Goal: Information Seeking & Learning: Learn about a topic

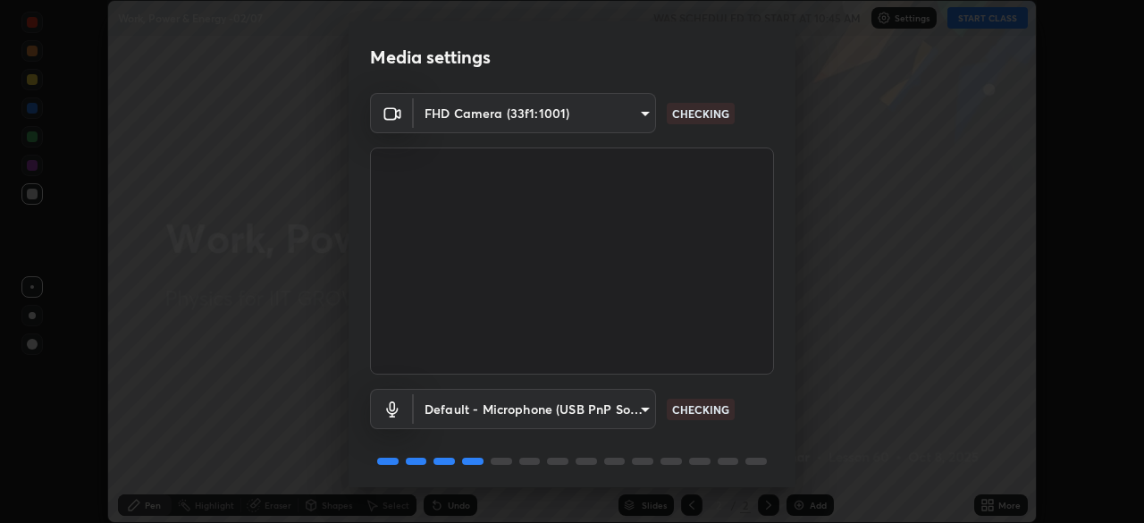
scroll to position [63, 0]
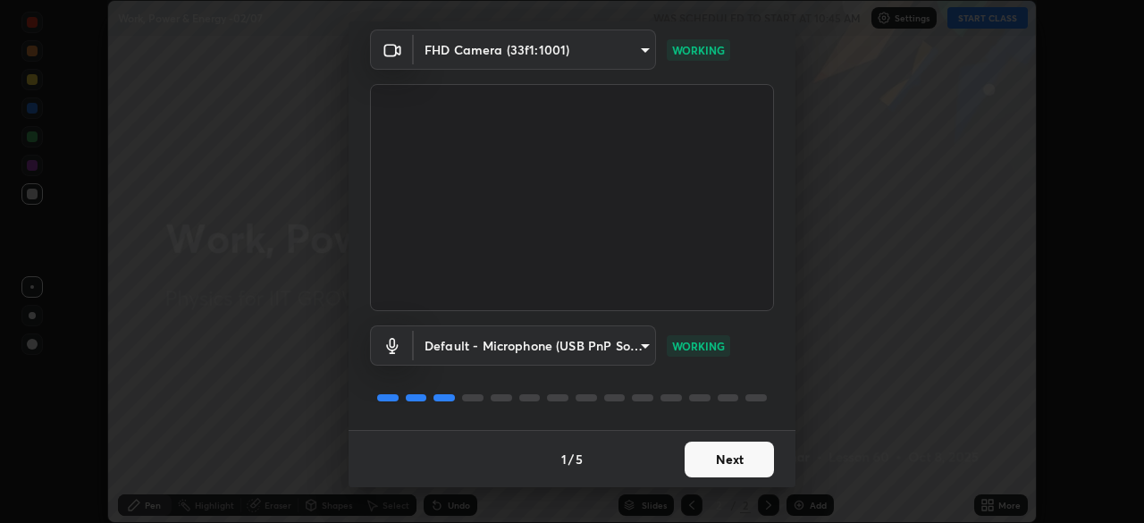
click at [755, 451] on button "Next" at bounding box center [729, 460] width 89 height 36
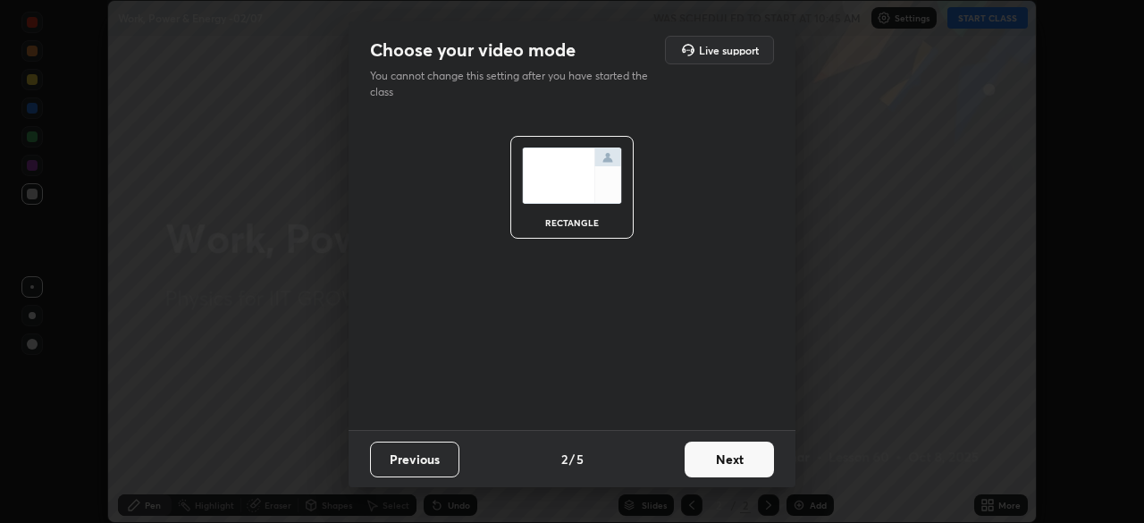
click at [758, 462] on button "Next" at bounding box center [729, 460] width 89 height 36
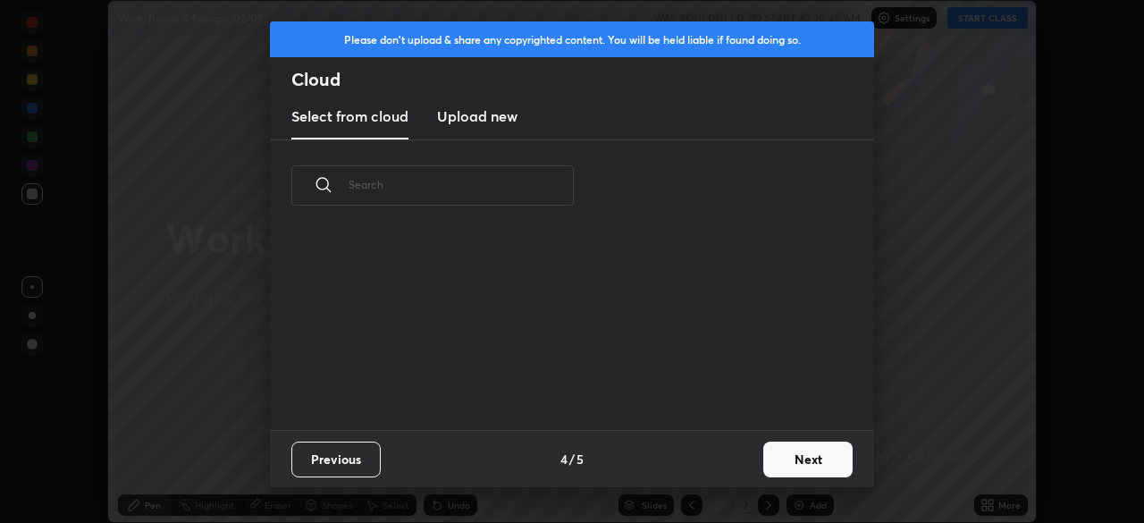
click at [764, 463] on button "Next" at bounding box center [807, 460] width 89 height 36
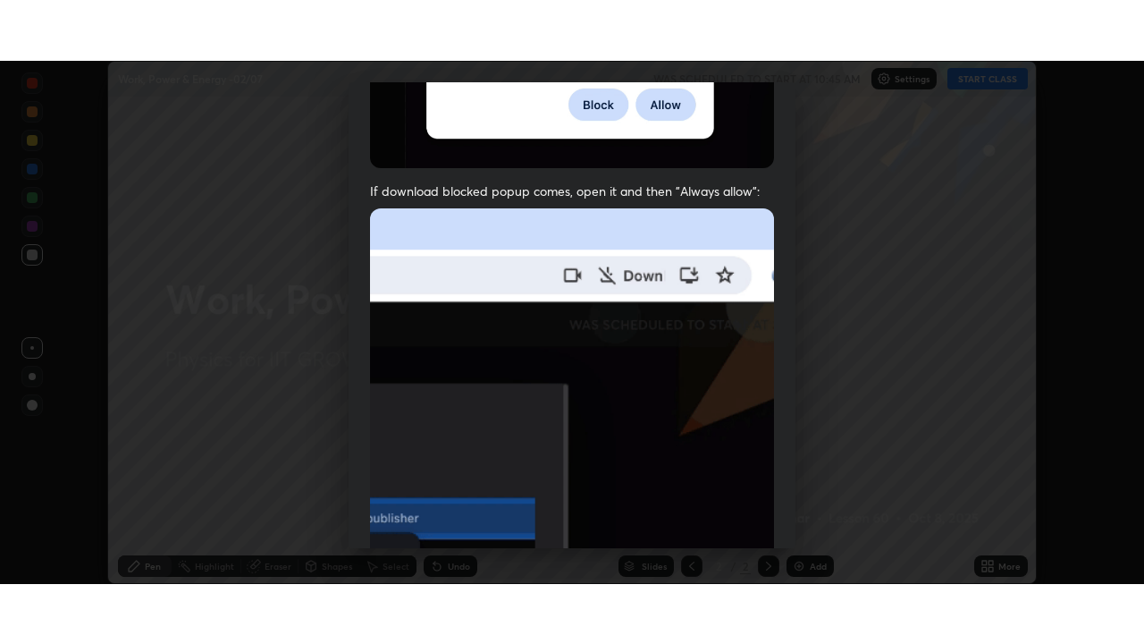
scroll to position [428, 0]
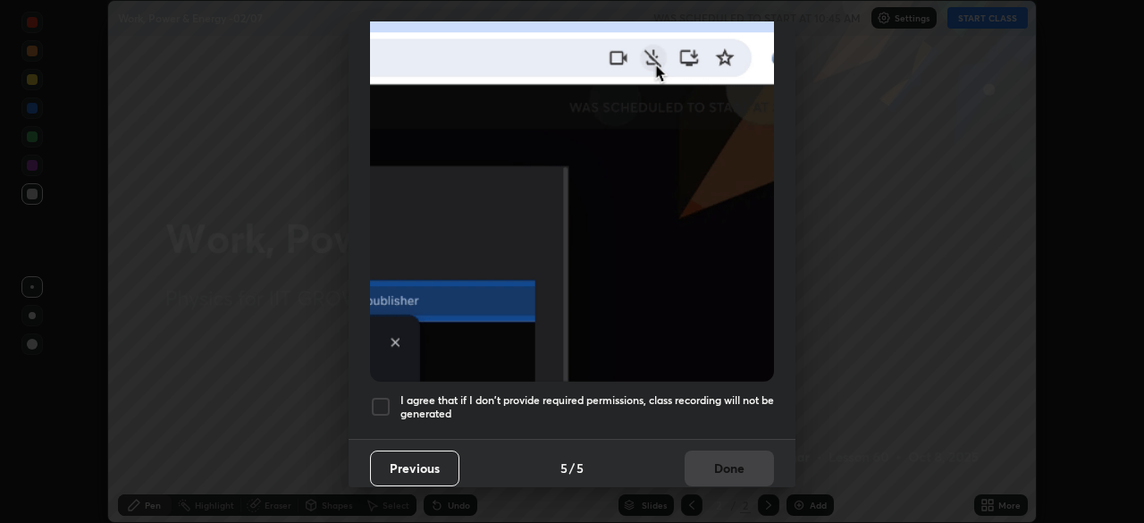
click at [736, 383] on div "Allow "Download multiple files" if prompted: If download blocked popup comes, o…" at bounding box center [572, 62] width 447 height 753
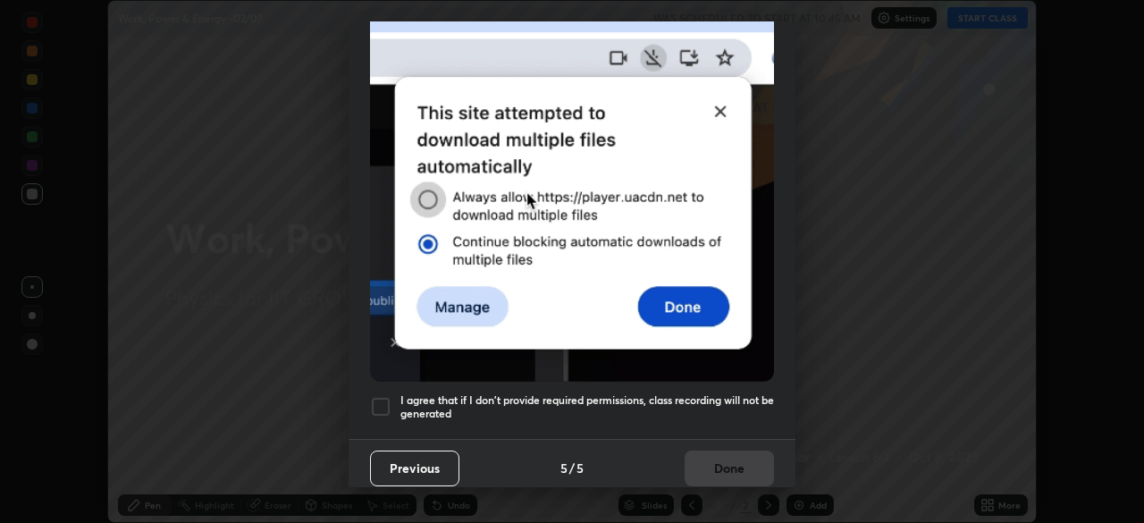
click at [747, 455] on div "Previous 5 / 5 Done" at bounding box center [572, 467] width 447 height 57
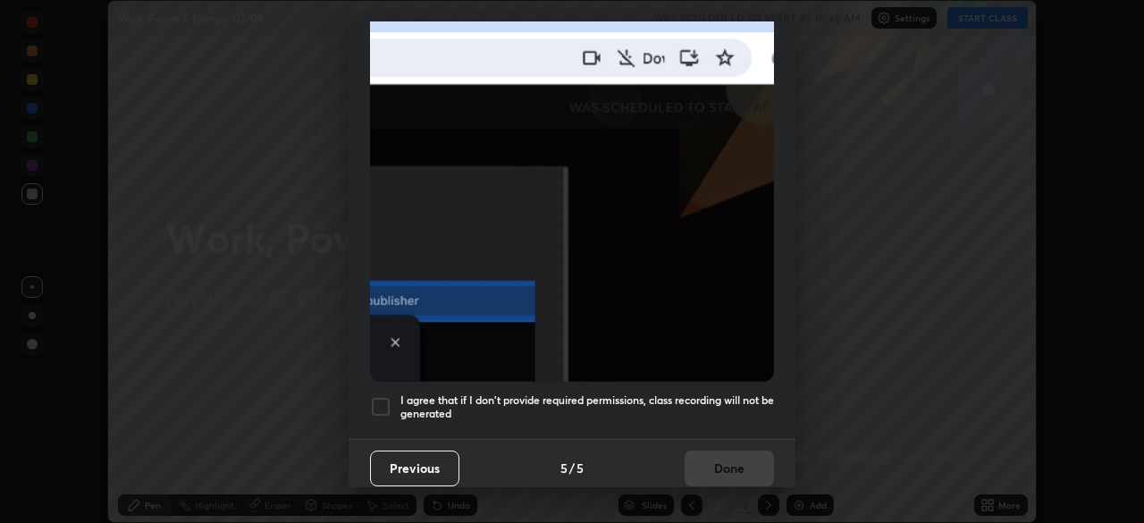
click at [747, 400] on h5 "I agree that if I don't provide required permissions, class recording will not …" at bounding box center [587, 407] width 374 height 28
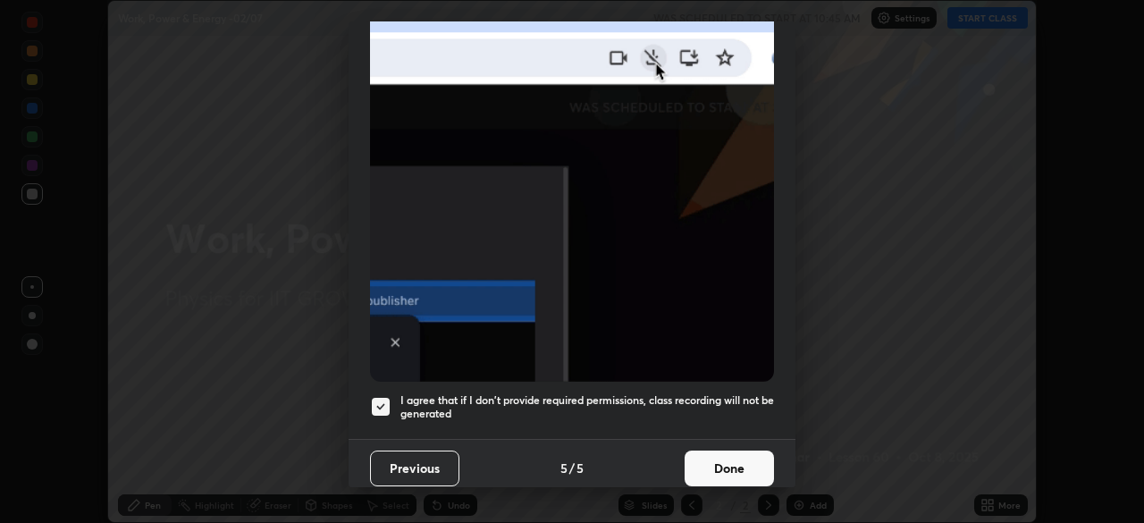
click at [732, 451] on button "Done" at bounding box center [729, 469] width 89 height 36
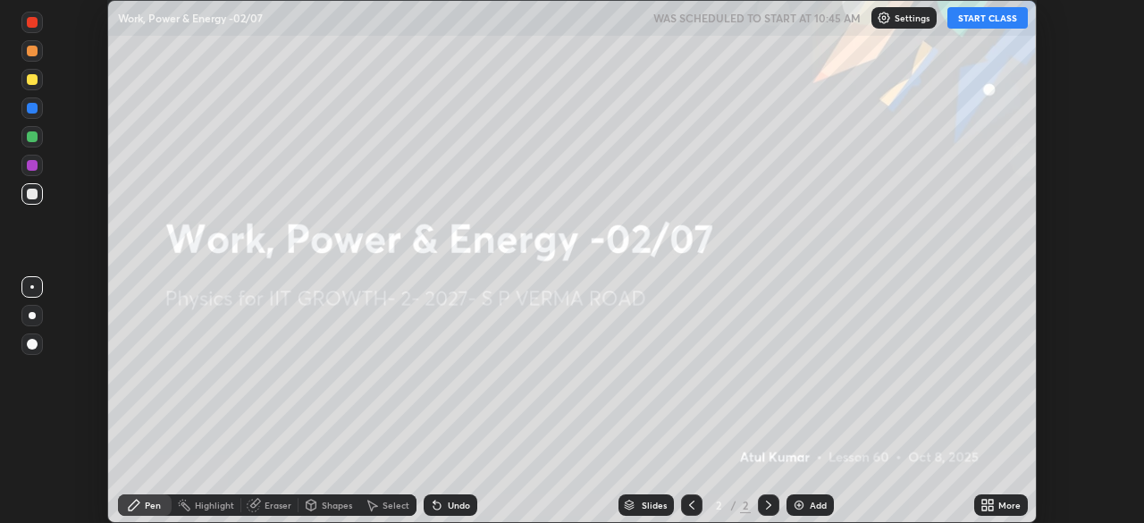
click at [975, 21] on button "START CLASS" at bounding box center [988, 17] width 80 height 21
click at [990, 506] on icon at bounding box center [991, 508] width 4 height 4
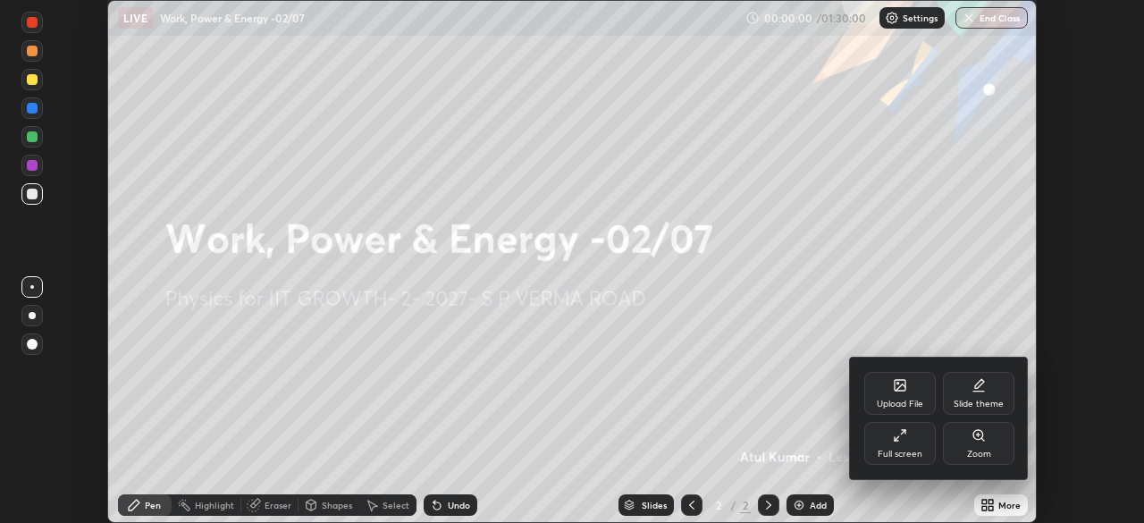
click at [909, 440] on div "Full screen" at bounding box center [900, 443] width 72 height 43
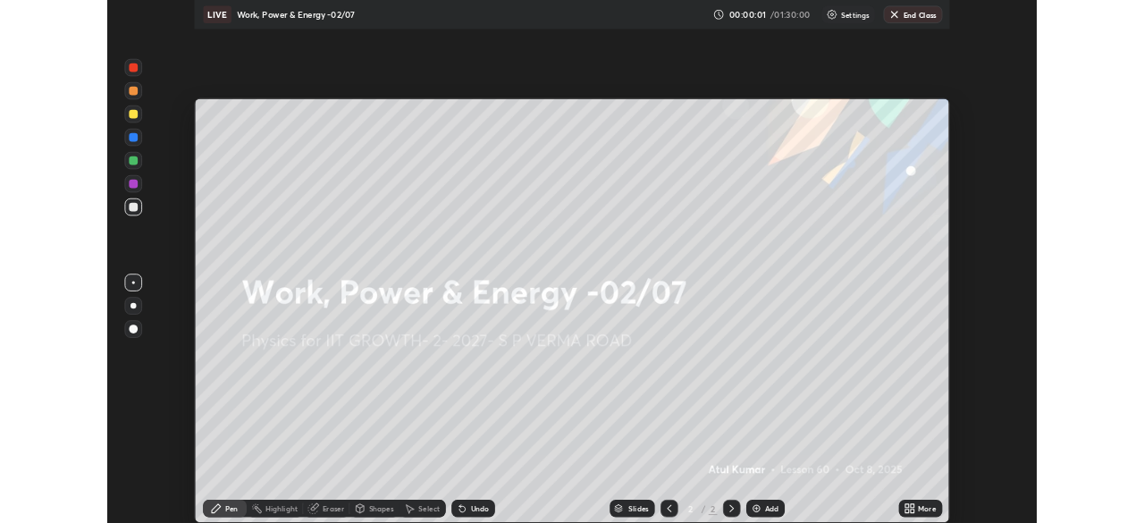
scroll to position [644, 1144]
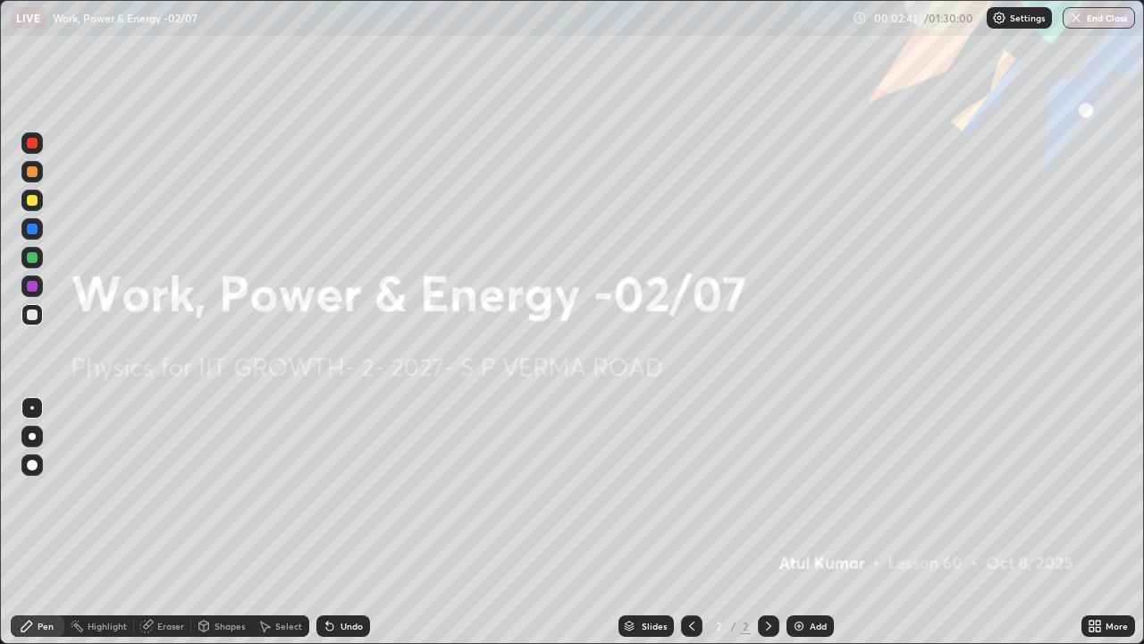
click at [805, 522] on div "Add" at bounding box center [810, 625] width 47 height 21
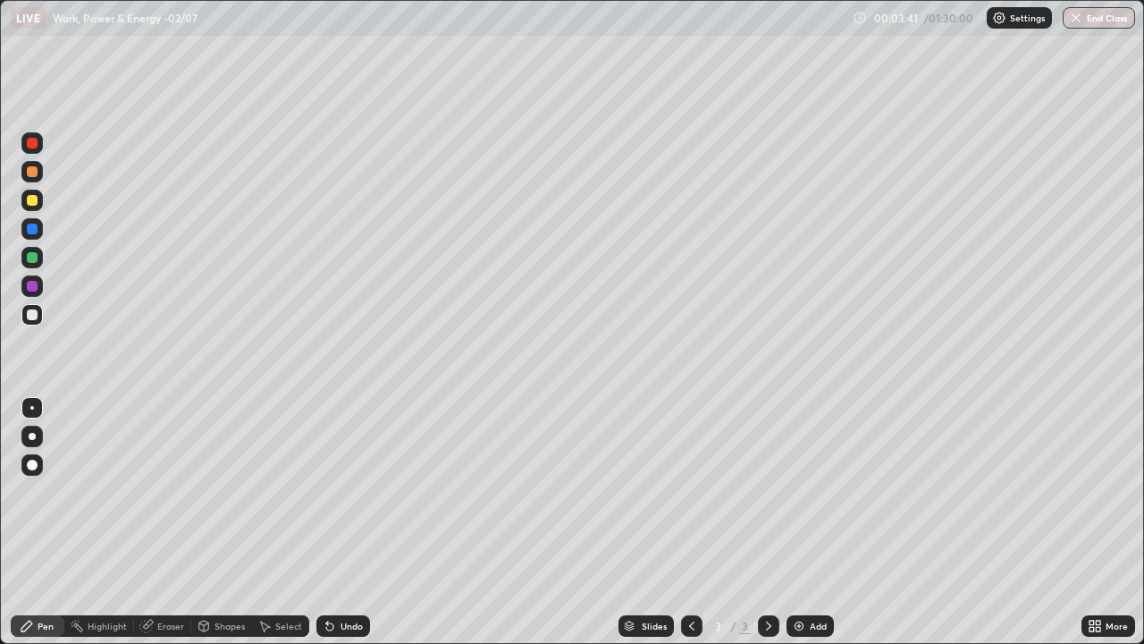
click at [217, 522] on div "Shapes" at bounding box center [221, 625] width 61 height 21
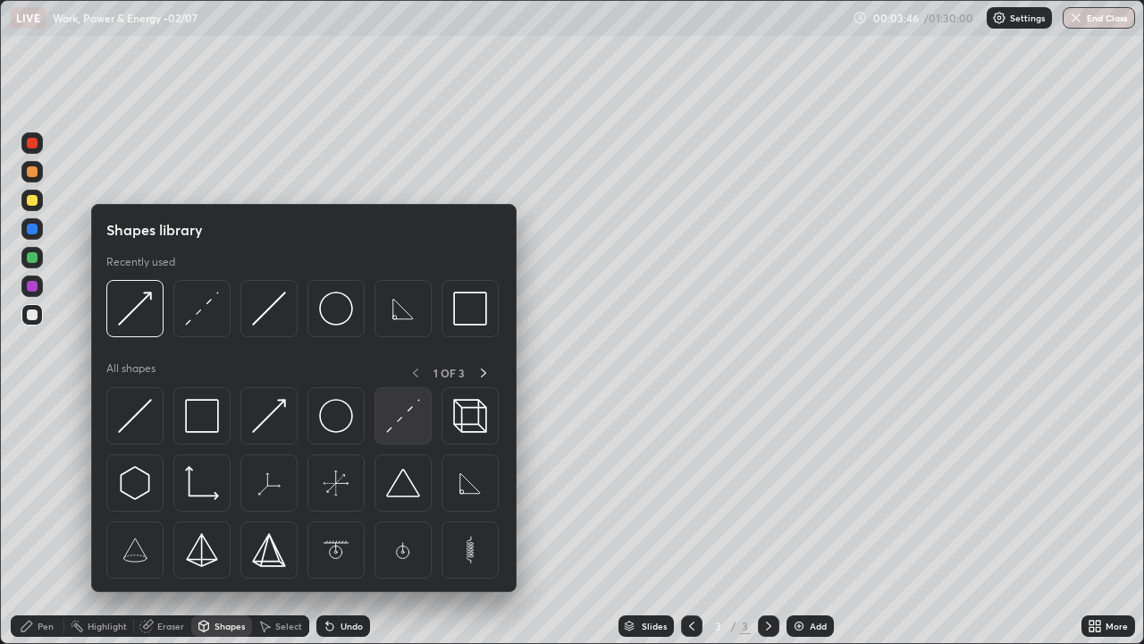
click at [390, 429] on img at bounding box center [403, 416] width 34 height 34
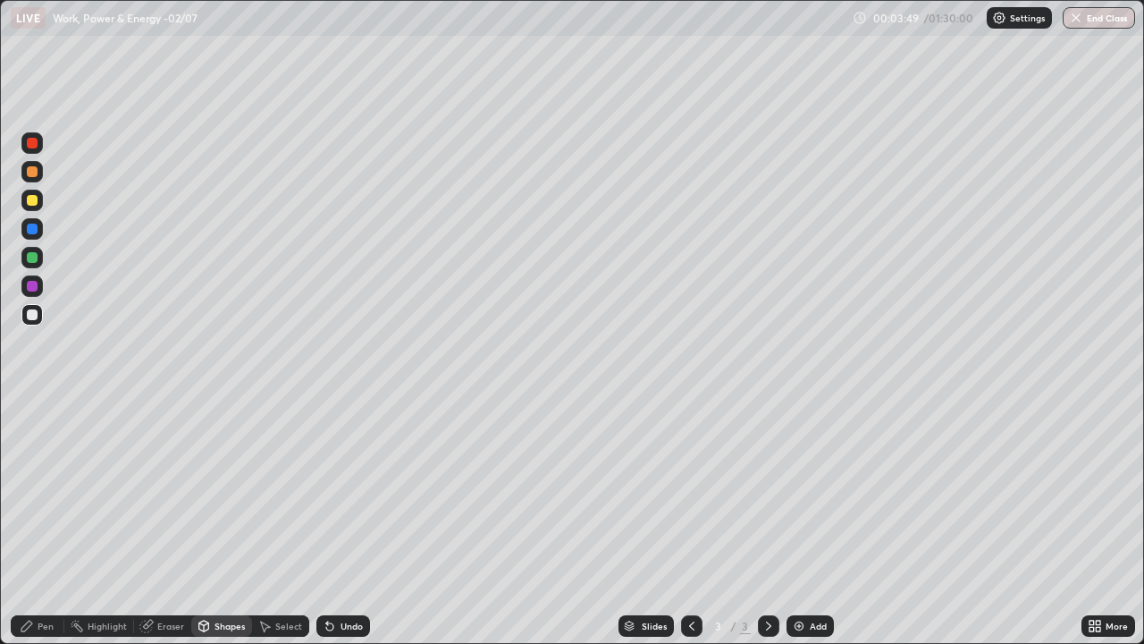
click at [234, 522] on div "Shapes" at bounding box center [221, 625] width 61 height 21
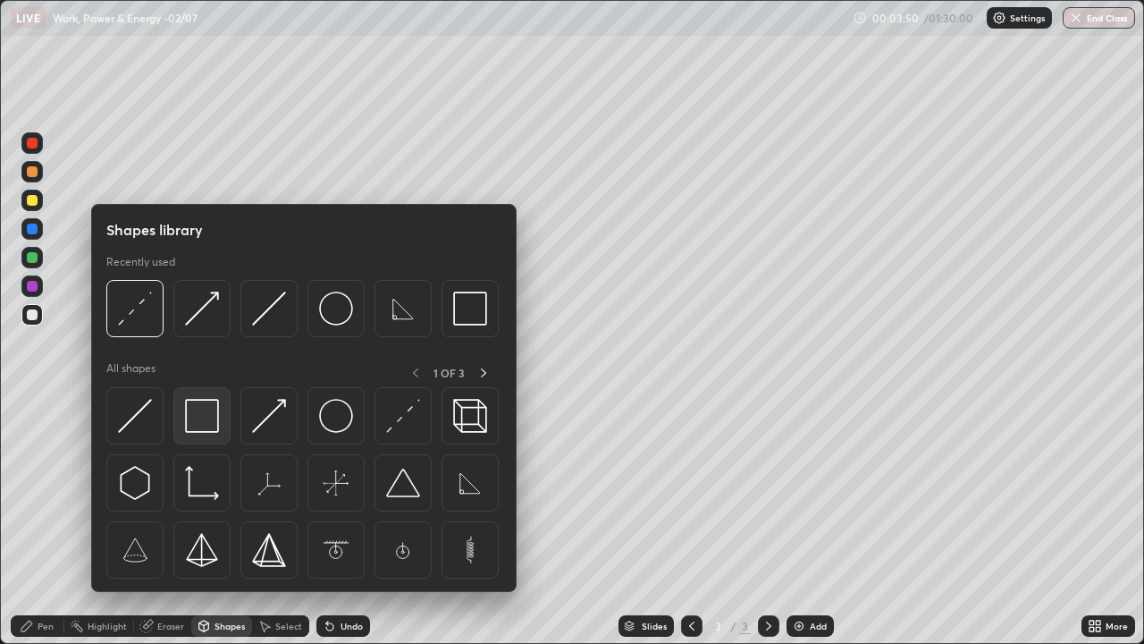
click at [204, 415] on img at bounding box center [202, 416] width 34 height 34
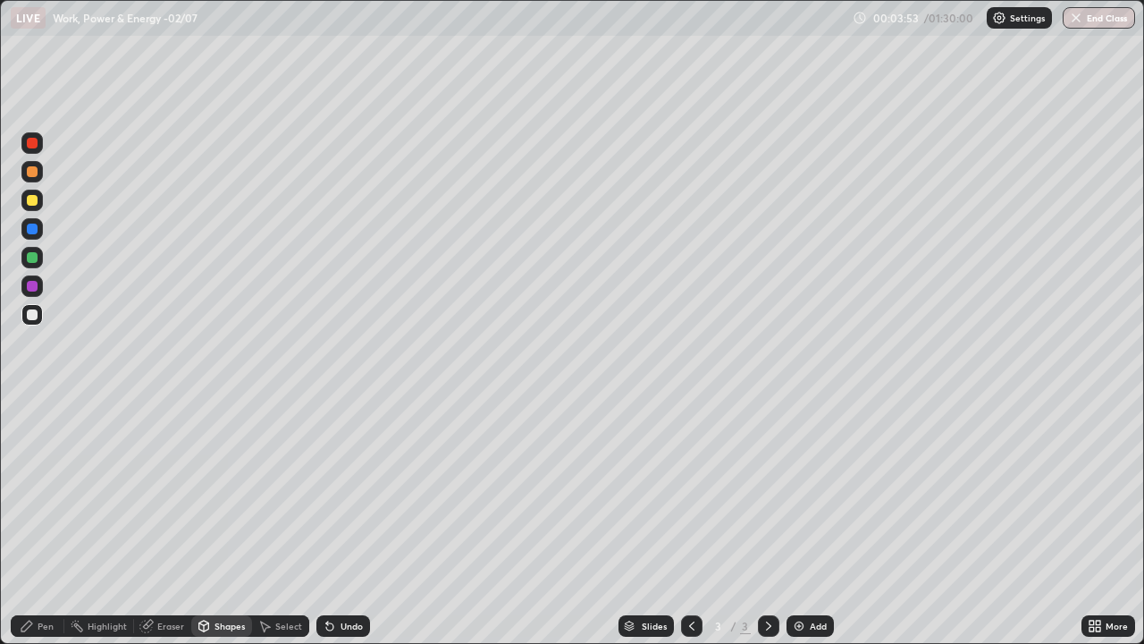
click at [211, 522] on div "Shapes" at bounding box center [221, 625] width 61 height 21
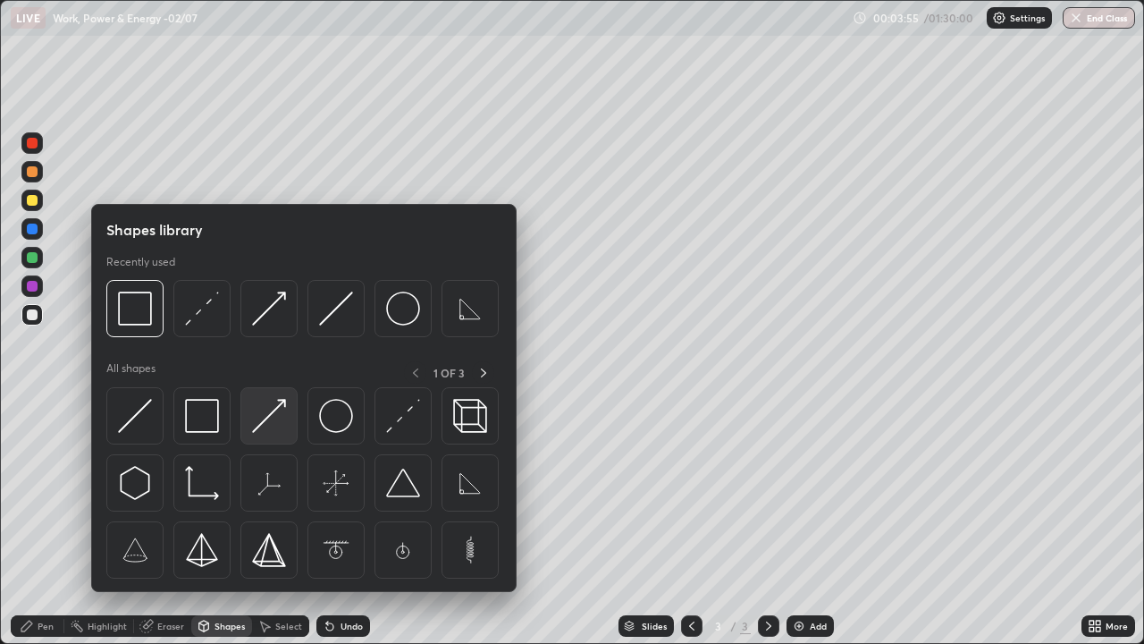
click at [266, 415] on img at bounding box center [269, 416] width 34 height 34
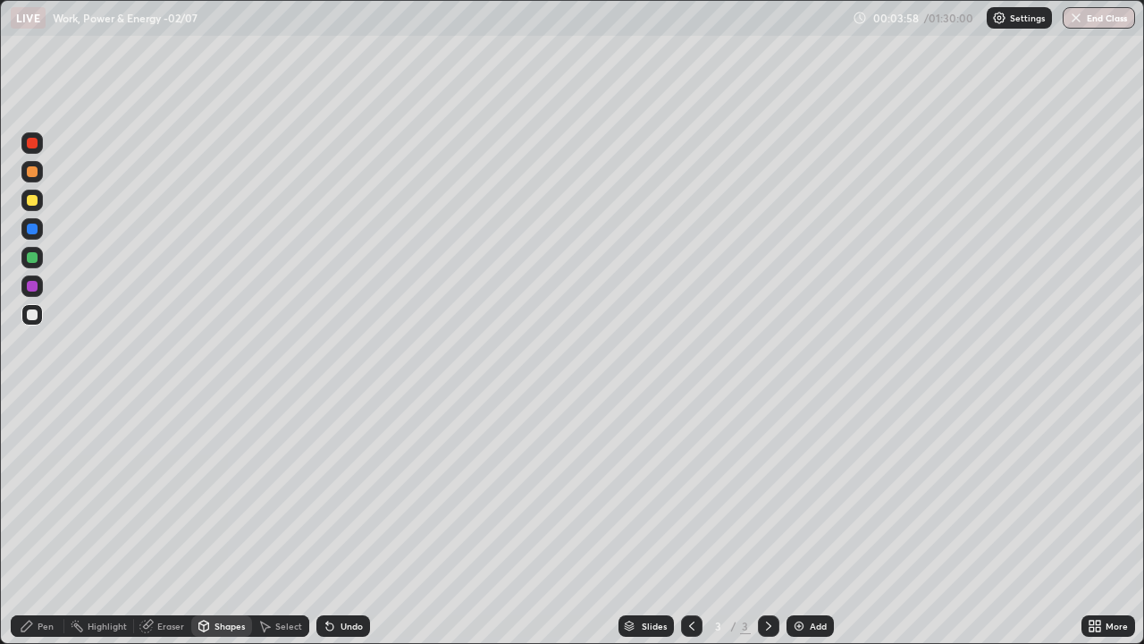
click at [54, 522] on div "Pen" at bounding box center [38, 625] width 54 height 21
click at [211, 522] on div "Shapes" at bounding box center [221, 625] width 61 height 21
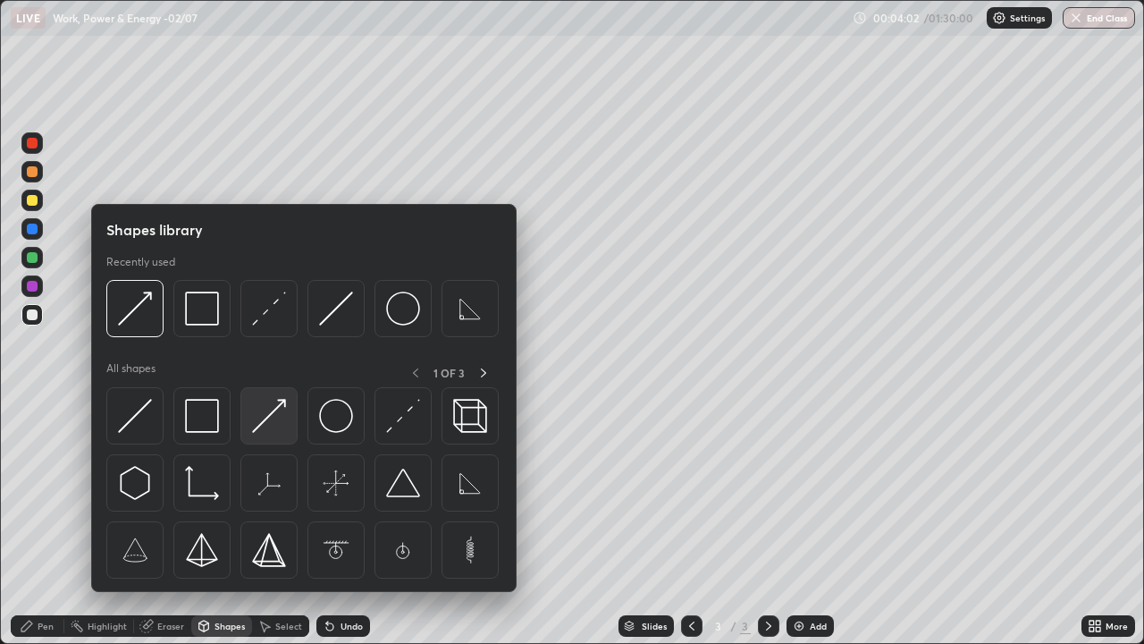
click at [265, 424] on img at bounding box center [269, 416] width 34 height 34
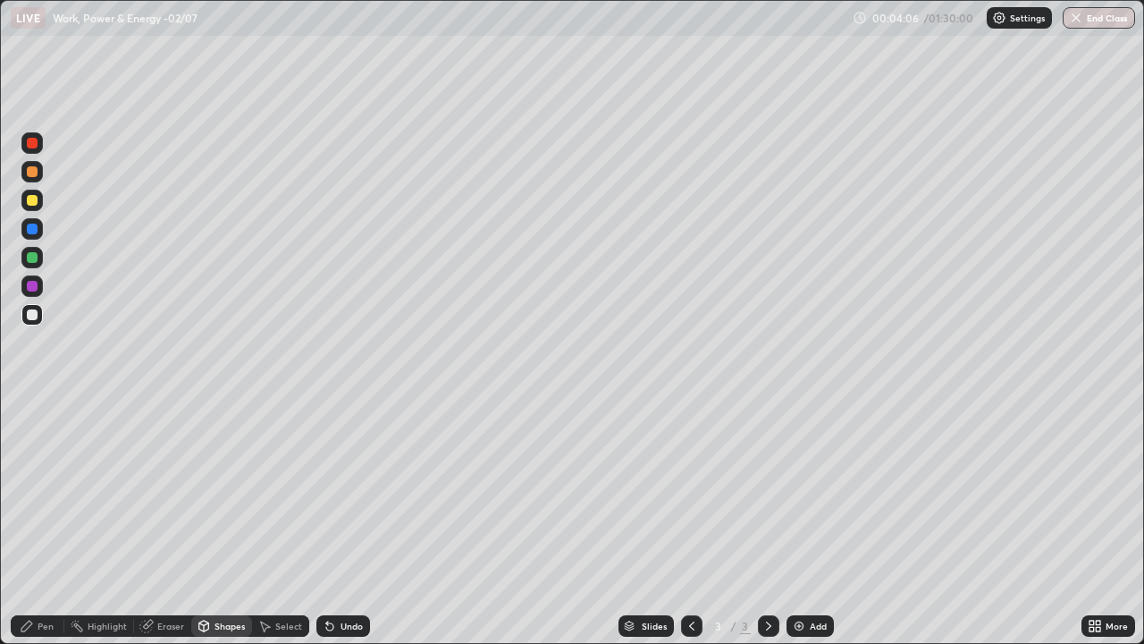
click at [46, 522] on div "Pen" at bounding box center [38, 625] width 54 height 21
click at [232, 522] on div "Shapes" at bounding box center [230, 625] width 30 height 9
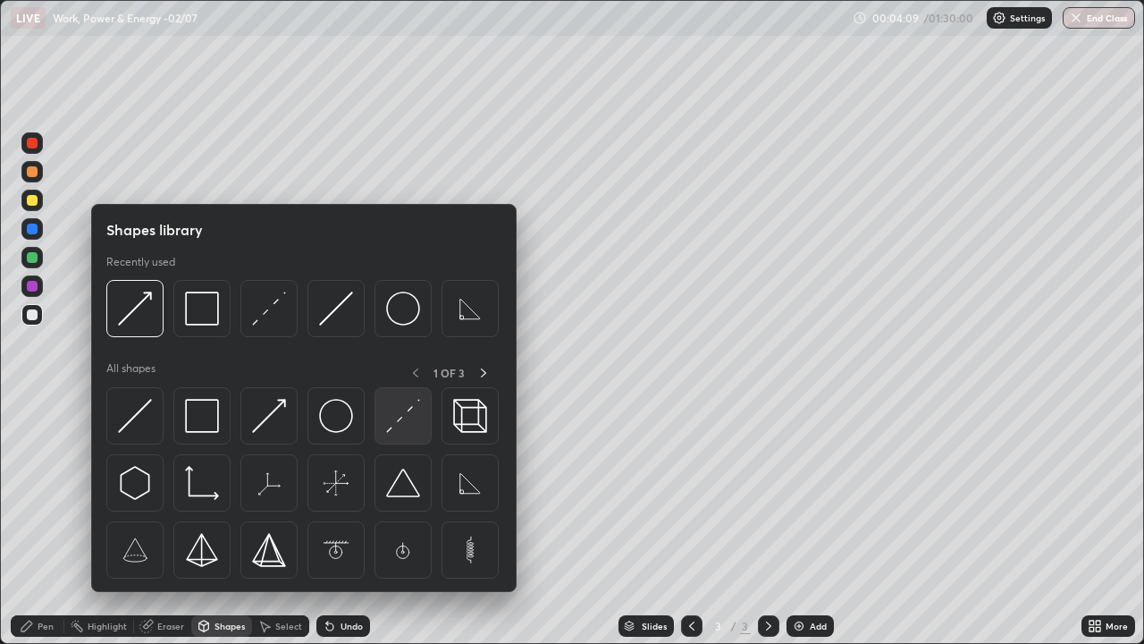
click at [399, 428] on img at bounding box center [403, 416] width 34 height 34
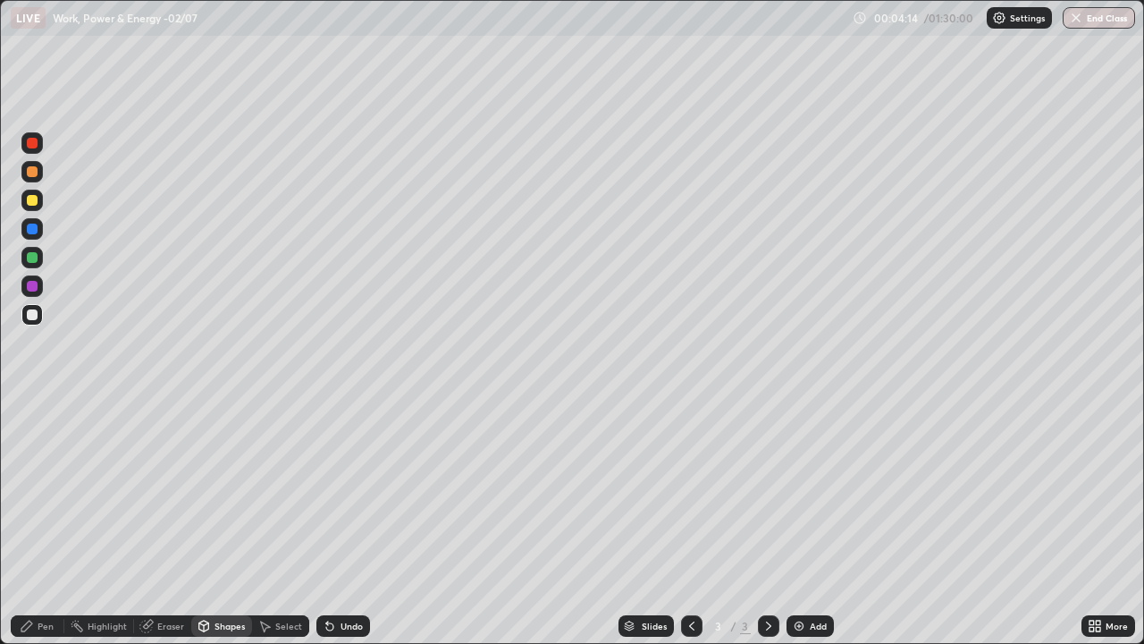
click at [41, 522] on div "Pen" at bounding box center [46, 625] width 16 height 9
click at [215, 522] on div "Shapes" at bounding box center [230, 625] width 30 height 9
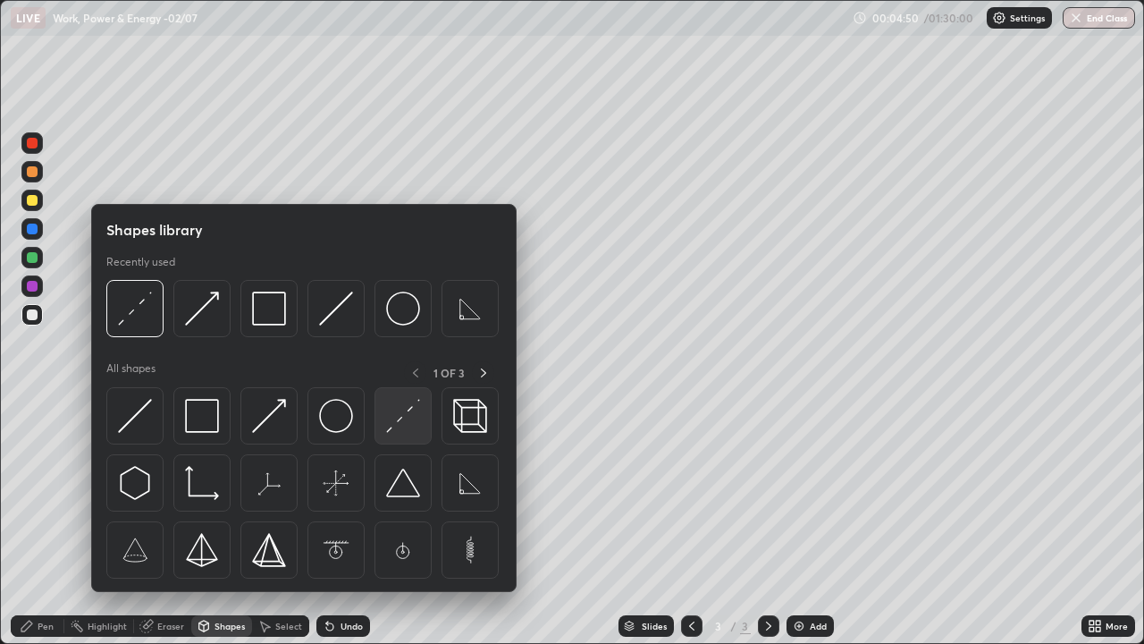
click at [400, 425] on img at bounding box center [403, 416] width 34 height 34
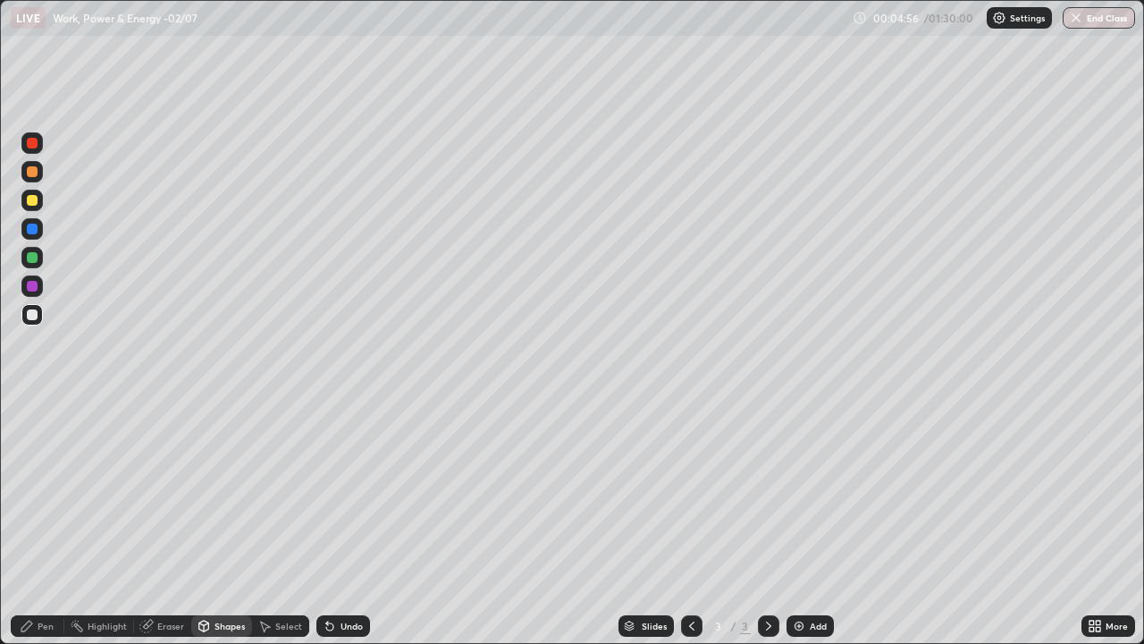
click at [57, 522] on div "Pen" at bounding box center [38, 625] width 54 height 21
click at [793, 522] on div "Add" at bounding box center [810, 625] width 47 height 21
click at [45, 522] on div "Pen" at bounding box center [46, 625] width 16 height 9
click at [234, 522] on div "Shapes" at bounding box center [221, 625] width 61 height 21
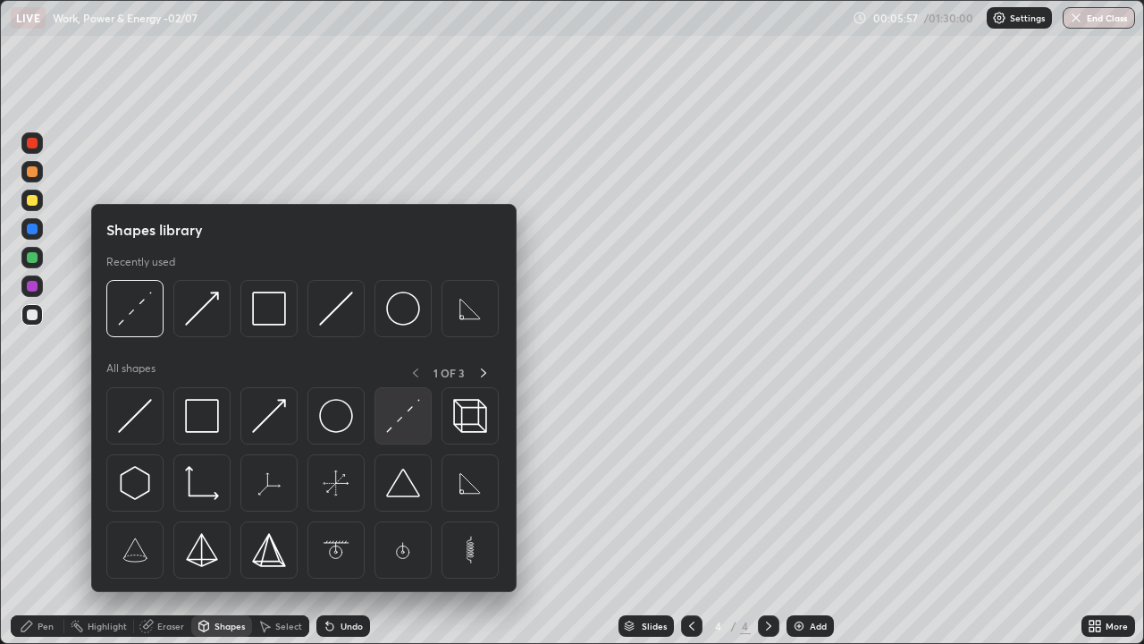
click at [402, 428] on img at bounding box center [403, 416] width 34 height 34
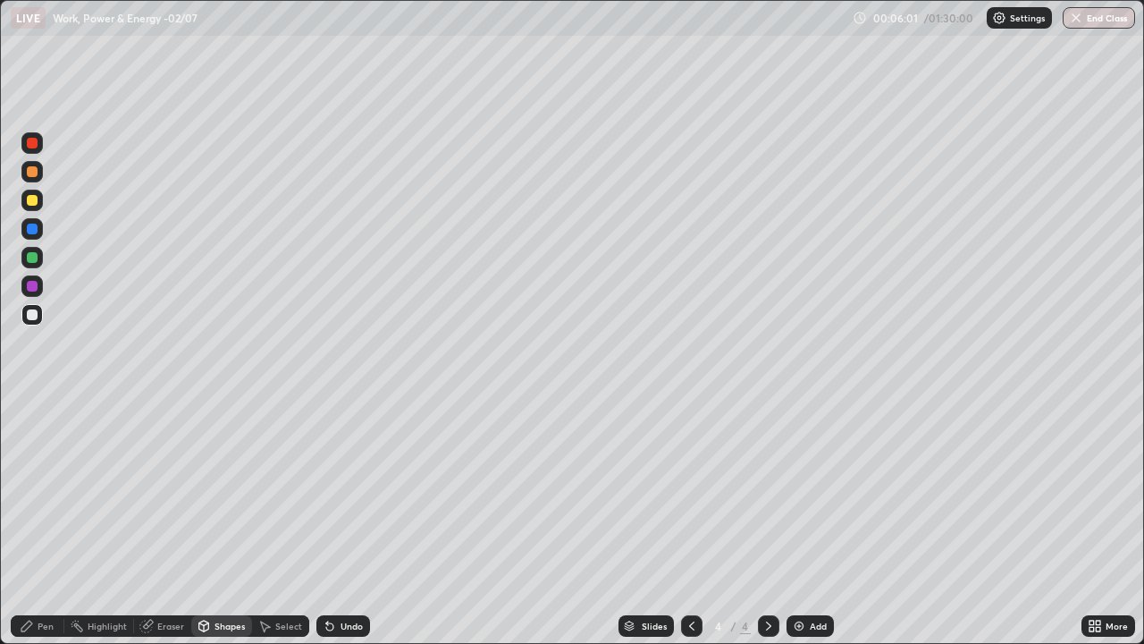
click at [229, 522] on div "Shapes" at bounding box center [221, 625] width 61 height 21
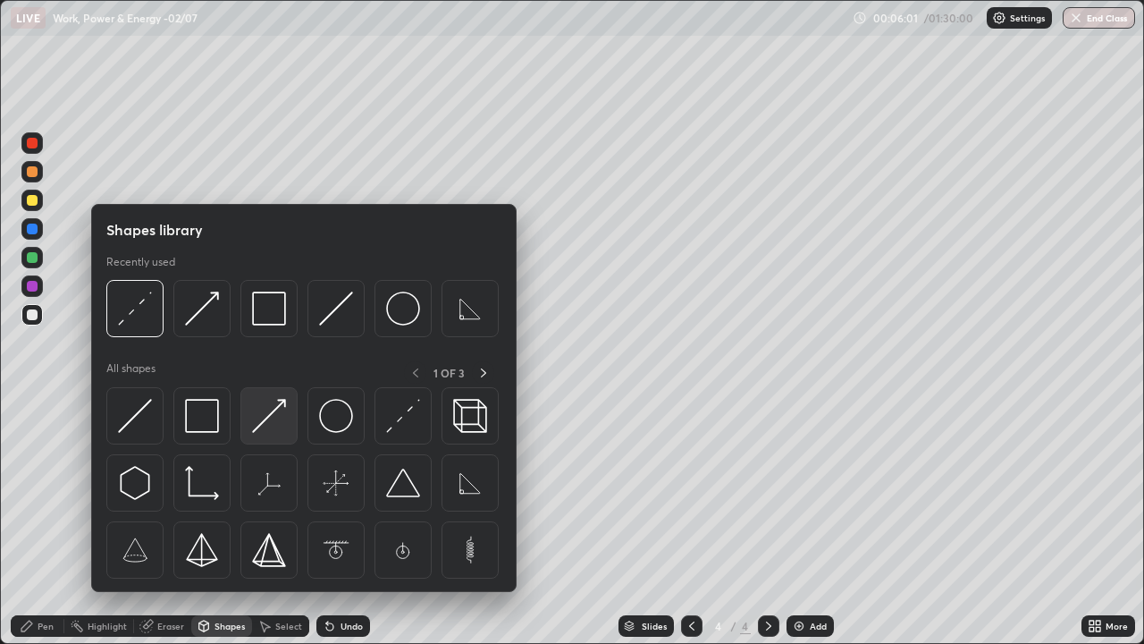
click at [286, 418] on img at bounding box center [269, 416] width 34 height 34
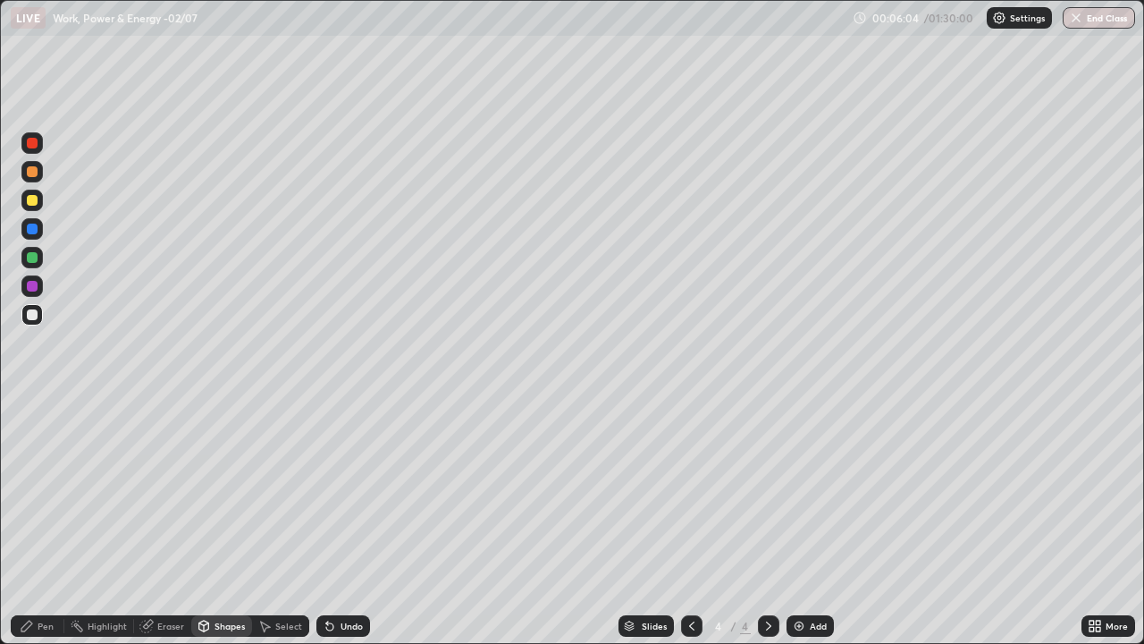
click at [44, 522] on div "Pen" at bounding box center [38, 625] width 54 height 21
click at [690, 522] on icon at bounding box center [692, 626] width 14 height 14
click at [767, 522] on icon at bounding box center [769, 626] width 14 height 14
click at [802, 522] on img at bounding box center [799, 626] width 14 height 14
click at [215, 522] on div "Shapes" at bounding box center [221, 625] width 61 height 21
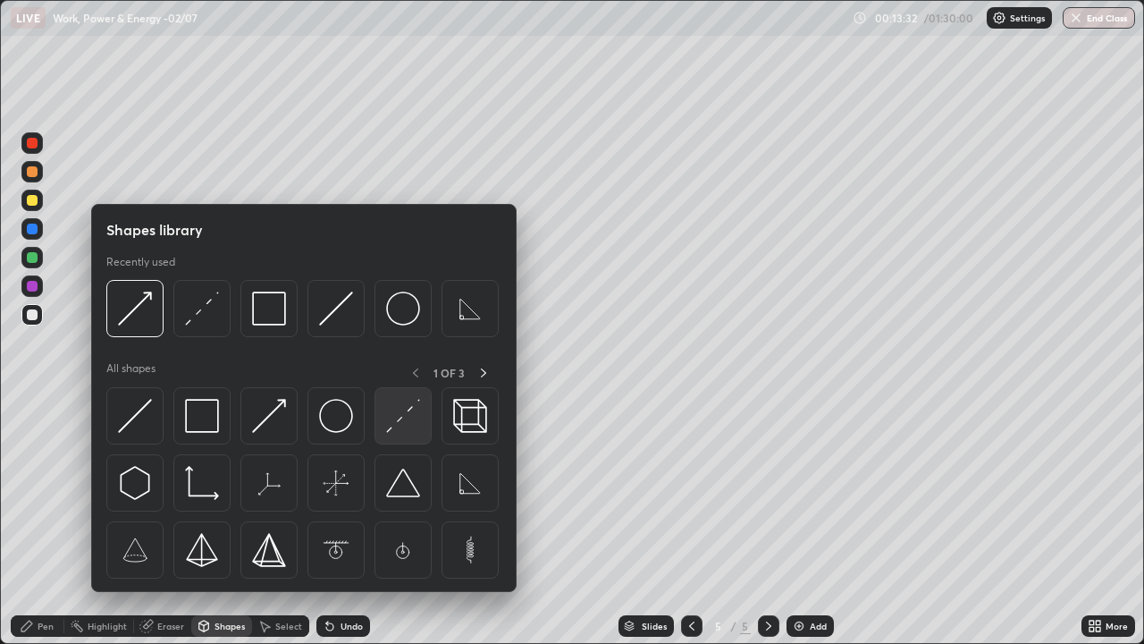
click at [393, 424] on img at bounding box center [403, 416] width 34 height 34
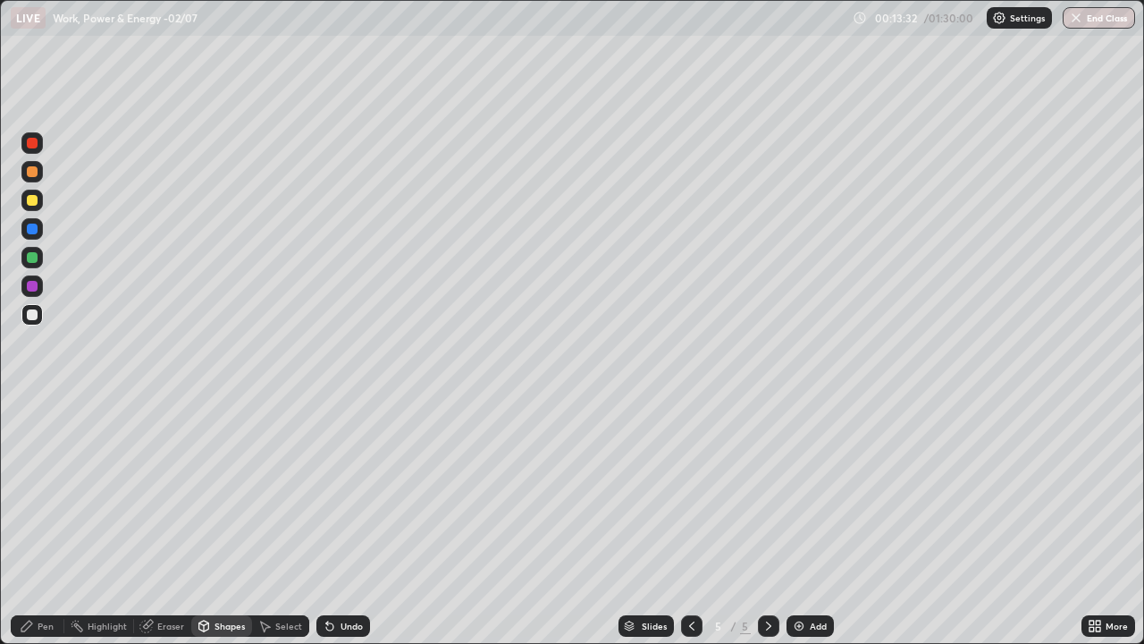
click at [39, 312] on div at bounding box center [31, 314] width 21 height 21
click at [212, 522] on div "Shapes" at bounding box center [221, 625] width 61 height 21
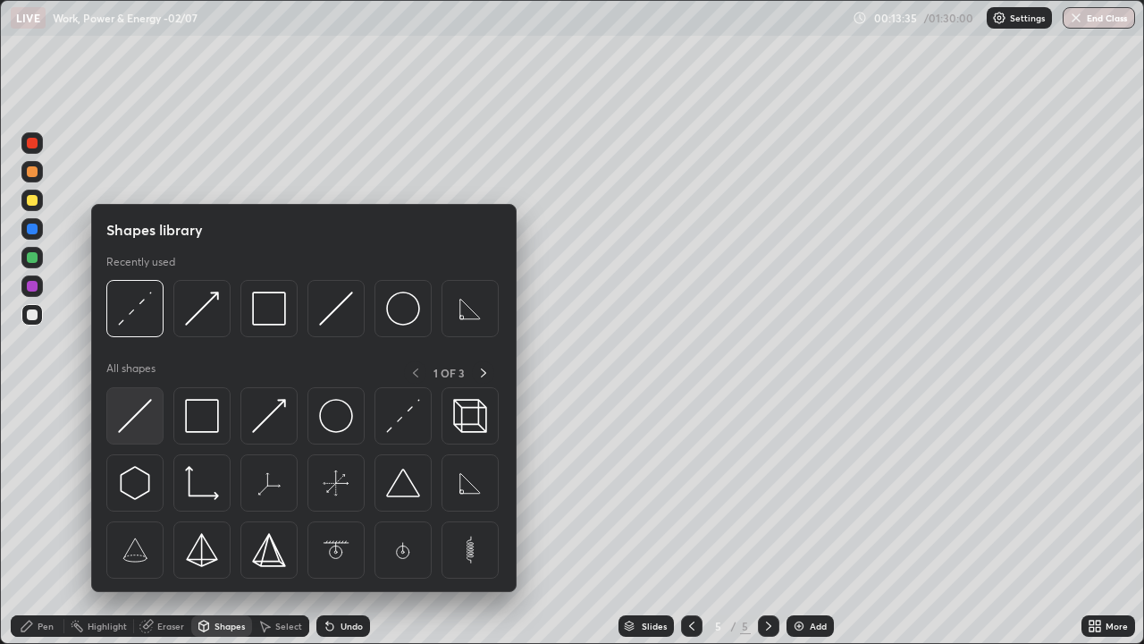
click at [146, 410] on img at bounding box center [135, 416] width 34 height 34
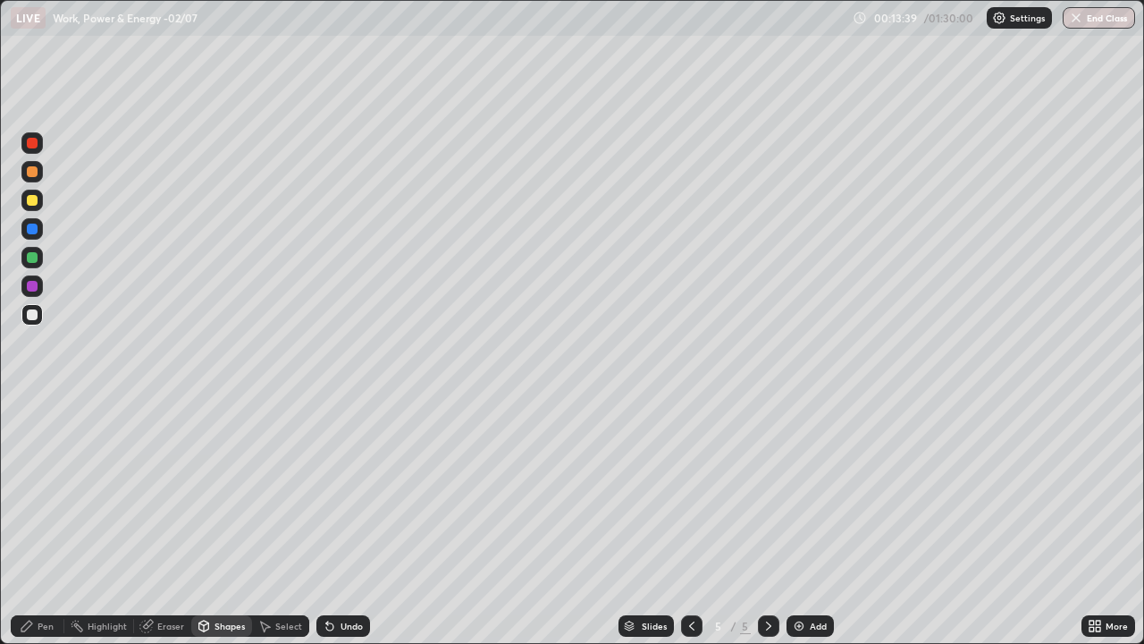
click at [223, 522] on div "Shapes" at bounding box center [221, 625] width 61 height 21
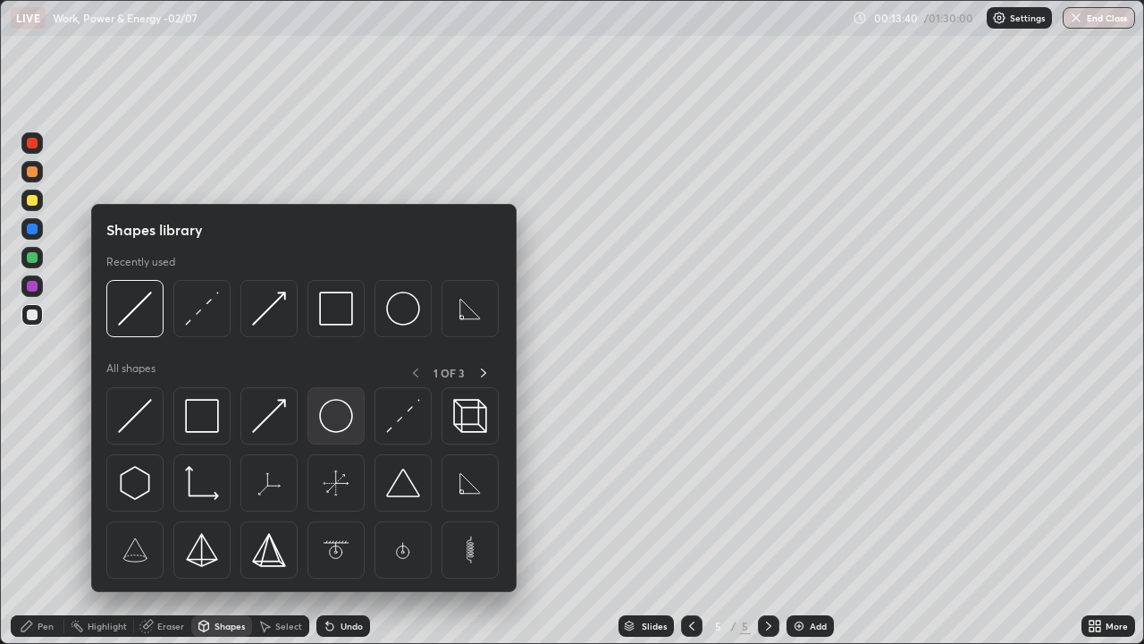
click at [340, 421] on img at bounding box center [336, 416] width 34 height 34
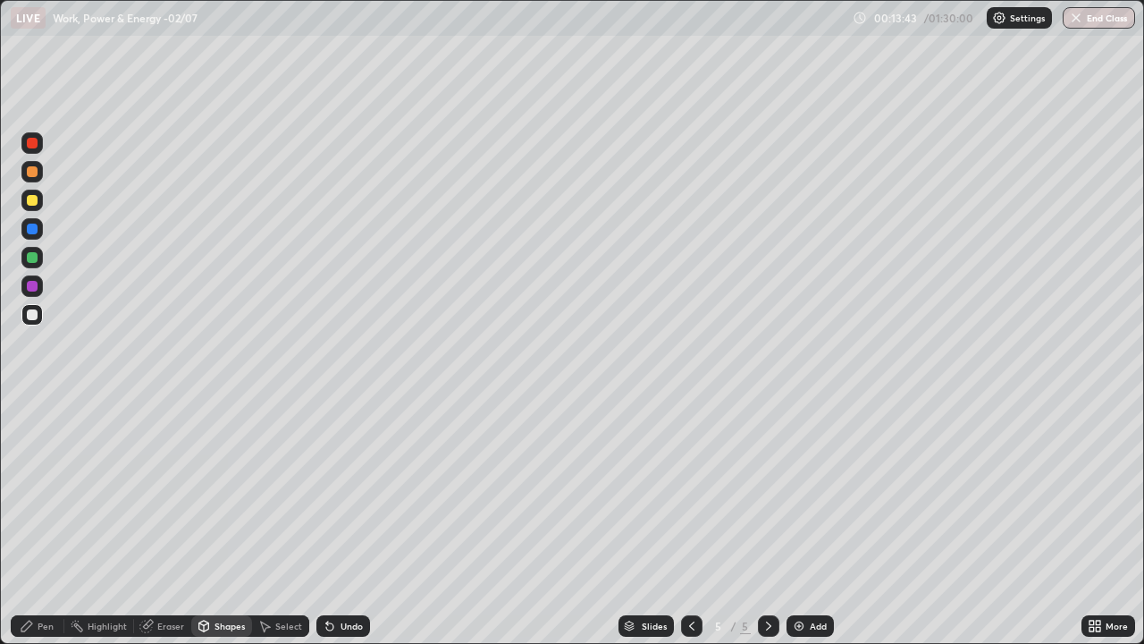
click at [45, 522] on div "Pen" at bounding box center [46, 625] width 16 height 9
click at [36, 202] on div at bounding box center [32, 200] width 11 height 11
click at [33, 522] on div "Pen" at bounding box center [38, 625] width 54 height 21
click at [223, 522] on div "Shapes" at bounding box center [221, 625] width 61 height 21
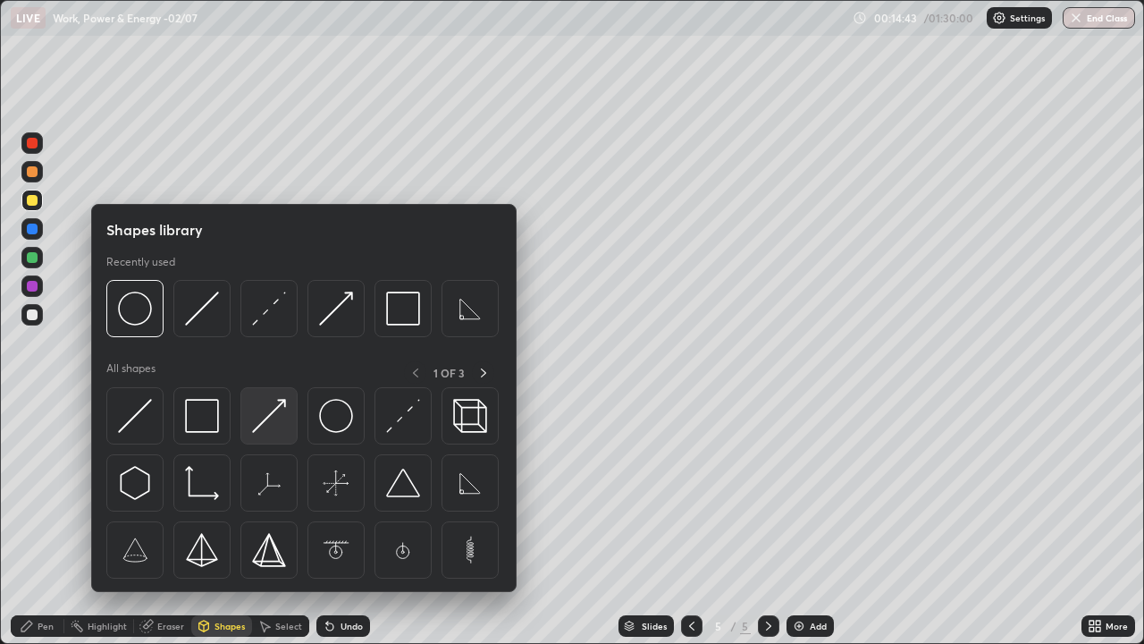
click at [273, 417] on img at bounding box center [269, 416] width 34 height 34
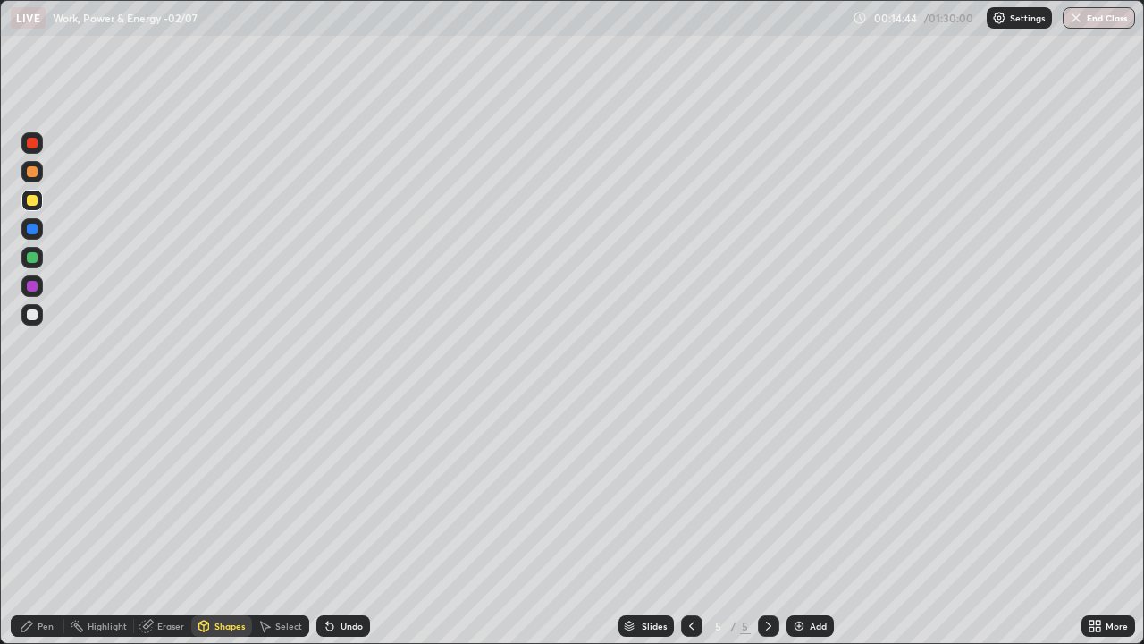
click at [33, 200] on div at bounding box center [32, 200] width 11 height 11
click at [34, 522] on icon at bounding box center [27, 626] width 14 height 14
click at [215, 522] on div "Shapes" at bounding box center [230, 625] width 30 height 9
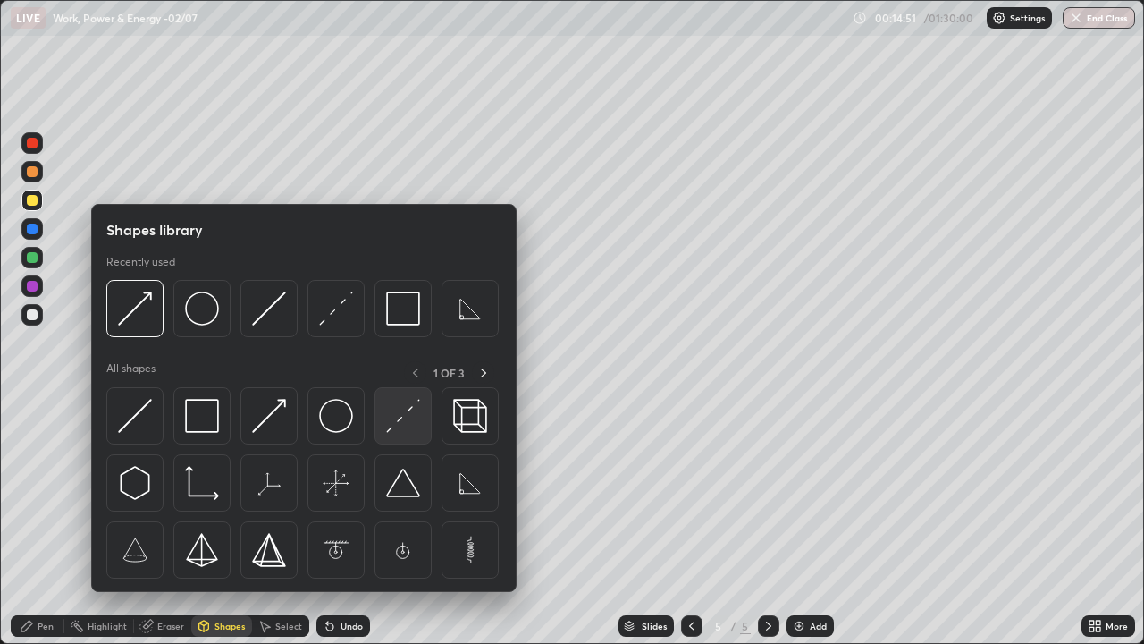
click at [397, 424] on img at bounding box center [403, 416] width 34 height 34
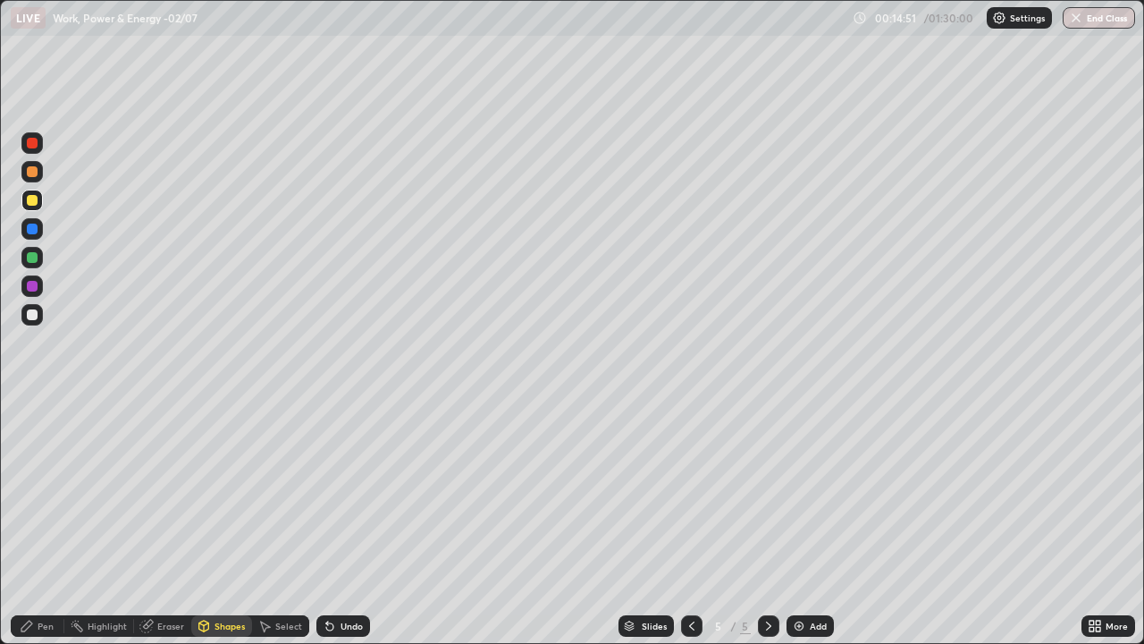
click at [39, 317] on div at bounding box center [31, 314] width 21 height 21
click at [42, 522] on div "Pen" at bounding box center [38, 625] width 54 height 21
click at [798, 522] on div "Add" at bounding box center [810, 625] width 47 height 21
click at [796, 522] on img at bounding box center [799, 626] width 14 height 14
click at [33, 200] on div at bounding box center [32, 200] width 11 height 11
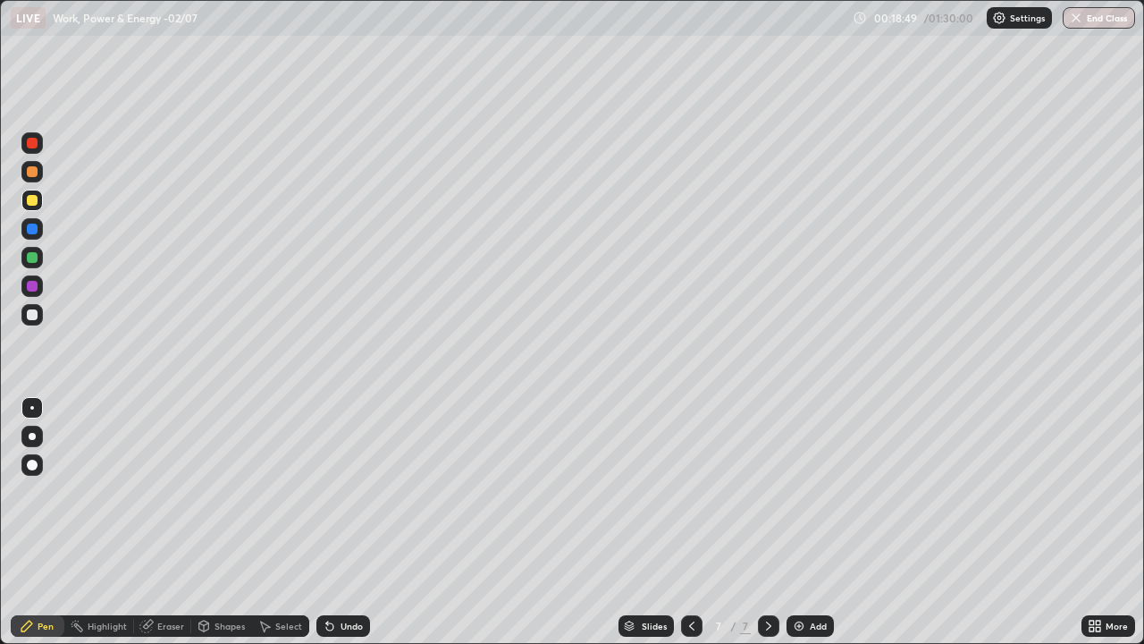
click at [280, 522] on div "Select" at bounding box center [288, 625] width 27 height 9
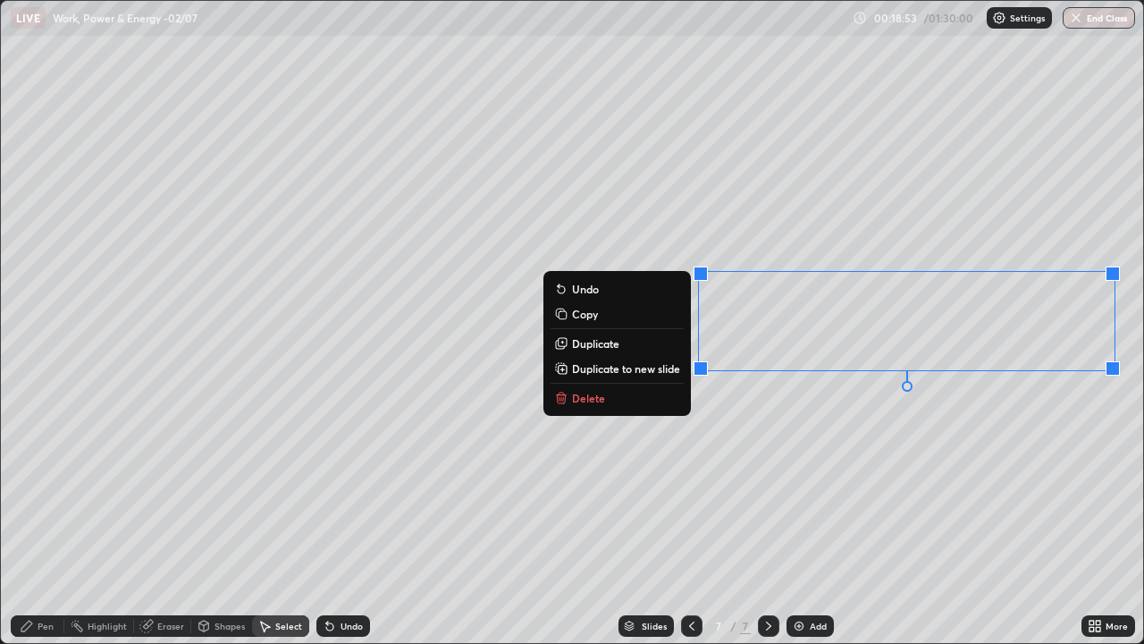
click at [611, 396] on button "Delete" at bounding box center [617, 397] width 133 height 21
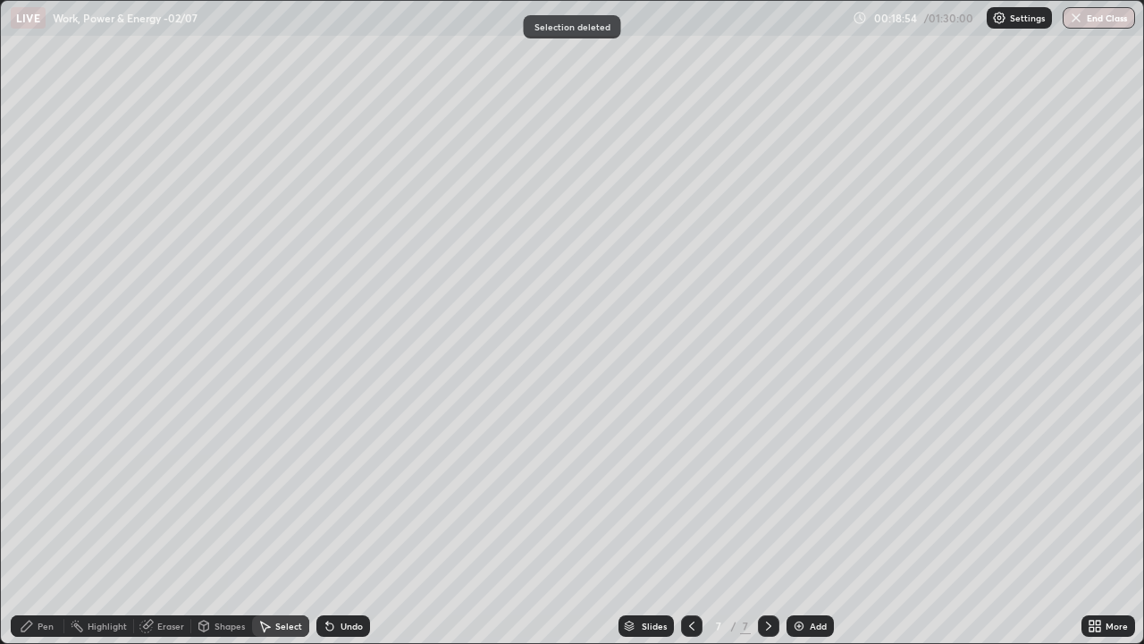
click at [56, 522] on div "Pen" at bounding box center [38, 625] width 54 height 21
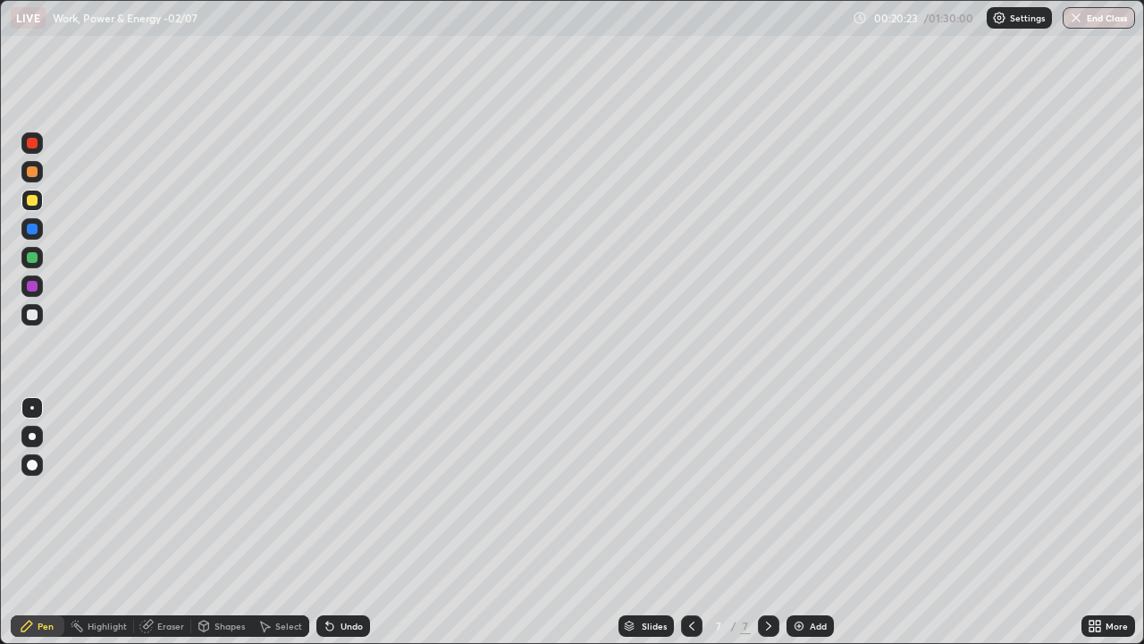
click at [292, 522] on div "Select" at bounding box center [288, 625] width 27 height 9
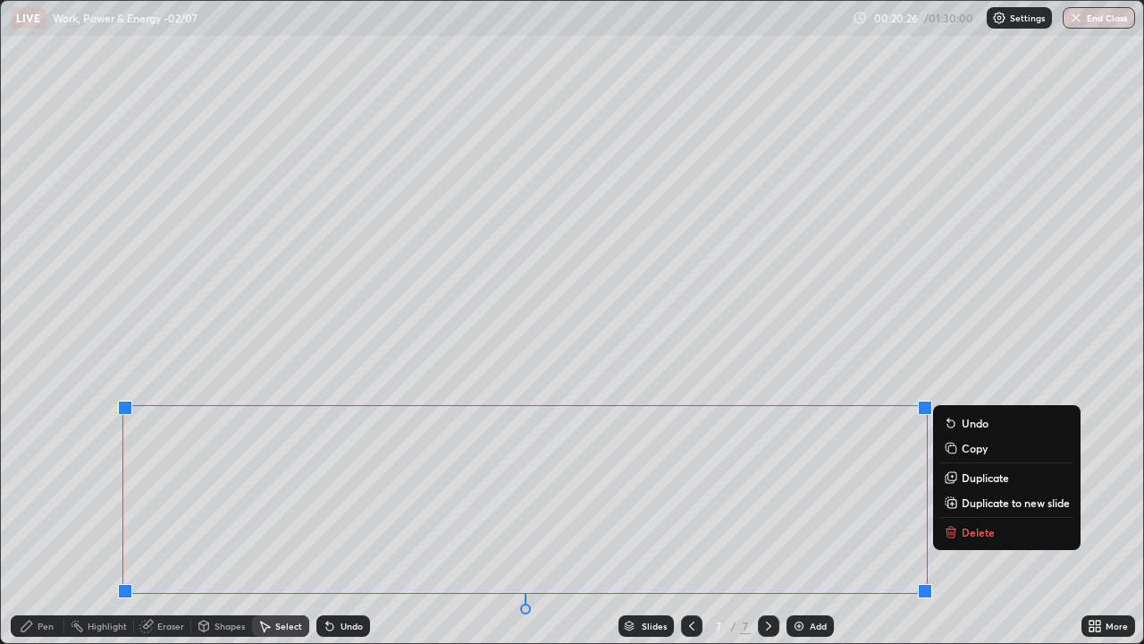
click at [944, 351] on div "0 ° Undo Copy Duplicate Duplicate to new slide Delete" at bounding box center [572, 322] width 1142 height 642
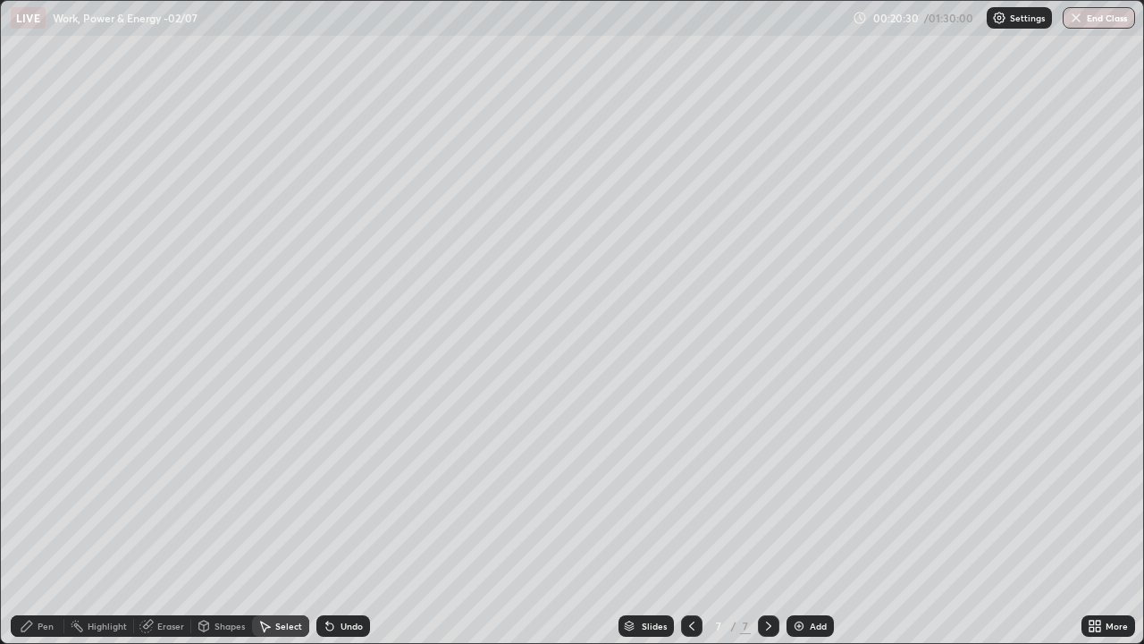
click at [34, 522] on div "Pen" at bounding box center [38, 625] width 54 height 21
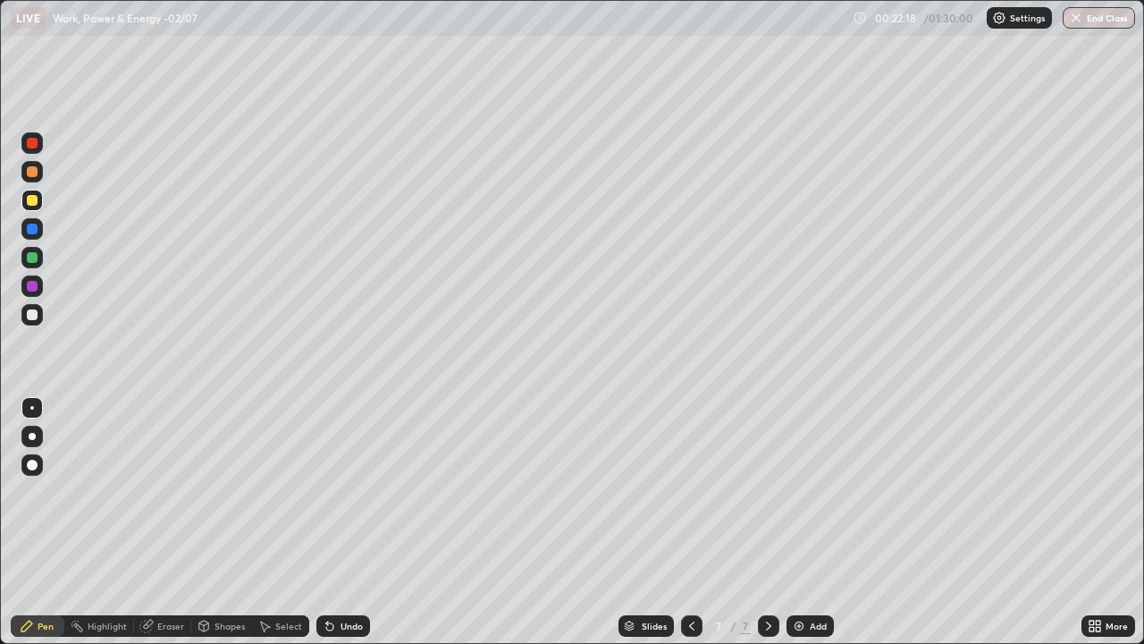
click at [792, 522] on img at bounding box center [799, 626] width 14 height 14
click at [810, 522] on div "Add" at bounding box center [818, 625] width 17 height 9
click at [34, 197] on div at bounding box center [32, 200] width 11 height 11
click at [687, 522] on icon at bounding box center [692, 626] width 14 height 14
click at [767, 522] on icon at bounding box center [769, 626] width 14 height 14
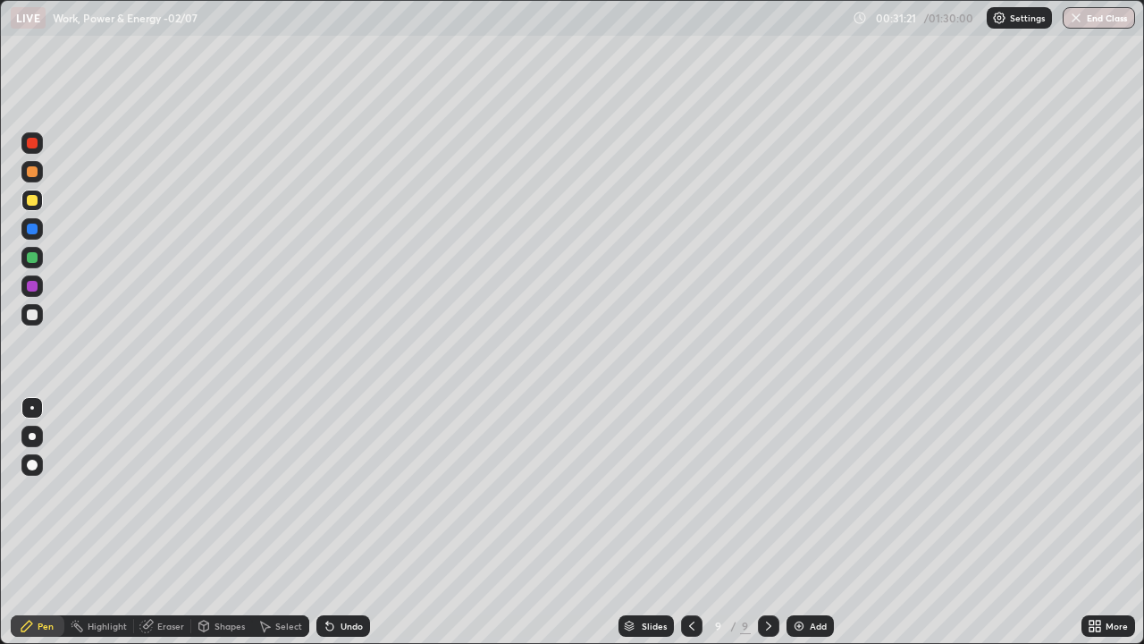
click at [689, 522] on icon at bounding box center [691, 625] width 5 height 9
click at [767, 522] on icon at bounding box center [769, 626] width 14 height 14
click at [795, 522] on img at bounding box center [799, 626] width 14 height 14
click at [30, 164] on div at bounding box center [31, 171] width 21 height 21
click at [344, 522] on div "Undo" at bounding box center [343, 625] width 54 height 21
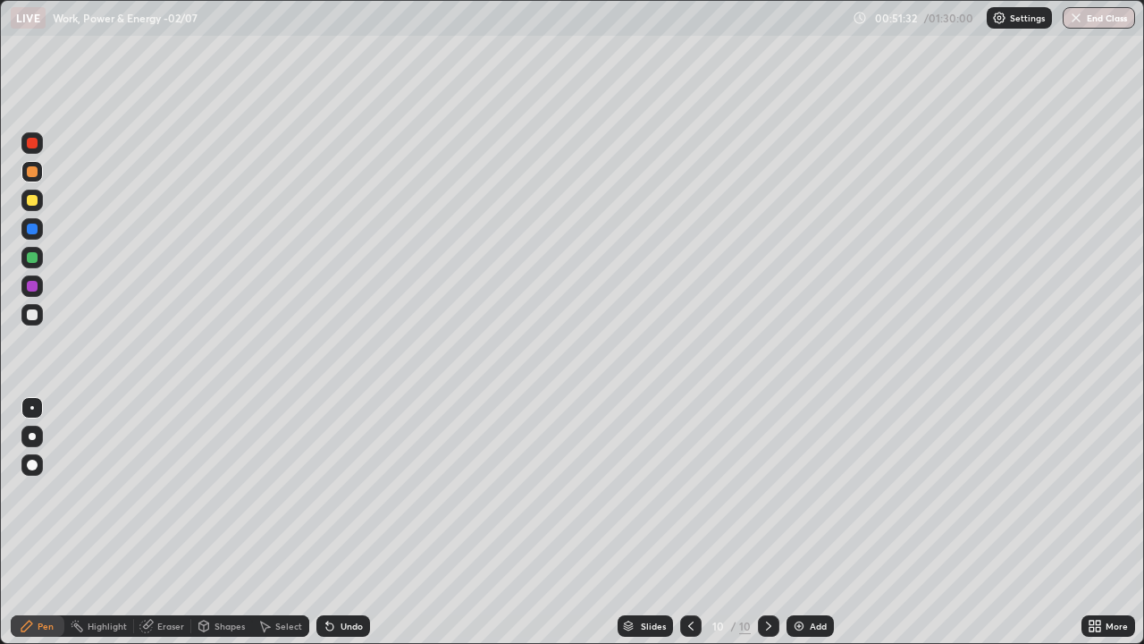
click at [161, 522] on div "Eraser" at bounding box center [162, 625] width 57 height 21
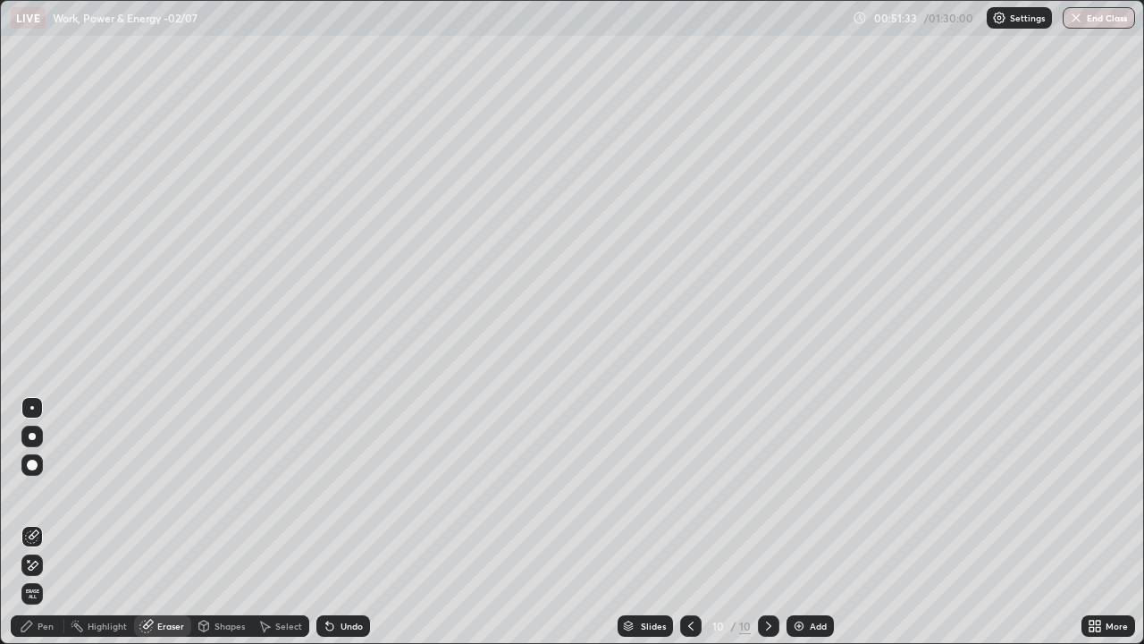
click at [36, 464] on div at bounding box center [32, 464] width 11 height 11
click at [39, 522] on div "Pen" at bounding box center [46, 625] width 16 height 9
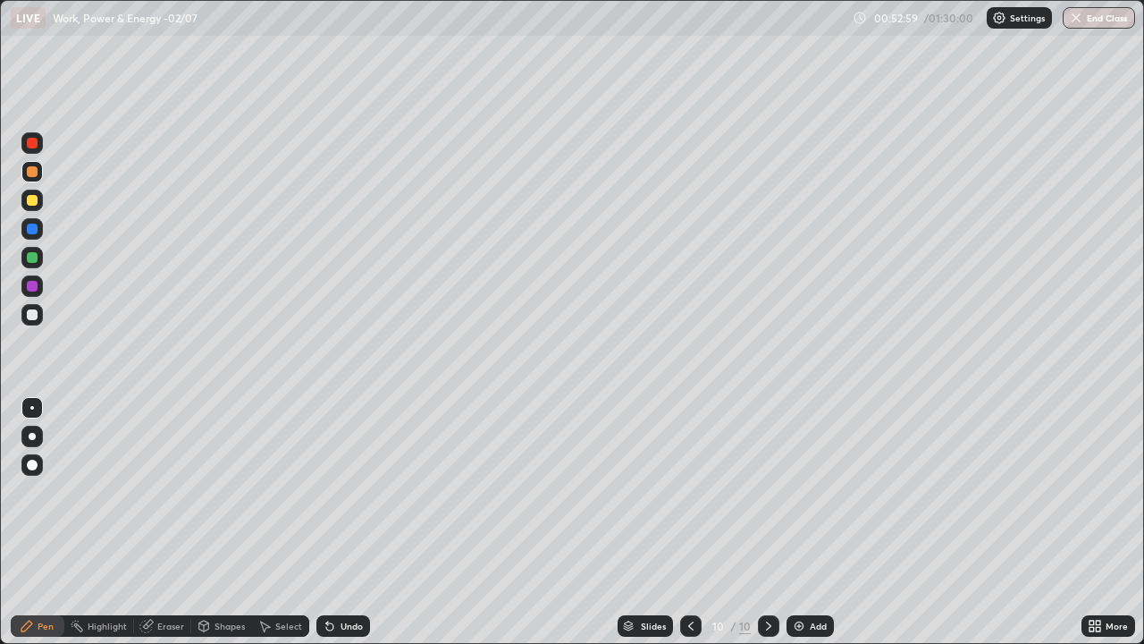
click at [803, 522] on img at bounding box center [799, 626] width 14 height 14
click at [39, 314] on div at bounding box center [31, 314] width 21 height 21
click at [797, 522] on img at bounding box center [799, 626] width 14 height 14
click at [336, 522] on div "Undo" at bounding box center [343, 625] width 54 height 21
click at [687, 522] on icon at bounding box center [692, 626] width 14 height 14
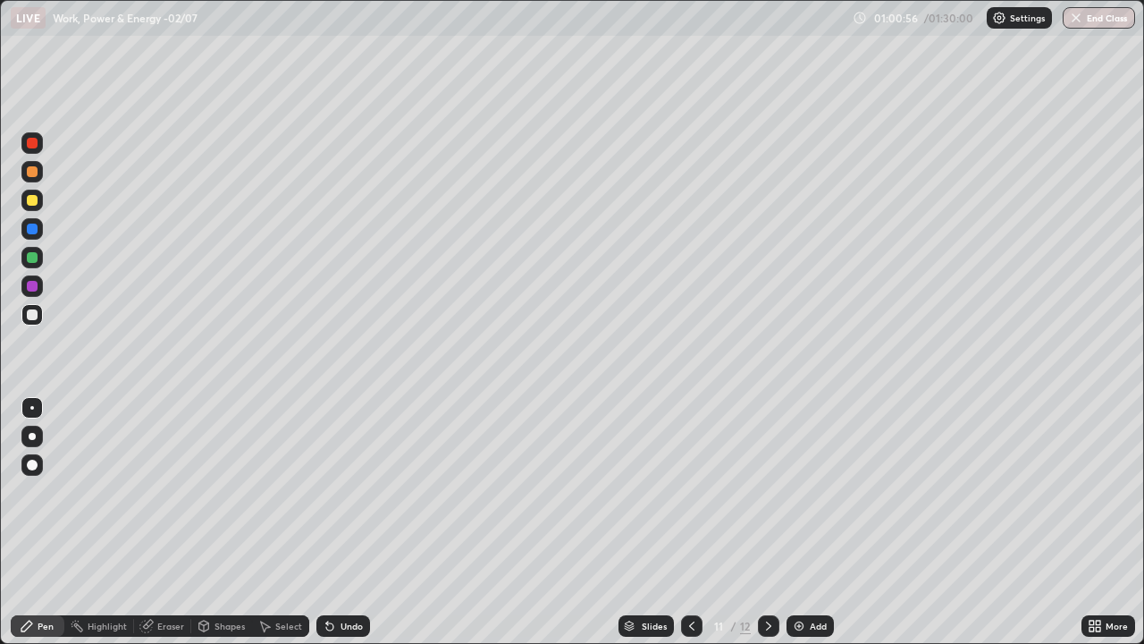
click at [769, 522] on icon at bounding box center [769, 626] width 14 height 14
click at [280, 522] on div "Select" at bounding box center [288, 625] width 27 height 9
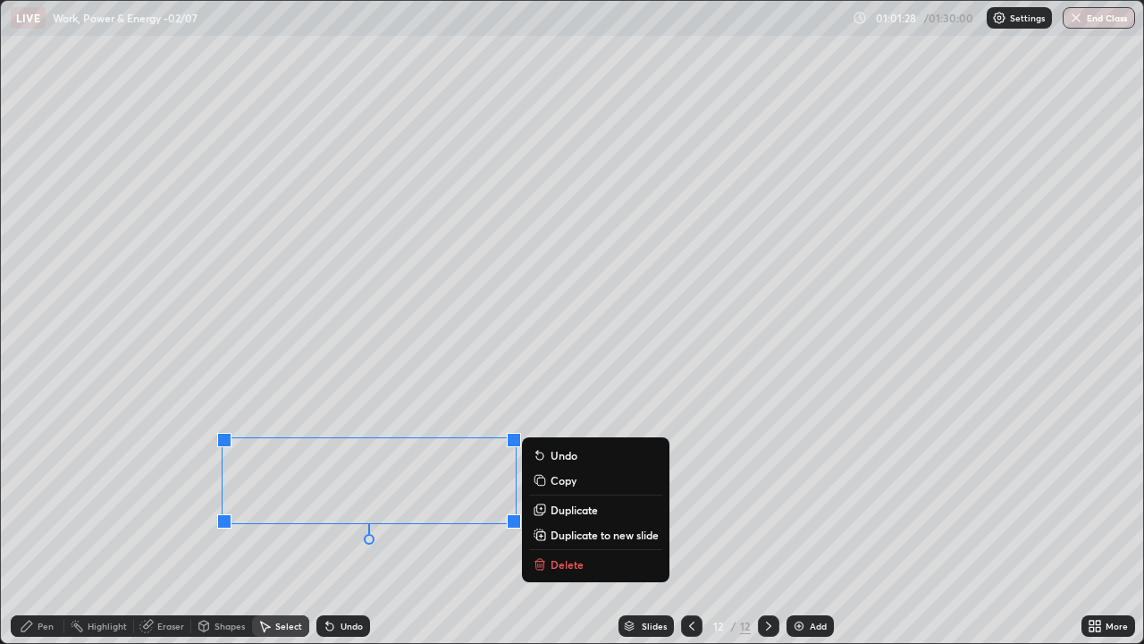
click at [584, 522] on p "Duplicate to new slide" at bounding box center [605, 534] width 108 height 14
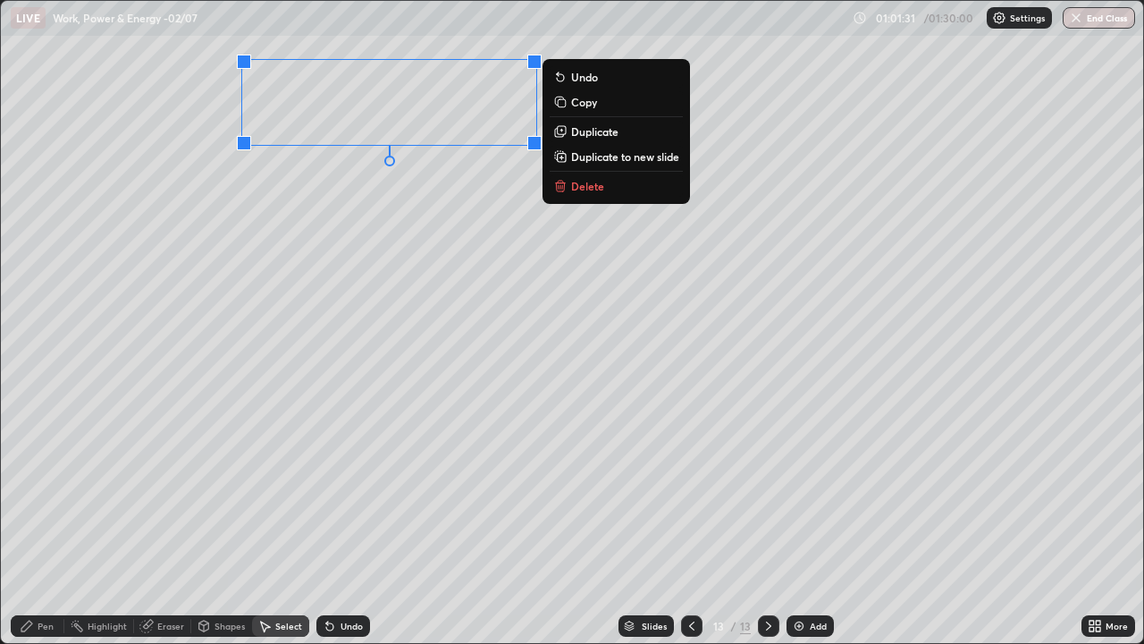
click at [34, 522] on div "Pen" at bounding box center [38, 625] width 54 height 21
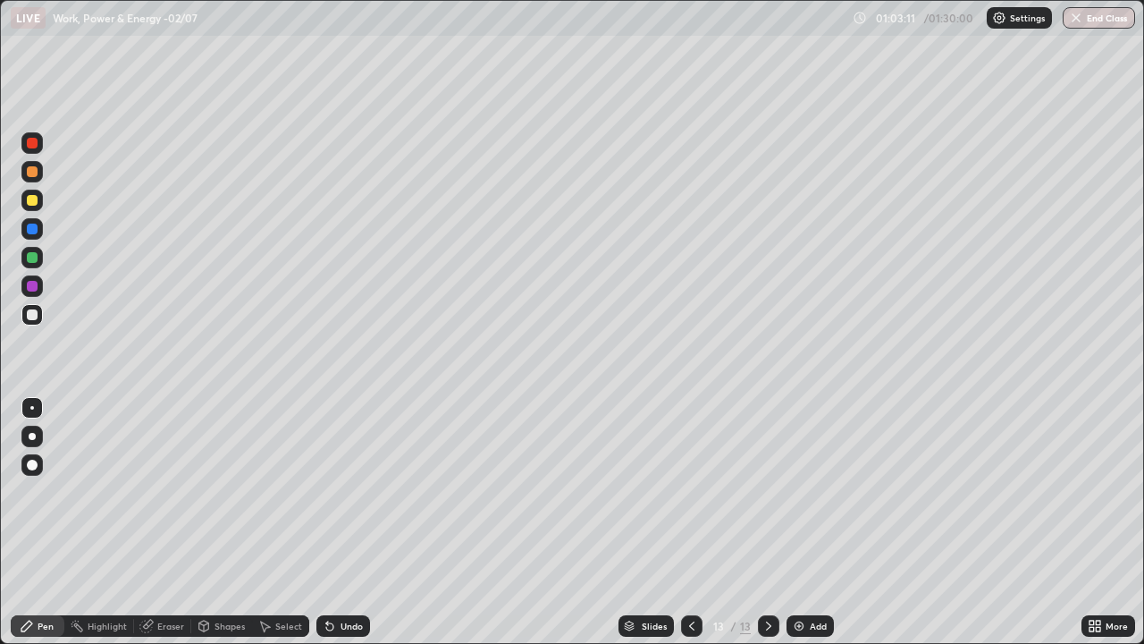
click at [158, 522] on div "Eraser" at bounding box center [170, 625] width 27 height 9
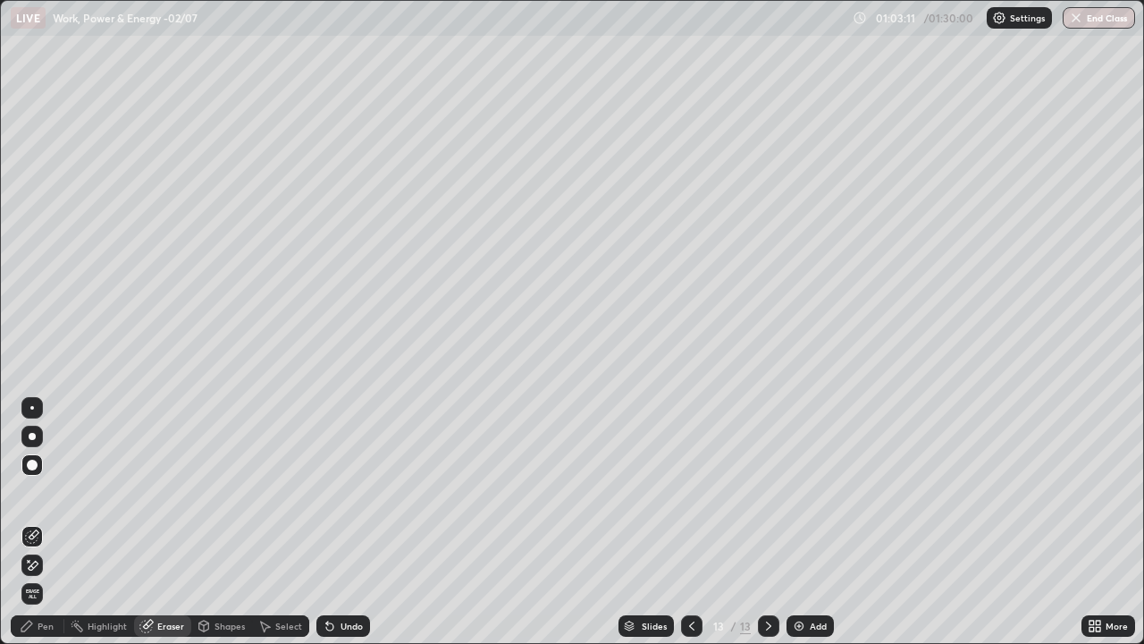
click at [32, 408] on div at bounding box center [32, 408] width 4 height 4
click at [41, 522] on div "Pen" at bounding box center [46, 625] width 16 height 9
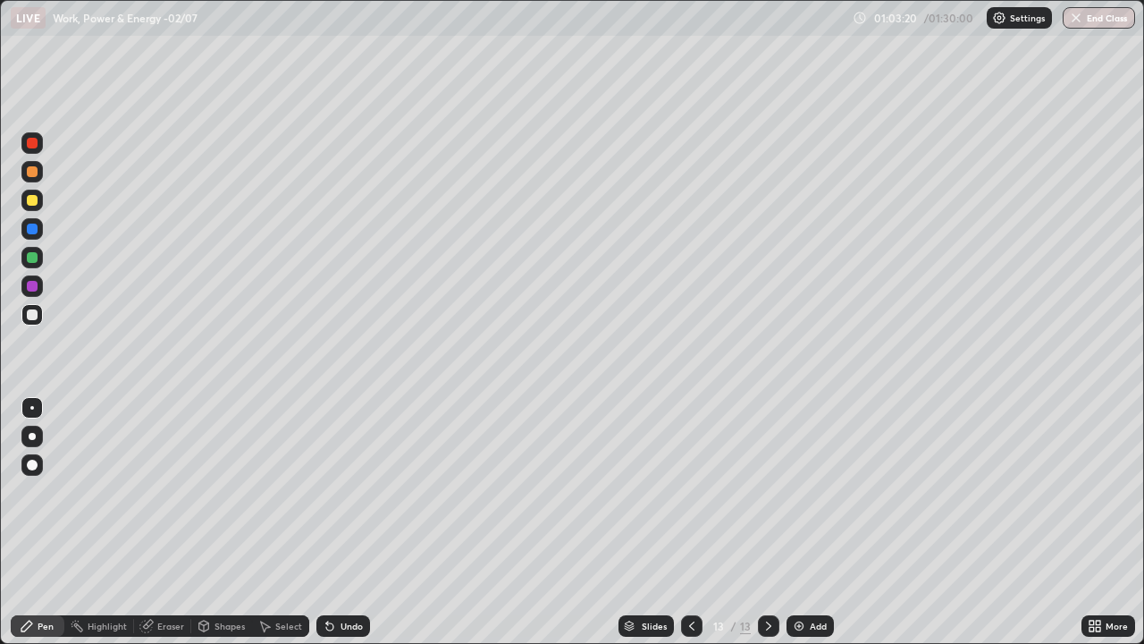
click at [32, 201] on div at bounding box center [32, 200] width 11 height 11
click at [807, 522] on div "Add" at bounding box center [810, 625] width 47 height 21
click at [30, 198] on div at bounding box center [32, 200] width 11 height 11
click at [333, 522] on icon at bounding box center [330, 626] width 14 height 14
click at [336, 522] on div "Undo" at bounding box center [343, 625] width 54 height 21
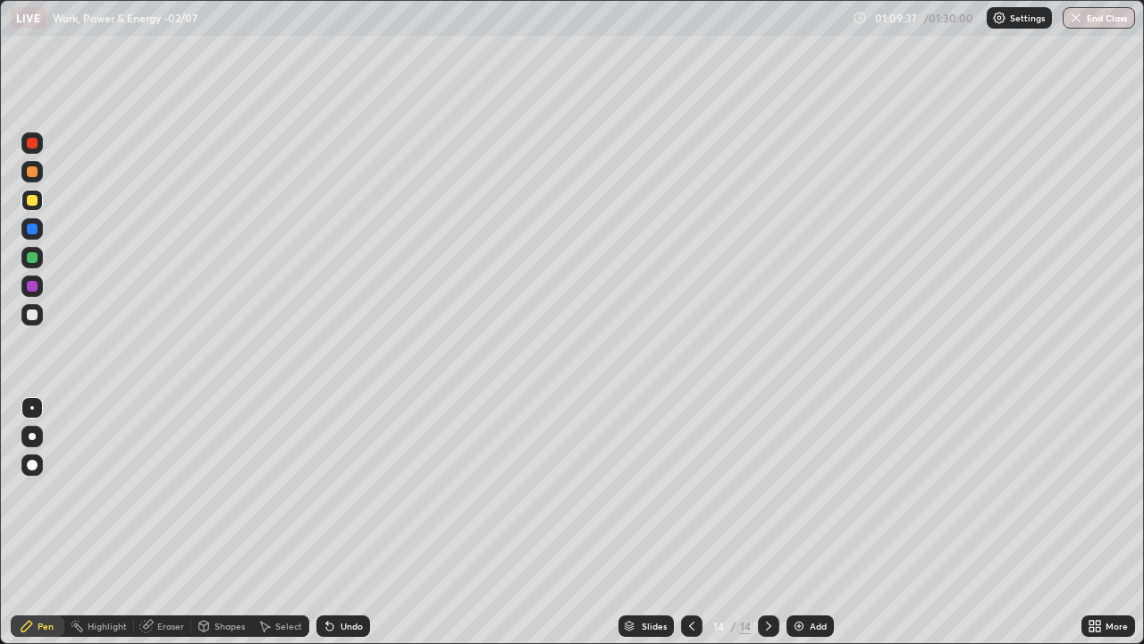
click at [29, 146] on div at bounding box center [32, 143] width 11 height 11
click at [41, 522] on div "Pen" at bounding box center [38, 625] width 54 height 21
click at [41, 317] on div at bounding box center [31, 314] width 21 height 21
click at [352, 522] on div "Undo" at bounding box center [343, 625] width 54 height 21
click at [805, 522] on div "Add" at bounding box center [810, 625] width 47 height 21
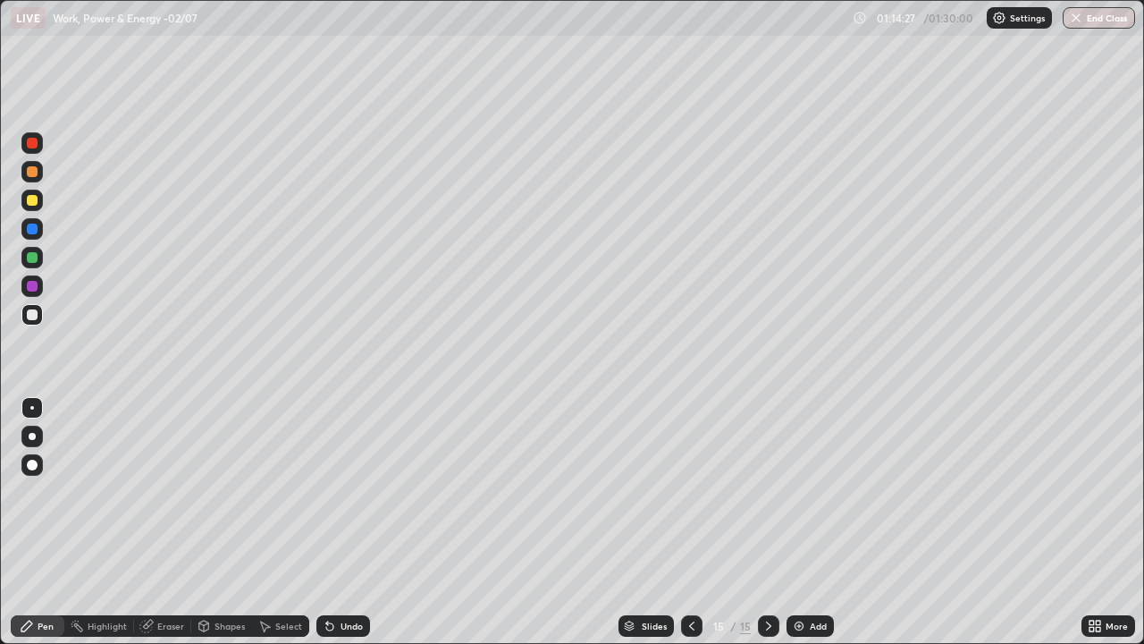
click at [29, 167] on div at bounding box center [32, 171] width 11 height 11
click at [55, 522] on div "Pen" at bounding box center [38, 625] width 54 height 21
click at [204, 522] on icon at bounding box center [204, 624] width 10 height 3
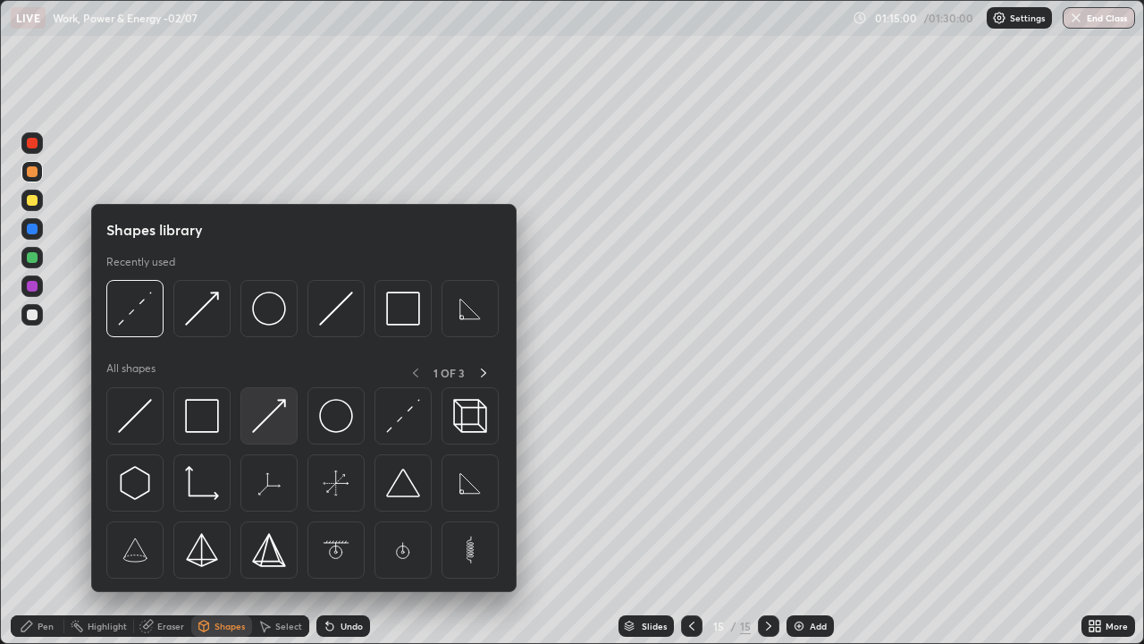
click at [271, 411] on img at bounding box center [269, 416] width 34 height 34
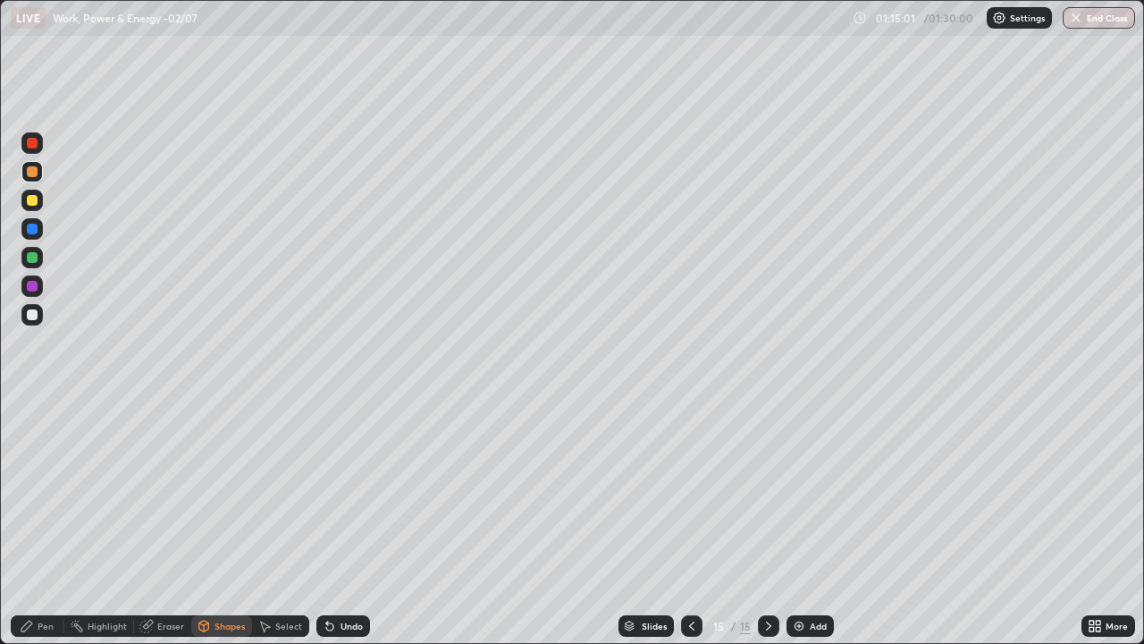
click at [34, 254] on div at bounding box center [32, 257] width 11 height 11
click at [345, 522] on div "Undo" at bounding box center [343, 625] width 54 height 21
click at [51, 522] on div "Pen" at bounding box center [38, 625] width 54 height 21
click at [213, 522] on div "Shapes" at bounding box center [221, 625] width 61 height 21
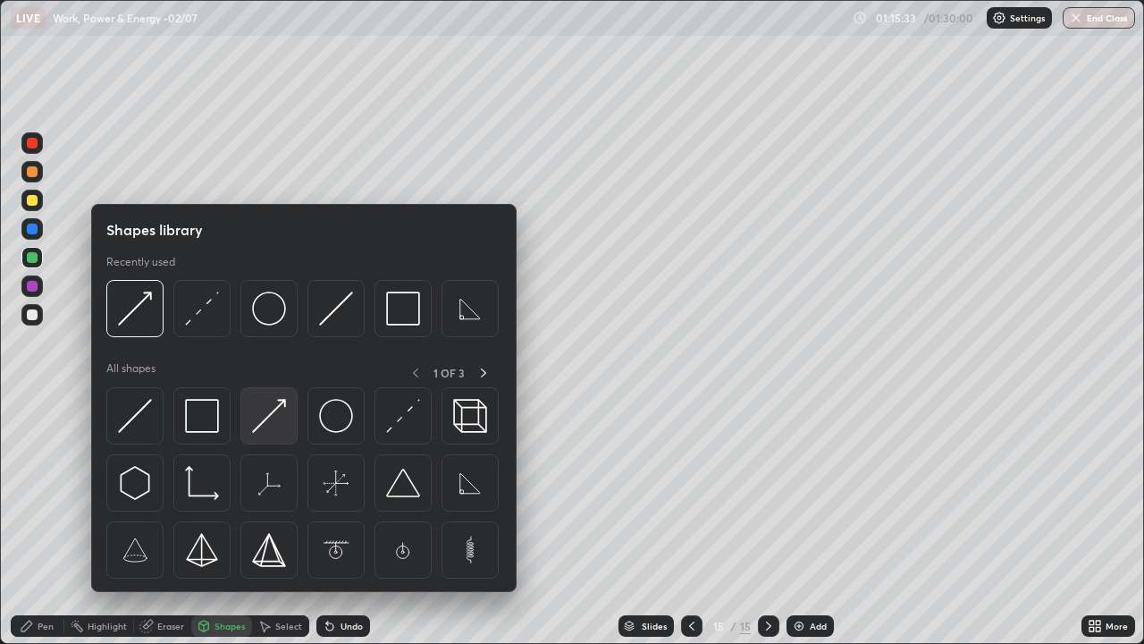
click at [263, 417] on img at bounding box center [269, 416] width 34 height 34
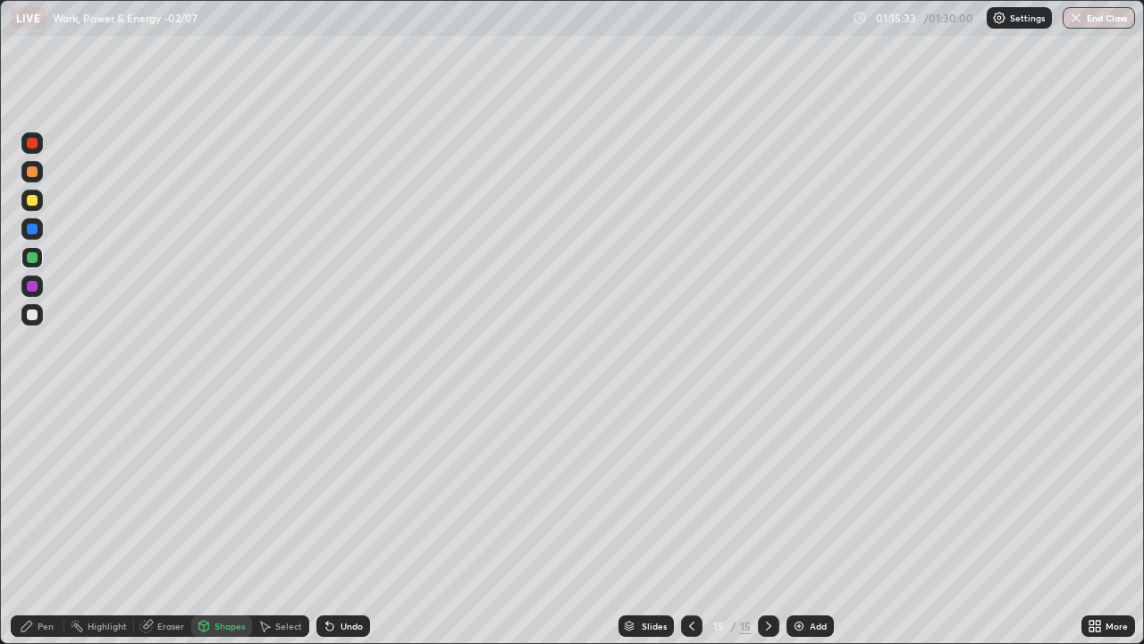
click at [33, 322] on div at bounding box center [31, 314] width 21 height 21
click at [29, 522] on icon at bounding box center [27, 626] width 14 height 14
click at [336, 522] on div "Undo" at bounding box center [343, 625] width 54 height 21
click at [343, 522] on div "Undo" at bounding box center [352, 625] width 22 height 9
click at [32, 311] on div at bounding box center [32, 314] width 11 height 11
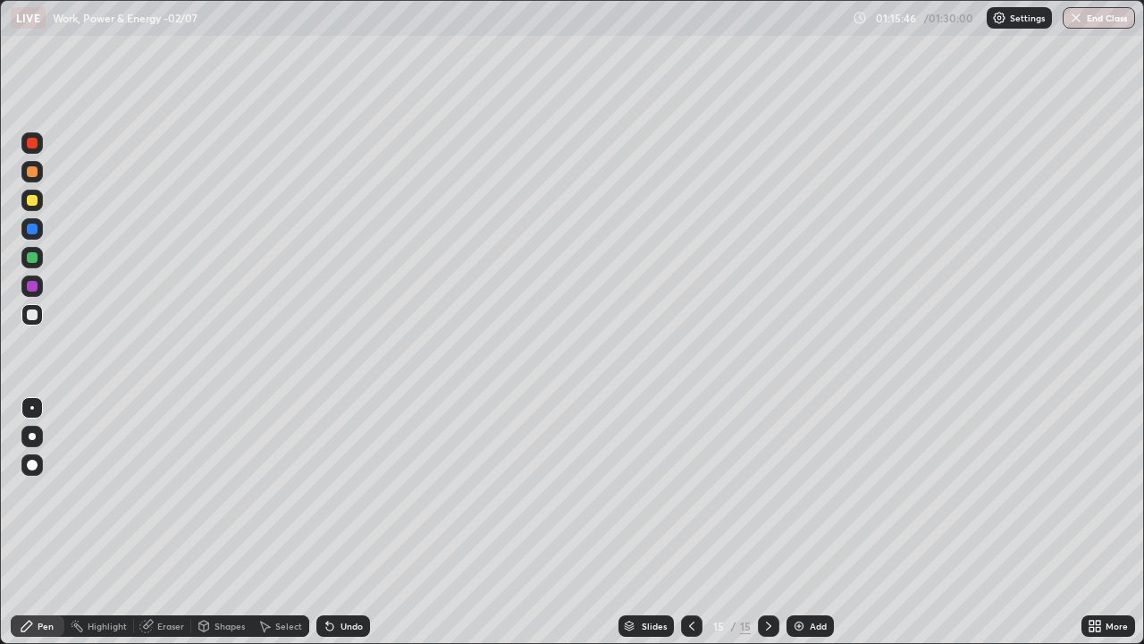
click at [29, 522] on icon at bounding box center [26, 625] width 11 height 11
click at [218, 522] on div "Shapes" at bounding box center [221, 625] width 61 height 21
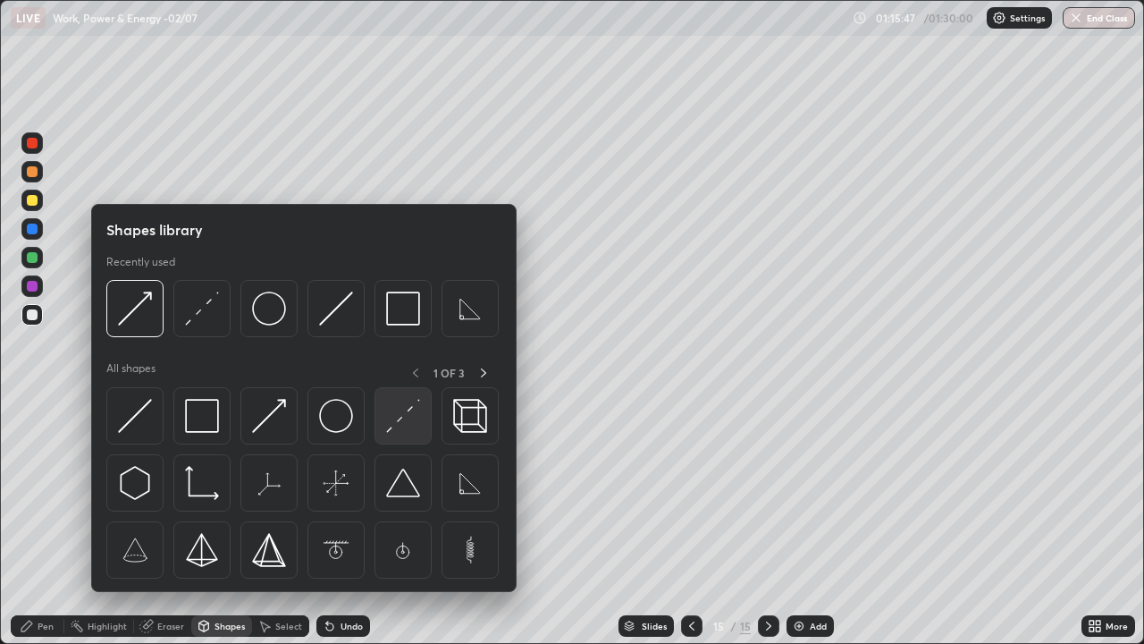
click at [401, 423] on img at bounding box center [403, 416] width 34 height 34
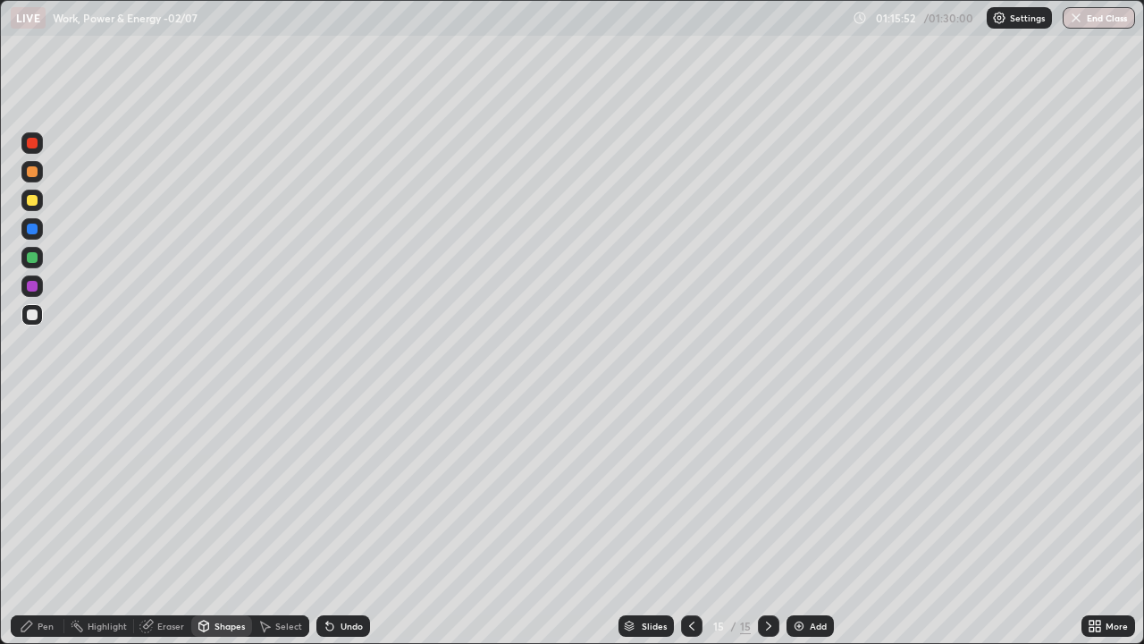
click at [31, 522] on icon at bounding box center [27, 626] width 14 height 14
click at [796, 522] on img at bounding box center [799, 626] width 14 height 14
click at [223, 522] on div "Shapes" at bounding box center [221, 625] width 61 height 21
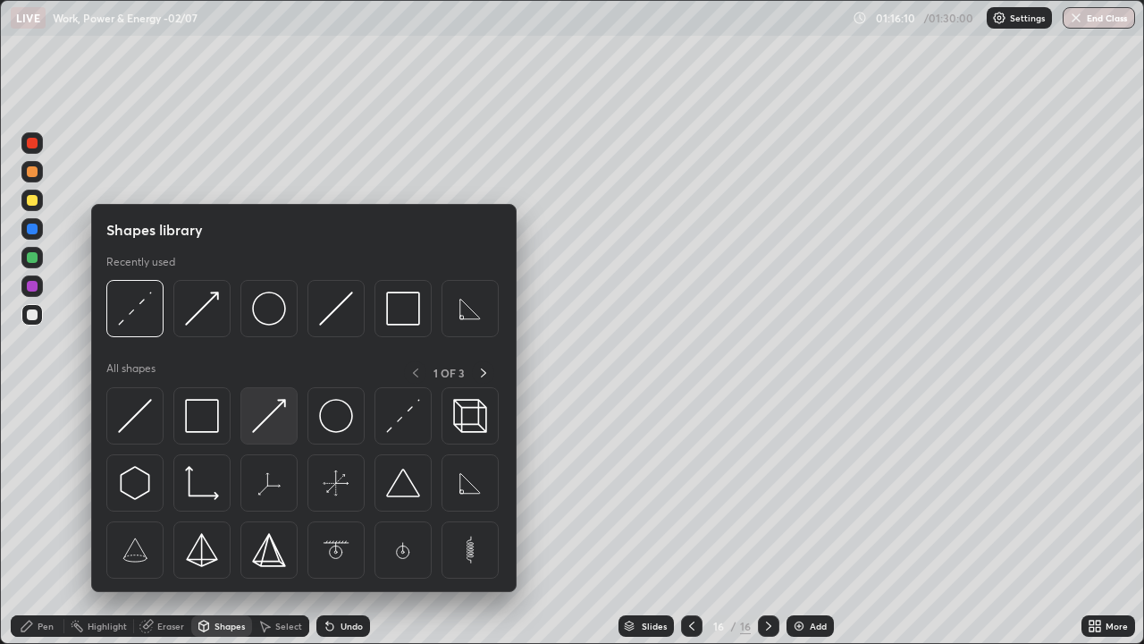
click at [266, 423] on img at bounding box center [269, 416] width 34 height 34
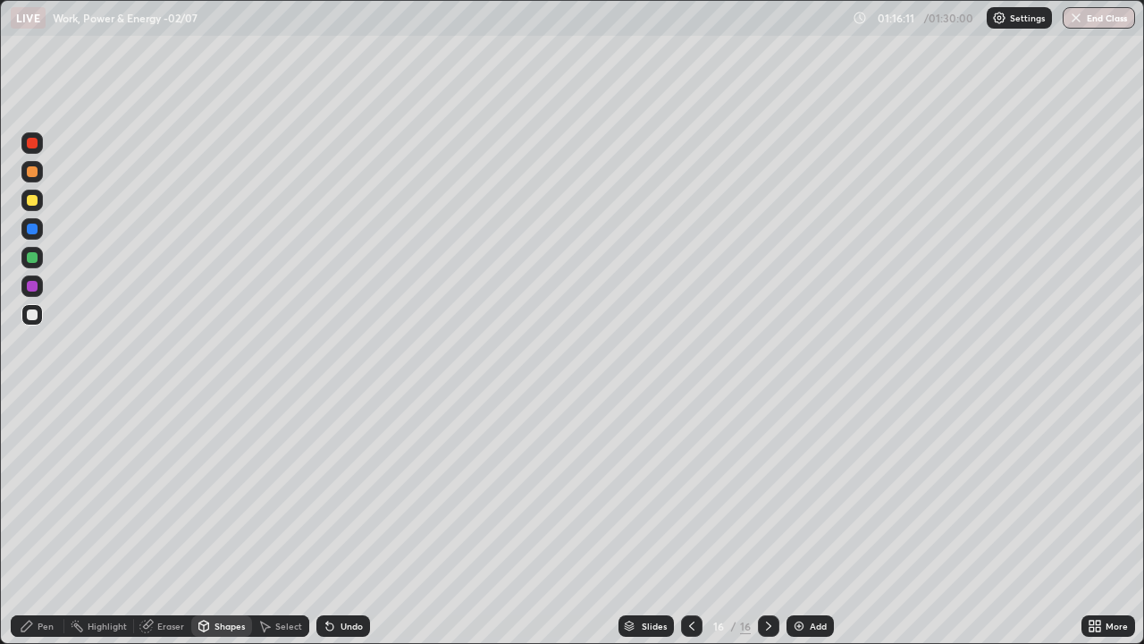
click at [31, 313] on div at bounding box center [32, 314] width 11 height 11
click at [41, 522] on div "Pen" at bounding box center [38, 625] width 54 height 21
click at [277, 522] on div "Select" at bounding box center [288, 625] width 27 height 9
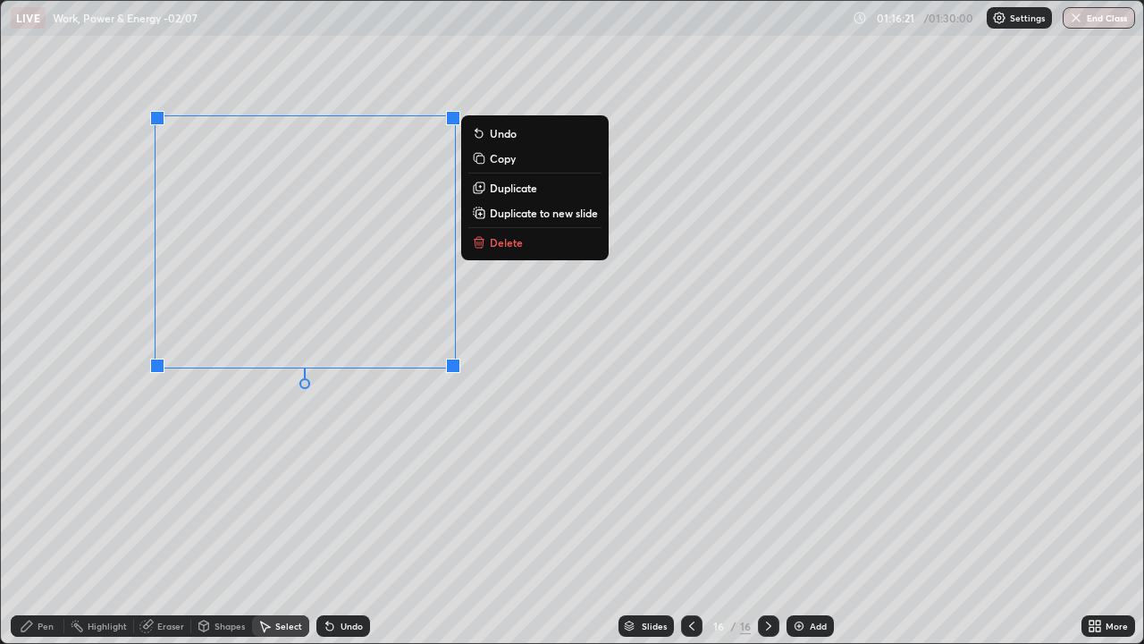
click at [503, 190] on p "Duplicate" at bounding box center [513, 188] width 47 height 14
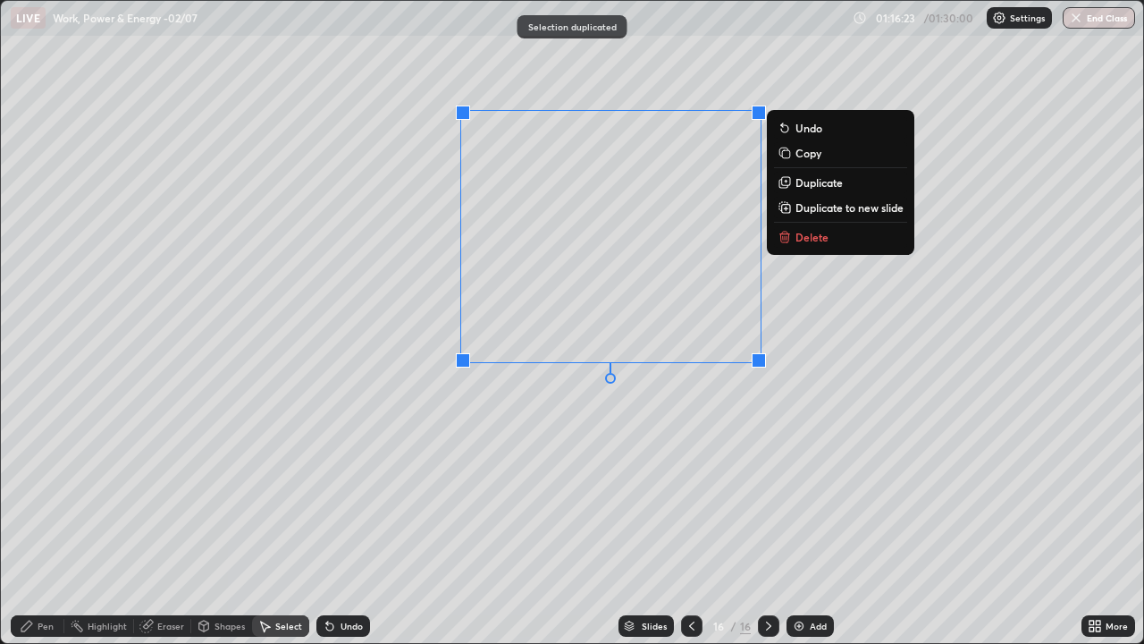
click at [824, 183] on p "Duplicate" at bounding box center [819, 182] width 47 height 14
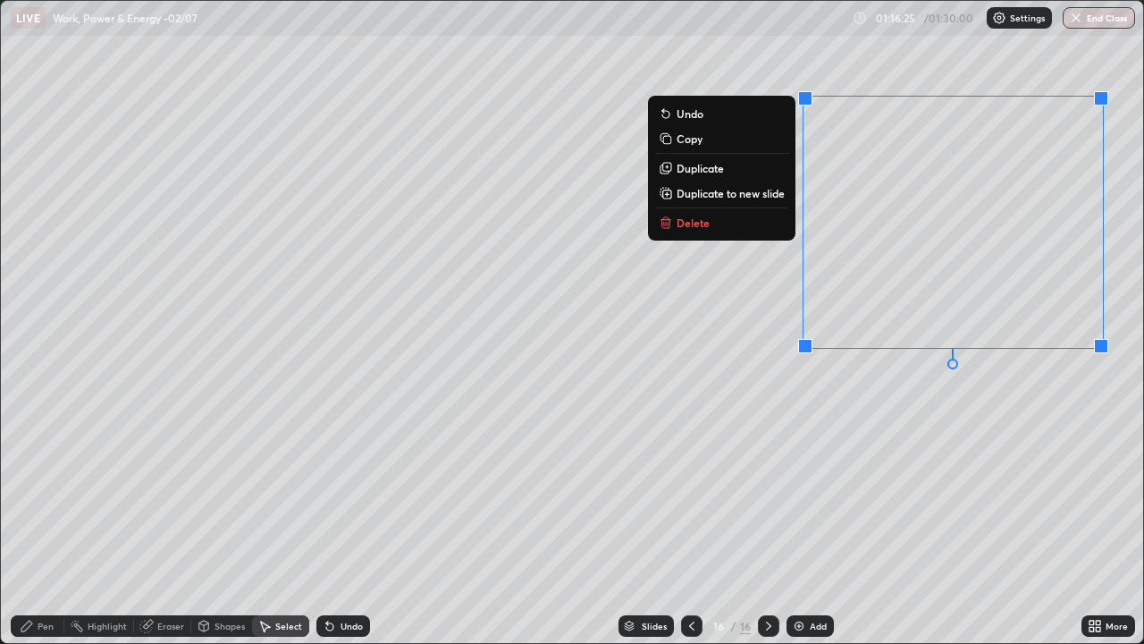
click at [233, 522] on div "Shapes" at bounding box center [221, 625] width 61 height 21
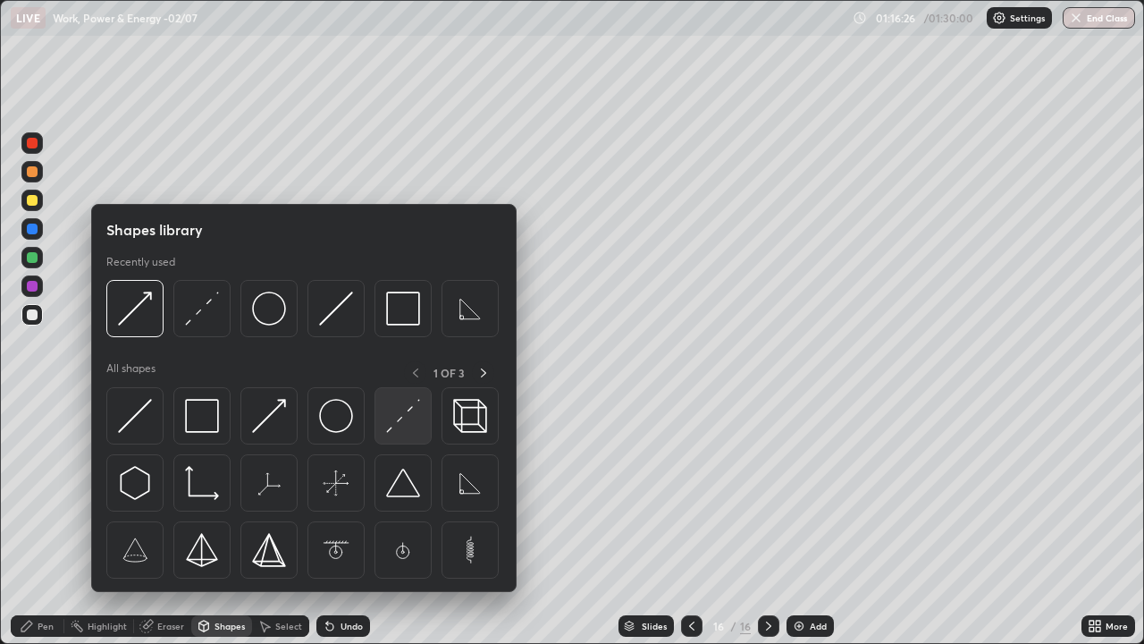
click at [404, 422] on img at bounding box center [403, 416] width 34 height 34
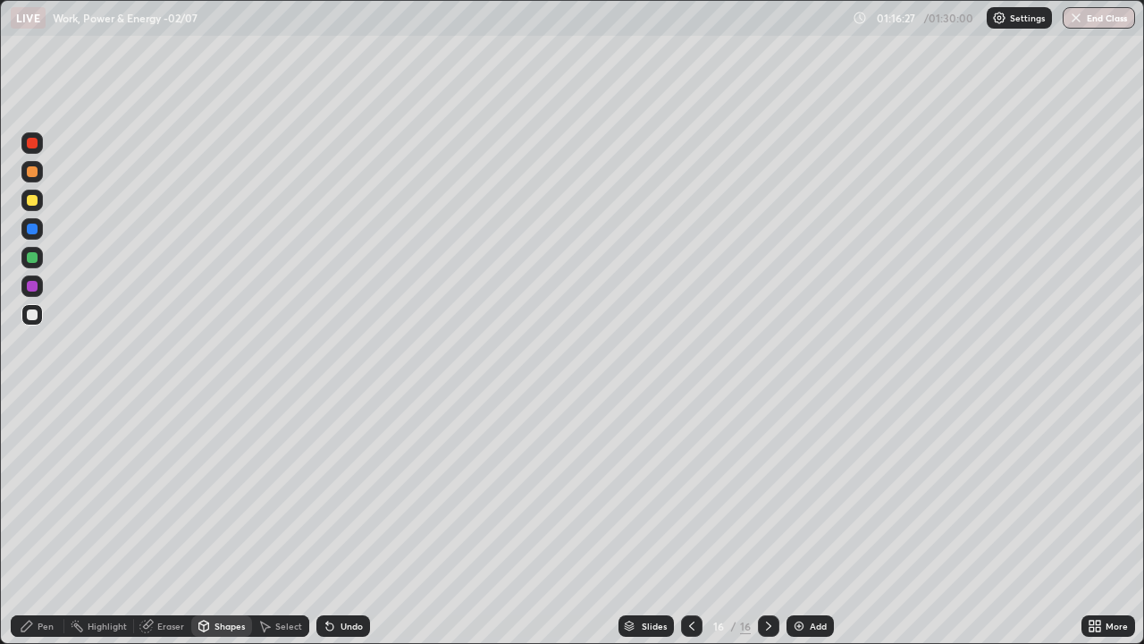
click at [35, 206] on div at bounding box center [31, 200] width 21 height 21
click at [38, 171] on div at bounding box center [31, 171] width 21 height 21
click at [40, 522] on div "Pen" at bounding box center [46, 625] width 16 height 9
click at [686, 522] on div at bounding box center [691, 625] width 21 height 21
click at [765, 522] on icon at bounding box center [769, 626] width 14 height 14
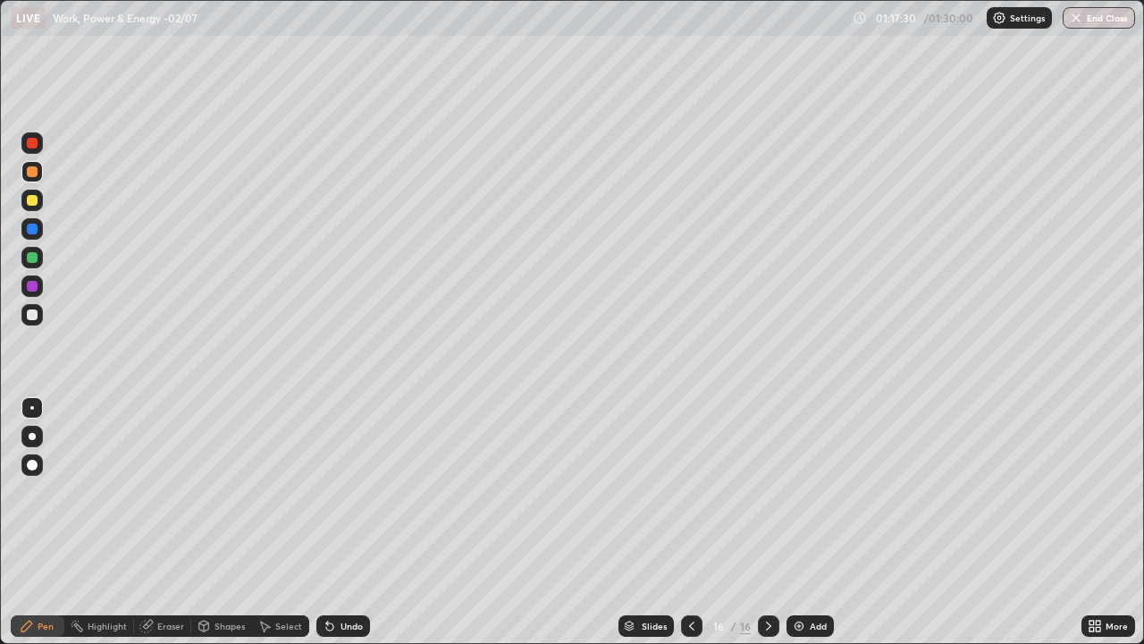
click at [798, 522] on img at bounding box center [799, 626] width 14 height 14
click at [217, 522] on div "Shapes" at bounding box center [221, 625] width 61 height 21
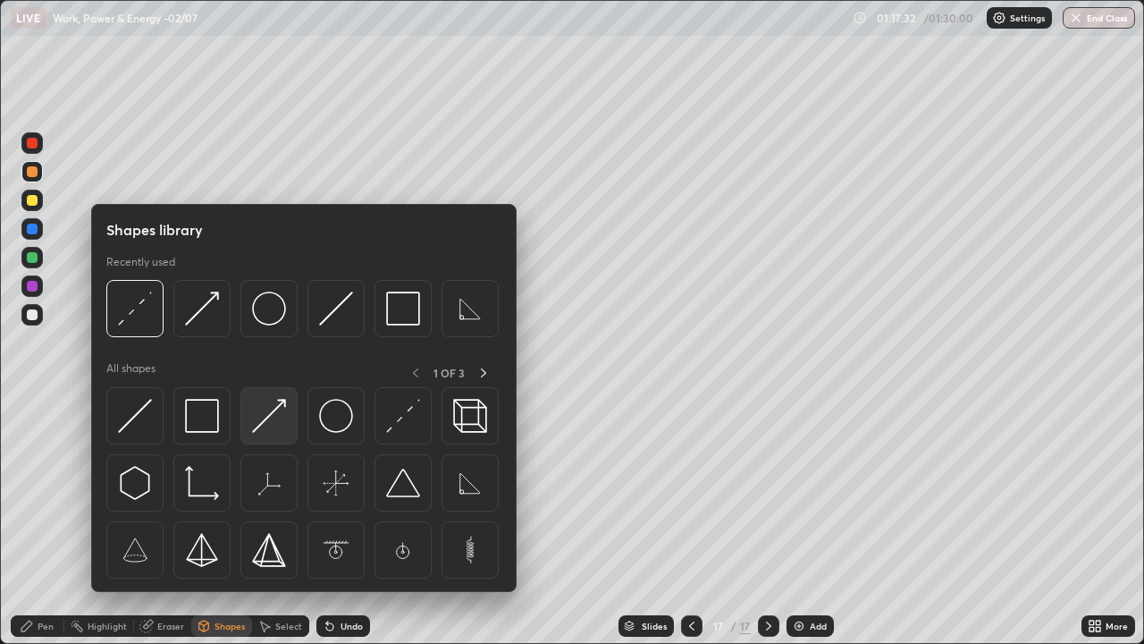
click at [269, 417] on img at bounding box center [269, 416] width 34 height 34
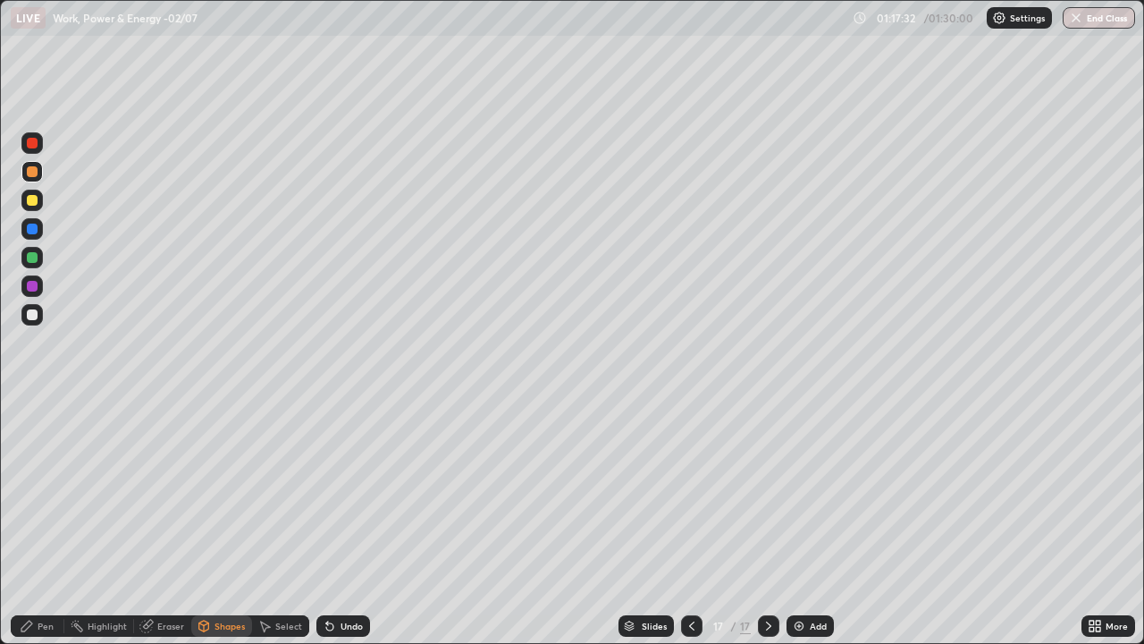
click at [33, 317] on div at bounding box center [32, 314] width 11 height 11
click at [43, 522] on div "Pen" at bounding box center [38, 625] width 54 height 21
click at [225, 522] on div "Shapes" at bounding box center [230, 625] width 30 height 9
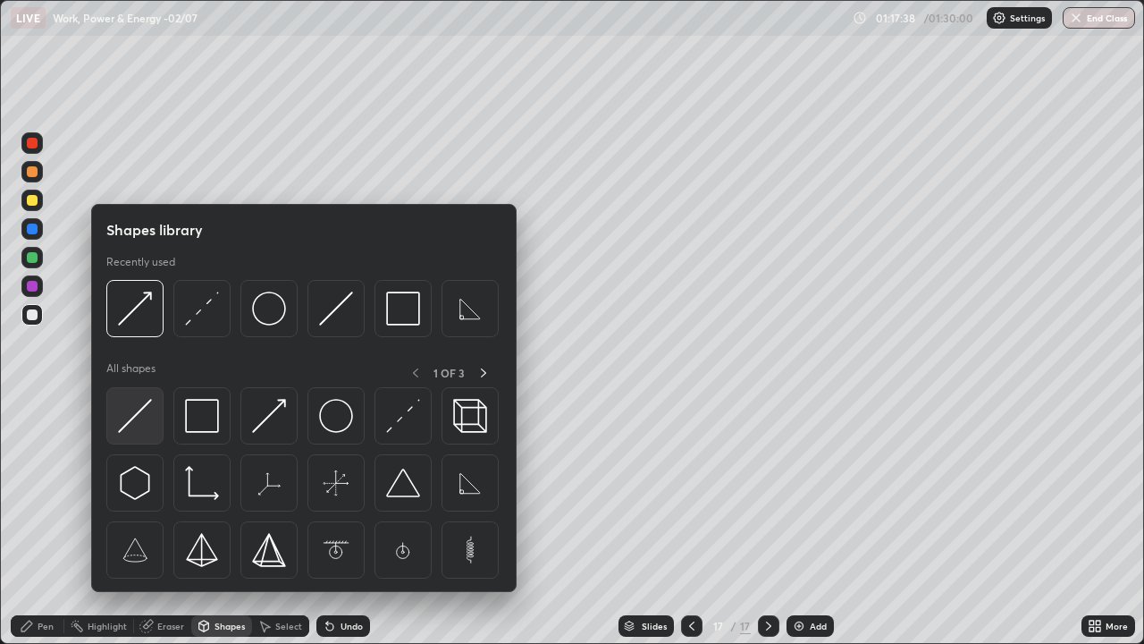
click at [142, 413] on img at bounding box center [135, 416] width 34 height 34
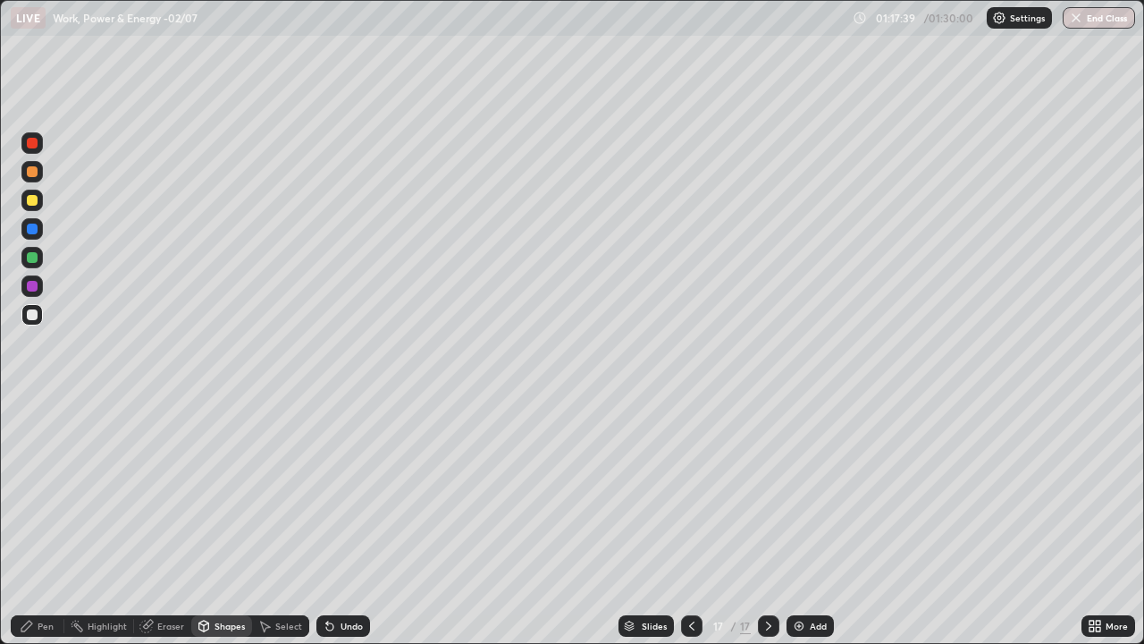
click at [33, 200] on div at bounding box center [32, 200] width 11 height 11
click at [38, 522] on div "Pen" at bounding box center [46, 625] width 16 height 9
click at [221, 522] on div "Shapes" at bounding box center [221, 625] width 61 height 21
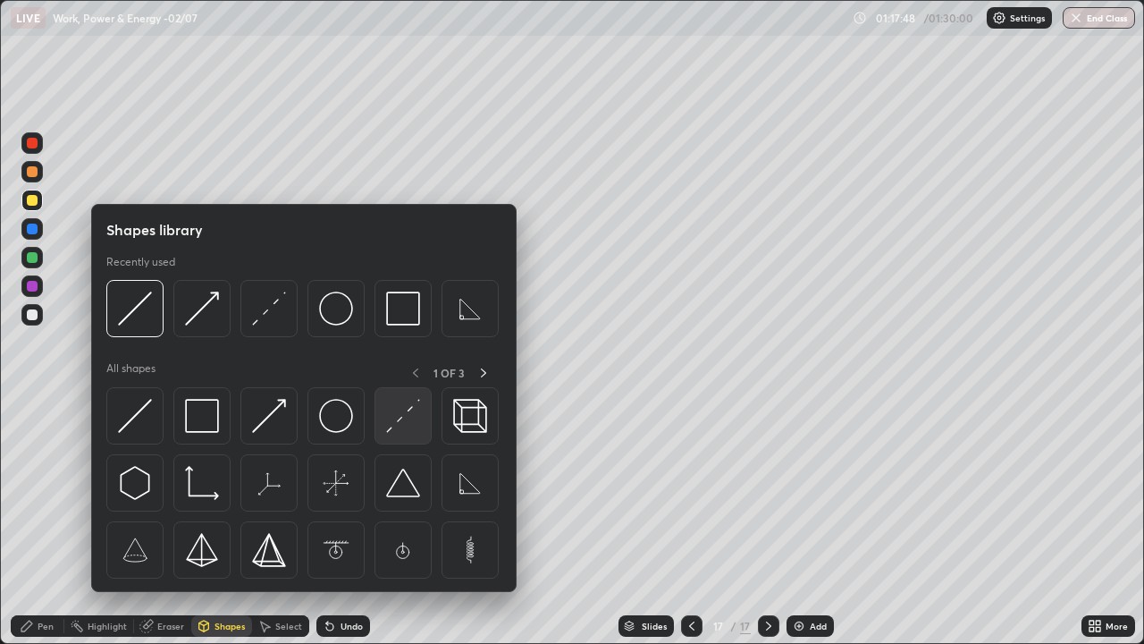
click at [393, 417] on img at bounding box center [403, 416] width 34 height 34
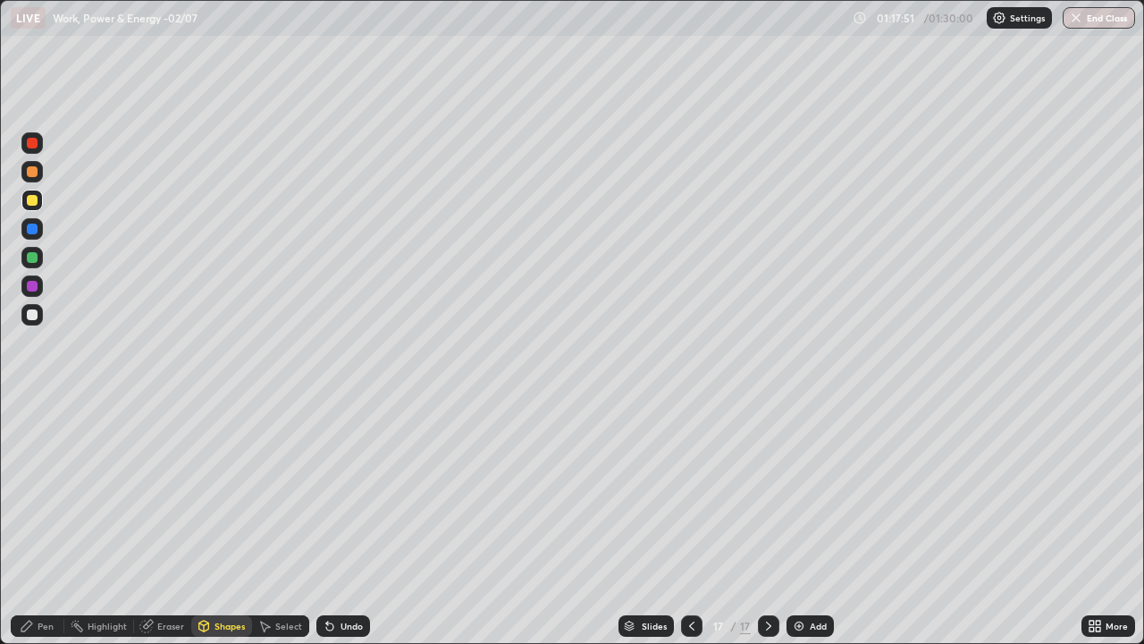
click at [47, 522] on div "Pen" at bounding box center [46, 625] width 16 height 9
click at [32, 258] on div at bounding box center [32, 257] width 11 height 11
click at [690, 522] on icon at bounding box center [692, 626] width 14 height 14
click at [692, 522] on icon at bounding box center [692, 626] width 14 height 14
click at [758, 522] on div at bounding box center [768, 626] width 21 height 36
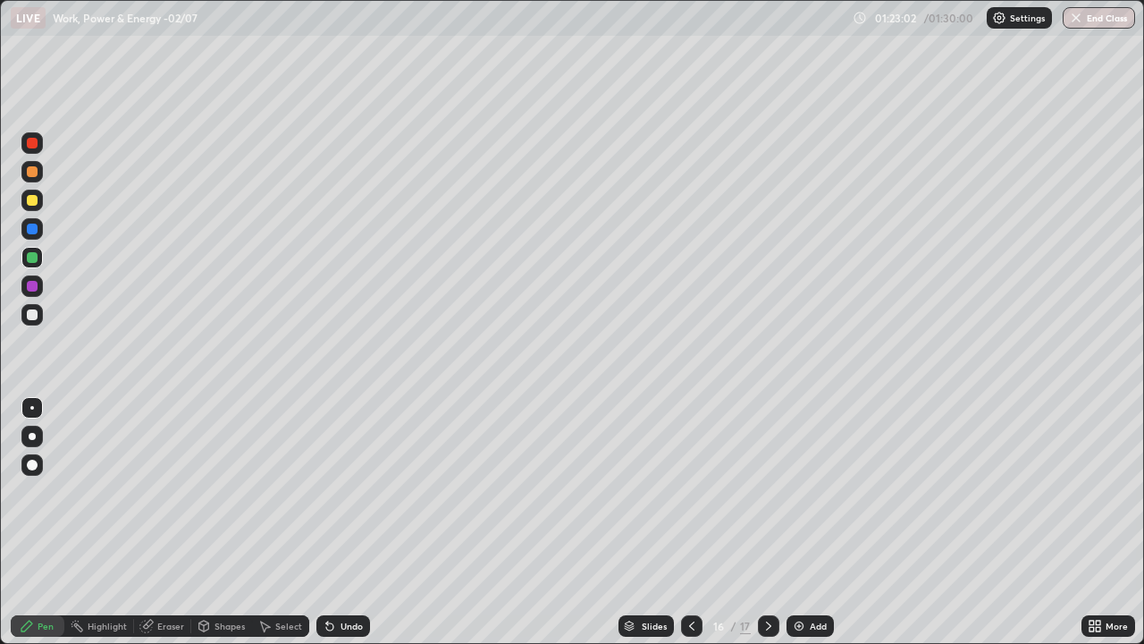
click at [768, 522] on icon at bounding box center [769, 626] width 14 height 14
click at [690, 522] on icon at bounding box center [692, 626] width 14 height 14
click at [1102, 19] on button "End Class" at bounding box center [1100, 17] width 71 height 21
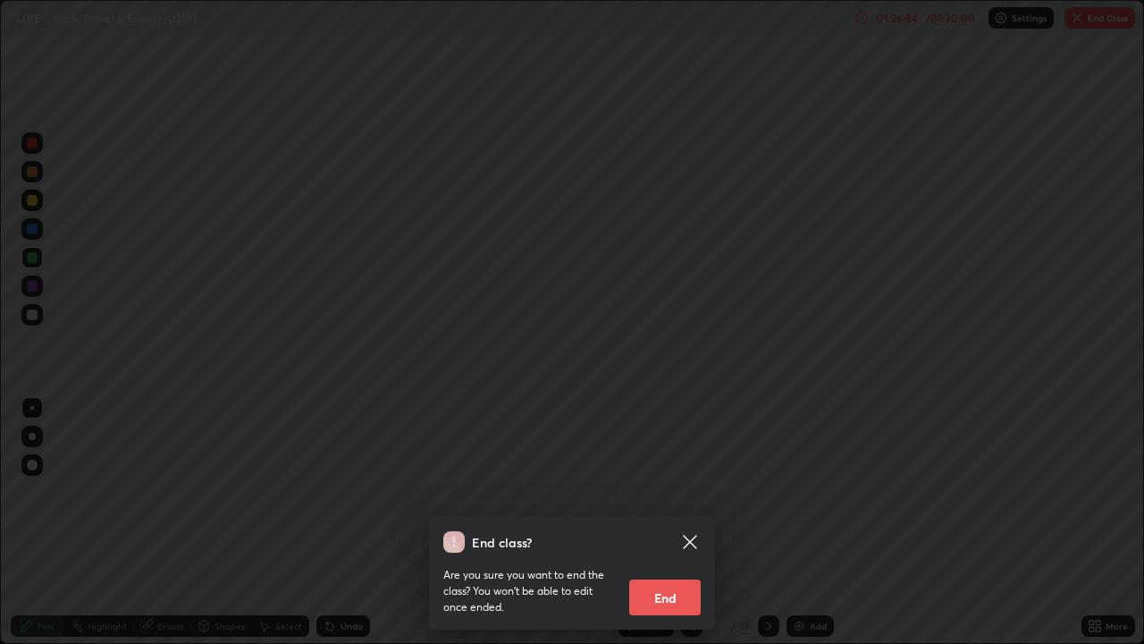
click at [669, 522] on button "End" at bounding box center [665, 597] width 72 height 36
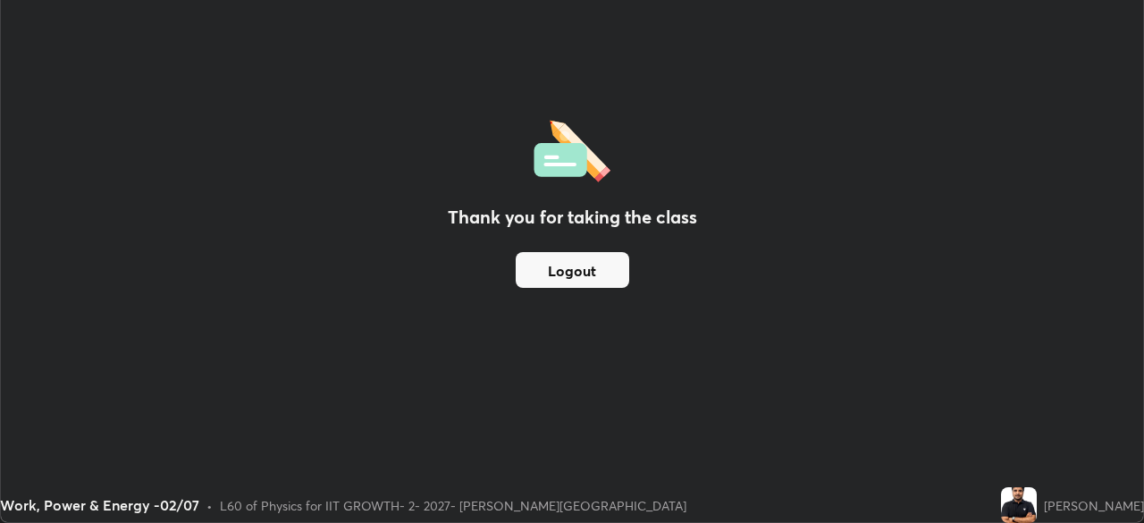
scroll to position [88865, 88244]
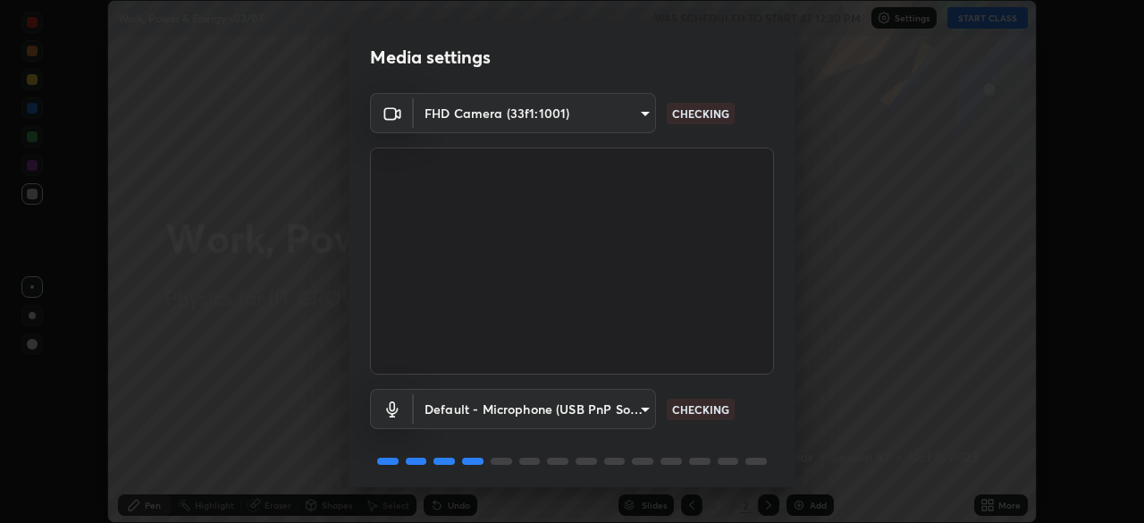
scroll to position [63, 0]
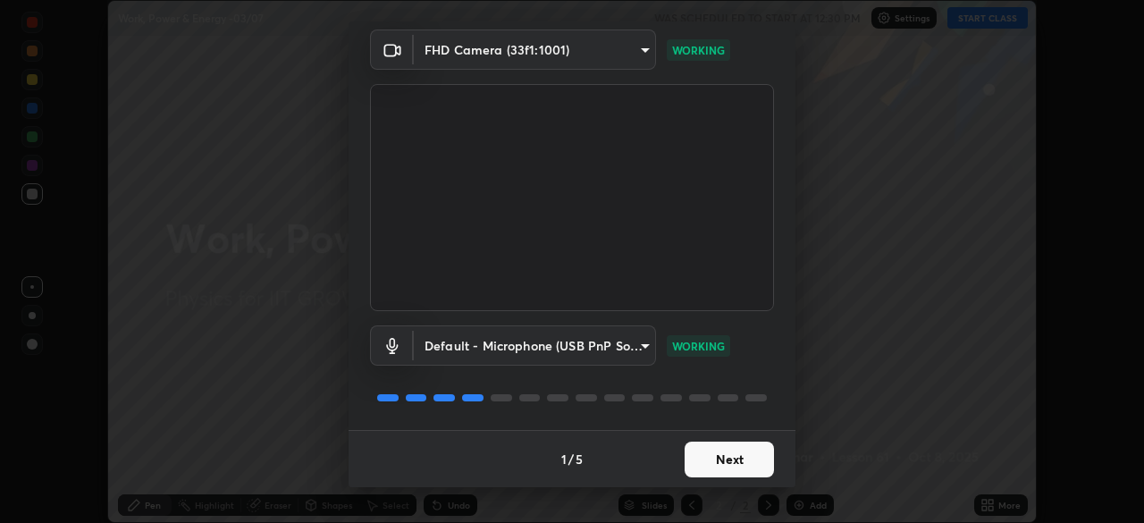
click at [741, 459] on button "Next" at bounding box center [729, 460] width 89 height 36
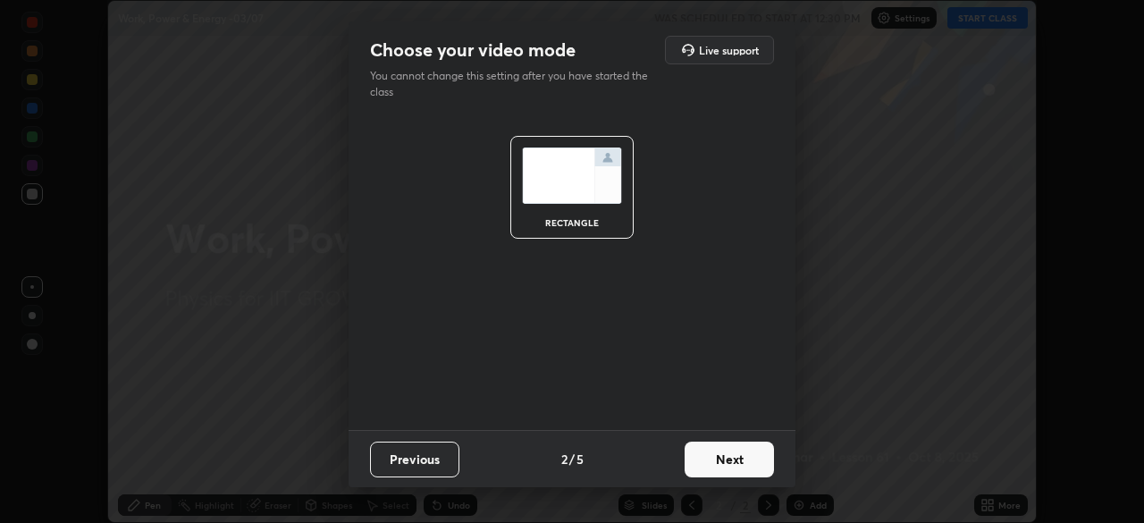
scroll to position [0, 0]
click at [742, 463] on button "Next" at bounding box center [729, 460] width 89 height 36
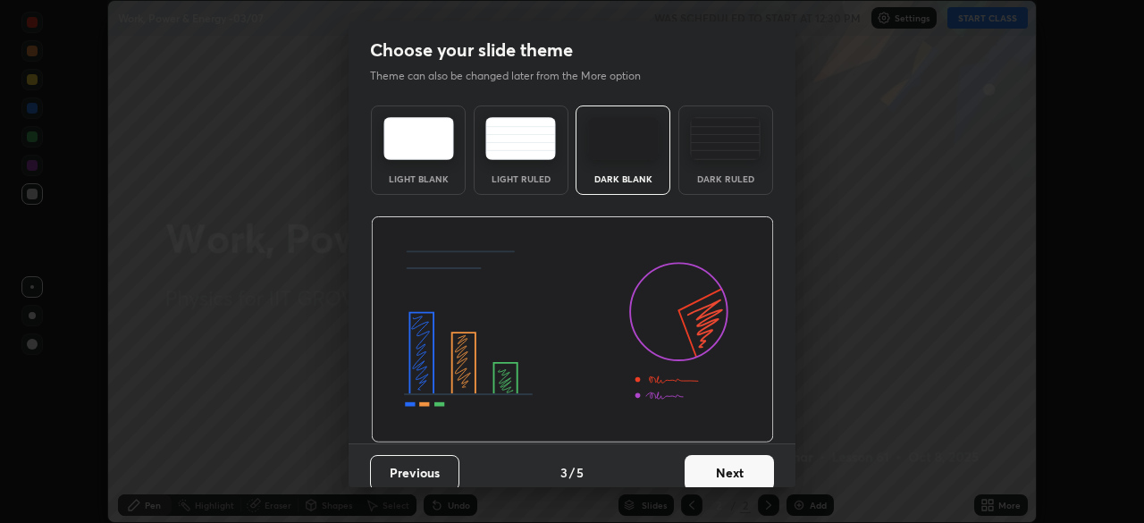
click at [744, 468] on button "Next" at bounding box center [729, 473] width 89 height 36
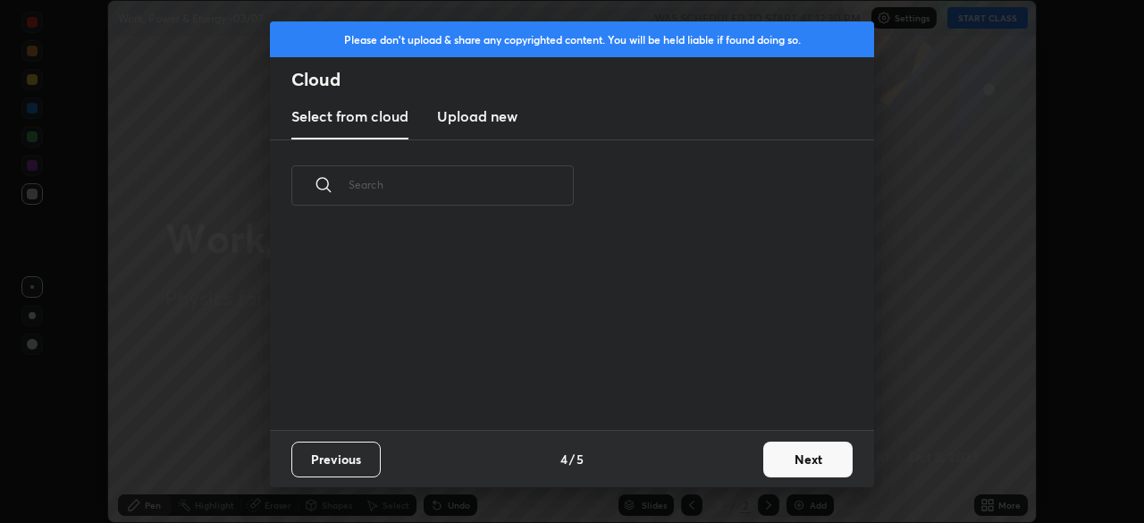
click at [748, 464] on div "Previous 4 / 5 Next" at bounding box center [572, 458] width 604 height 57
click at [778, 458] on button "Next" at bounding box center [807, 460] width 89 height 36
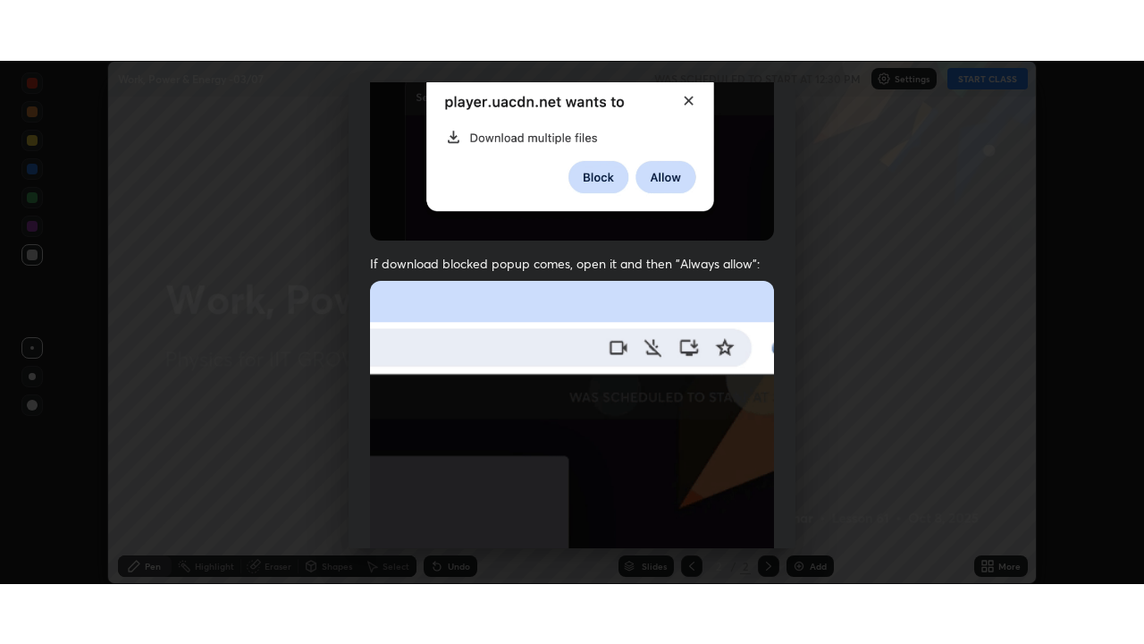
scroll to position [428, 0]
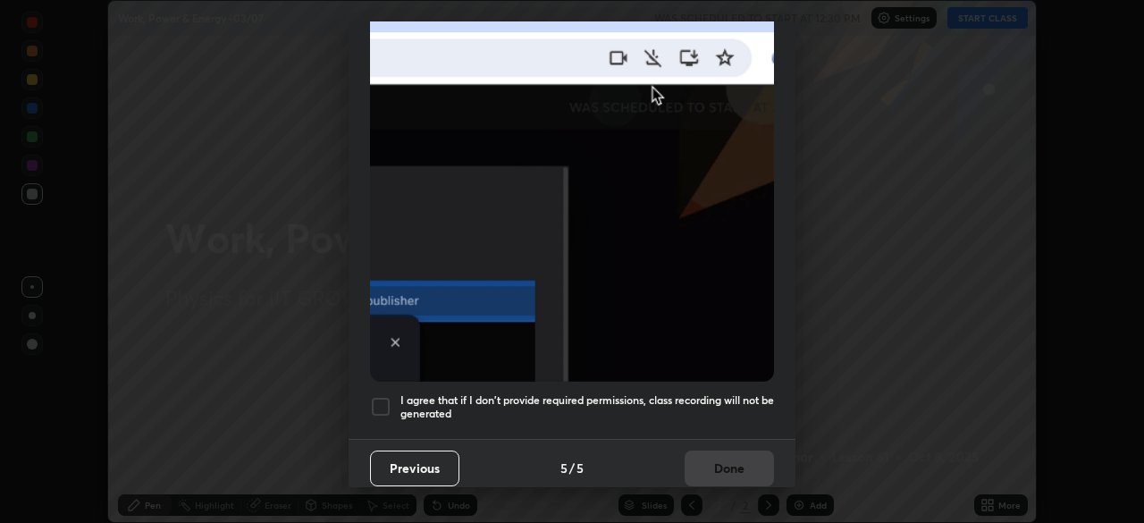
click at [730, 393] on h5 "I agree that if I don't provide required permissions, class recording will not …" at bounding box center [587, 407] width 374 height 28
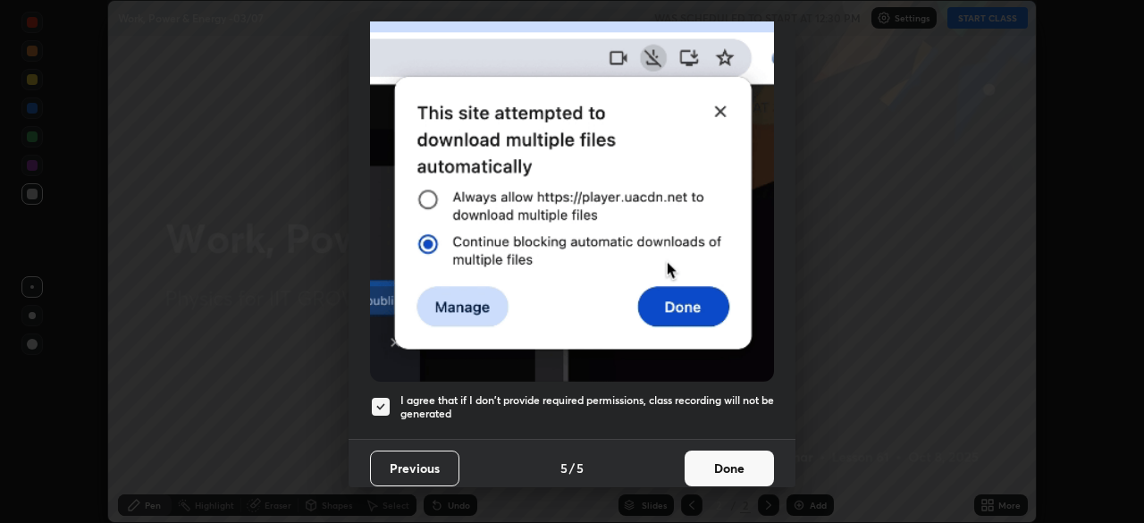
click at [746, 459] on button "Done" at bounding box center [729, 469] width 89 height 36
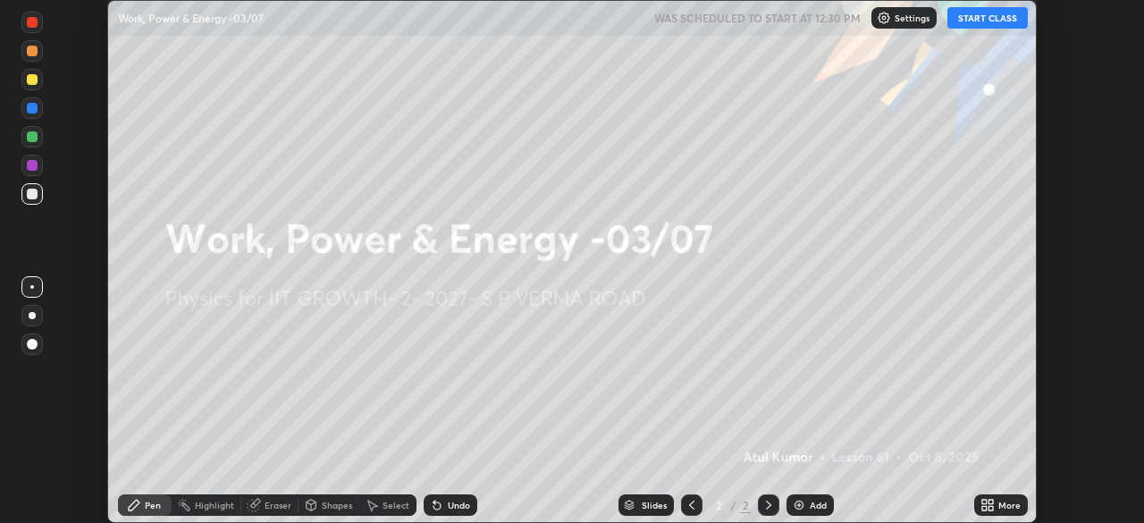
click at [979, 13] on button "START CLASS" at bounding box center [988, 17] width 80 height 21
click at [990, 508] on icon at bounding box center [991, 508] width 4 height 4
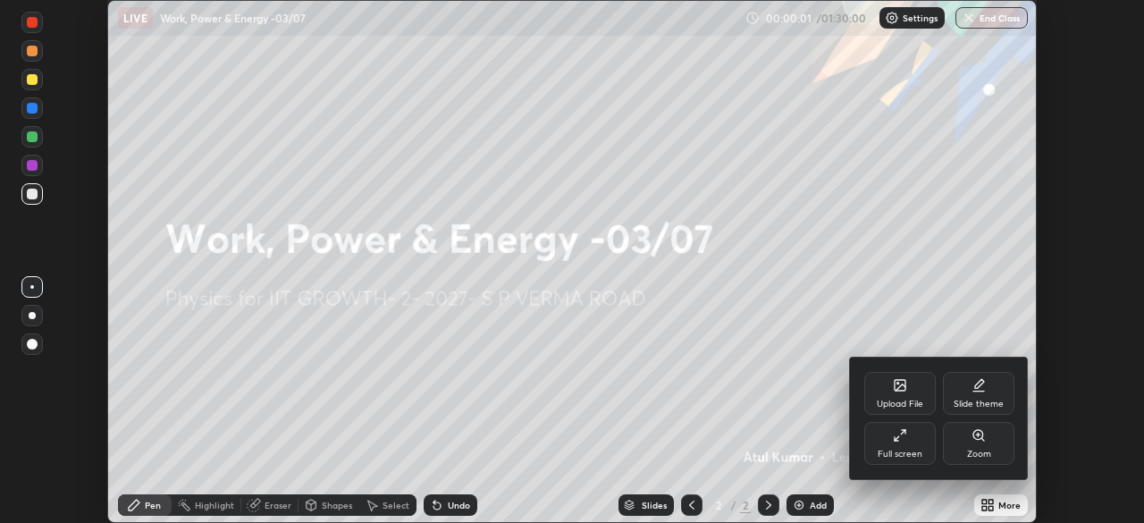
click at [904, 453] on div "Full screen" at bounding box center [900, 454] width 45 height 9
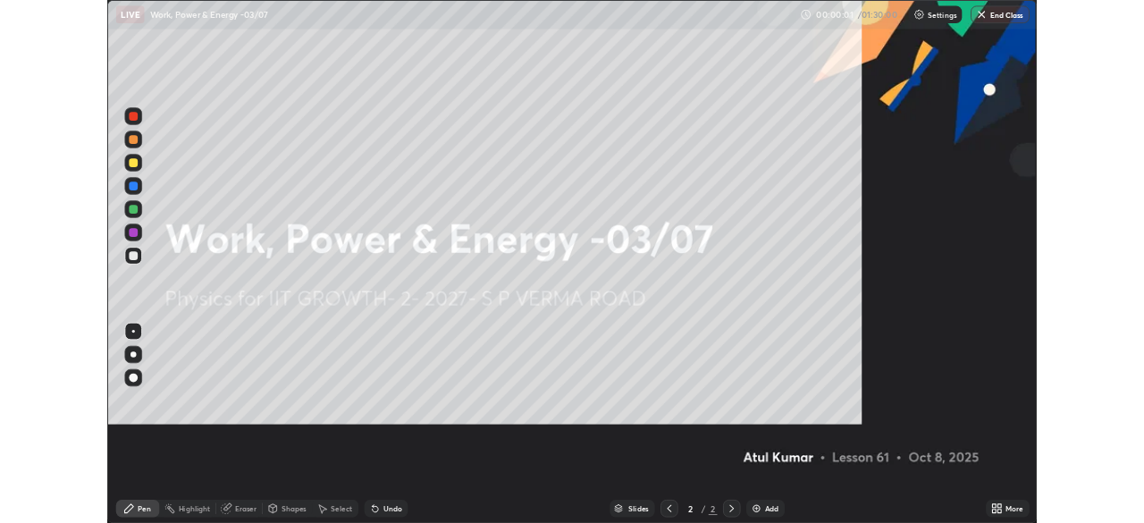
scroll to position [644, 1144]
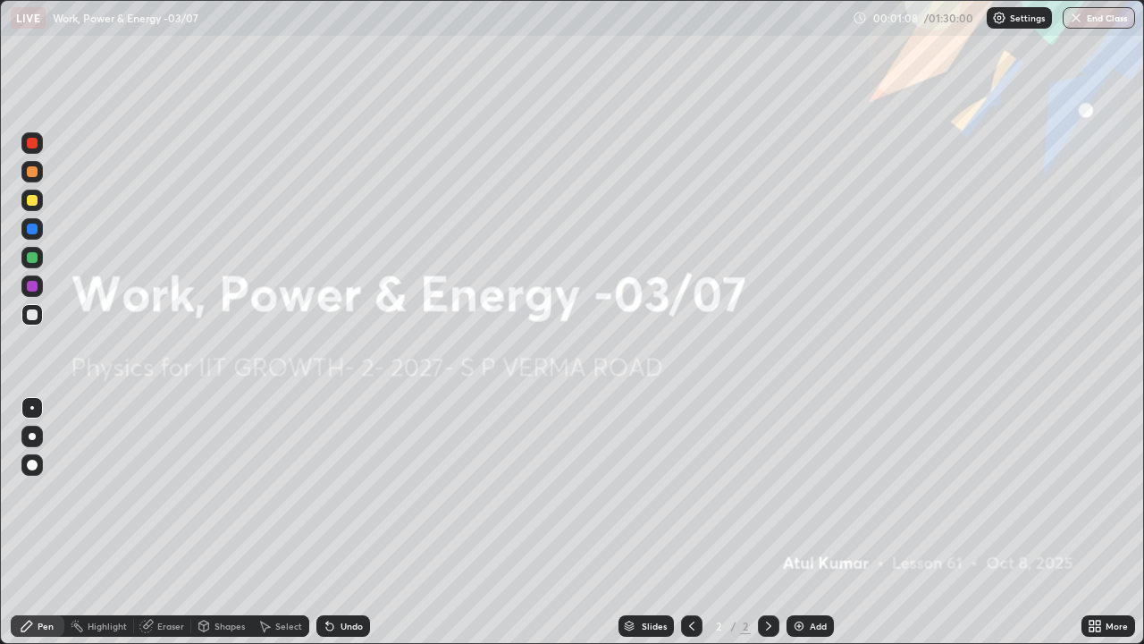
click at [804, 522] on img at bounding box center [799, 626] width 14 height 14
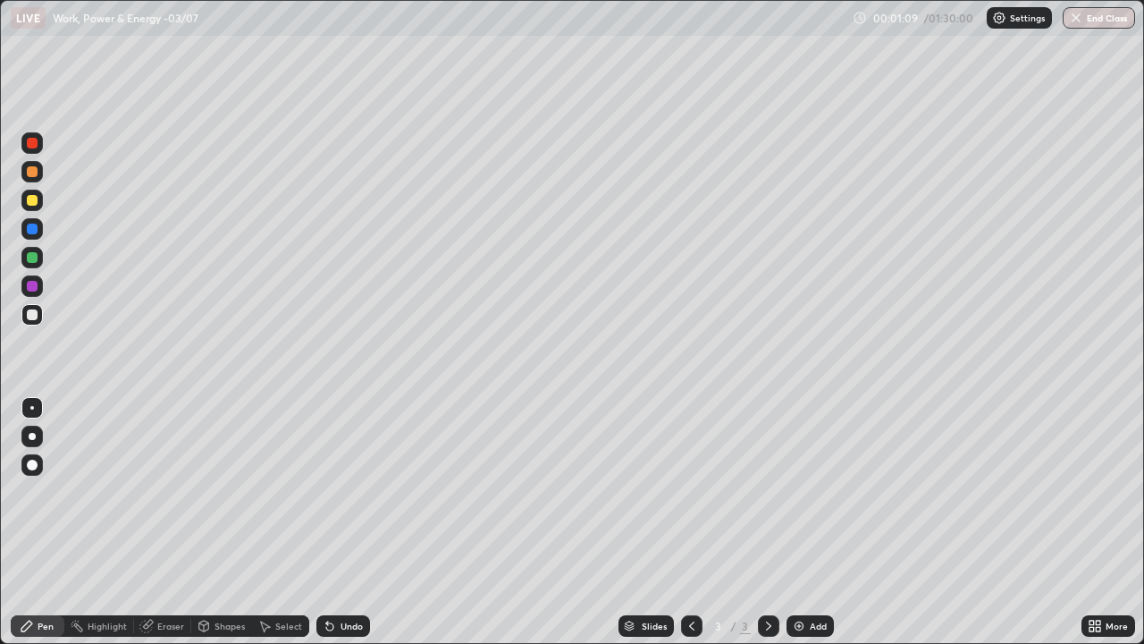
click at [228, 522] on div "Shapes" at bounding box center [221, 625] width 61 height 21
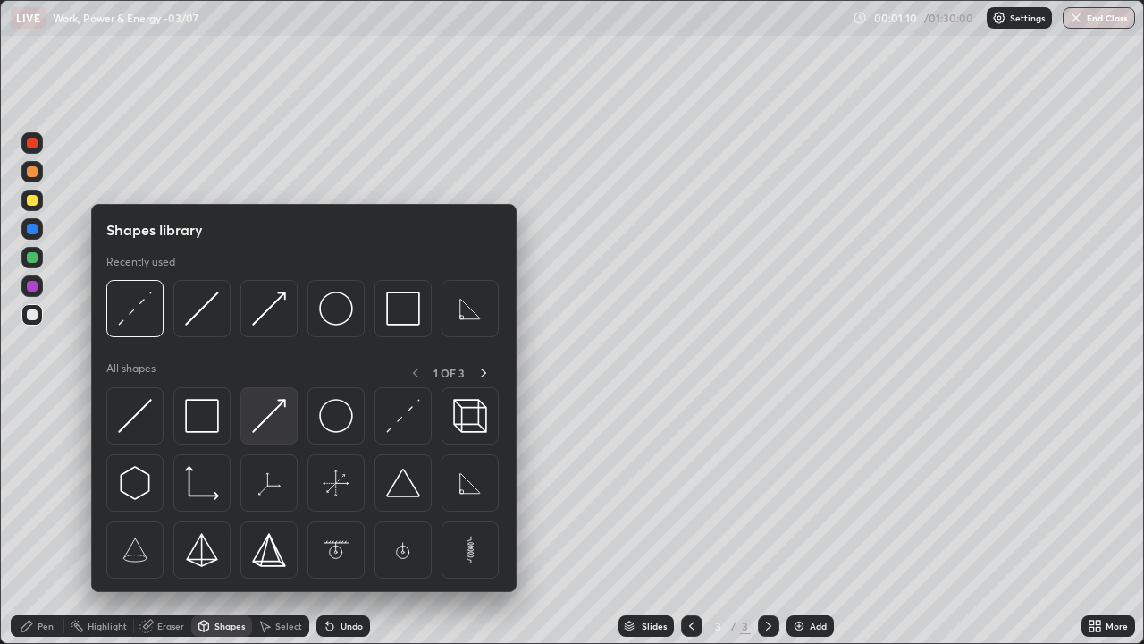
click at [269, 422] on img at bounding box center [269, 416] width 34 height 34
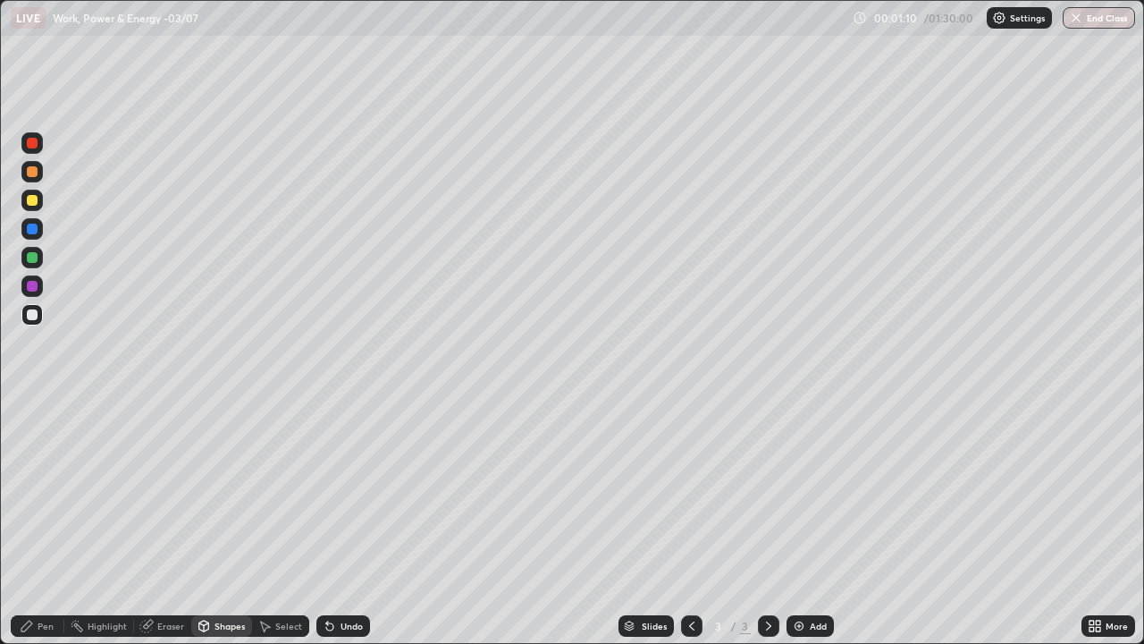
click at [37, 314] on div at bounding box center [32, 314] width 11 height 11
click at [40, 198] on div at bounding box center [31, 200] width 21 height 21
click at [226, 522] on div "Shapes" at bounding box center [230, 625] width 30 height 9
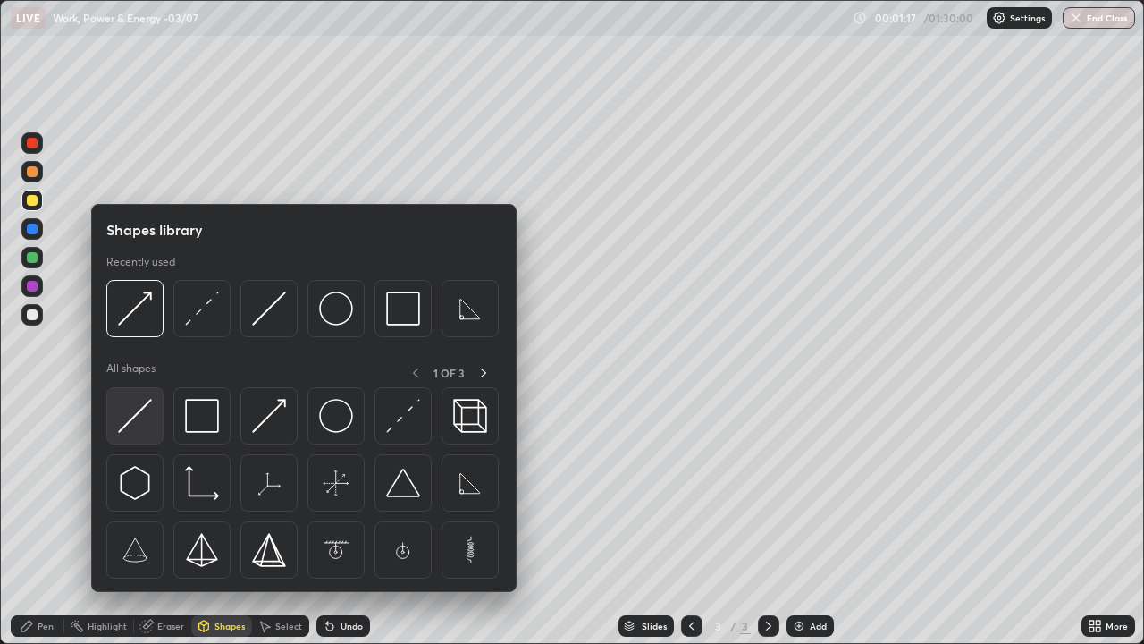
click at [148, 419] on img at bounding box center [135, 416] width 34 height 34
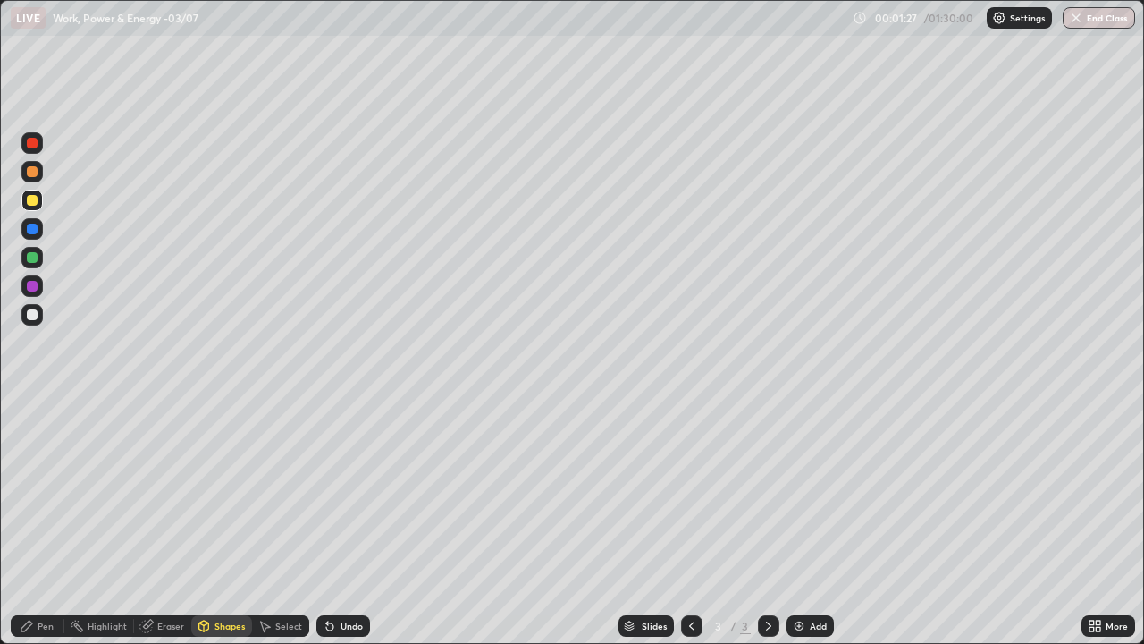
click at [356, 522] on div "Undo" at bounding box center [352, 625] width 22 height 9
click at [239, 522] on div "Shapes" at bounding box center [221, 625] width 61 height 21
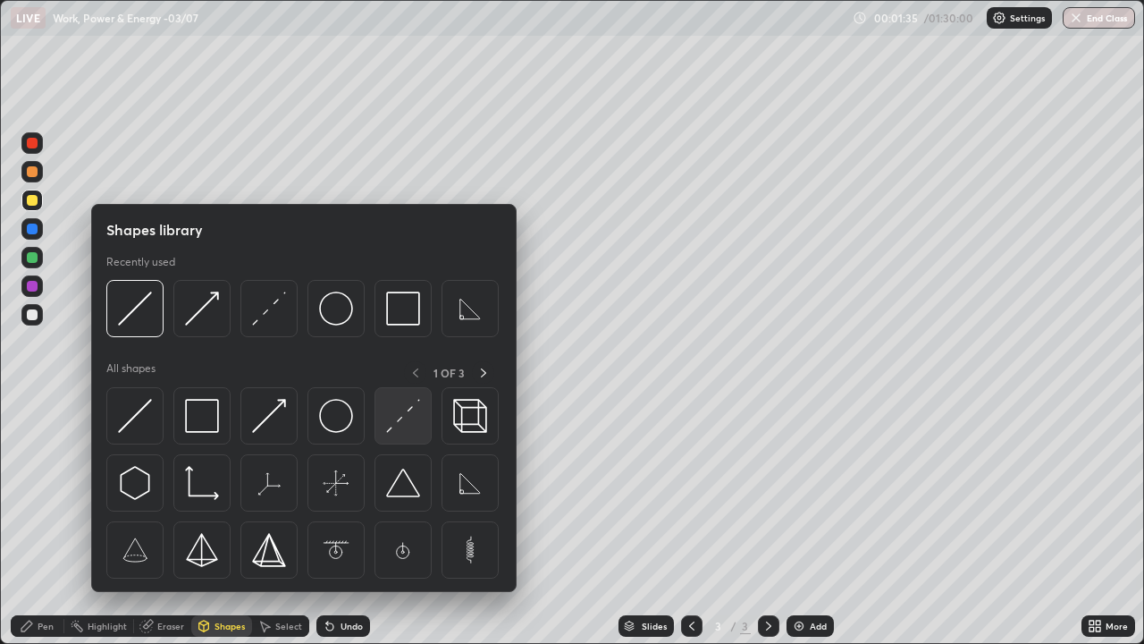
click at [397, 422] on img at bounding box center [403, 416] width 34 height 34
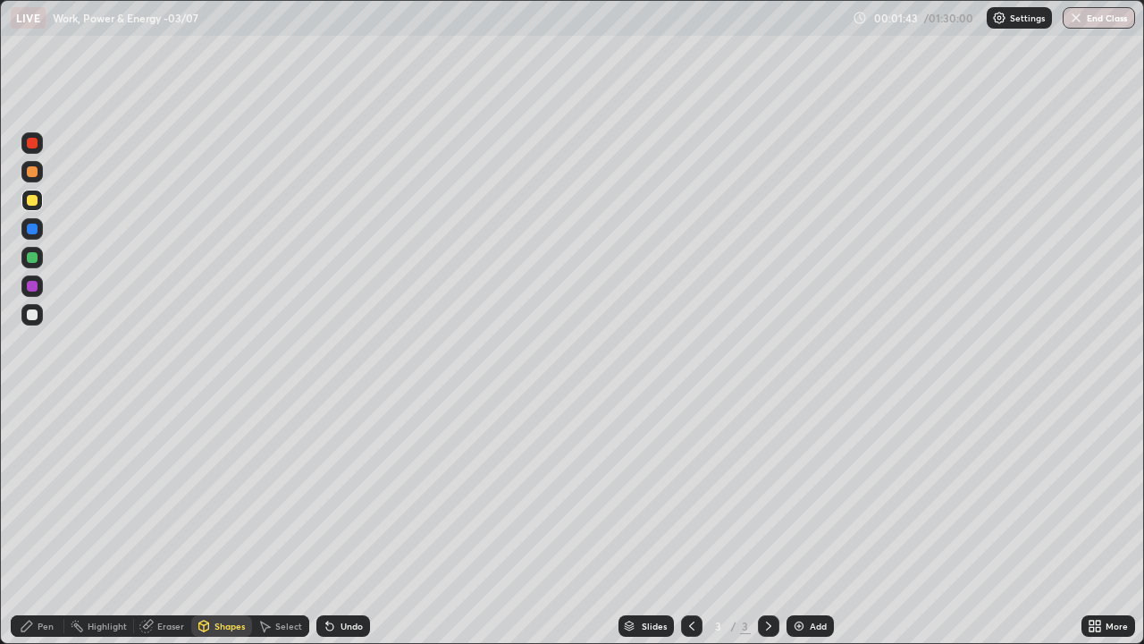
click at [46, 522] on div "Pen" at bounding box center [38, 625] width 54 height 21
click at [235, 522] on div "Shapes" at bounding box center [230, 625] width 30 height 9
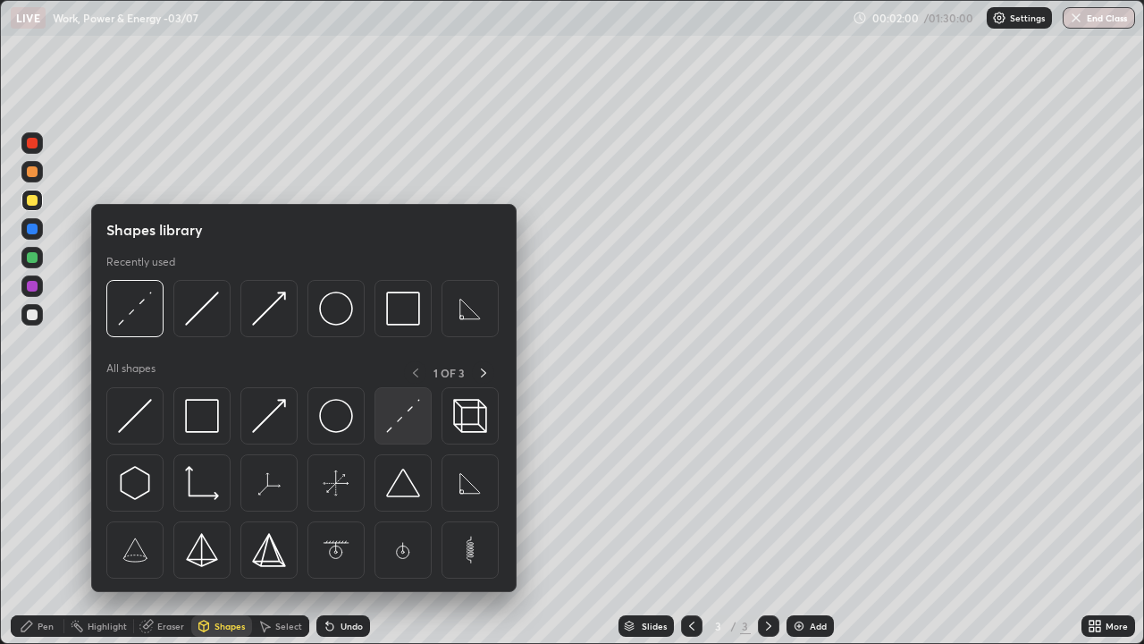
click at [383, 419] on div at bounding box center [403, 415] width 57 height 57
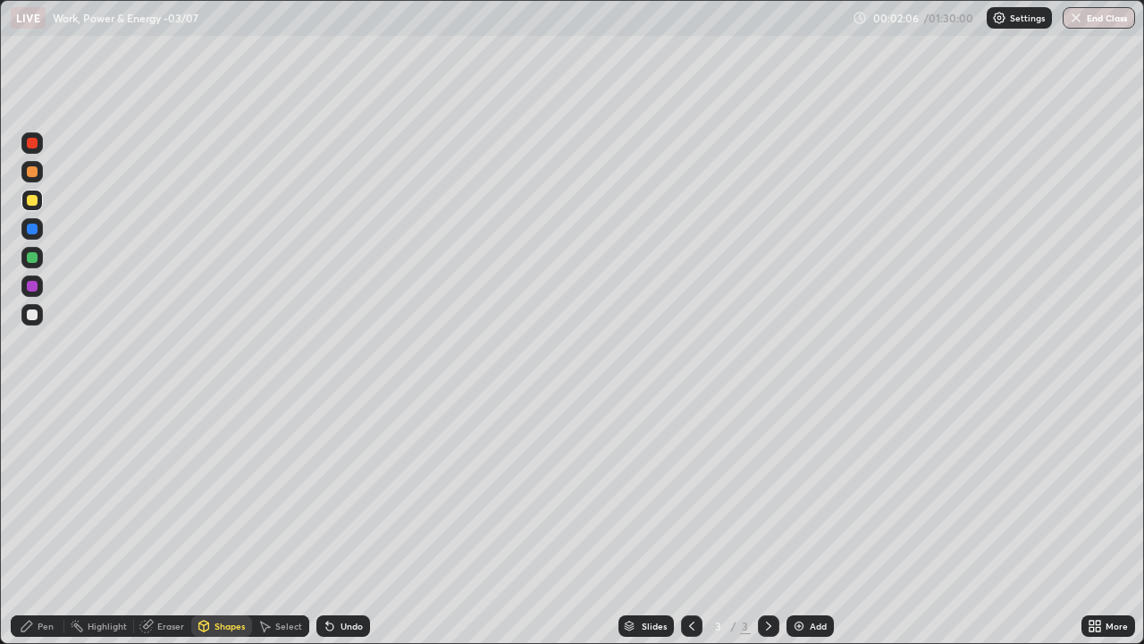
click at [42, 522] on div "Pen" at bounding box center [46, 625] width 16 height 9
click at [34, 248] on div at bounding box center [31, 257] width 21 height 21
click at [799, 522] on div "Add" at bounding box center [810, 625] width 47 height 21
click at [223, 522] on div "Shapes" at bounding box center [221, 625] width 61 height 21
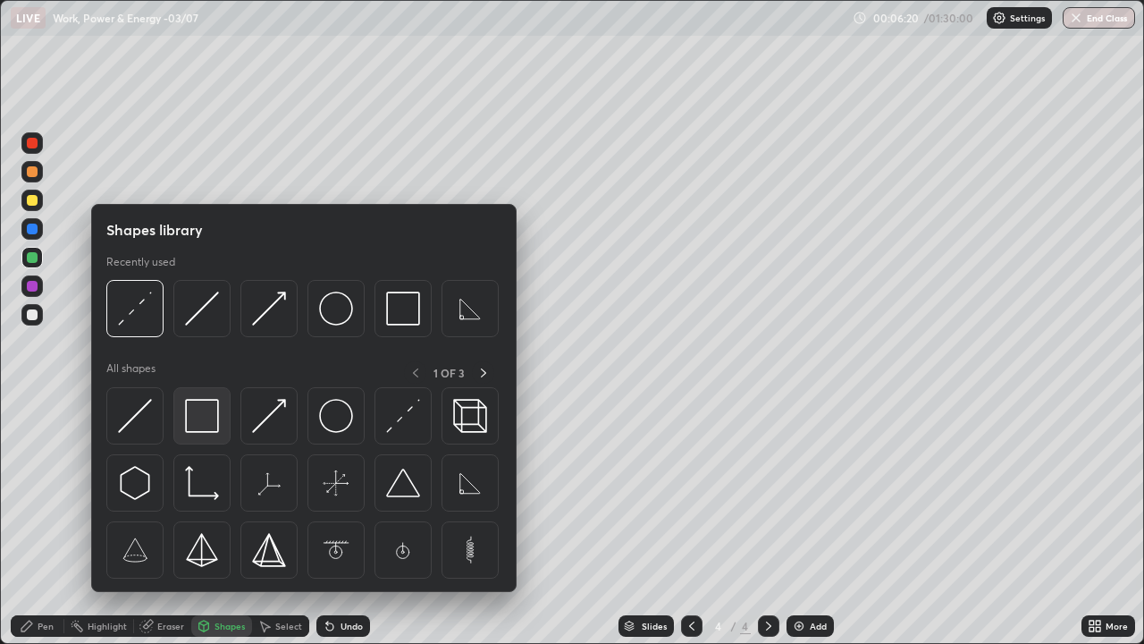
click at [210, 419] on img at bounding box center [202, 416] width 34 height 34
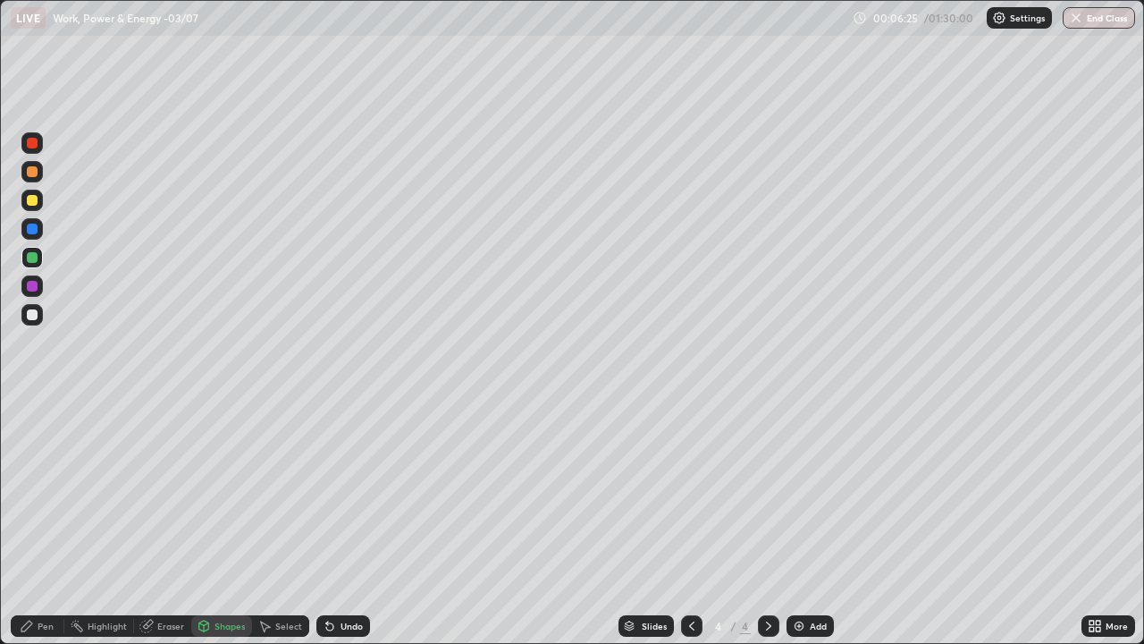
click at [219, 522] on div "Shapes" at bounding box center [221, 625] width 61 height 21
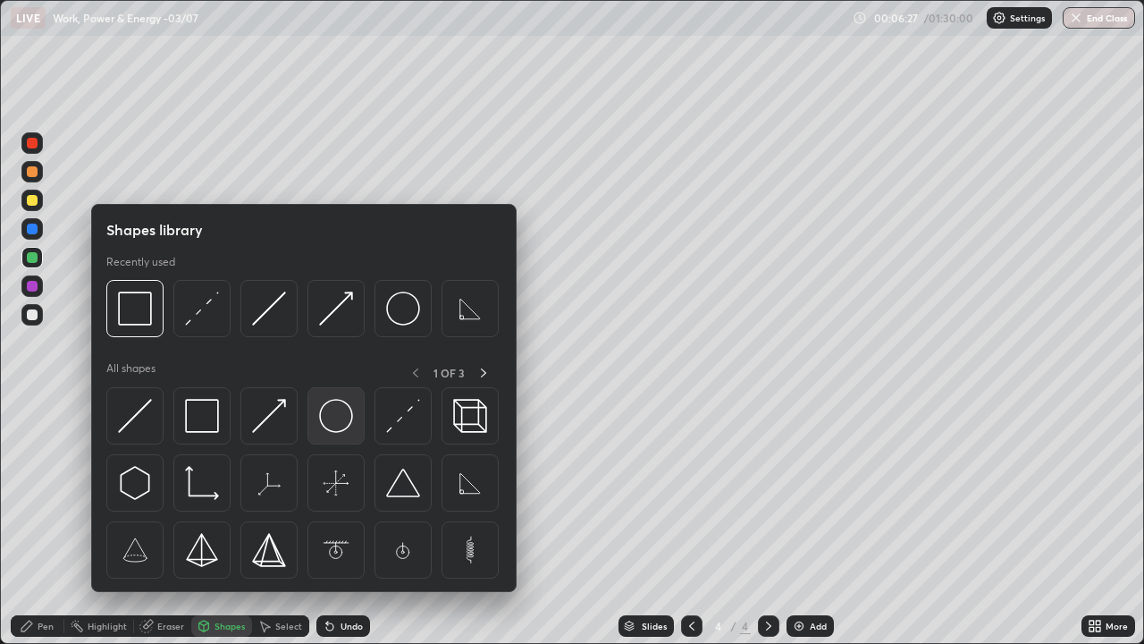
click at [328, 424] on img at bounding box center [336, 416] width 34 height 34
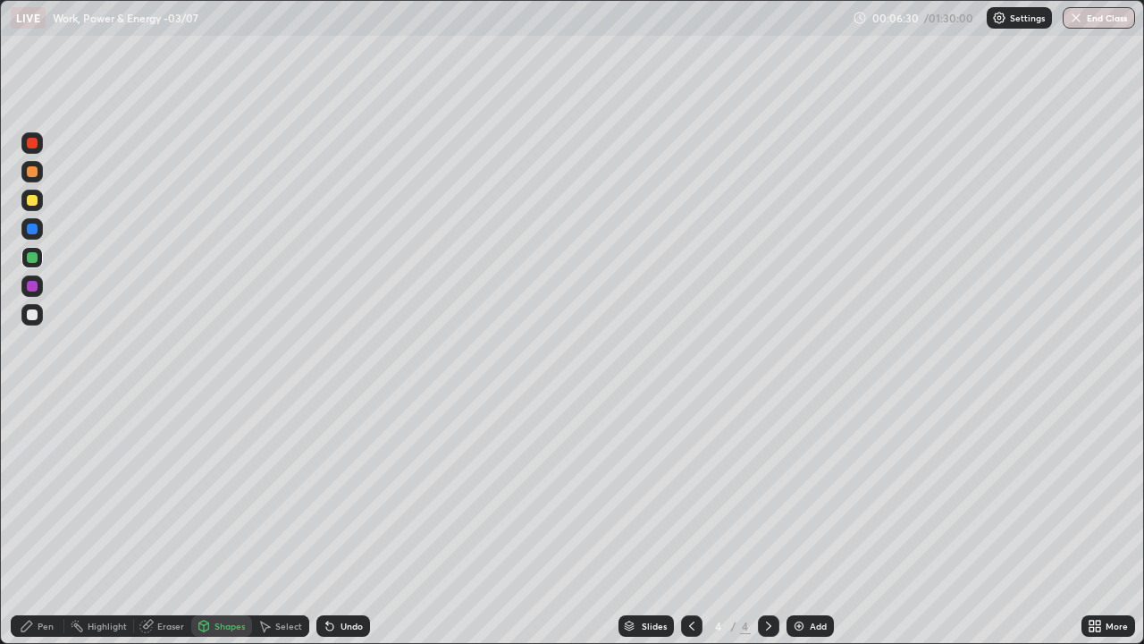
click at [231, 522] on div "Shapes" at bounding box center [221, 625] width 61 height 21
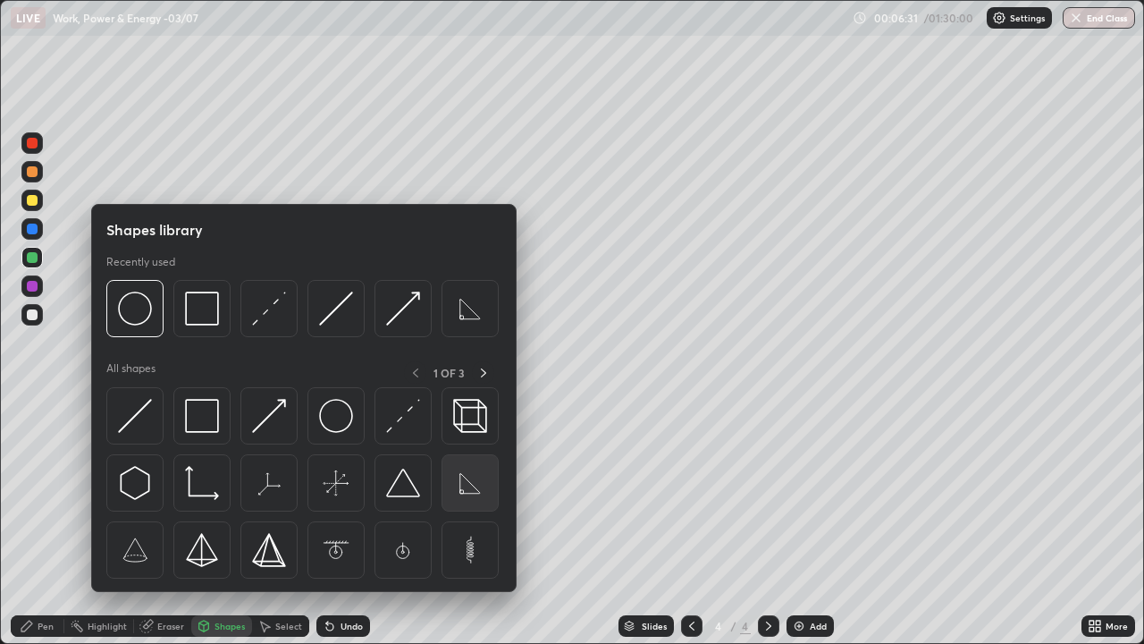
click at [463, 485] on img at bounding box center [470, 483] width 34 height 34
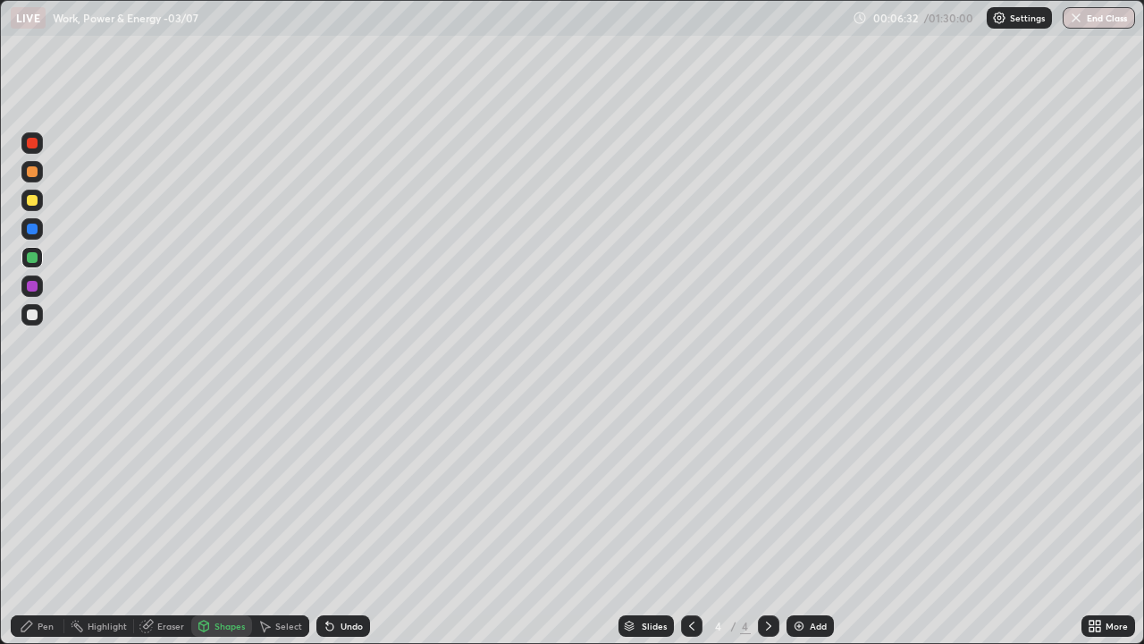
click at [33, 200] on div at bounding box center [32, 200] width 11 height 11
click at [200, 522] on div "Shapes" at bounding box center [221, 625] width 61 height 21
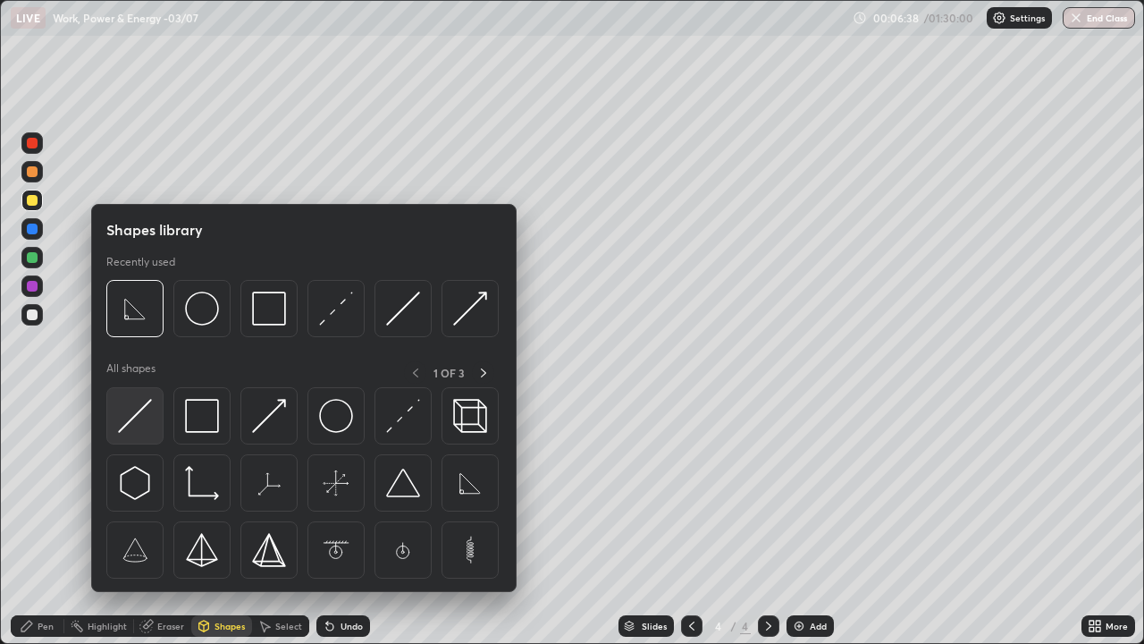
click at [141, 411] on img at bounding box center [135, 416] width 34 height 34
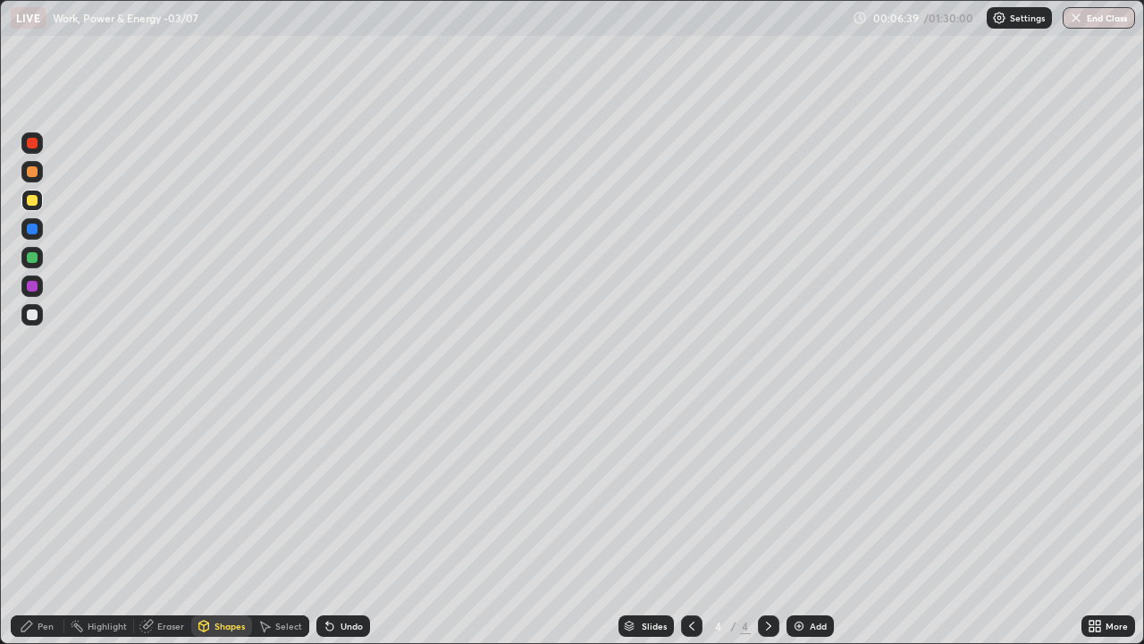
click at [34, 228] on div at bounding box center [32, 228] width 11 height 11
click at [213, 522] on div "Shapes" at bounding box center [221, 625] width 61 height 21
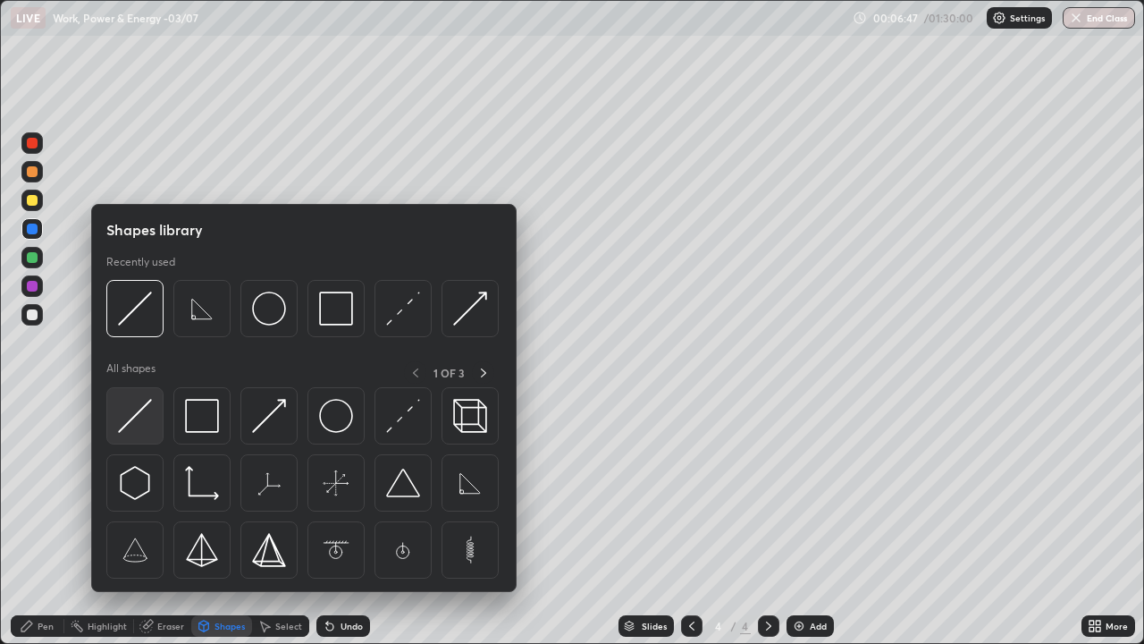
click at [145, 418] on img at bounding box center [135, 416] width 34 height 34
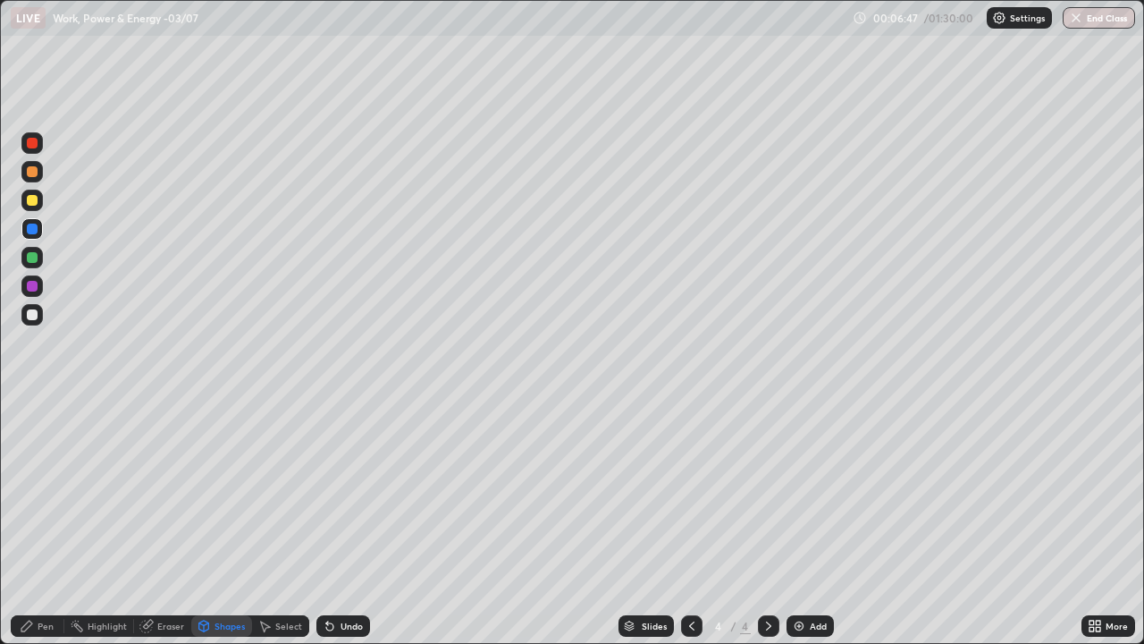
click at [39, 314] on div at bounding box center [31, 314] width 21 height 21
click at [46, 522] on div "Pen" at bounding box center [38, 625] width 54 height 21
click at [36, 201] on div at bounding box center [32, 200] width 11 height 11
click at [277, 522] on div "Select" at bounding box center [288, 625] width 27 height 9
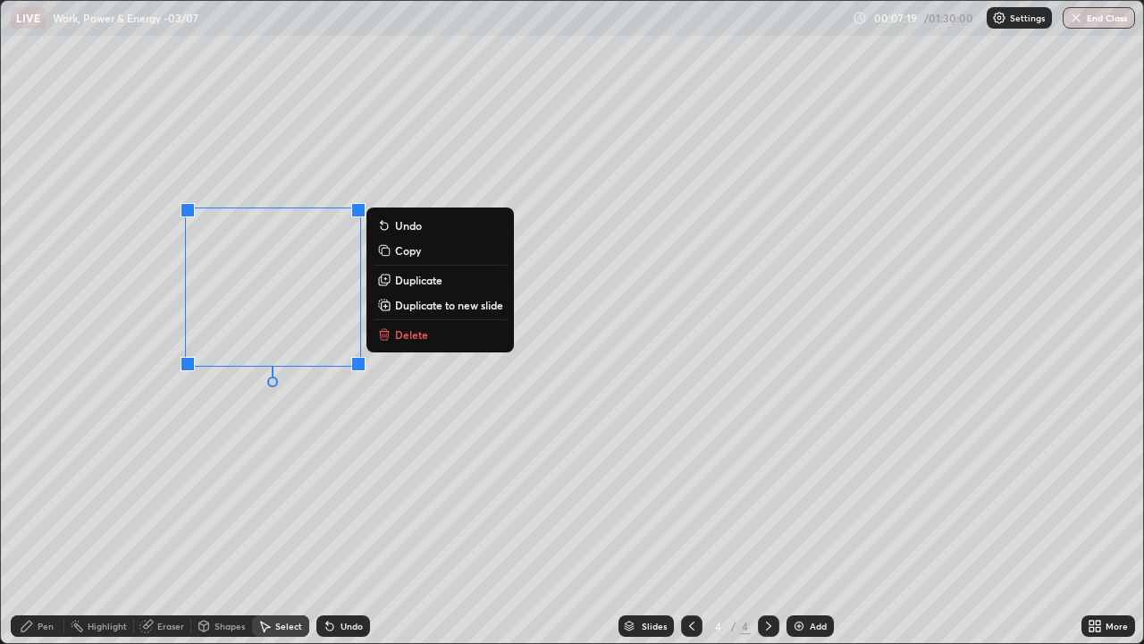
click at [408, 283] on p "Duplicate" at bounding box center [418, 280] width 47 height 14
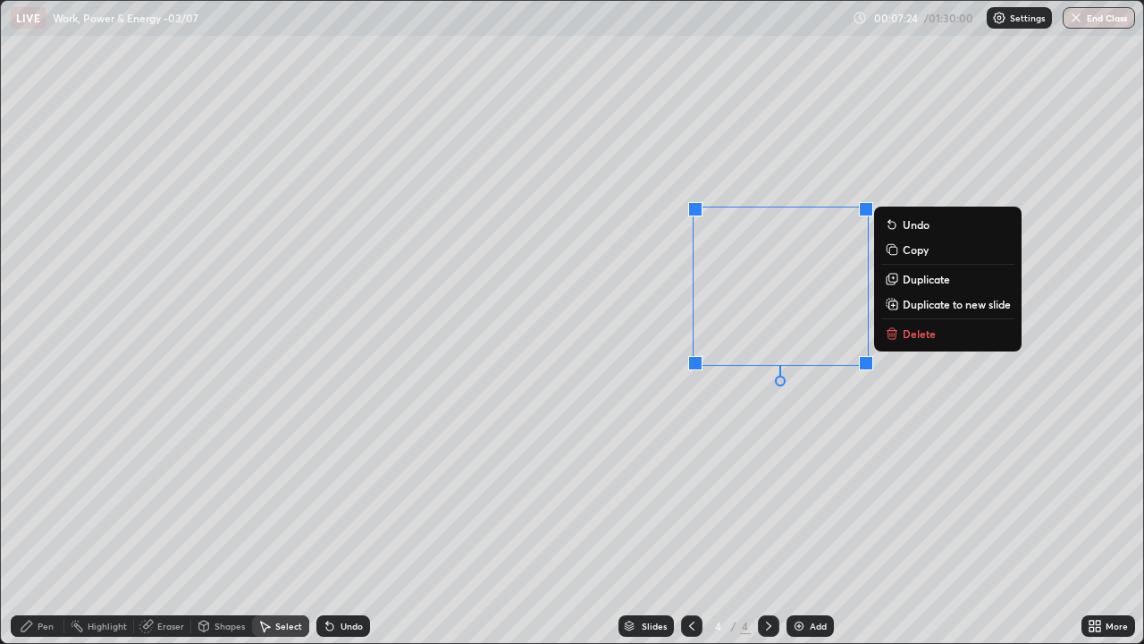
click at [46, 522] on div "Pen" at bounding box center [38, 625] width 54 height 21
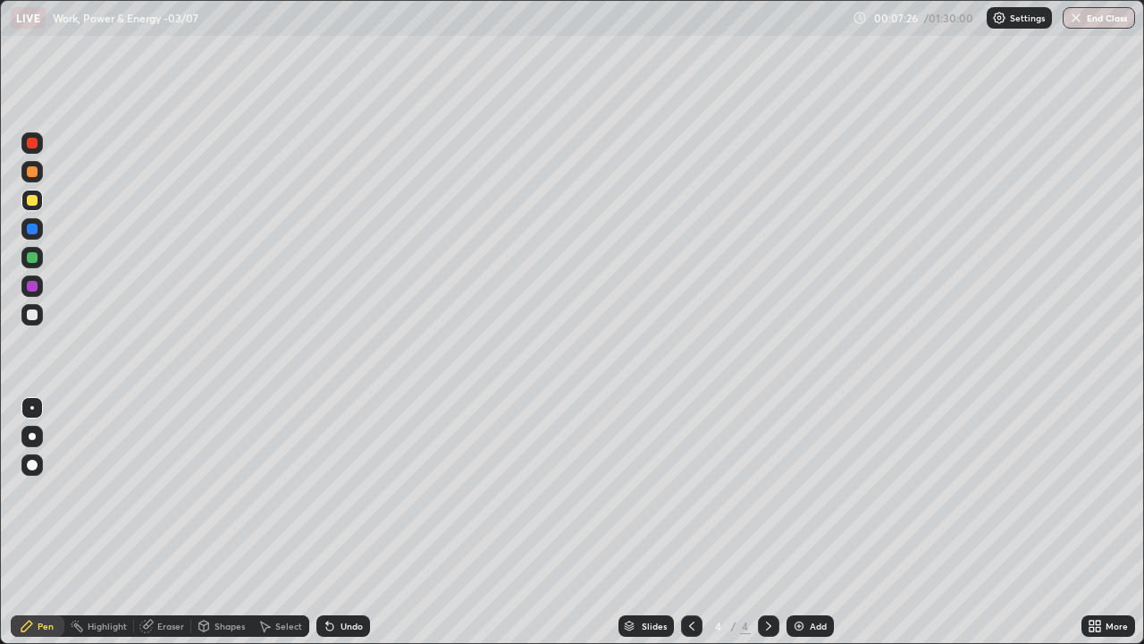
click at [217, 522] on div "Shapes" at bounding box center [221, 625] width 61 height 21
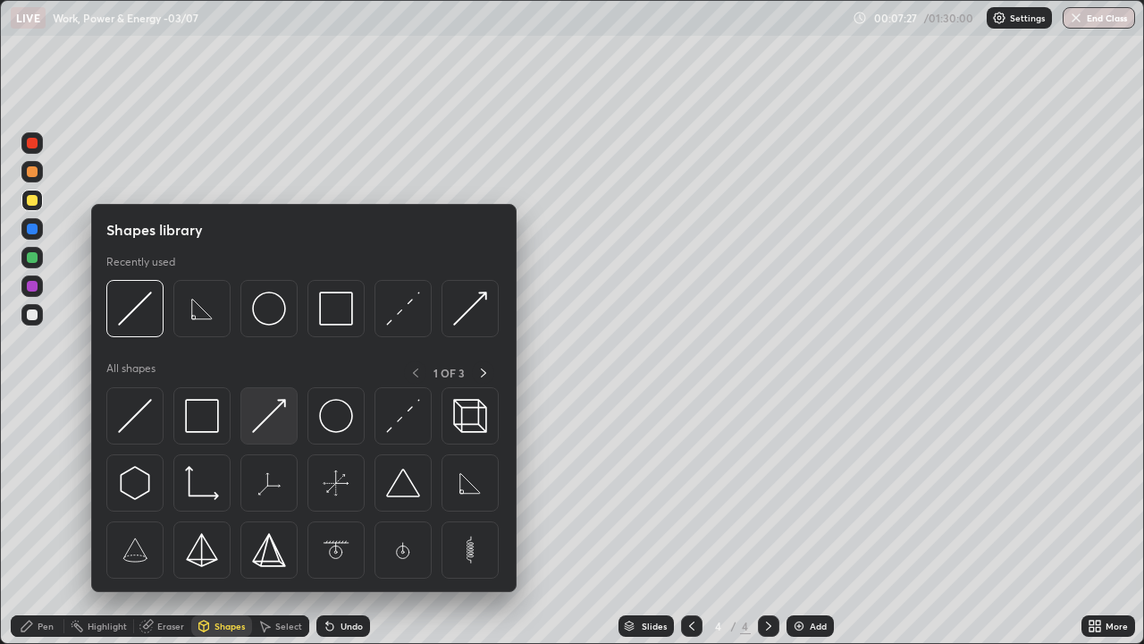
click at [269, 413] on img at bounding box center [269, 416] width 34 height 34
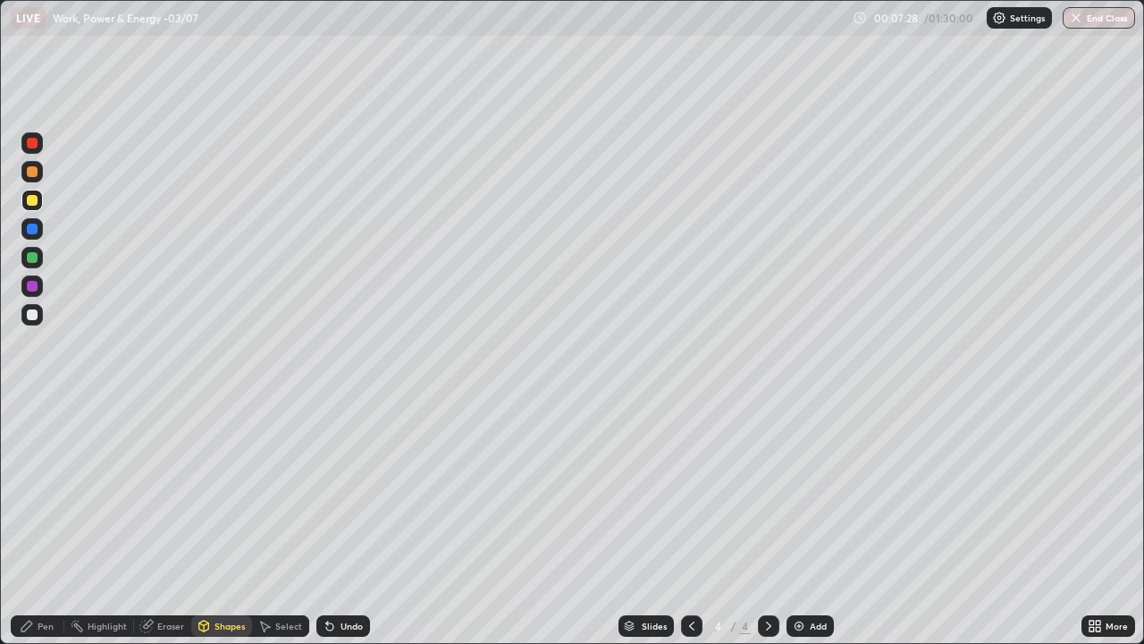
click at [38, 173] on div at bounding box center [31, 171] width 21 height 21
click at [42, 522] on div "Pen" at bounding box center [38, 625] width 54 height 21
click at [229, 522] on div "Shapes" at bounding box center [221, 625] width 61 height 21
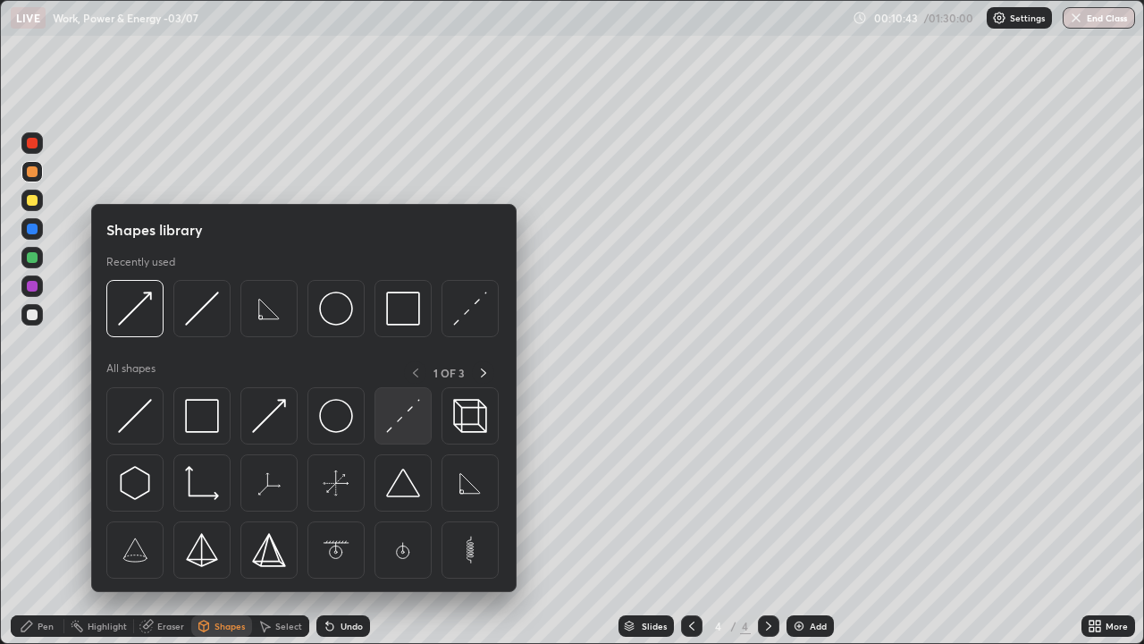
click at [408, 425] on img at bounding box center [403, 416] width 34 height 34
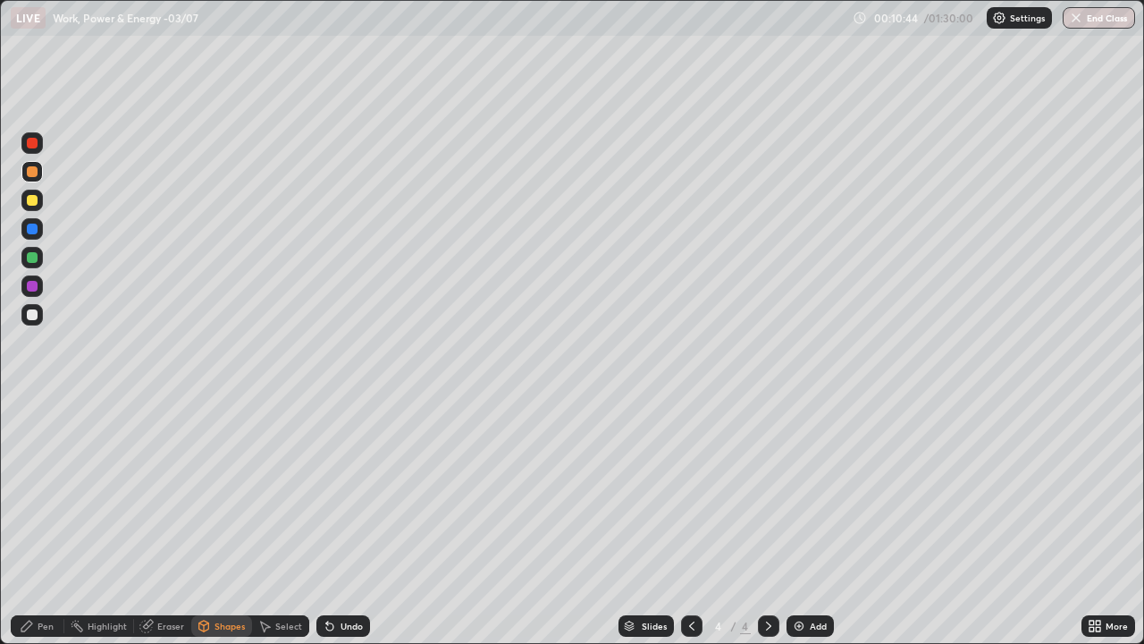
click at [34, 312] on div at bounding box center [32, 314] width 11 height 11
click at [215, 522] on div "Shapes" at bounding box center [230, 625] width 30 height 9
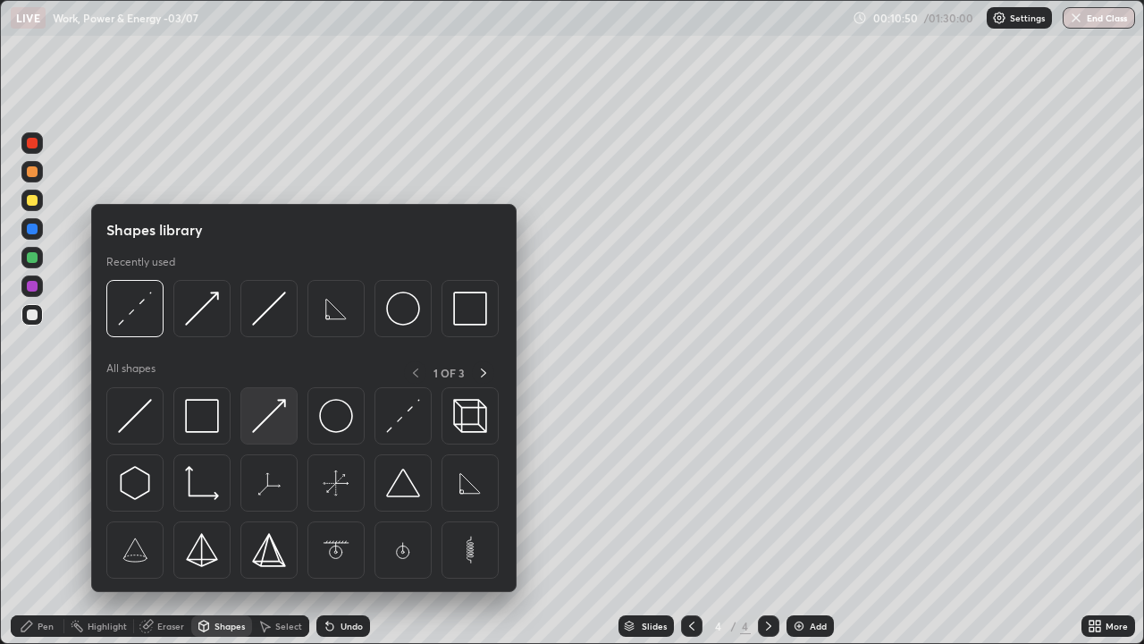
click at [267, 419] on img at bounding box center [269, 416] width 34 height 34
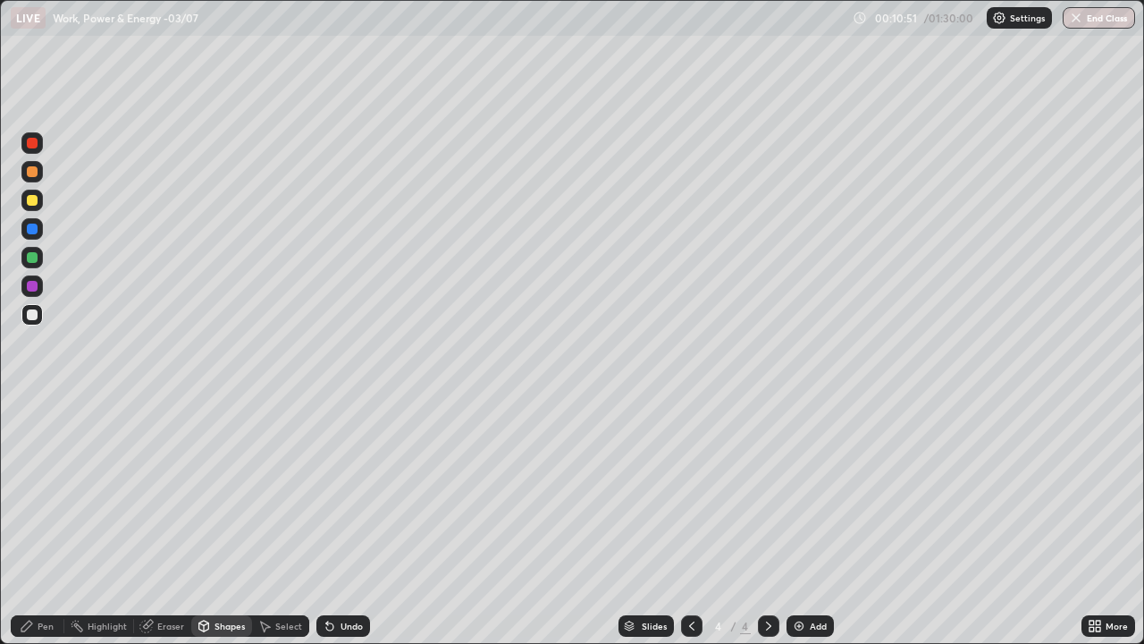
click at [37, 316] on div at bounding box center [32, 314] width 11 height 11
click at [39, 177] on div at bounding box center [31, 171] width 21 height 21
click at [53, 522] on div "Pen" at bounding box center [46, 625] width 16 height 9
click at [29, 167] on div at bounding box center [32, 171] width 11 height 11
click at [30, 142] on div at bounding box center [32, 143] width 11 height 11
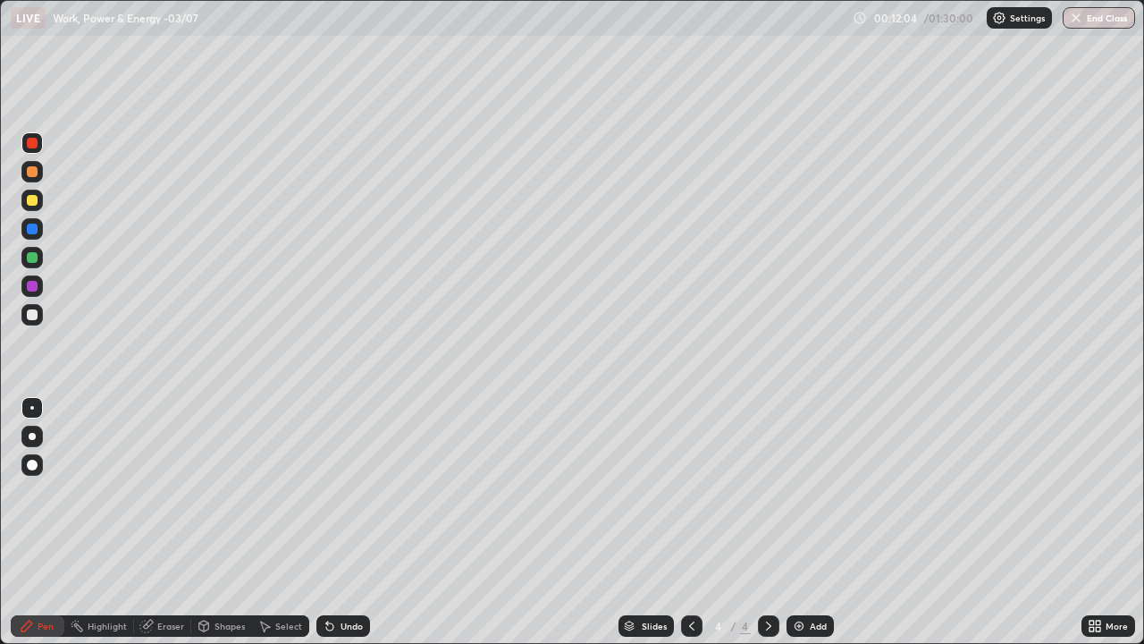
click at [38, 522] on div "Pen" at bounding box center [46, 625] width 16 height 9
click at [32, 260] on div at bounding box center [32, 257] width 11 height 11
click at [804, 522] on img at bounding box center [799, 626] width 14 height 14
click at [210, 522] on div "Shapes" at bounding box center [221, 625] width 61 height 21
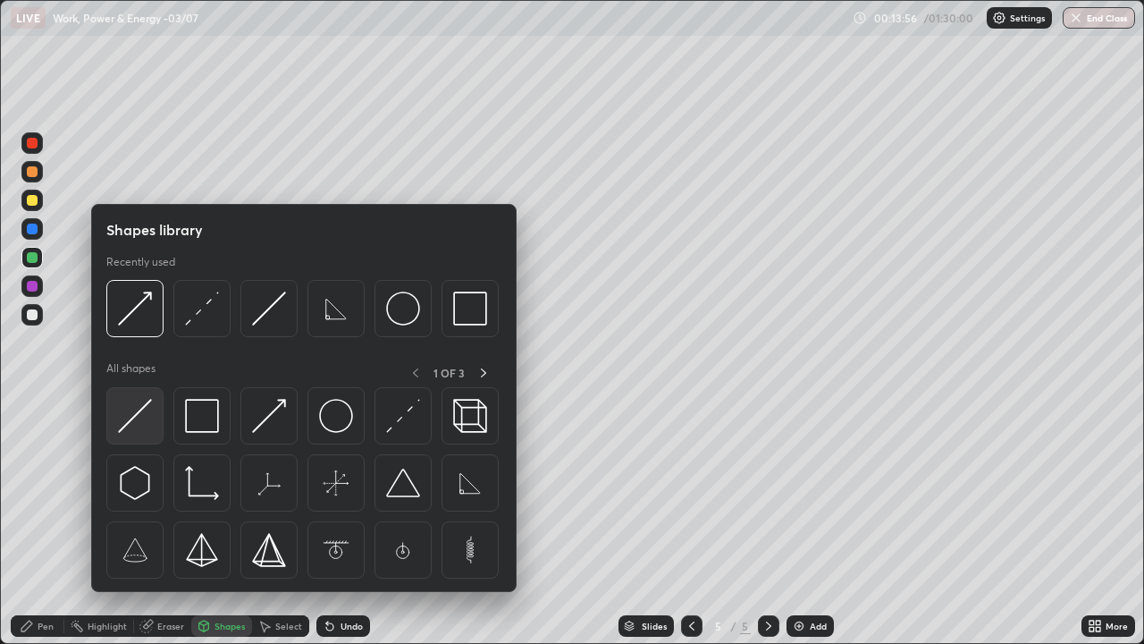
click at [149, 420] on img at bounding box center [135, 416] width 34 height 34
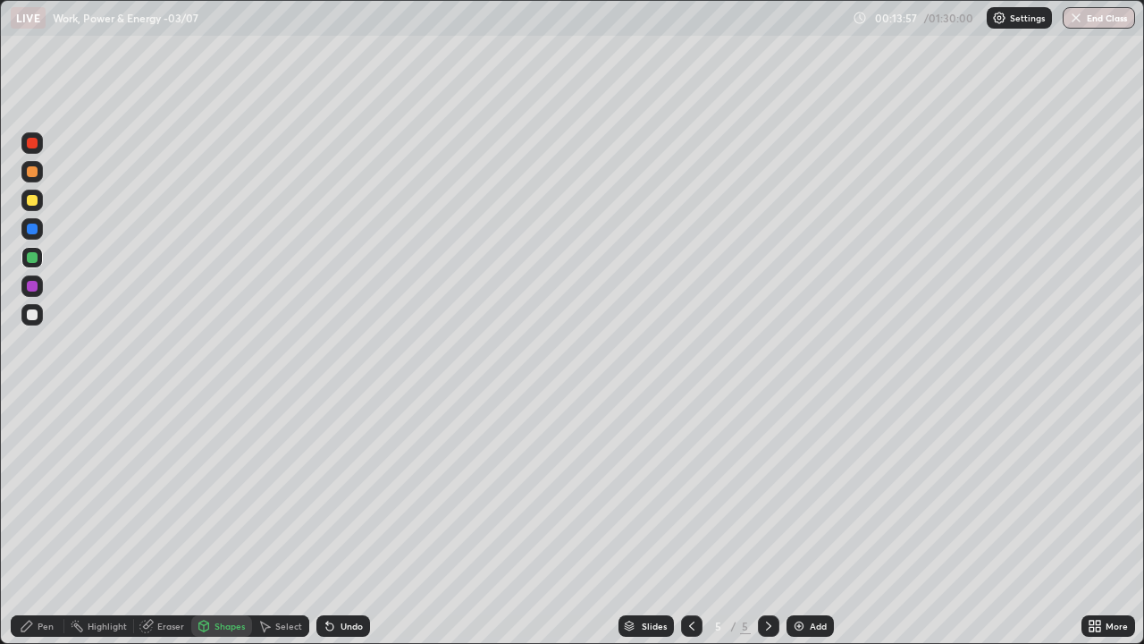
click at [37, 323] on div at bounding box center [31, 314] width 21 height 21
click at [279, 522] on div "Select" at bounding box center [288, 625] width 27 height 9
click at [223, 522] on div "Shapes" at bounding box center [221, 625] width 61 height 21
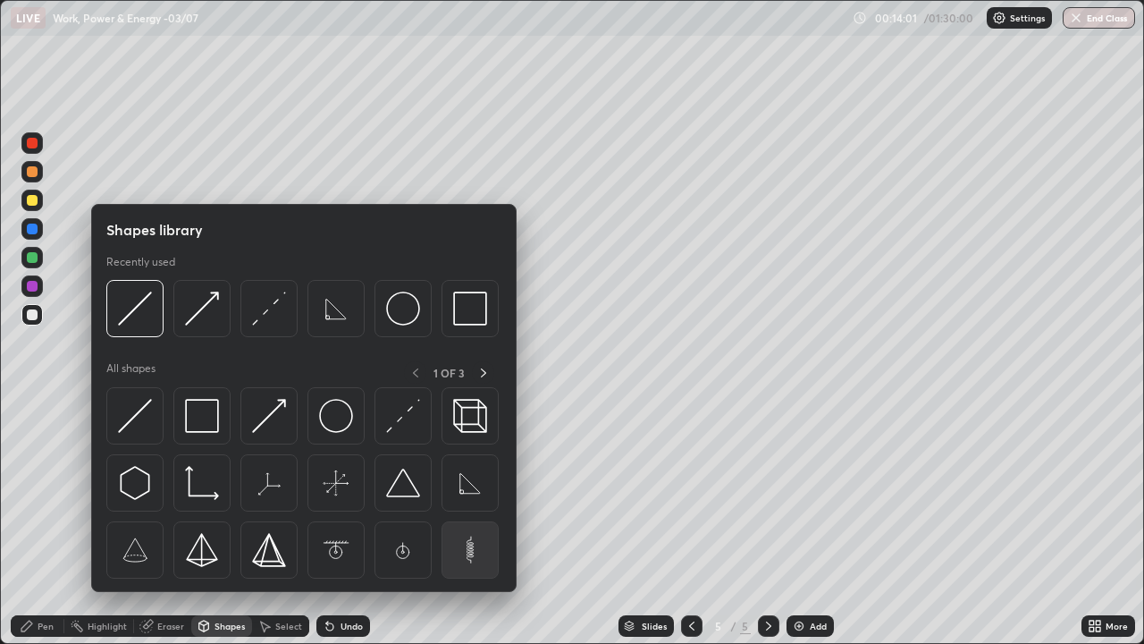
click at [460, 522] on img at bounding box center [470, 550] width 34 height 34
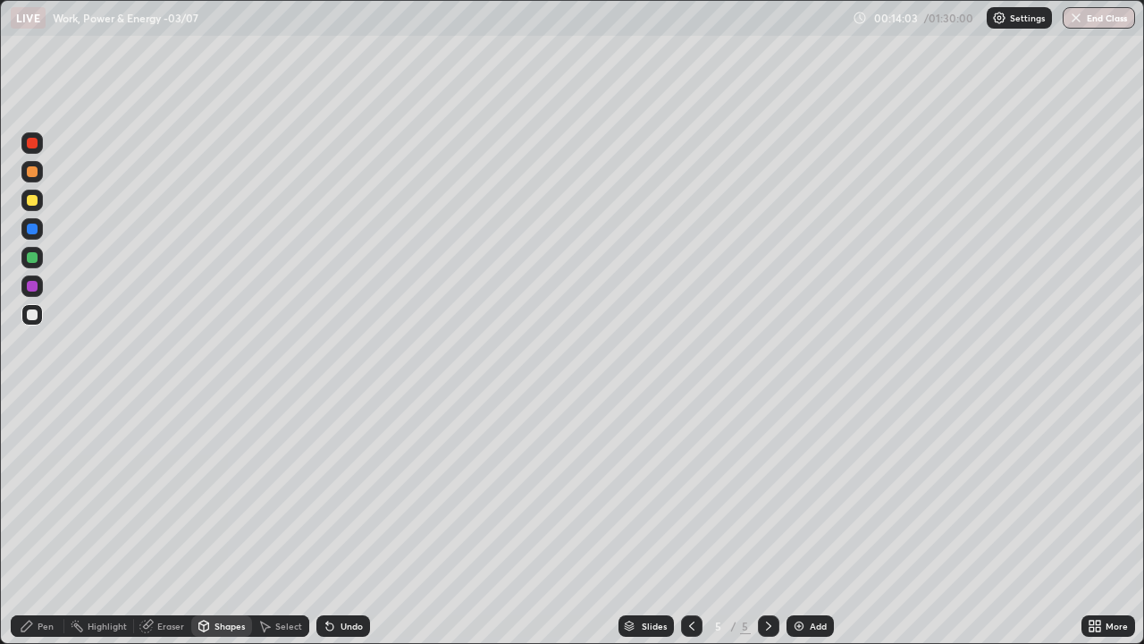
click at [297, 522] on div "Select" at bounding box center [280, 625] width 57 height 21
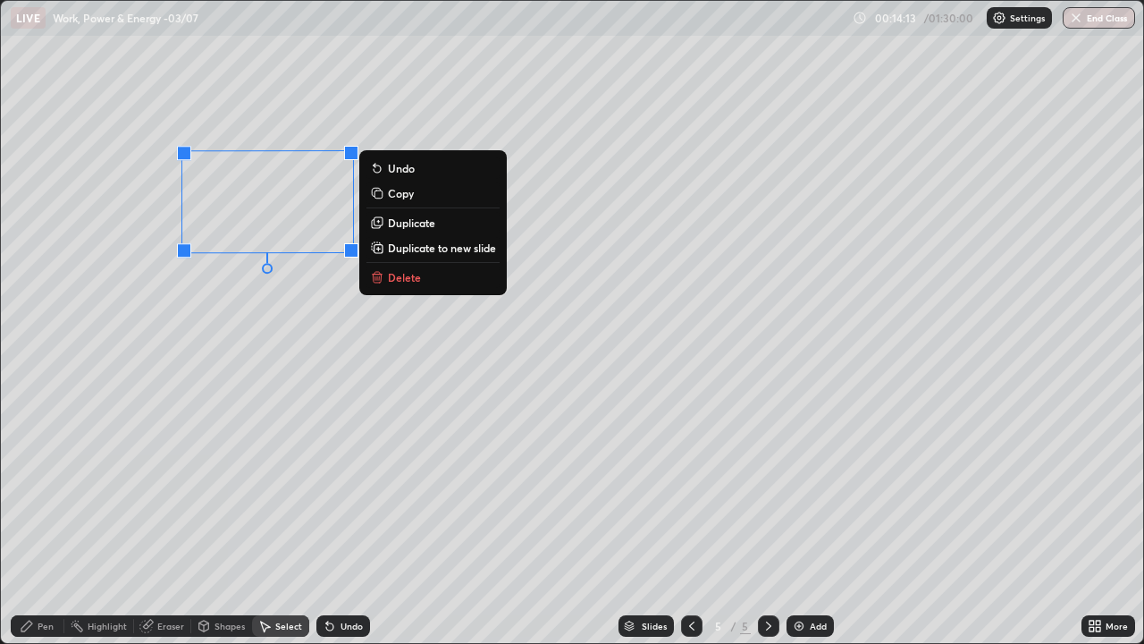
click at [393, 226] on p "Duplicate" at bounding box center [411, 222] width 47 height 14
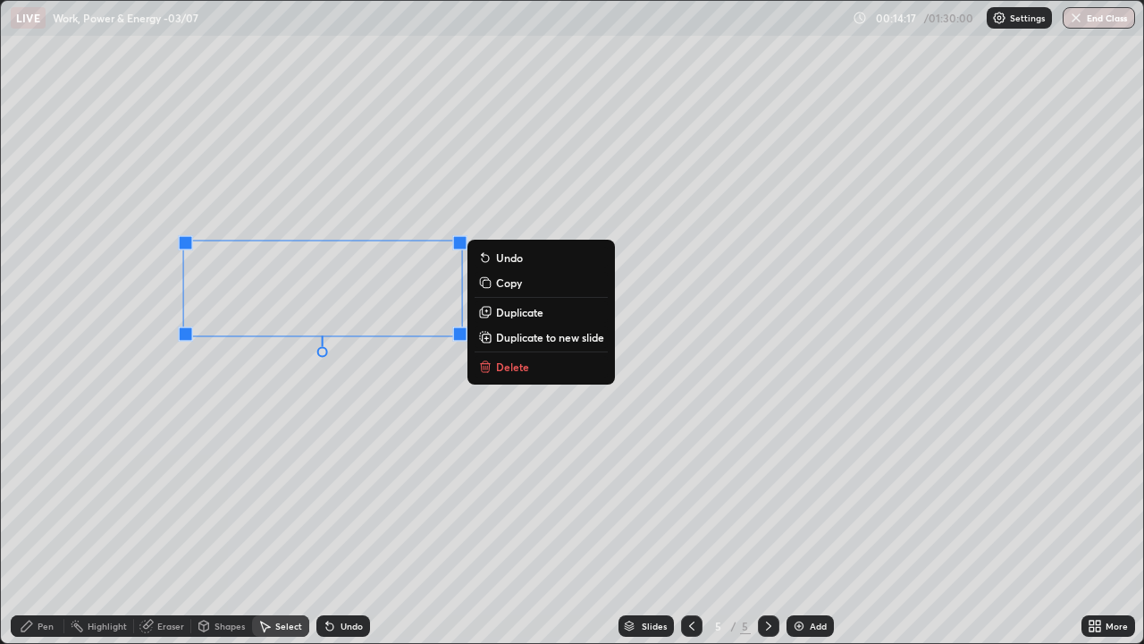
click at [490, 314] on icon at bounding box center [487, 311] width 8 height 8
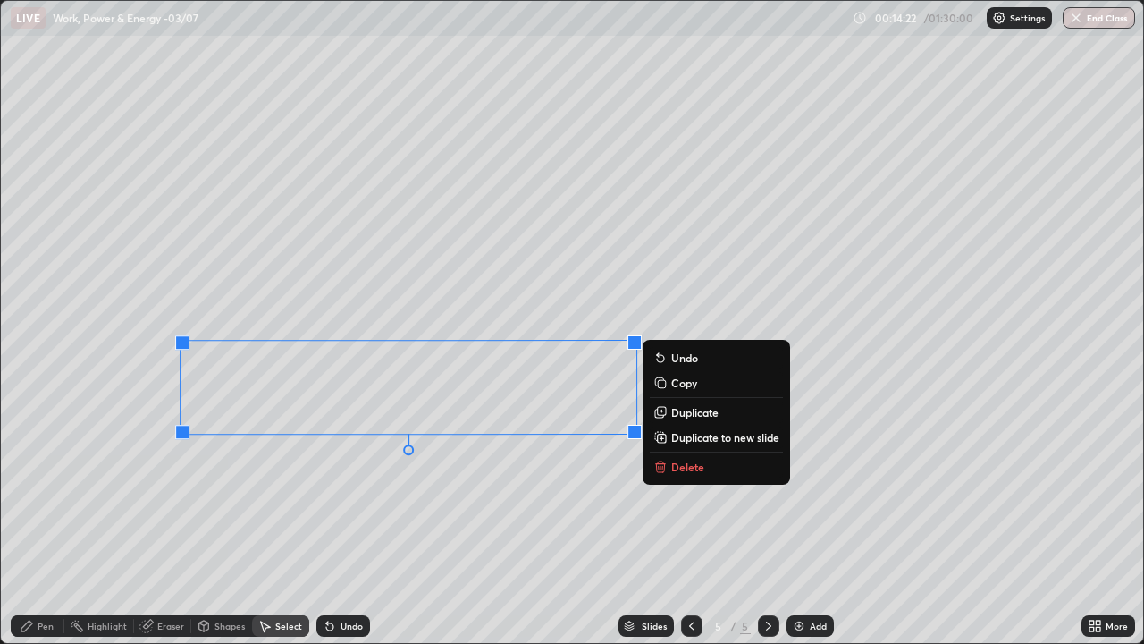
click at [55, 522] on div "Pen" at bounding box center [38, 625] width 54 height 21
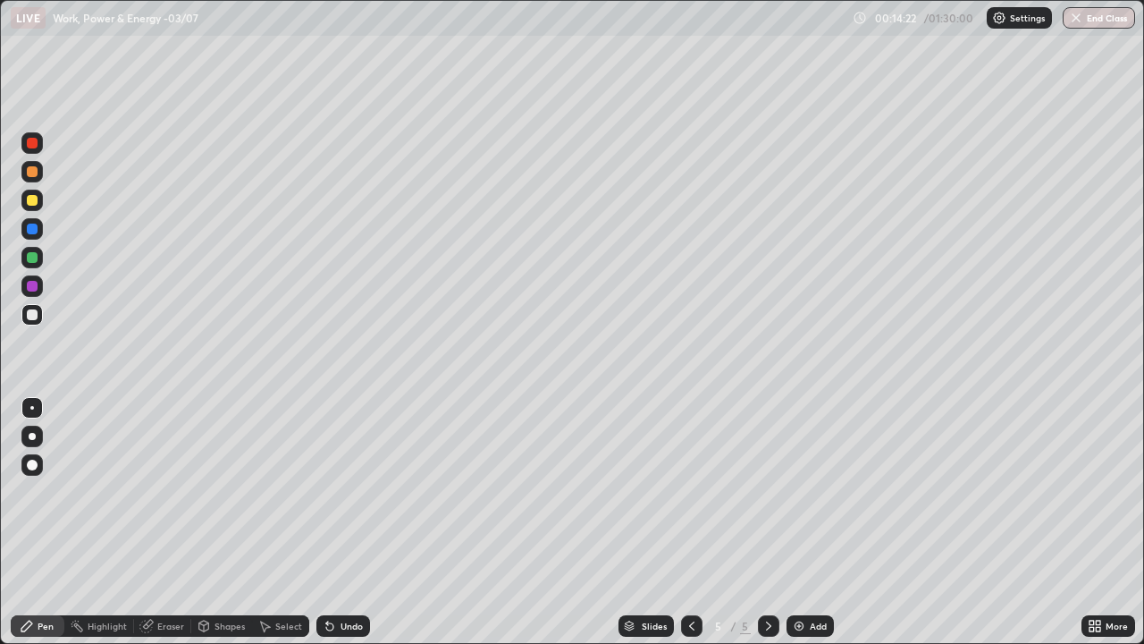
click at [223, 522] on div "Shapes" at bounding box center [221, 625] width 61 height 21
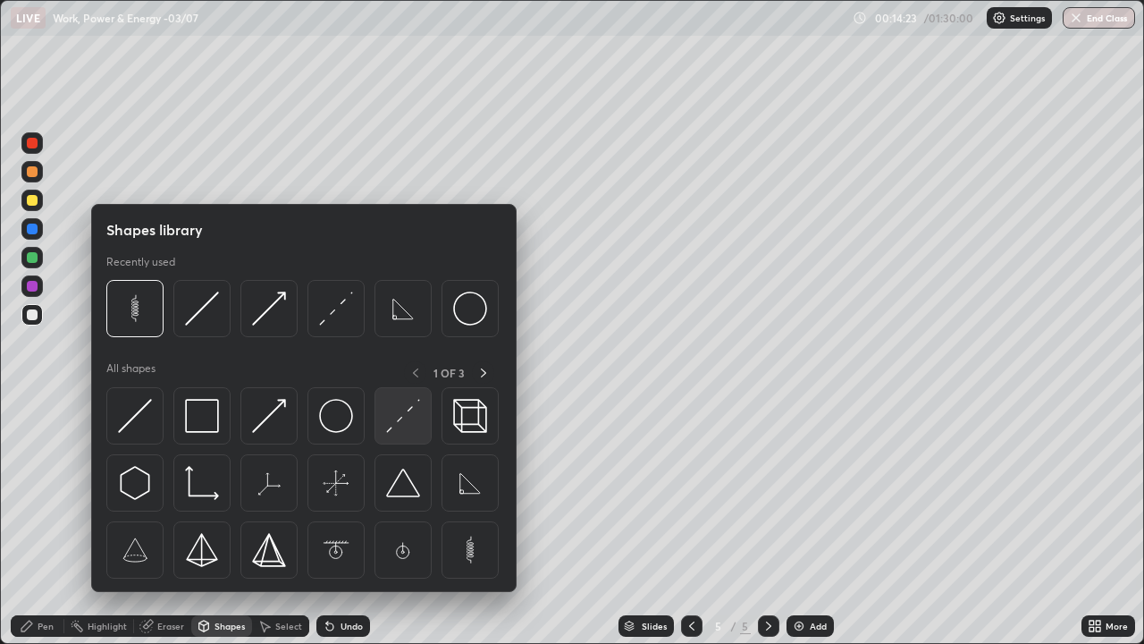
click at [388, 426] on img at bounding box center [403, 416] width 34 height 34
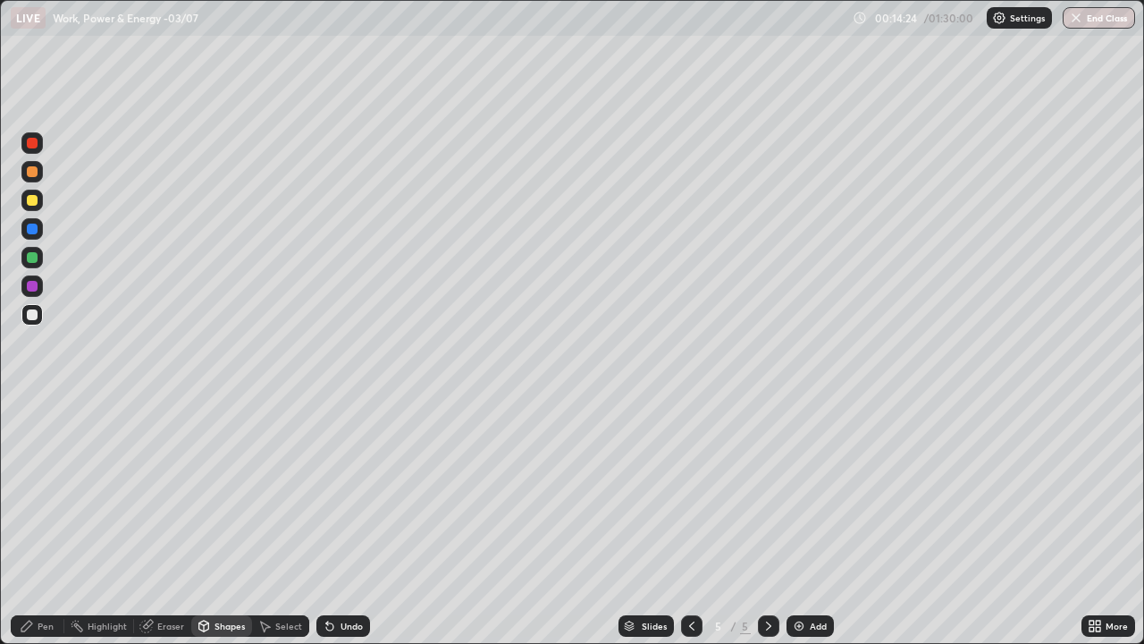
click at [40, 206] on div at bounding box center [31, 200] width 21 height 21
click at [229, 522] on div "Shapes" at bounding box center [230, 625] width 30 height 9
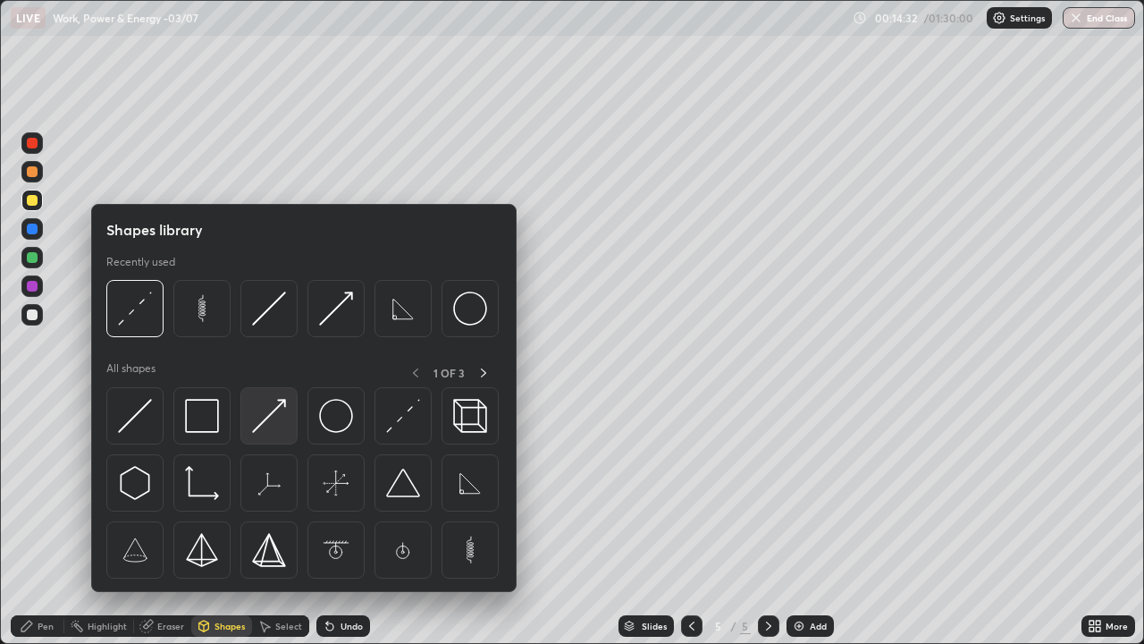
click at [269, 417] on img at bounding box center [269, 416] width 34 height 34
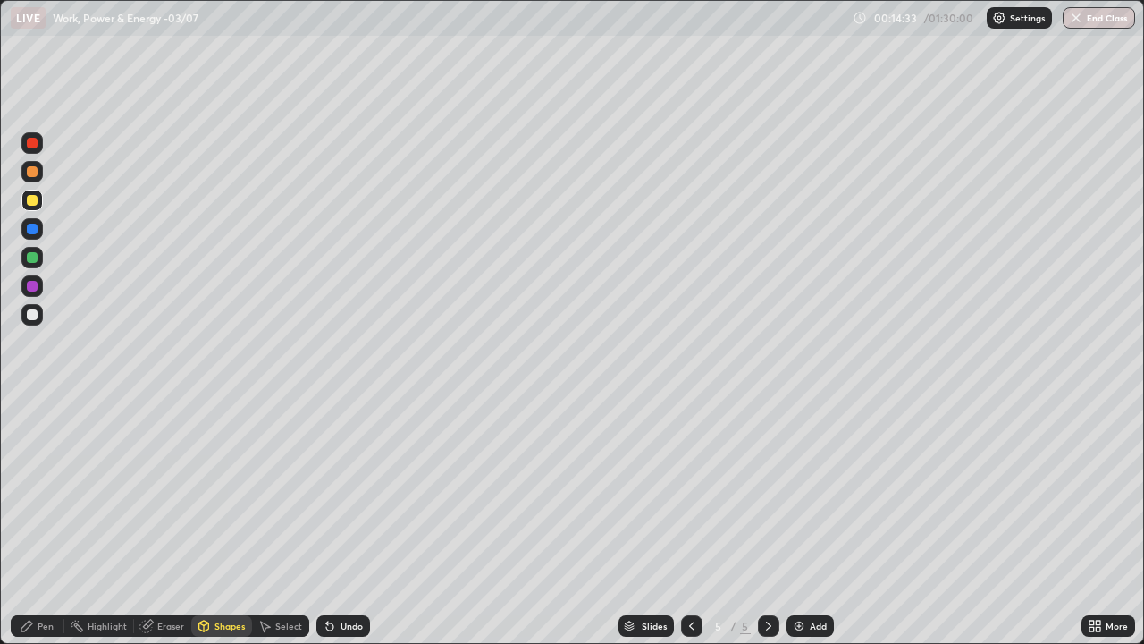
click at [39, 232] on div at bounding box center [31, 228] width 21 height 21
click at [47, 522] on div "Pen" at bounding box center [38, 625] width 54 height 21
click at [37, 164] on div at bounding box center [31, 171] width 21 height 21
click at [35, 200] on div at bounding box center [32, 200] width 11 height 11
click at [225, 522] on div "Shapes" at bounding box center [230, 625] width 30 height 9
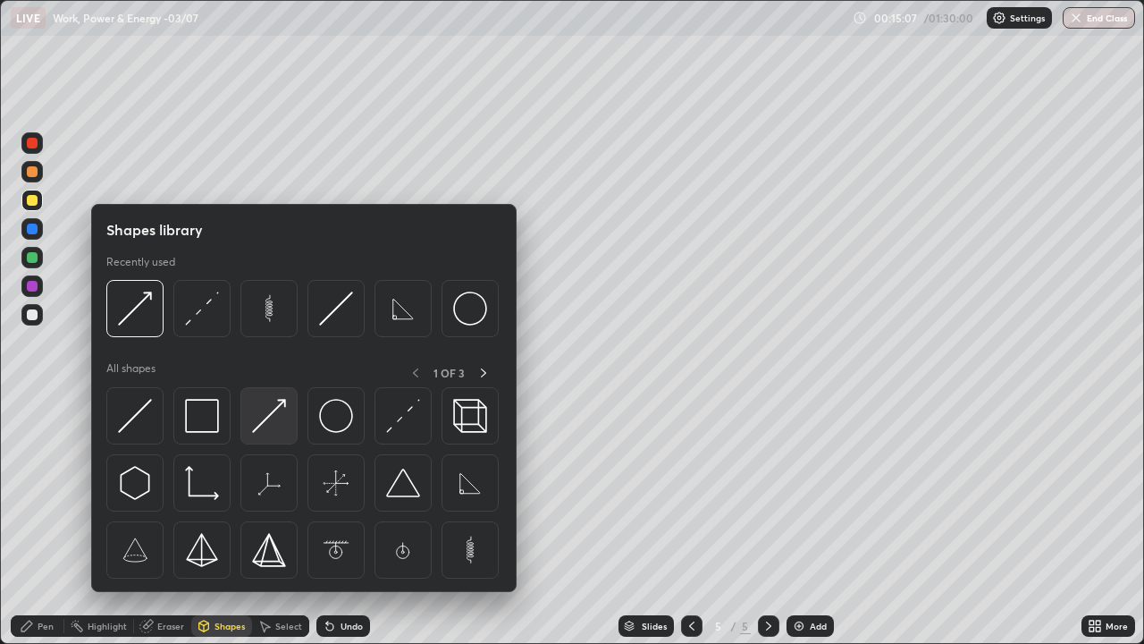
click at [274, 416] on img at bounding box center [269, 416] width 34 height 34
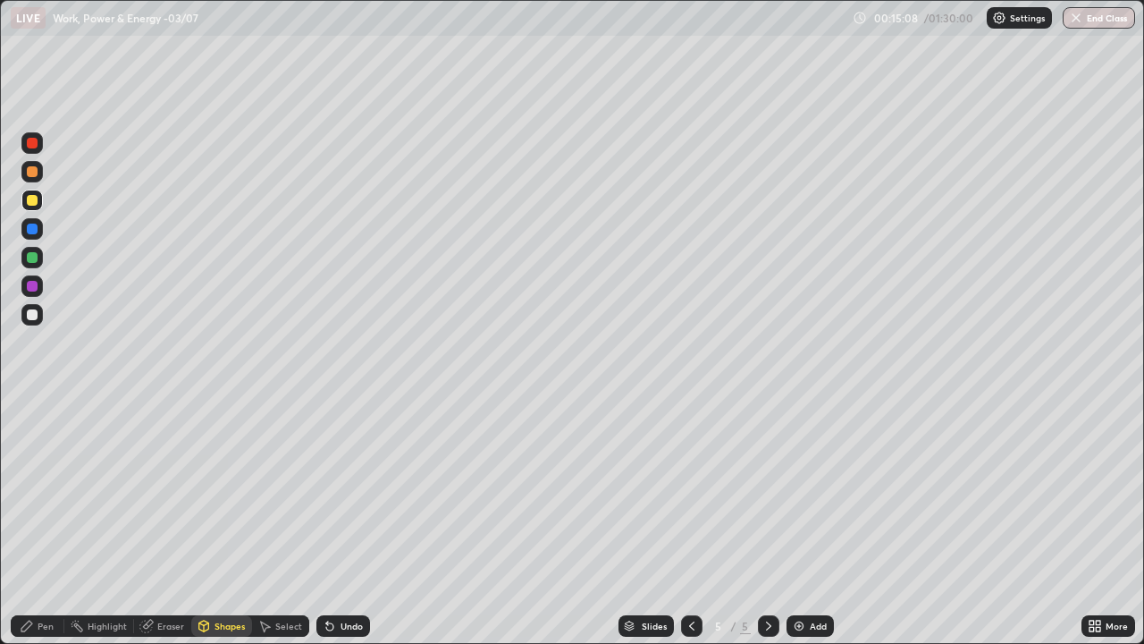
click at [38, 264] on div at bounding box center [31, 257] width 21 height 21
click at [47, 522] on div "Pen" at bounding box center [46, 625] width 16 height 9
click at [48, 522] on div "Pen" at bounding box center [38, 625] width 54 height 21
click at [36, 312] on div at bounding box center [32, 314] width 11 height 11
click at [805, 522] on div "Add" at bounding box center [810, 625] width 47 height 21
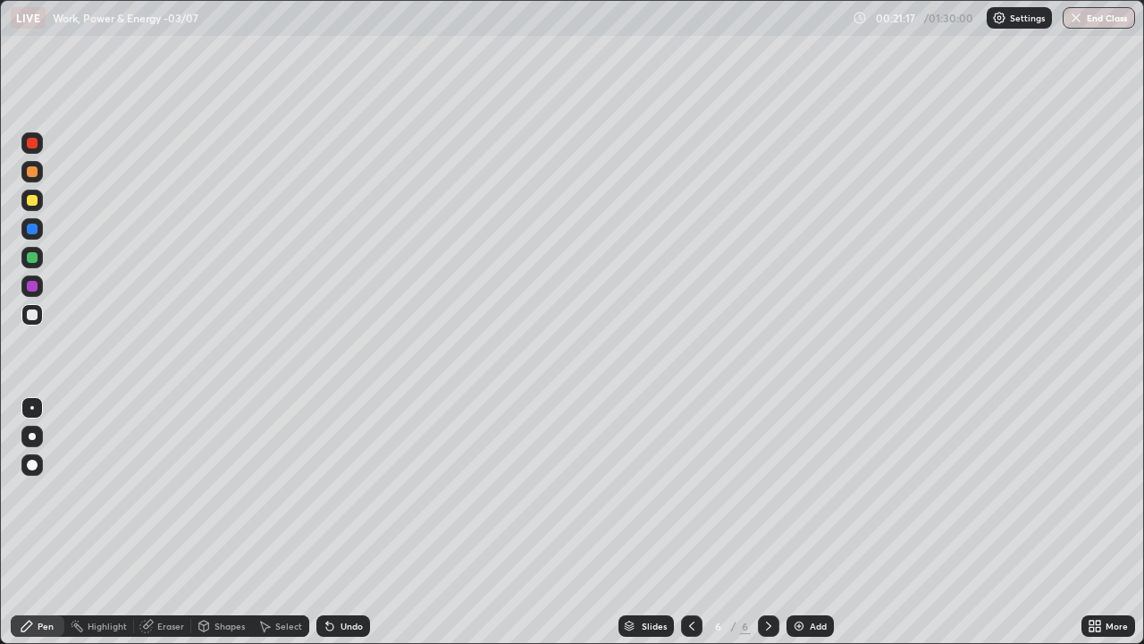
click at [223, 522] on div "Shapes" at bounding box center [230, 625] width 30 height 9
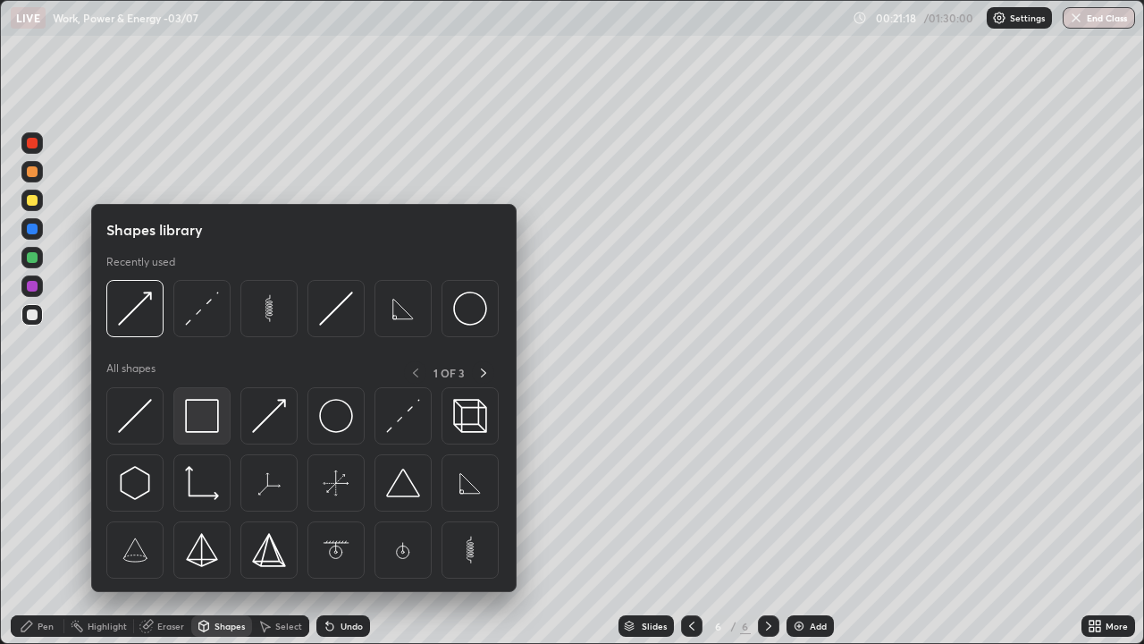
click at [207, 420] on img at bounding box center [202, 416] width 34 height 34
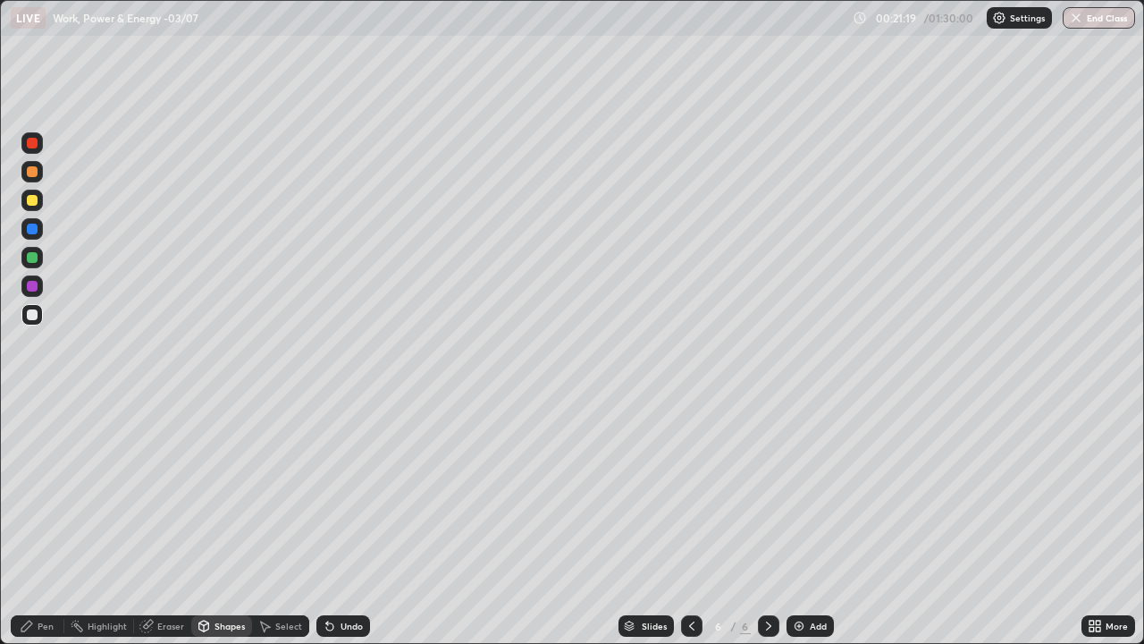
click at [41, 307] on div at bounding box center [31, 314] width 21 height 21
click at [223, 522] on div "Shapes" at bounding box center [230, 625] width 30 height 9
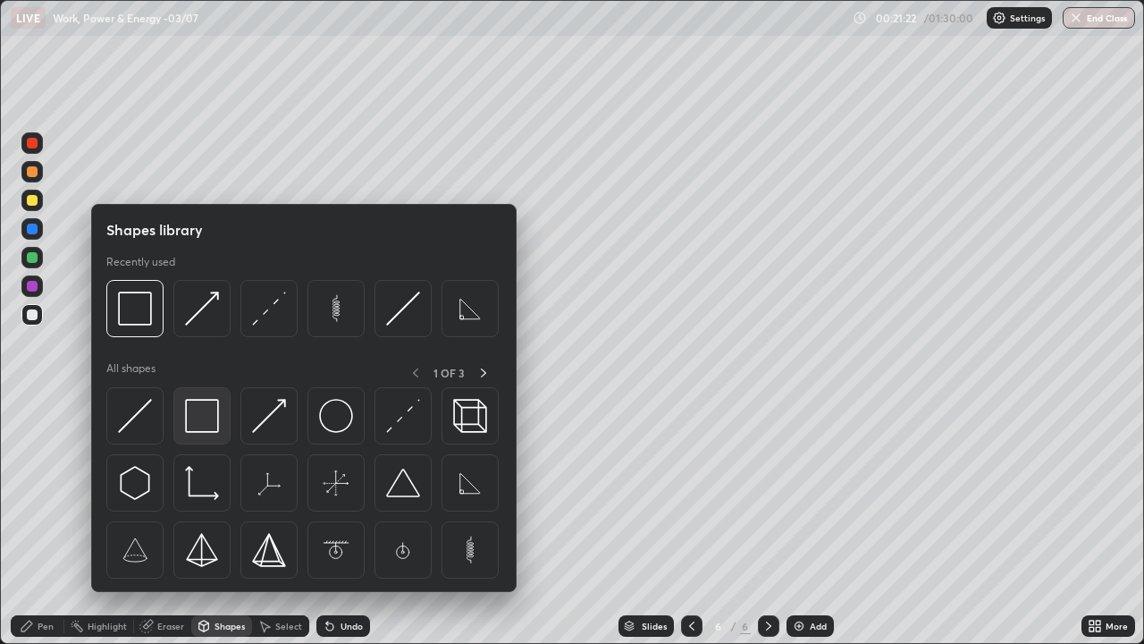
click at [220, 414] on div at bounding box center [201, 415] width 57 height 57
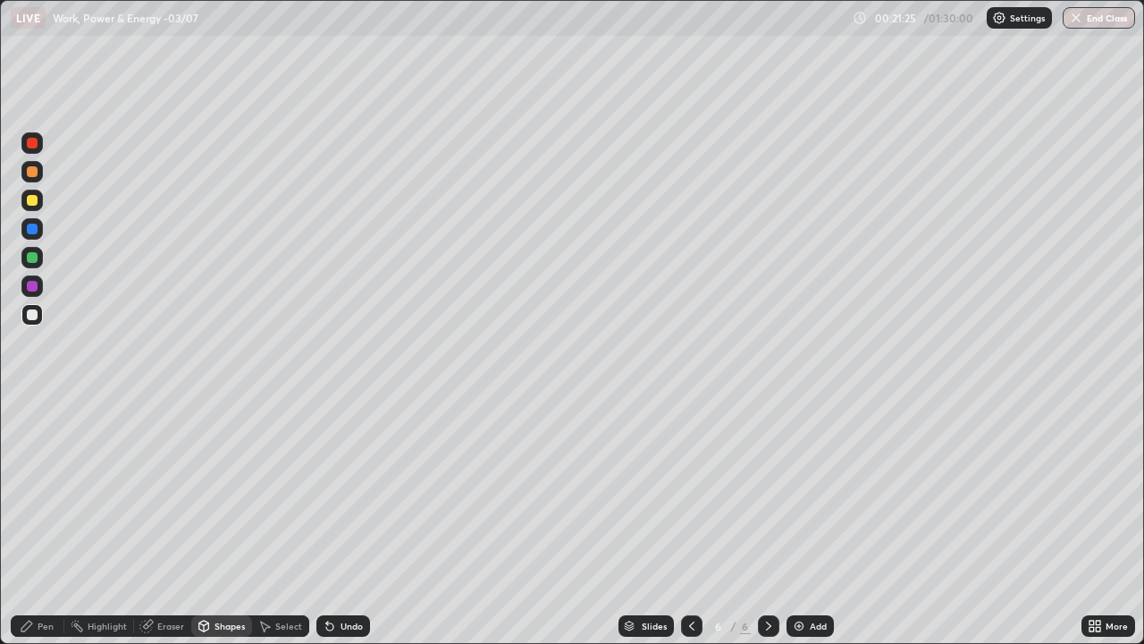
click at [225, 522] on div "Shapes" at bounding box center [221, 625] width 61 height 21
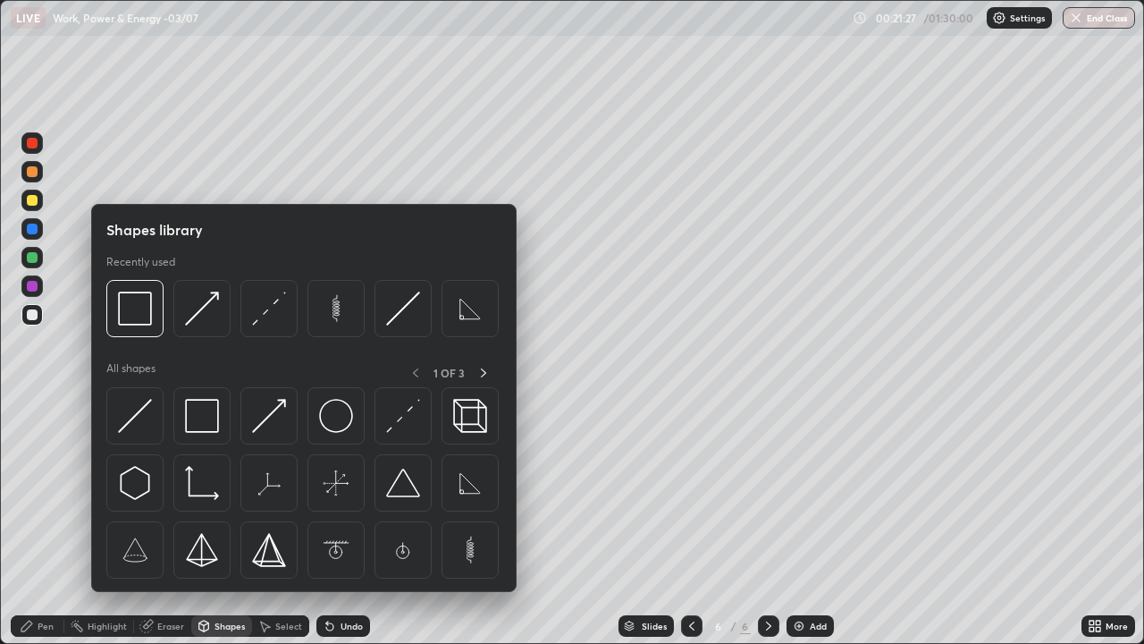
click at [54, 522] on div "Pen" at bounding box center [38, 625] width 54 height 21
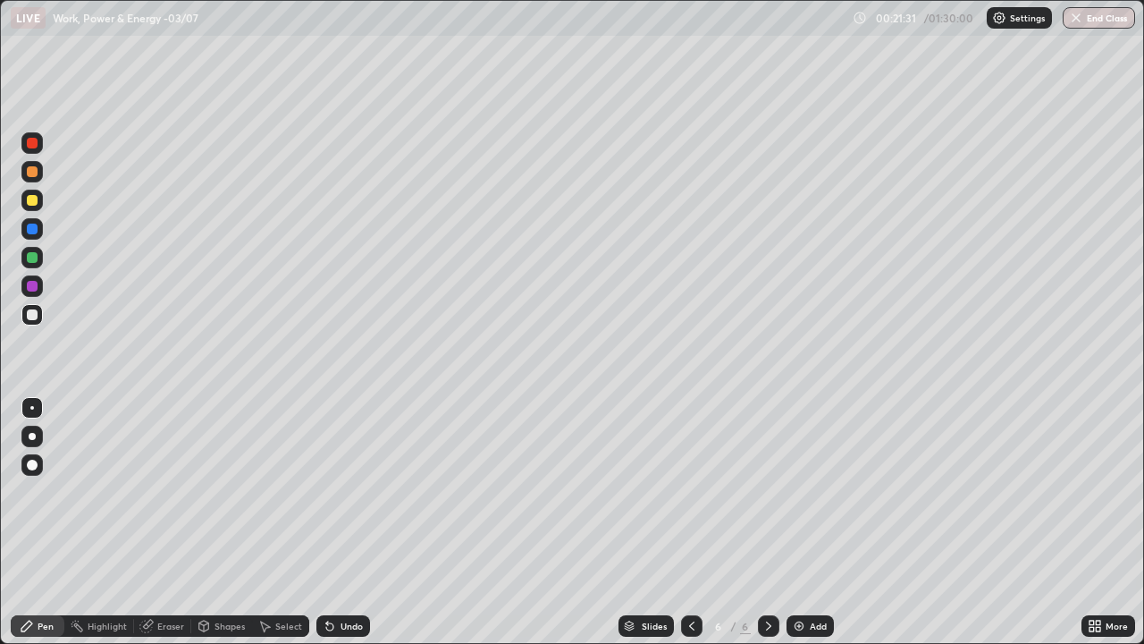
click at [161, 522] on div "Eraser" at bounding box center [170, 625] width 27 height 9
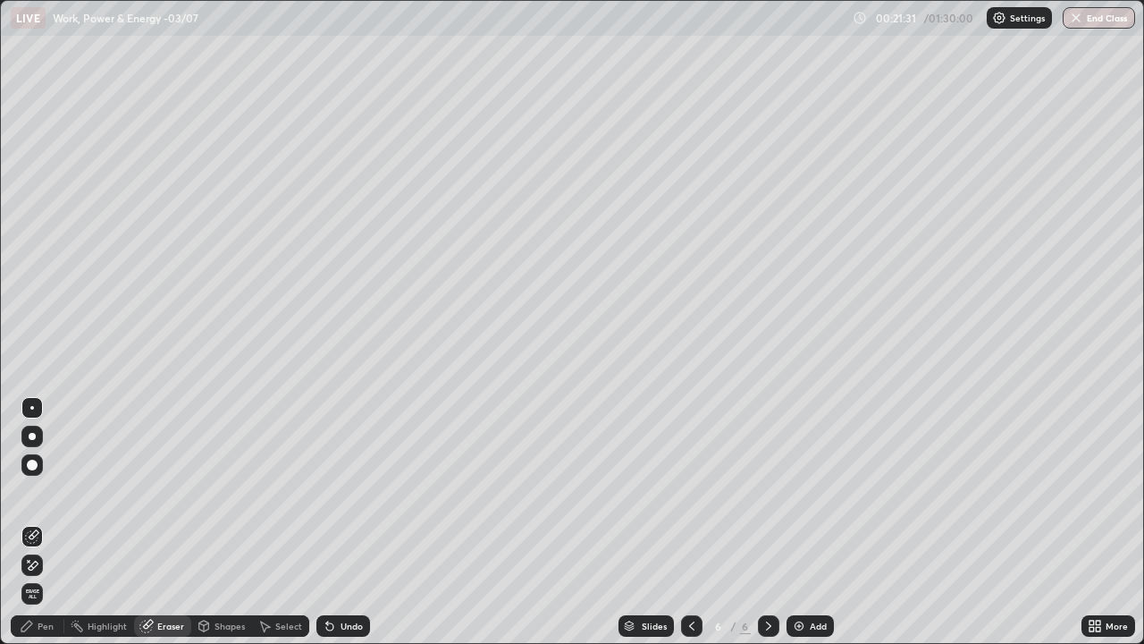
click at [38, 402] on div at bounding box center [31, 407] width 21 height 21
click at [217, 522] on div "Shapes" at bounding box center [221, 625] width 61 height 21
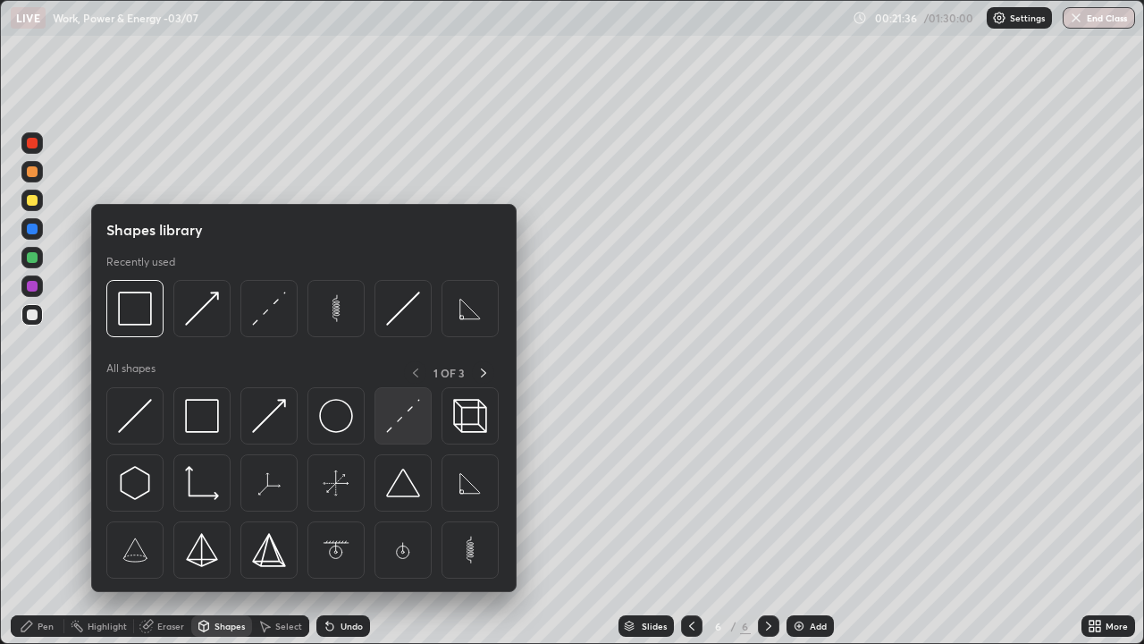
click at [386, 428] on img at bounding box center [403, 416] width 34 height 34
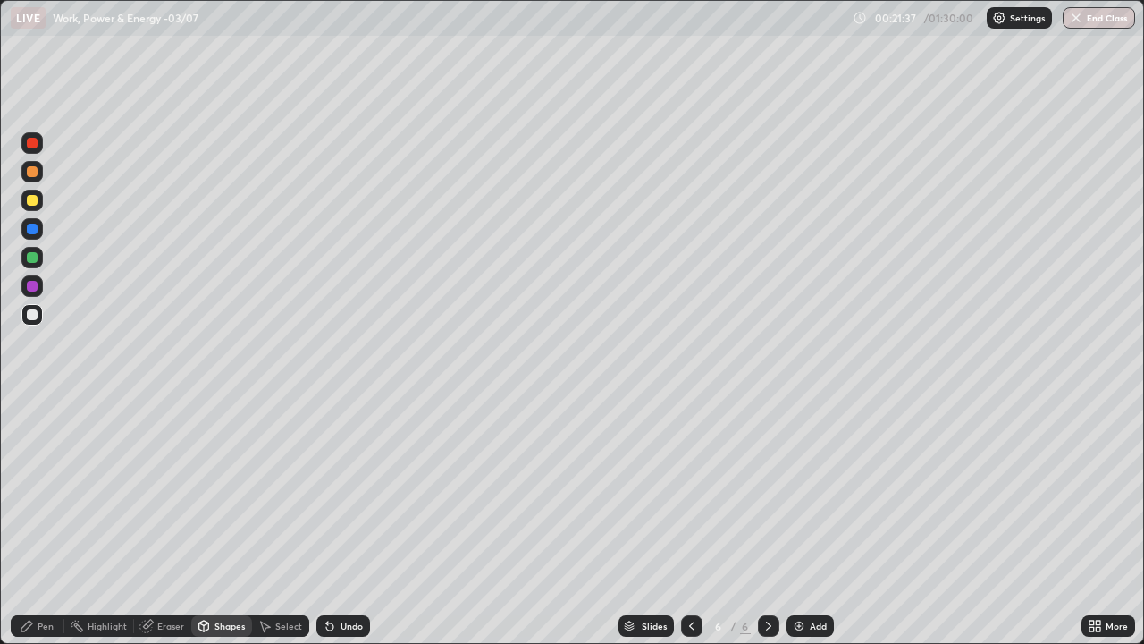
click at [222, 522] on div "Shapes" at bounding box center [230, 625] width 30 height 9
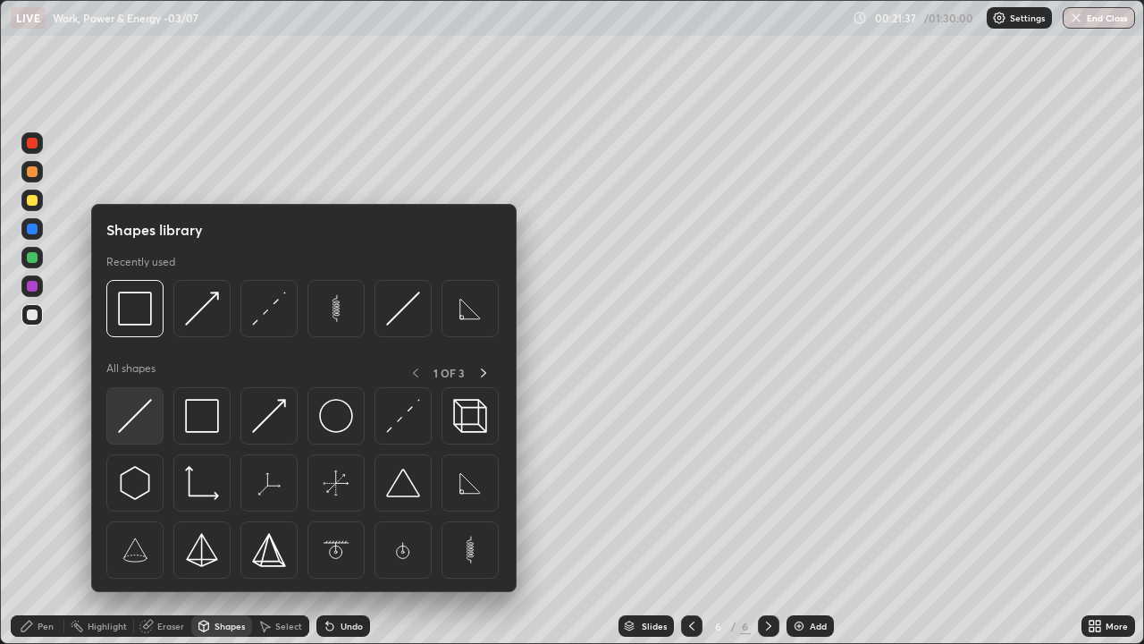
click at [142, 422] on img at bounding box center [135, 416] width 34 height 34
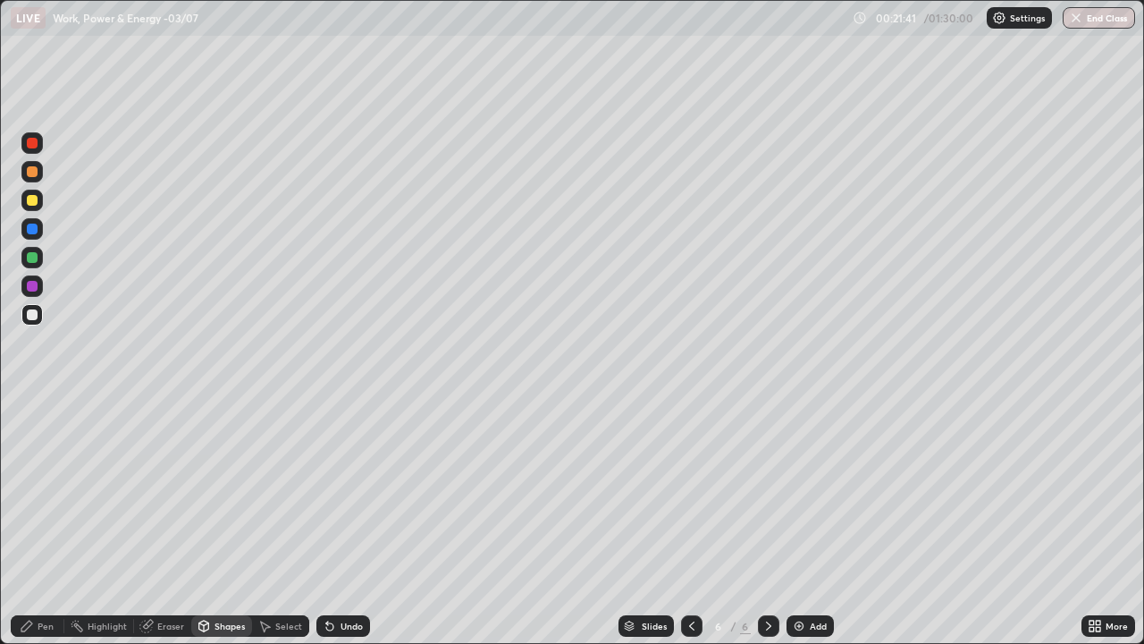
click at [222, 522] on div "Shapes" at bounding box center [221, 625] width 61 height 21
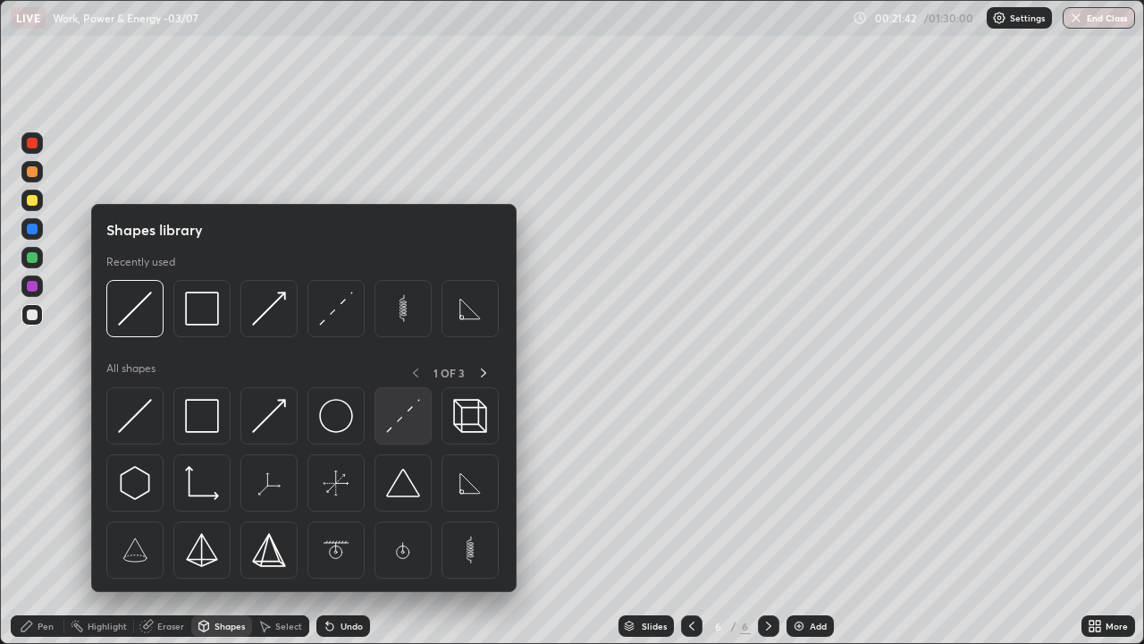
click at [400, 431] on img at bounding box center [403, 416] width 34 height 34
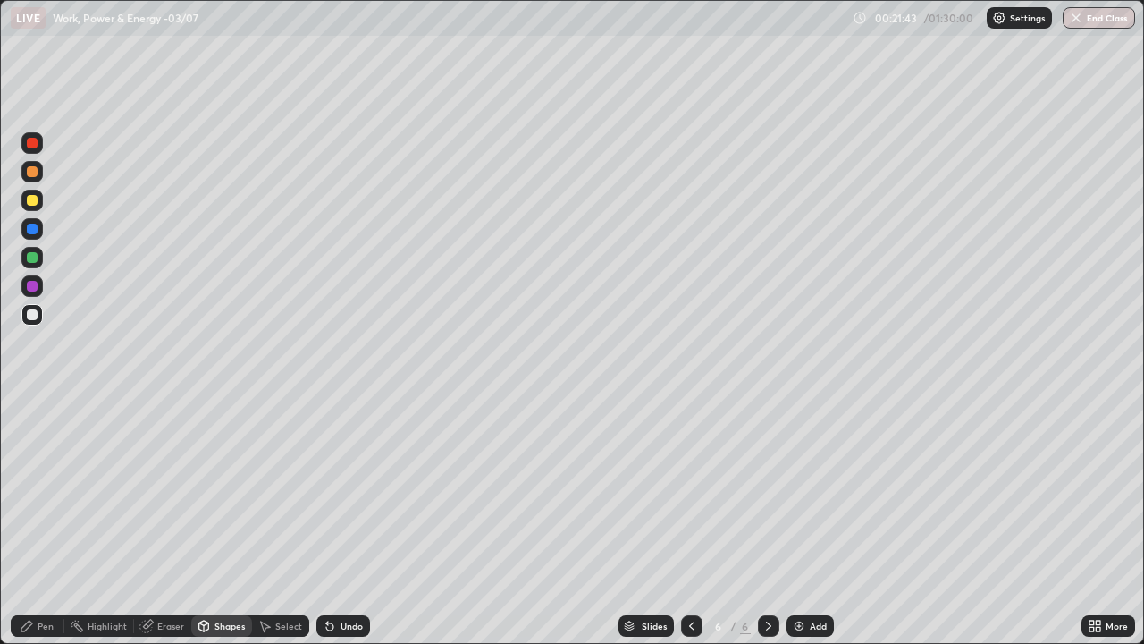
click at [42, 202] on div at bounding box center [31, 200] width 21 height 21
click at [208, 522] on icon at bounding box center [204, 626] width 14 height 14
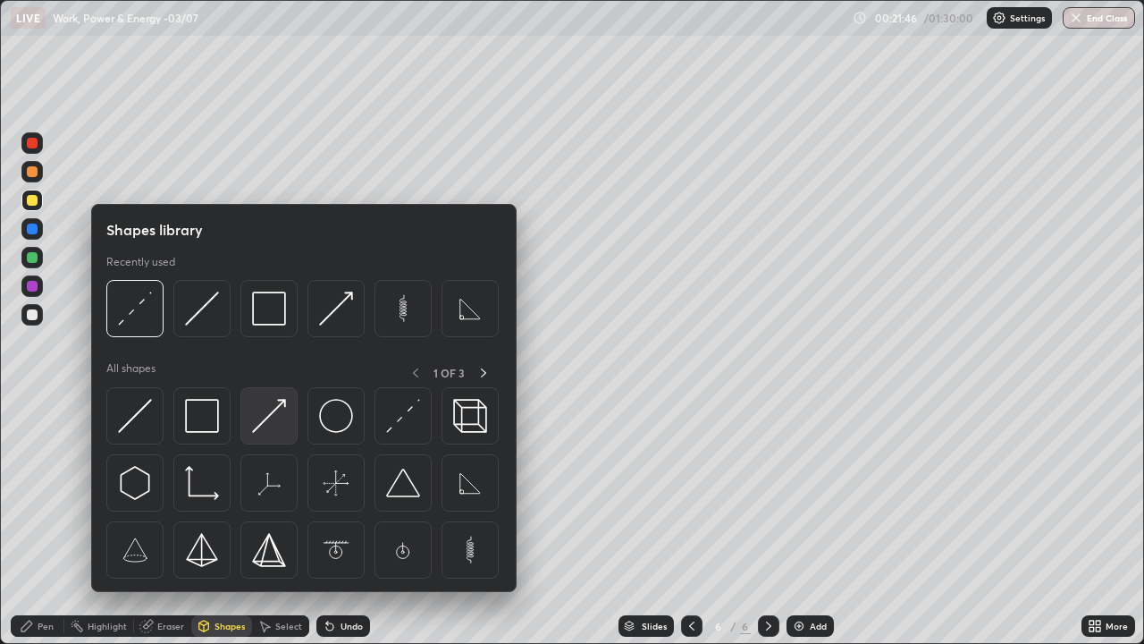
click at [266, 415] on img at bounding box center [269, 416] width 34 height 34
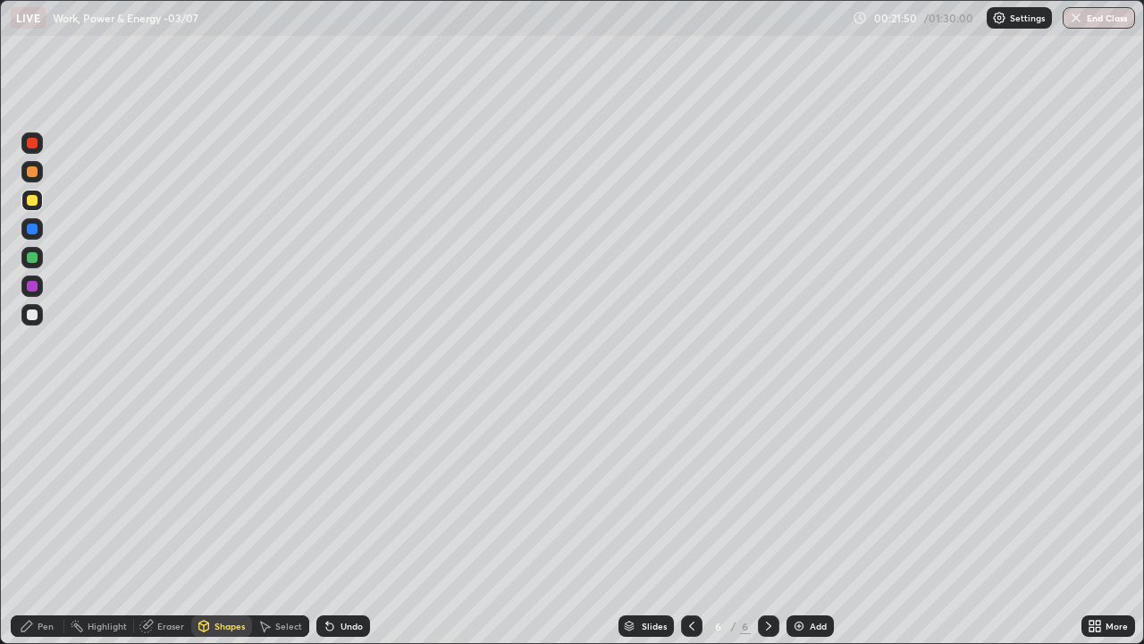
click at [212, 522] on div "Shapes" at bounding box center [221, 625] width 61 height 21
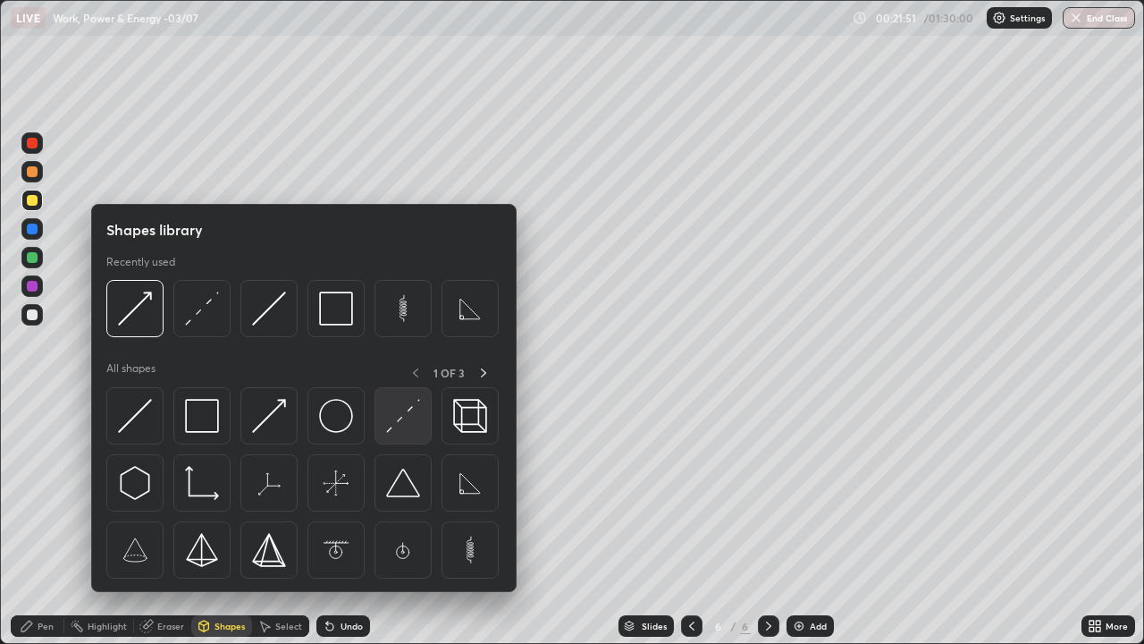
click at [391, 422] on img at bounding box center [403, 416] width 34 height 34
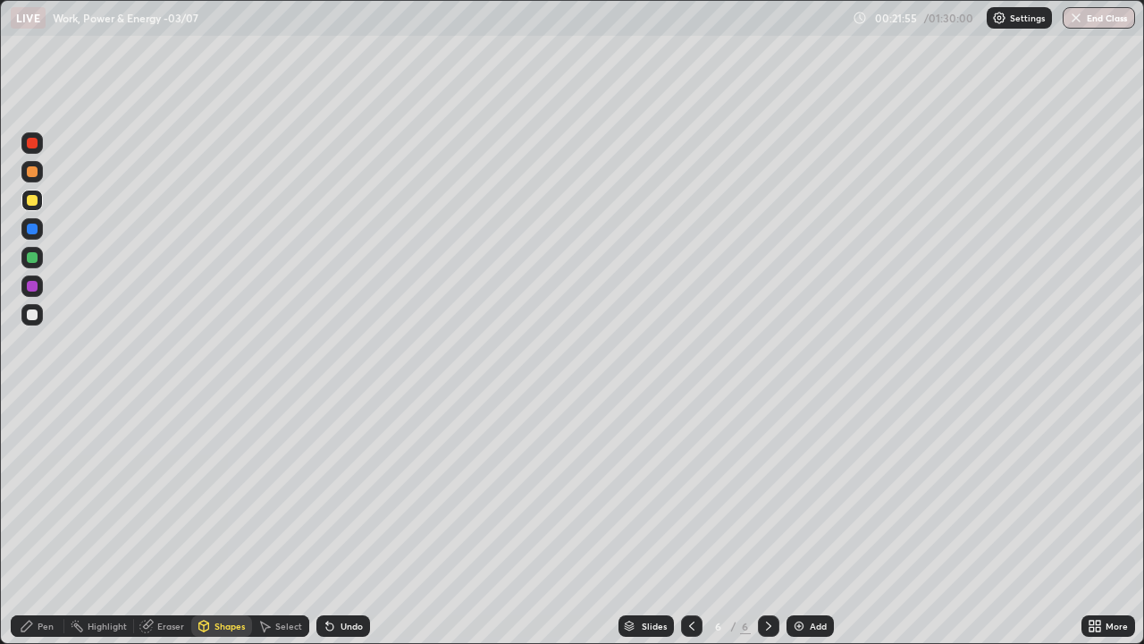
click at [217, 522] on div "Shapes" at bounding box center [230, 625] width 30 height 9
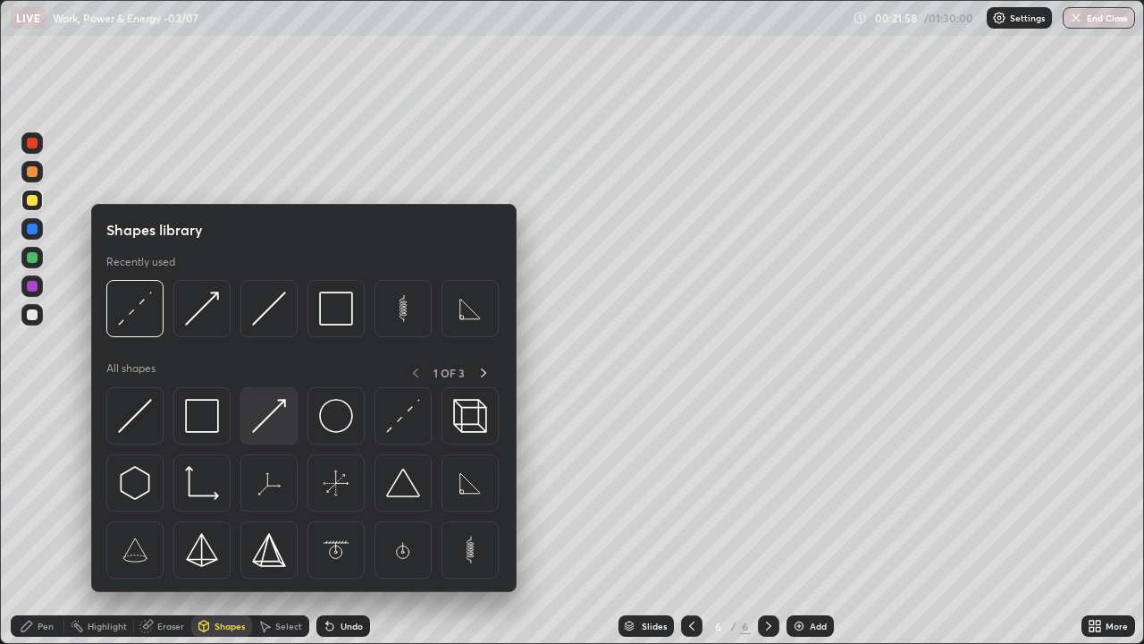
click at [273, 415] on img at bounding box center [269, 416] width 34 height 34
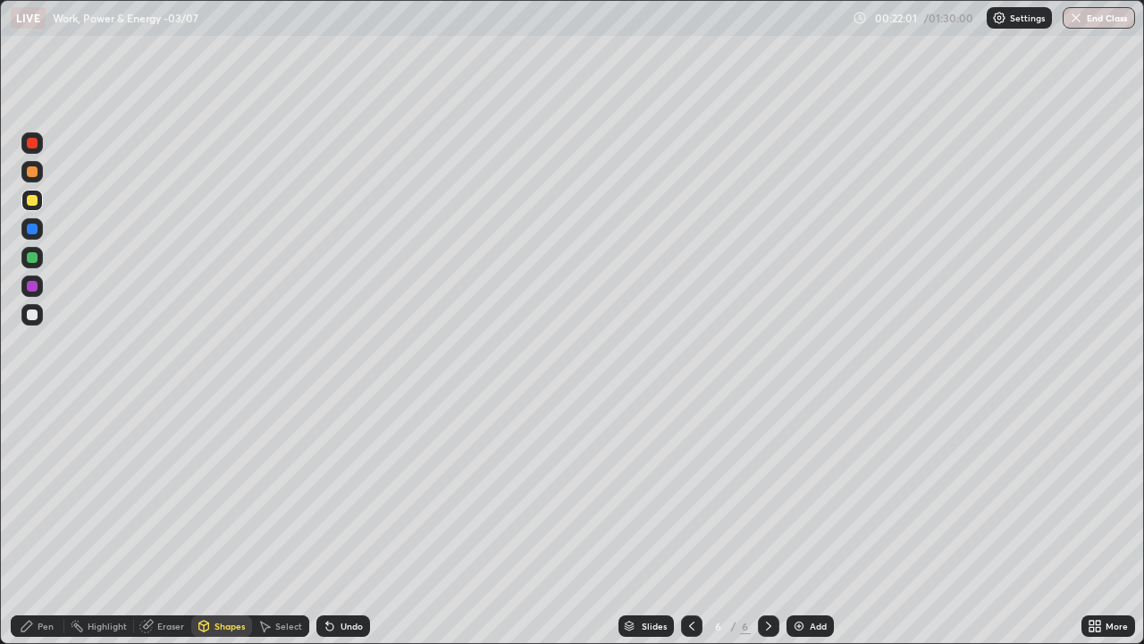
click at [40, 522] on div "Pen" at bounding box center [46, 625] width 16 height 9
click at [35, 316] on div at bounding box center [32, 314] width 11 height 11
click at [205, 522] on icon at bounding box center [204, 625] width 10 height 11
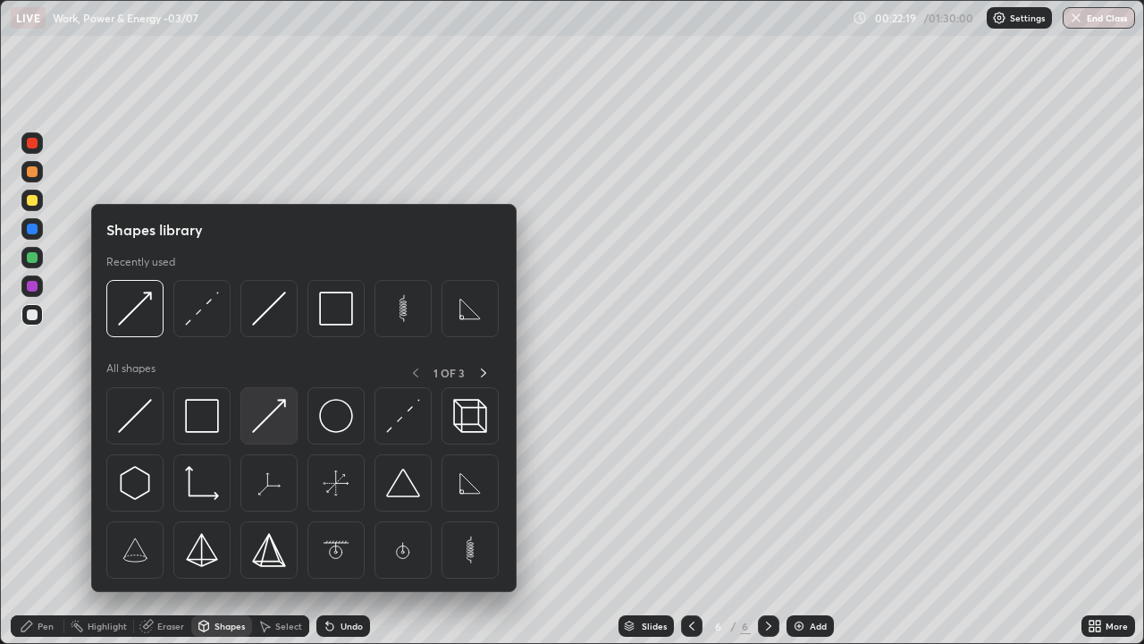
click at [259, 410] on img at bounding box center [269, 416] width 34 height 34
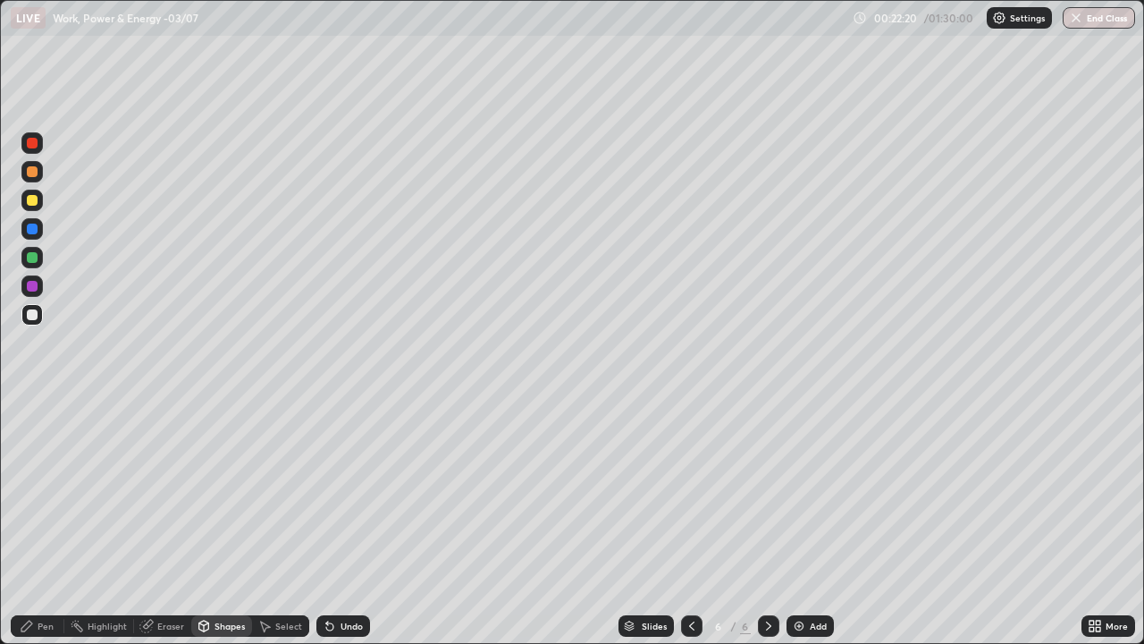
click at [30, 257] on div at bounding box center [32, 257] width 11 height 11
click at [37, 522] on div "Pen" at bounding box center [38, 625] width 54 height 21
click at [799, 522] on img at bounding box center [799, 626] width 14 height 14
click at [32, 258] on div at bounding box center [32, 257] width 11 height 11
click at [333, 522] on icon at bounding box center [330, 626] width 14 height 14
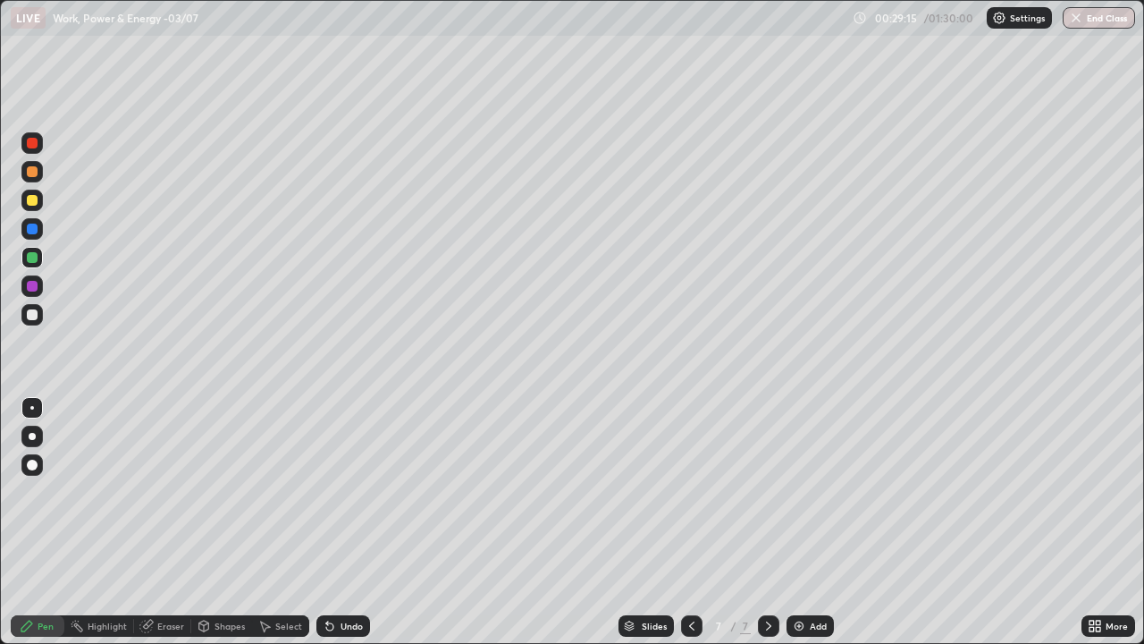
click at [335, 522] on div "Undo" at bounding box center [343, 625] width 54 height 21
click at [349, 522] on div "Undo" at bounding box center [352, 625] width 22 height 9
click at [810, 522] on div "Add" at bounding box center [818, 625] width 17 height 9
click at [694, 522] on div at bounding box center [691, 625] width 21 height 21
click at [768, 522] on icon at bounding box center [769, 626] width 14 height 14
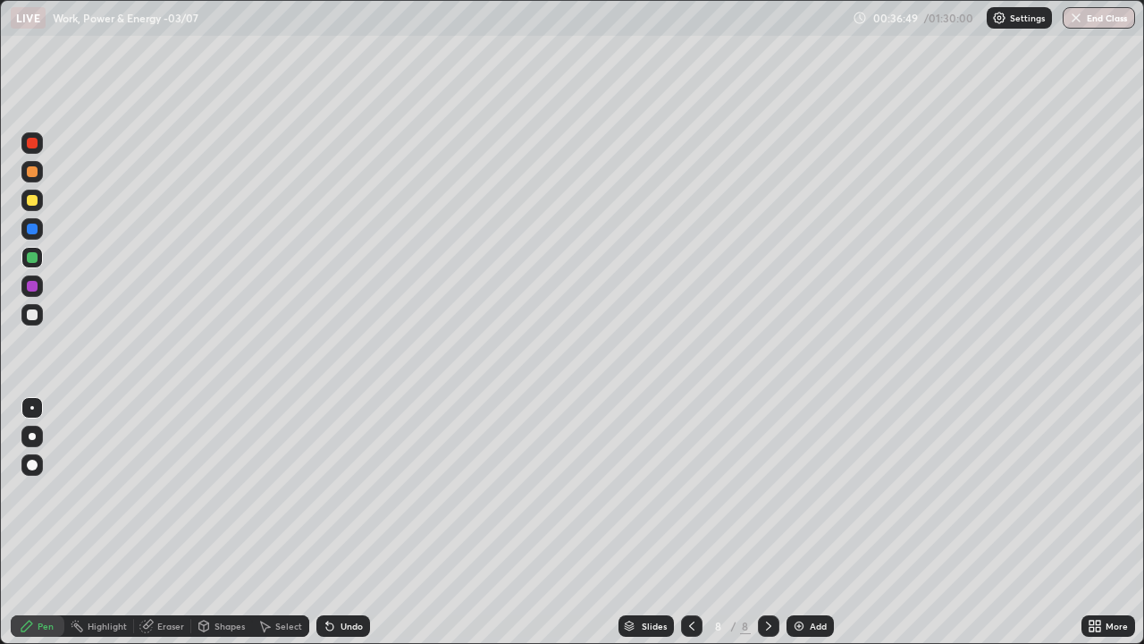
click at [802, 522] on img at bounding box center [799, 626] width 14 height 14
click at [222, 522] on div "Shapes" at bounding box center [230, 625] width 30 height 9
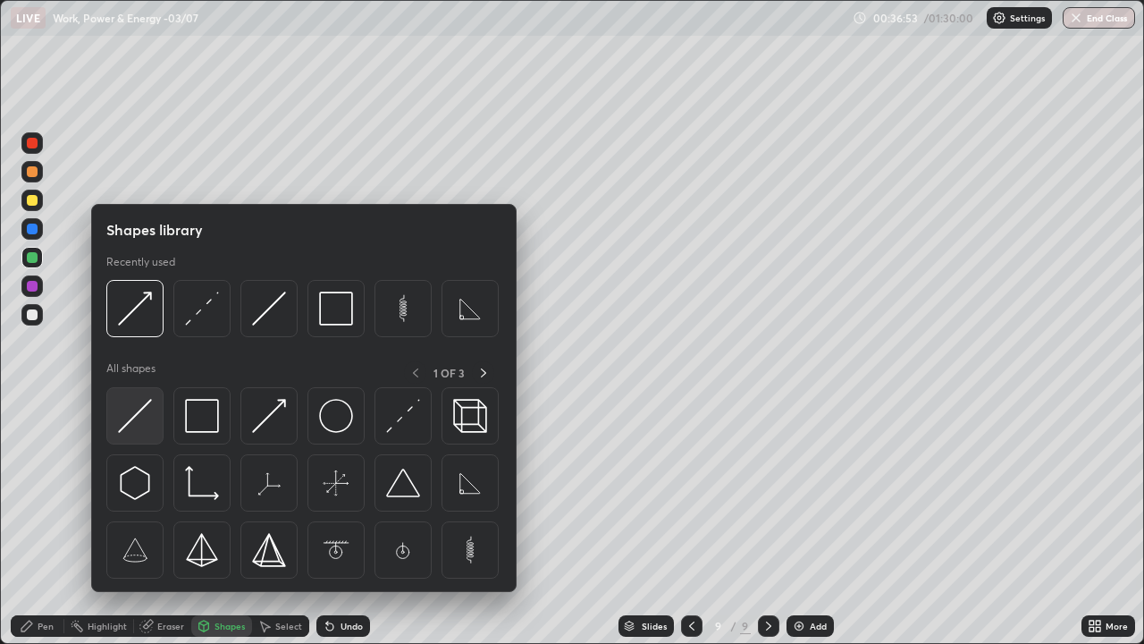
click at [148, 420] on img at bounding box center [135, 416] width 34 height 34
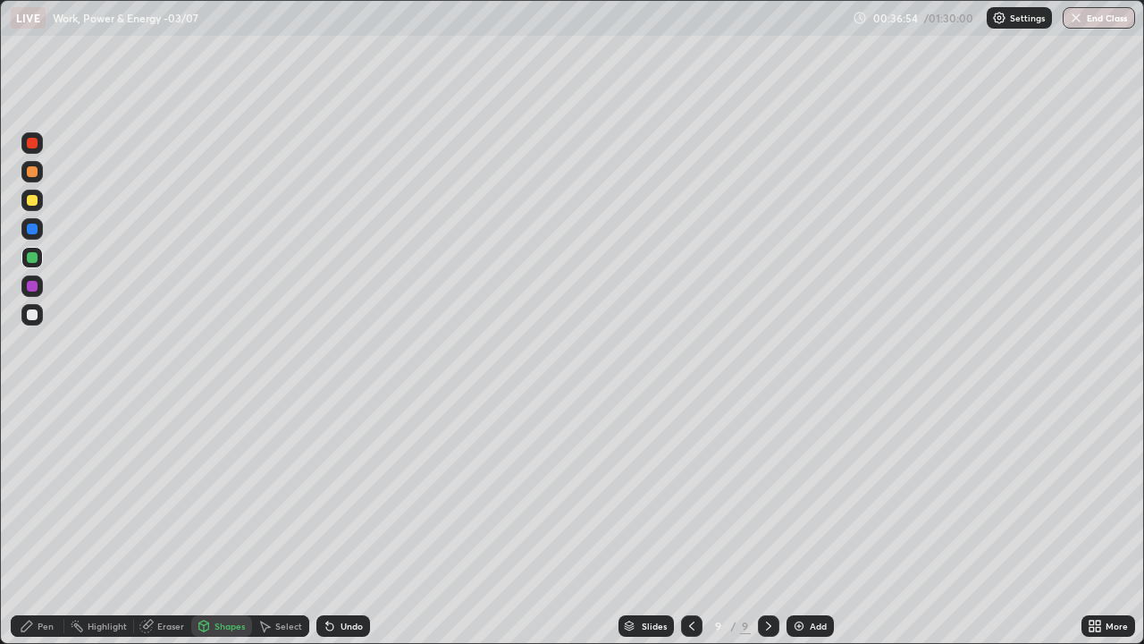
click at [38, 311] on div at bounding box center [31, 314] width 21 height 21
click at [225, 522] on div "Shapes" at bounding box center [221, 625] width 61 height 21
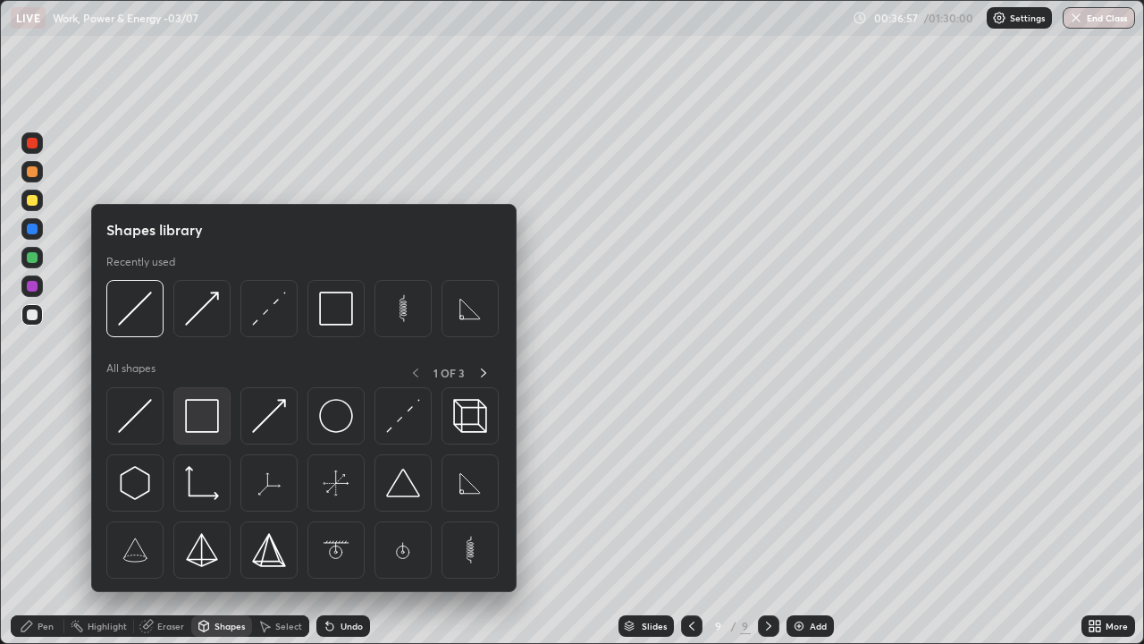
click at [212, 420] on img at bounding box center [202, 416] width 34 height 34
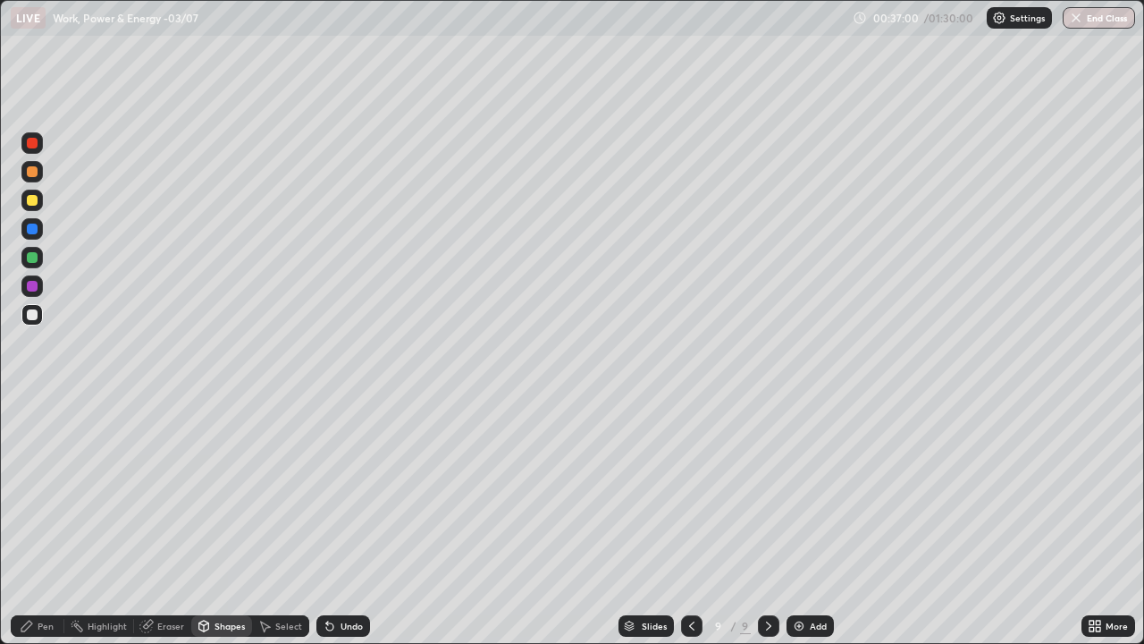
click at [233, 522] on div "Shapes" at bounding box center [221, 625] width 61 height 21
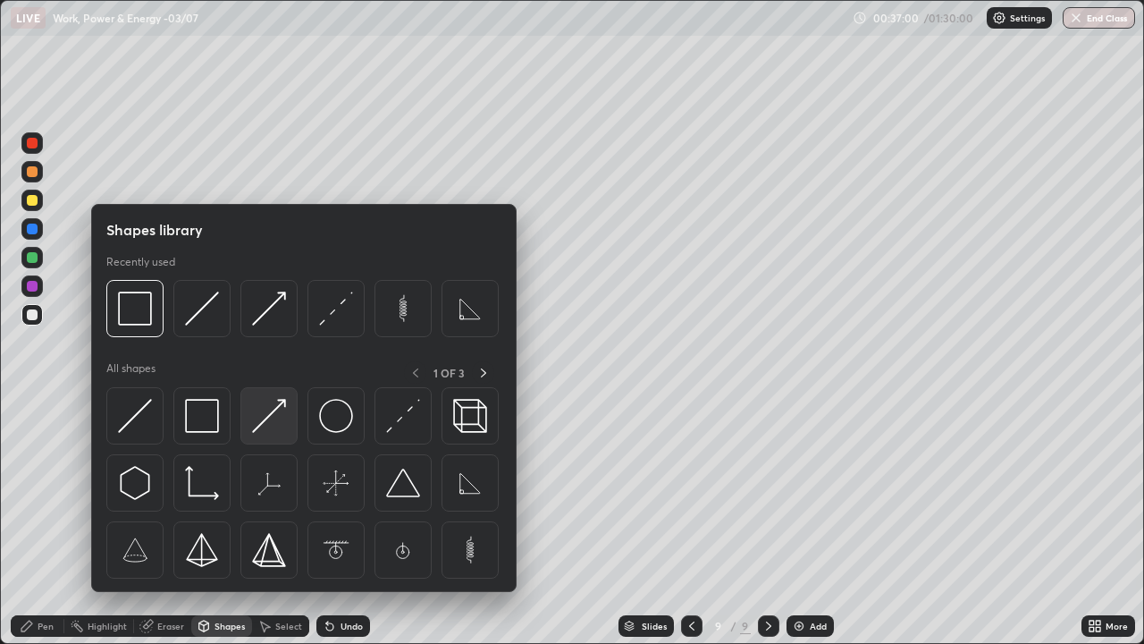
click at [280, 420] on img at bounding box center [269, 416] width 34 height 34
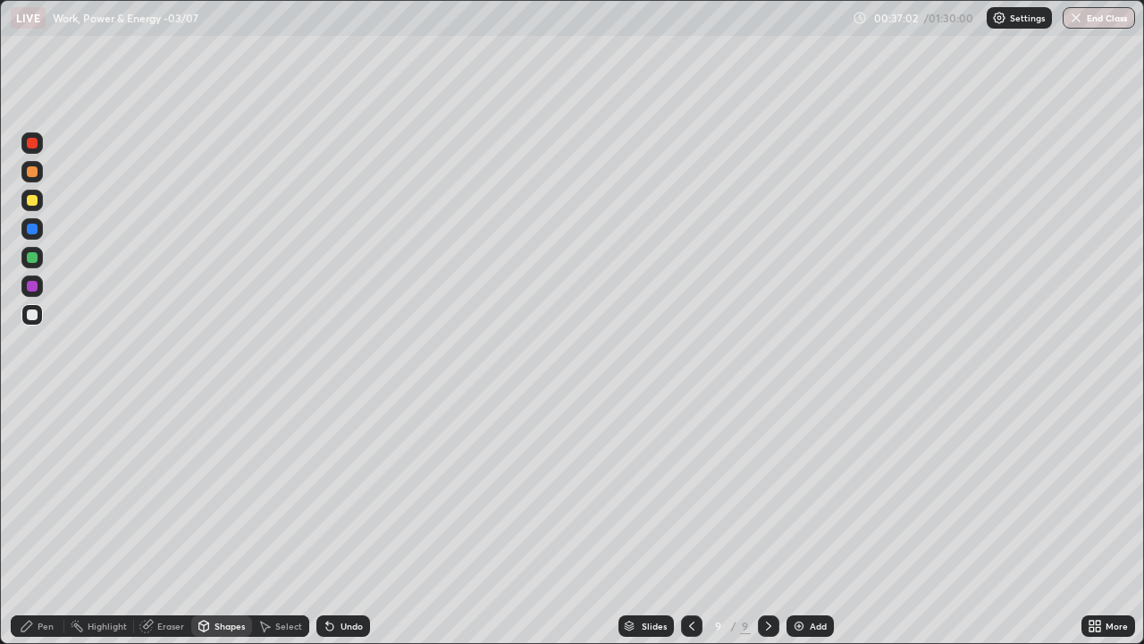
click at [45, 522] on div "Pen" at bounding box center [38, 625] width 54 height 21
click at [220, 522] on div "Shapes" at bounding box center [221, 625] width 61 height 21
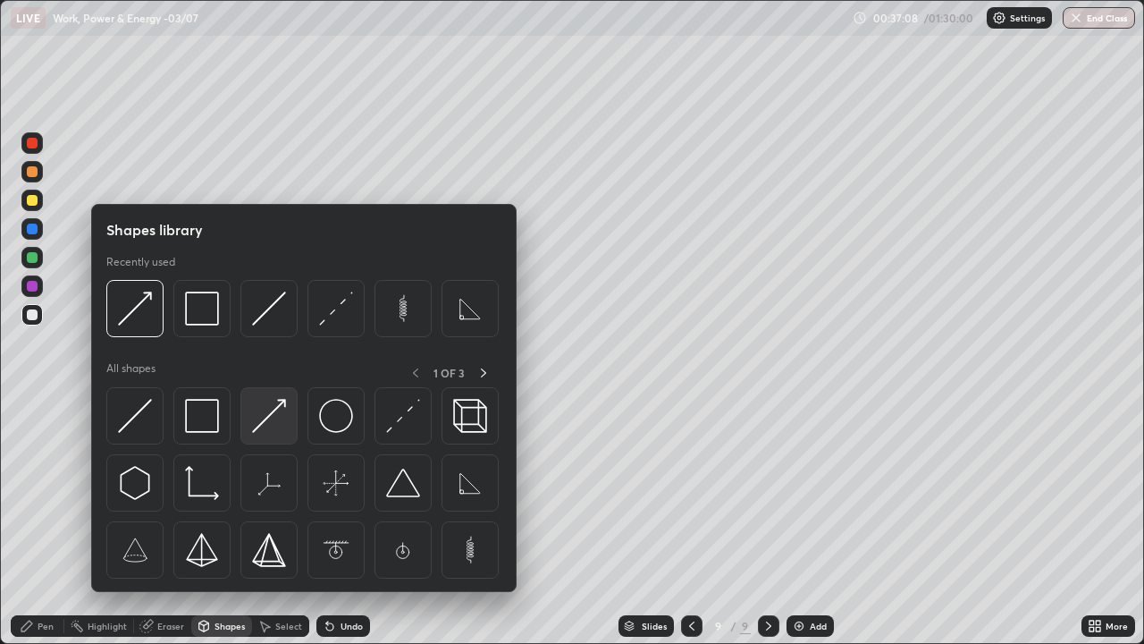
click at [266, 425] on img at bounding box center [269, 416] width 34 height 34
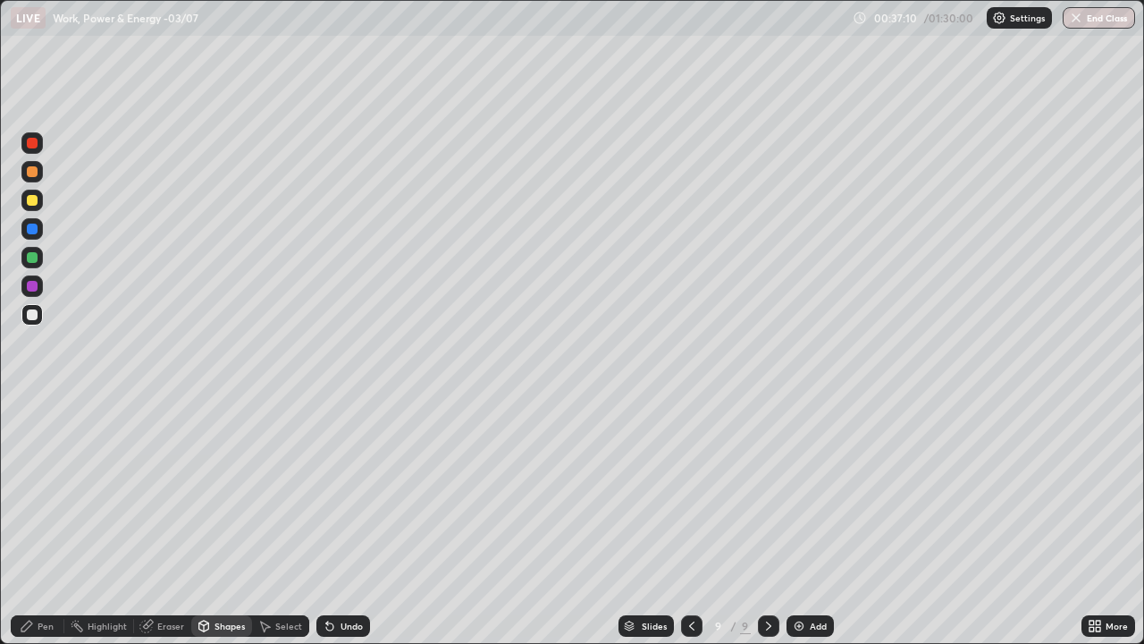
click at [46, 522] on div "Pen" at bounding box center [38, 625] width 54 height 21
click at [29, 259] on div at bounding box center [32, 257] width 11 height 11
click at [33, 200] on div at bounding box center [32, 200] width 11 height 11
click at [799, 522] on img at bounding box center [799, 626] width 14 height 14
click at [234, 522] on div "Shapes" at bounding box center [221, 625] width 61 height 21
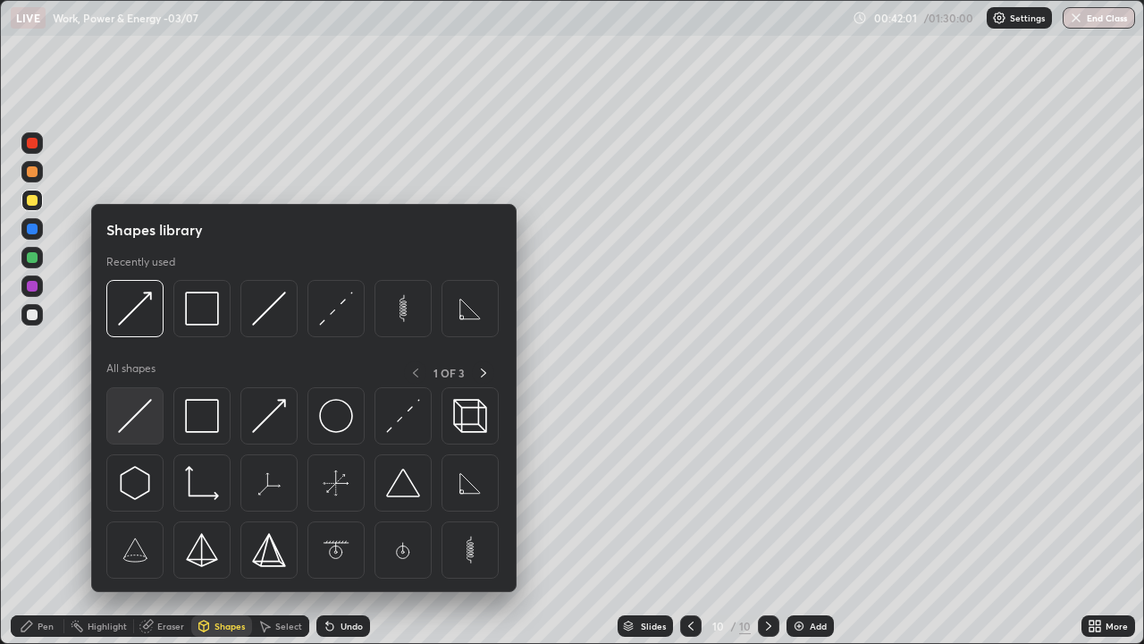
click at [146, 421] on img at bounding box center [135, 416] width 34 height 34
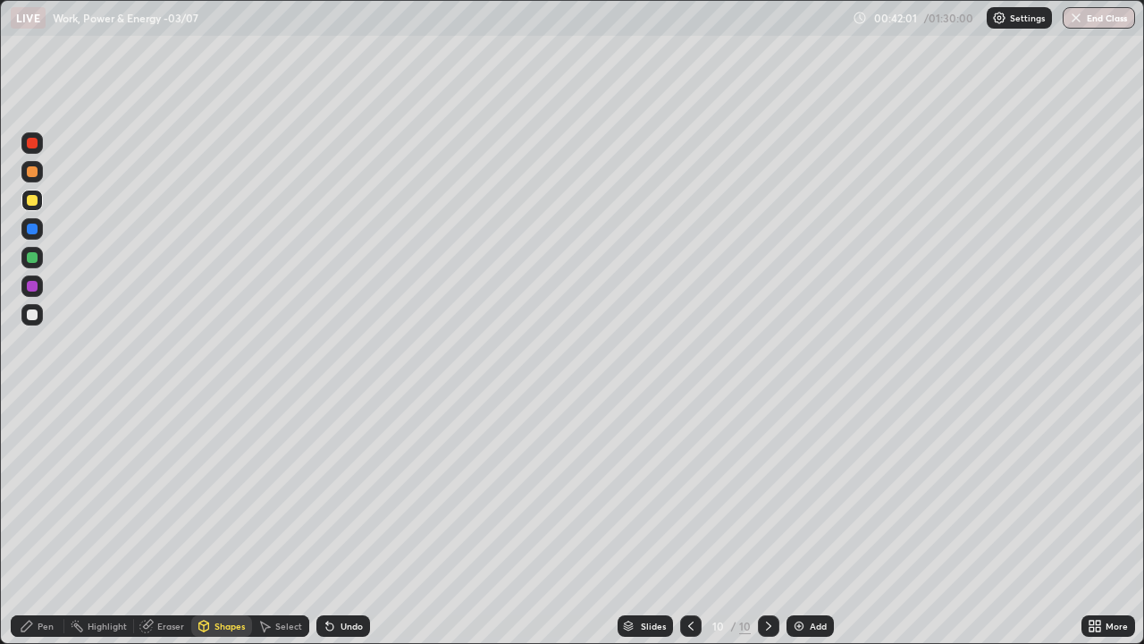
click at [37, 315] on div at bounding box center [32, 314] width 11 height 11
click at [217, 522] on div "Shapes" at bounding box center [230, 625] width 30 height 9
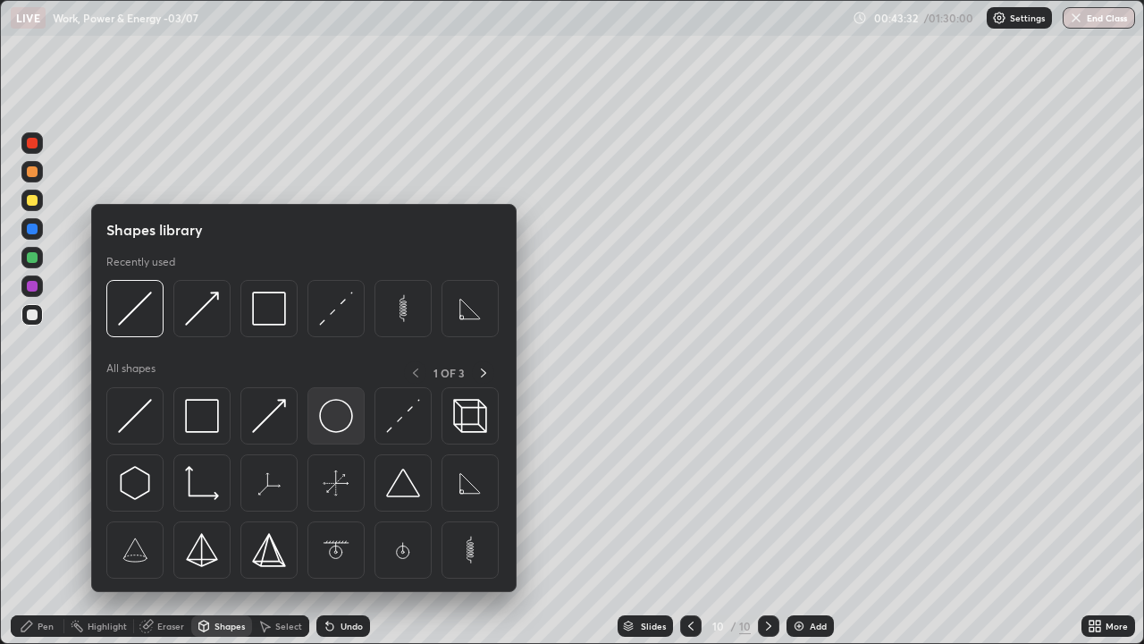
click at [334, 417] on img at bounding box center [336, 416] width 34 height 34
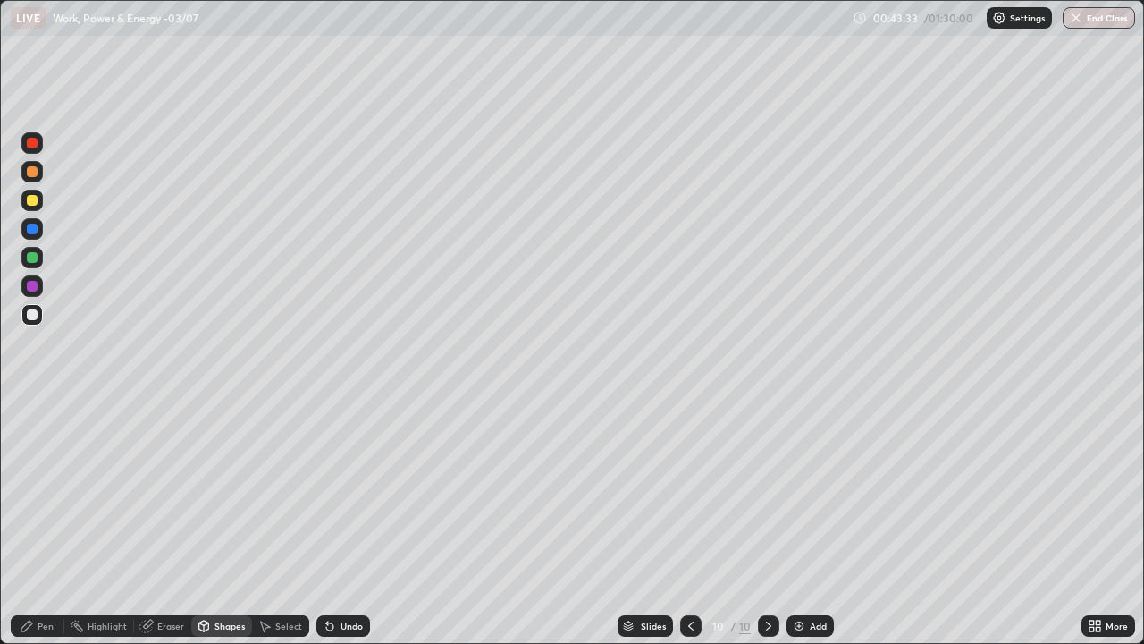
click at [30, 250] on div at bounding box center [31, 257] width 21 height 21
click at [34, 522] on div "Pen" at bounding box center [38, 625] width 54 height 21
click at [211, 522] on div "Shapes" at bounding box center [221, 625] width 61 height 21
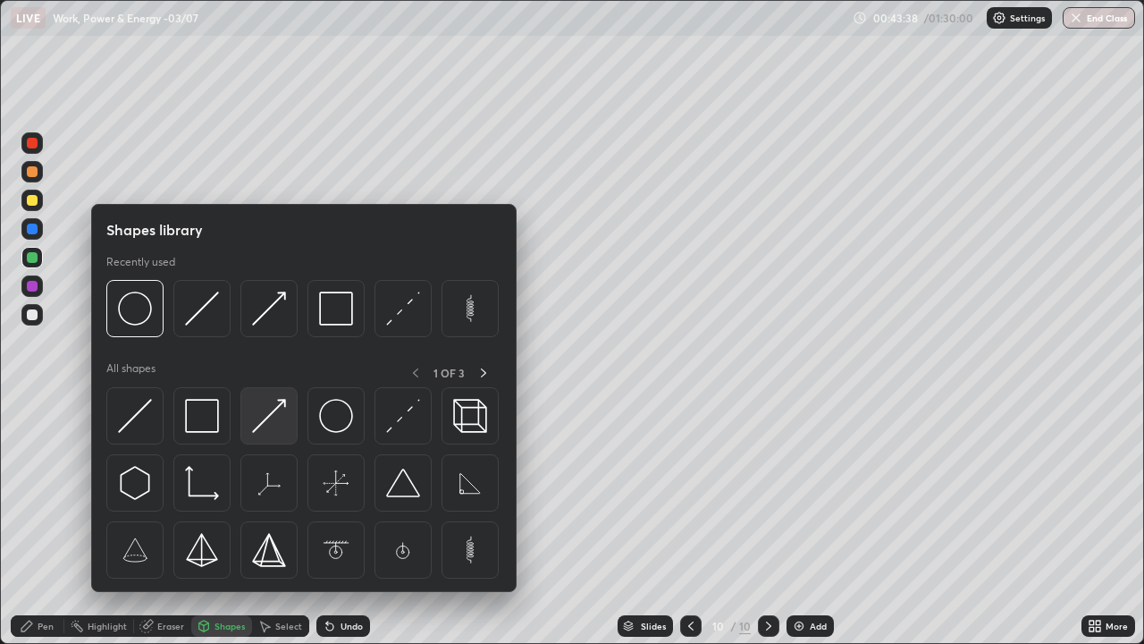
click at [257, 420] on img at bounding box center [269, 416] width 34 height 34
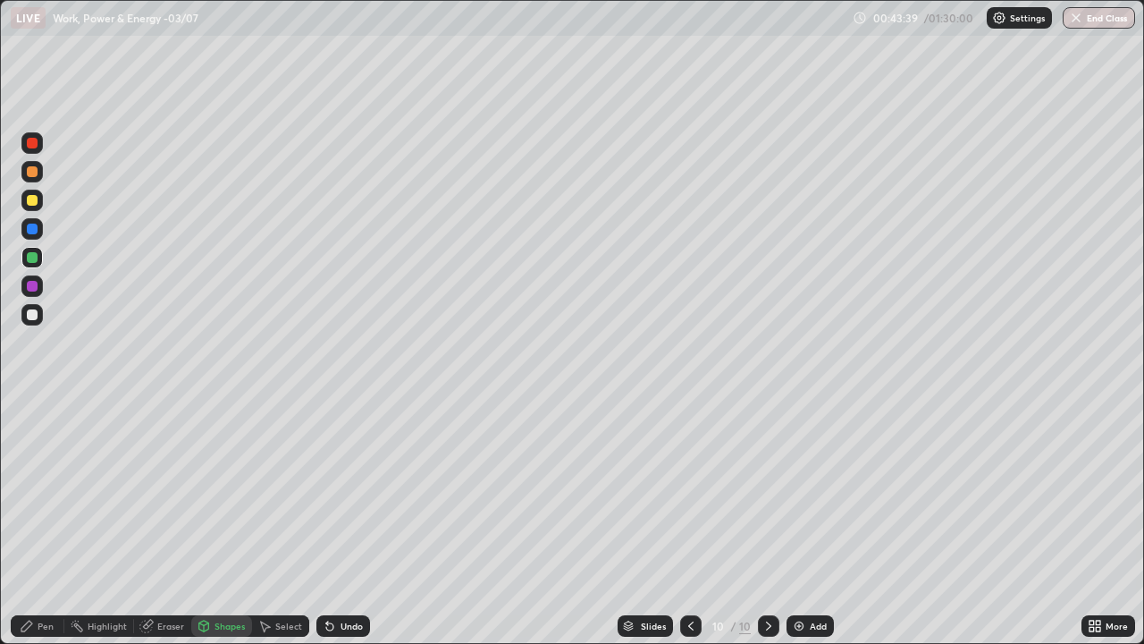
click at [31, 204] on div at bounding box center [32, 200] width 11 height 11
click at [48, 522] on div "Pen" at bounding box center [46, 625] width 16 height 9
click at [31, 172] on div at bounding box center [32, 171] width 11 height 11
click at [45, 522] on div "Pen" at bounding box center [46, 625] width 16 height 9
click at [159, 522] on div "Eraser" at bounding box center [162, 625] width 57 height 21
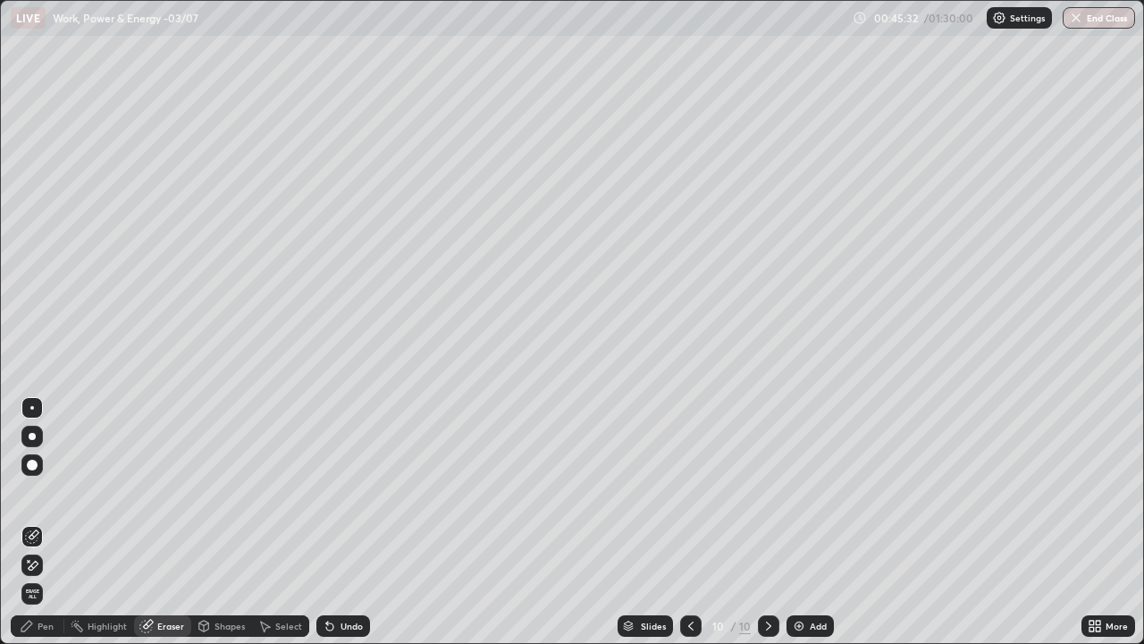
click at [38, 402] on div at bounding box center [31, 407] width 21 height 21
click at [42, 522] on div "Pen" at bounding box center [46, 625] width 16 height 9
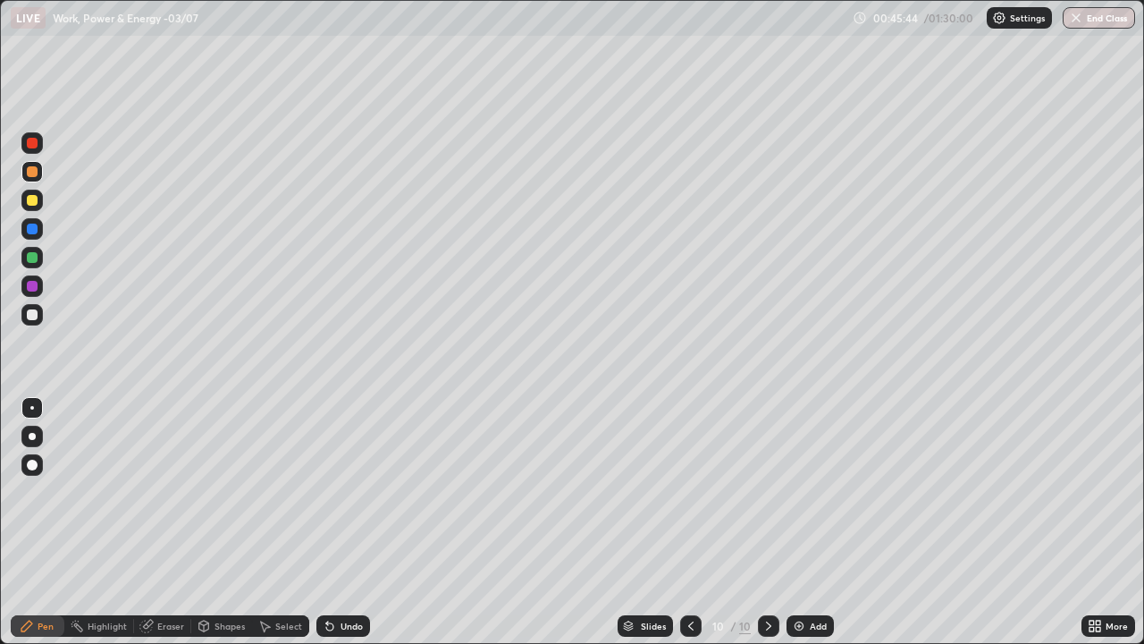
click at [145, 522] on icon at bounding box center [146, 626] width 12 height 12
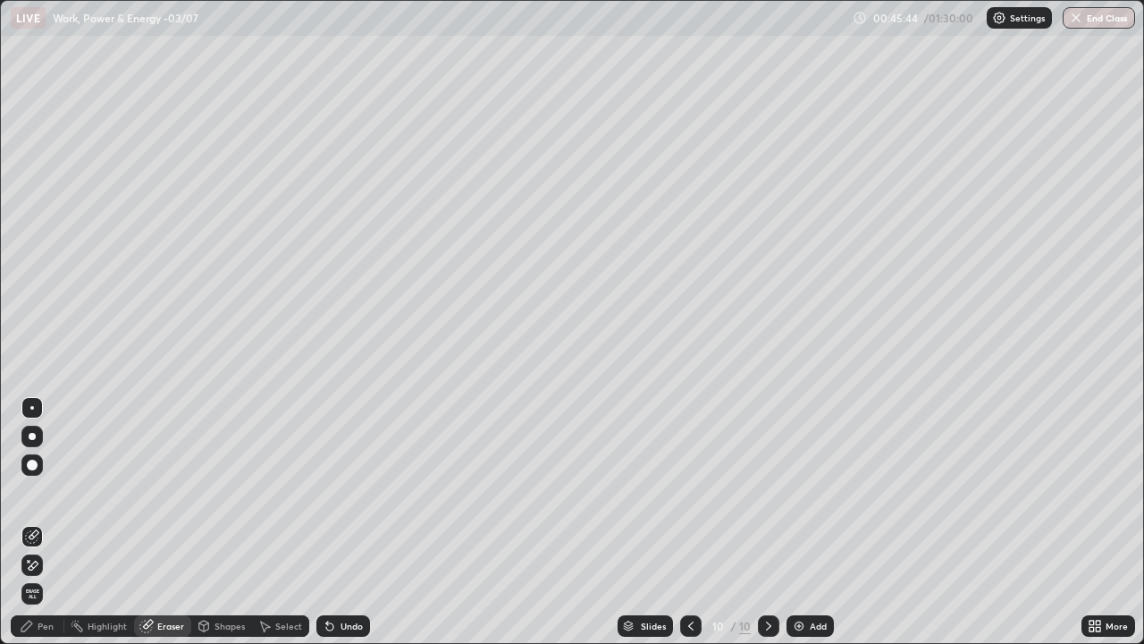
click at [33, 462] on div at bounding box center [32, 464] width 11 height 11
click at [41, 522] on div "Pen" at bounding box center [38, 625] width 54 height 21
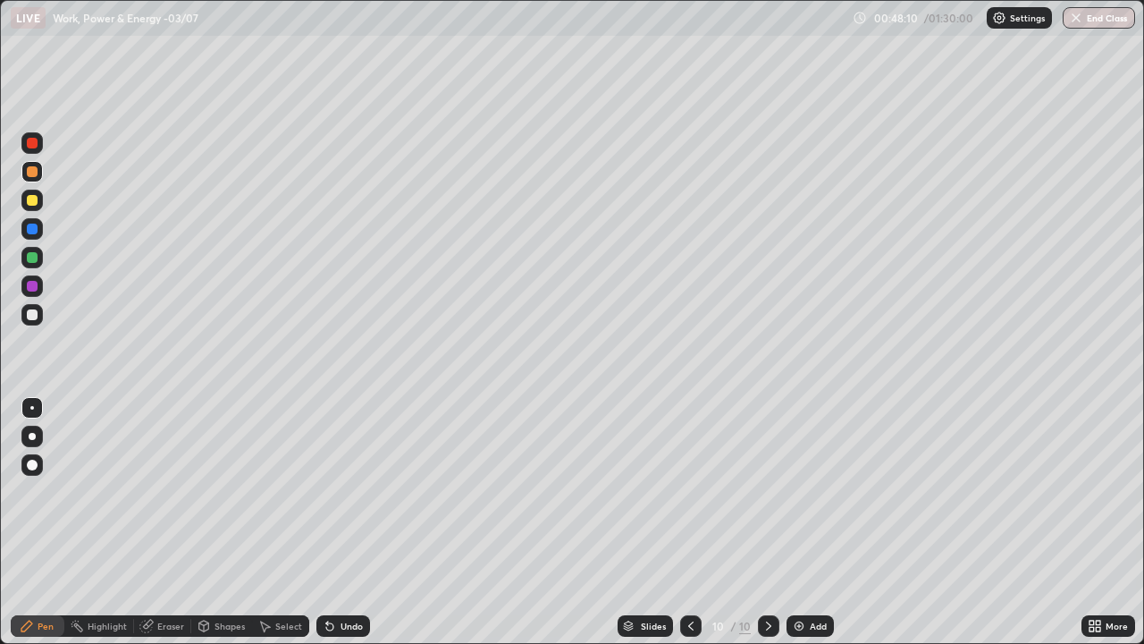
click at [268, 522] on icon at bounding box center [266, 626] width 10 height 11
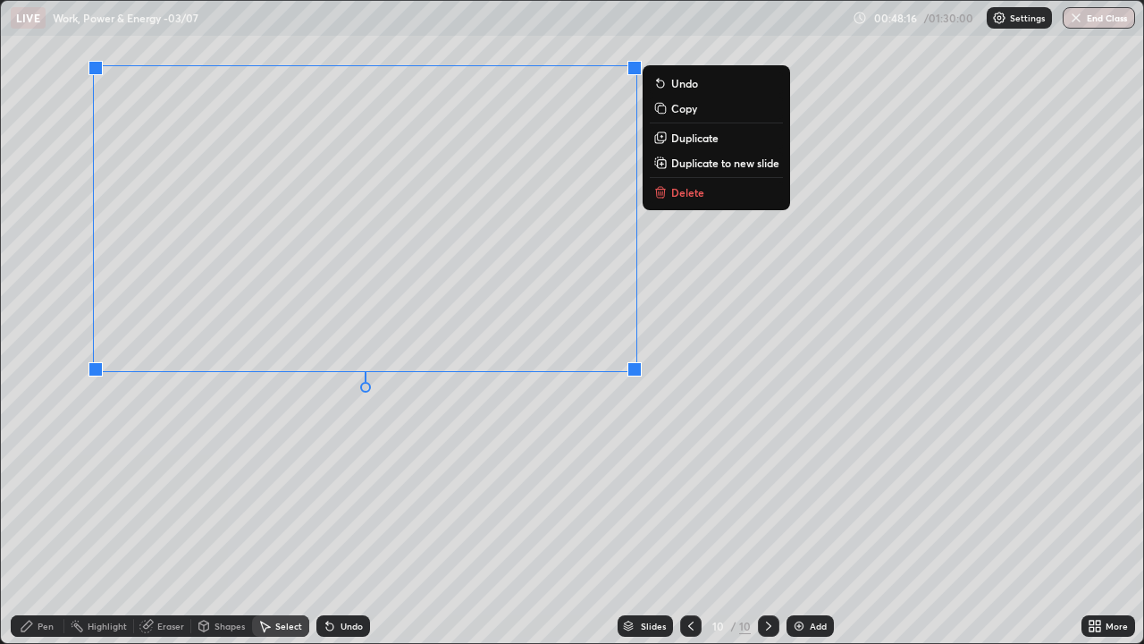
click at [31, 522] on div "Pen" at bounding box center [38, 625] width 54 height 21
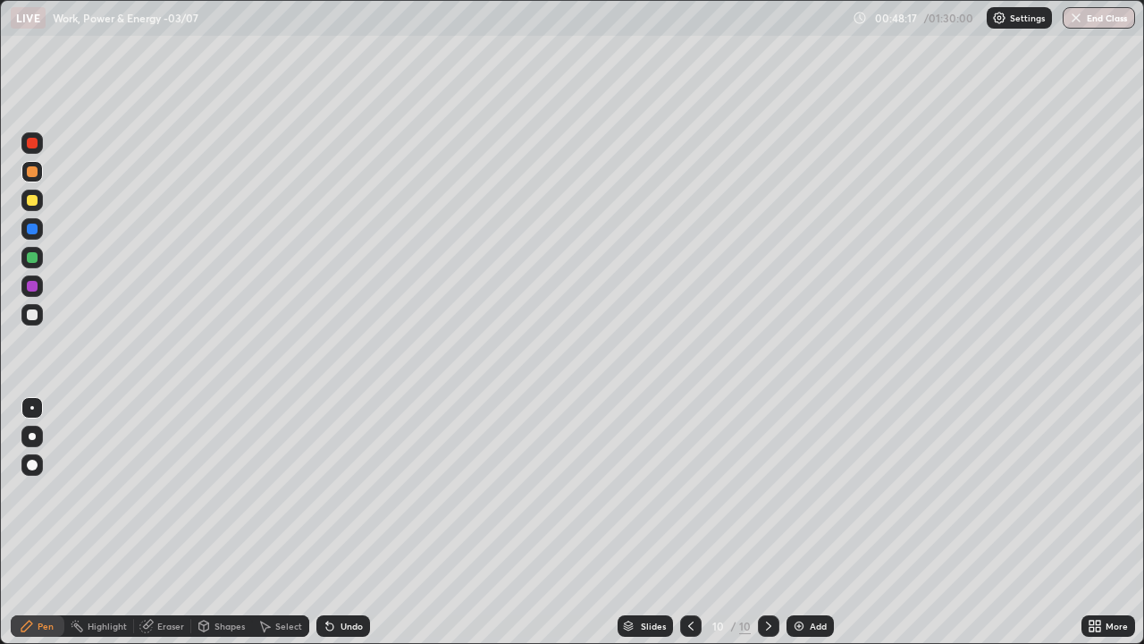
click at [32, 198] on div at bounding box center [32, 200] width 11 height 11
click at [34, 171] on div at bounding box center [32, 171] width 11 height 11
click at [228, 522] on div "Shapes" at bounding box center [230, 625] width 30 height 9
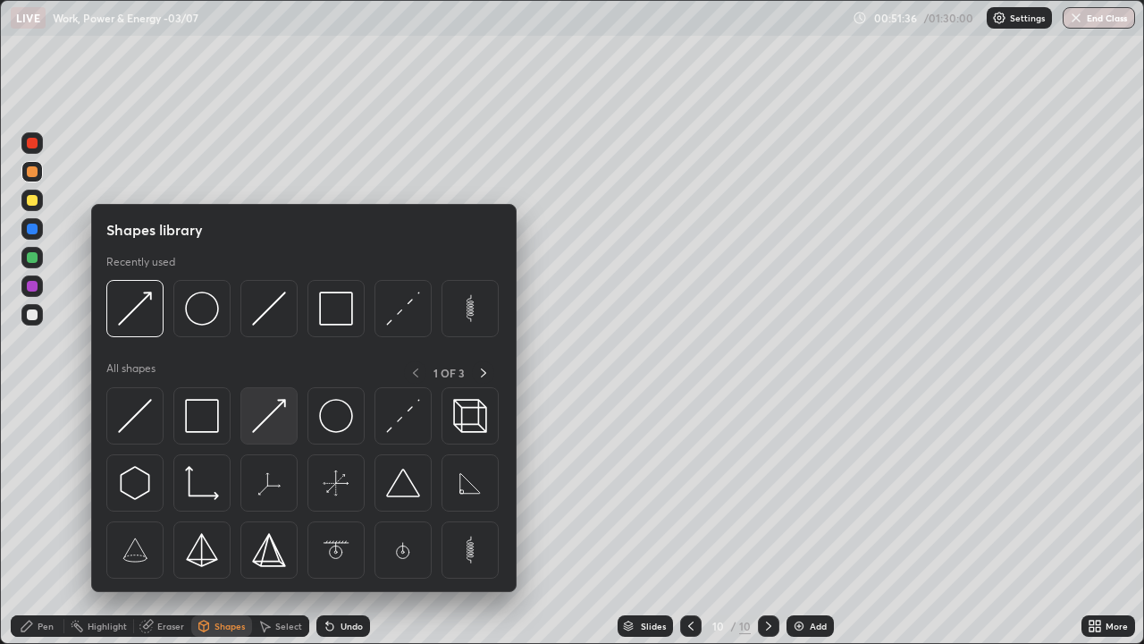
click at [272, 409] on img at bounding box center [269, 416] width 34 height 34
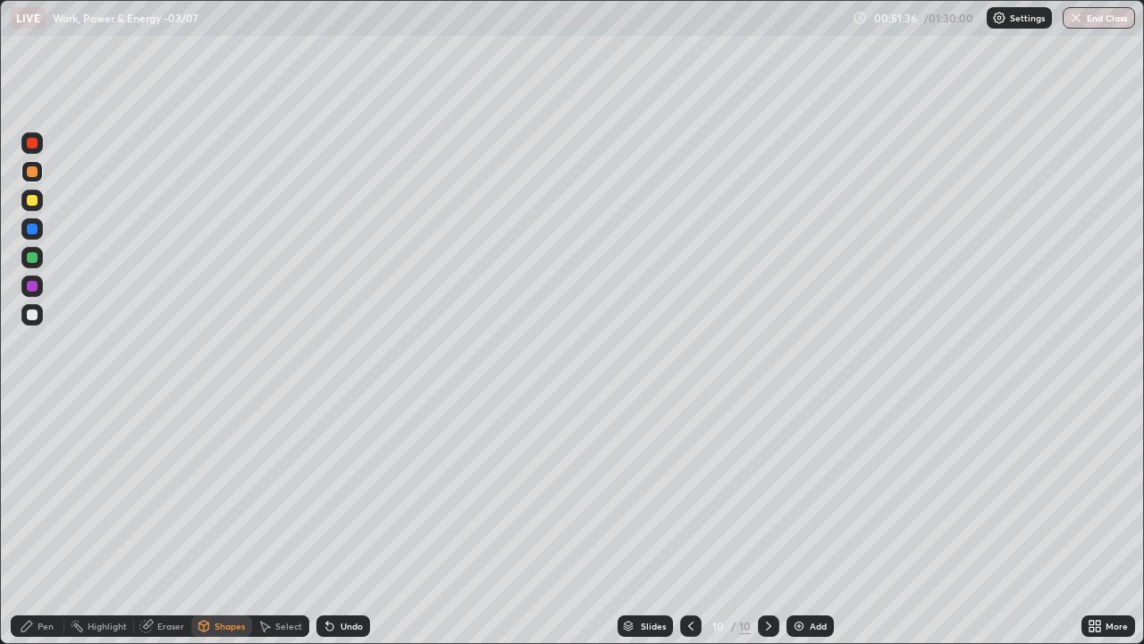
click at [39, 147] on div at bounding box center [31, 142] width 21 height 21
click at [28, 522] on icon at bounding box center [26, 625] width 11 height 11
click at [230, 522] on div "Shapes" at bounding box center [221, 625] width 61 height 21
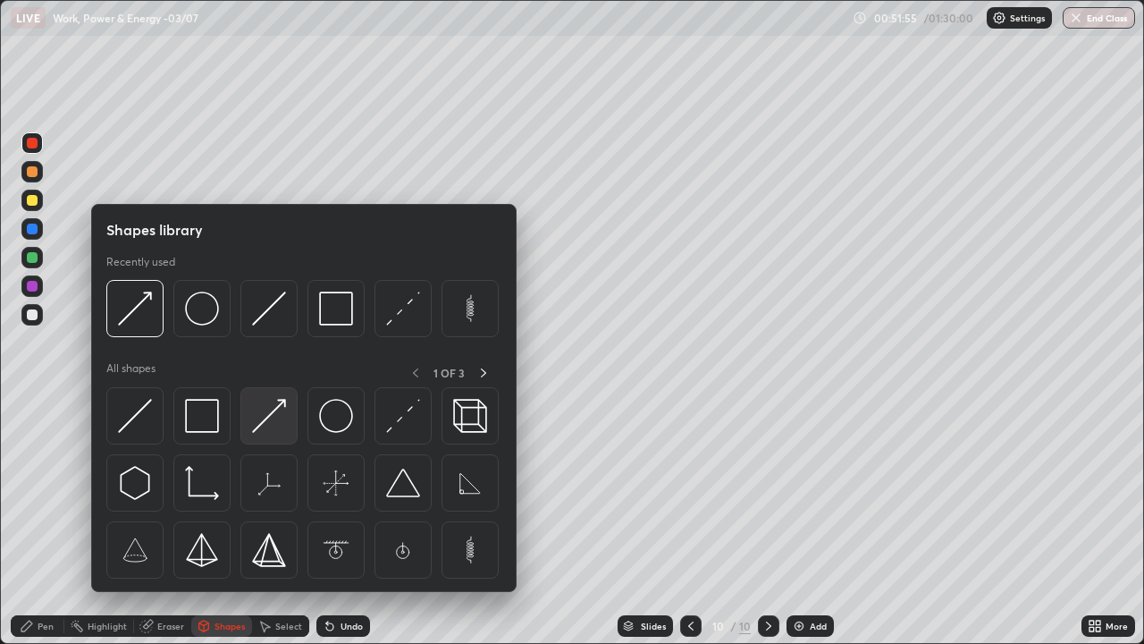
click at [271, 416] on img at bounding box center [269, 416] width 34 height 34
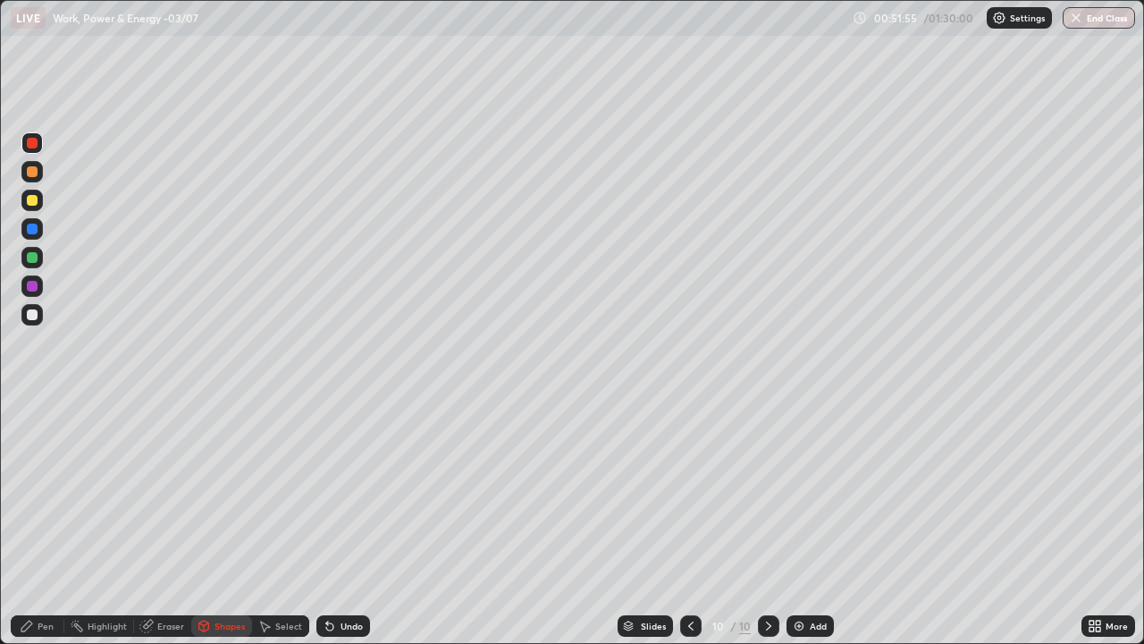
click at [39, 148] on div at bounding box center [31, 142] width 21 height 21
click at [34, 522] on div "Pen" at bounding box center [38, 625] width 54 height 21
click at [799, 522] on img at bounding box center [799, 626] width 14 height 14
click at [31, 198] on div at bounding box center [32, 200] width 11 height 11
click at [37, 171] on div at bounding box center [32, 171] width 11 height 11
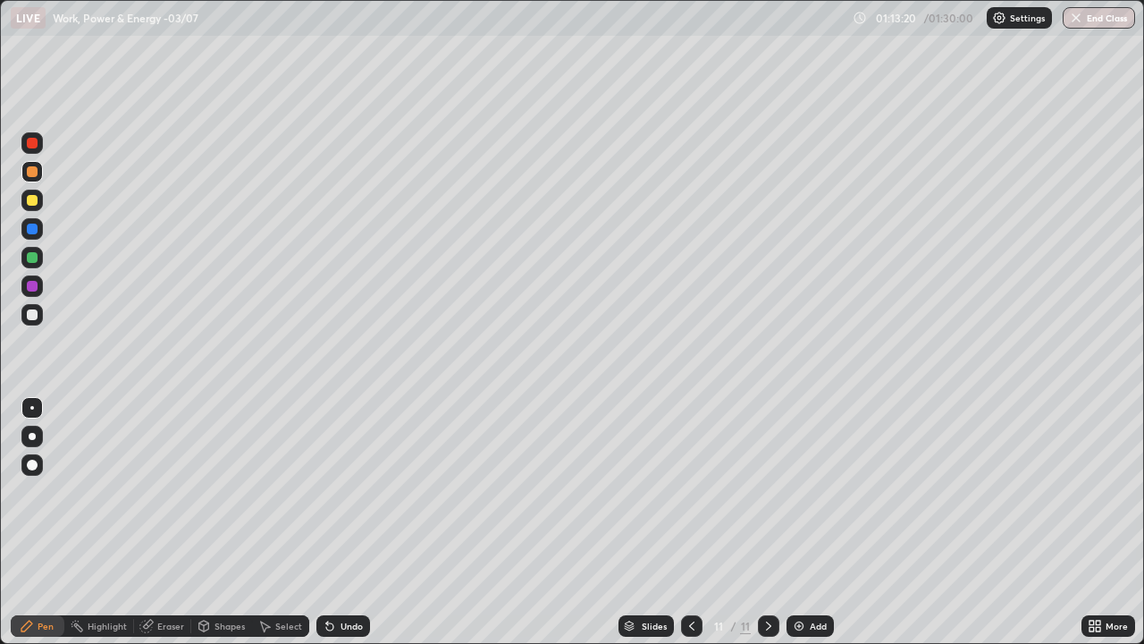
click at [32, 198] on div at bounding box center [32, 200] width 11 height 11
click at [33, 172] on div at bounding box center [32, 171] width 11 height 11
click at [35, 260] on div at bounding box center [32, 257] width 11 height 11
click at [1097, 522] on icon at bounding box center [1098, 622] width 4 height 4
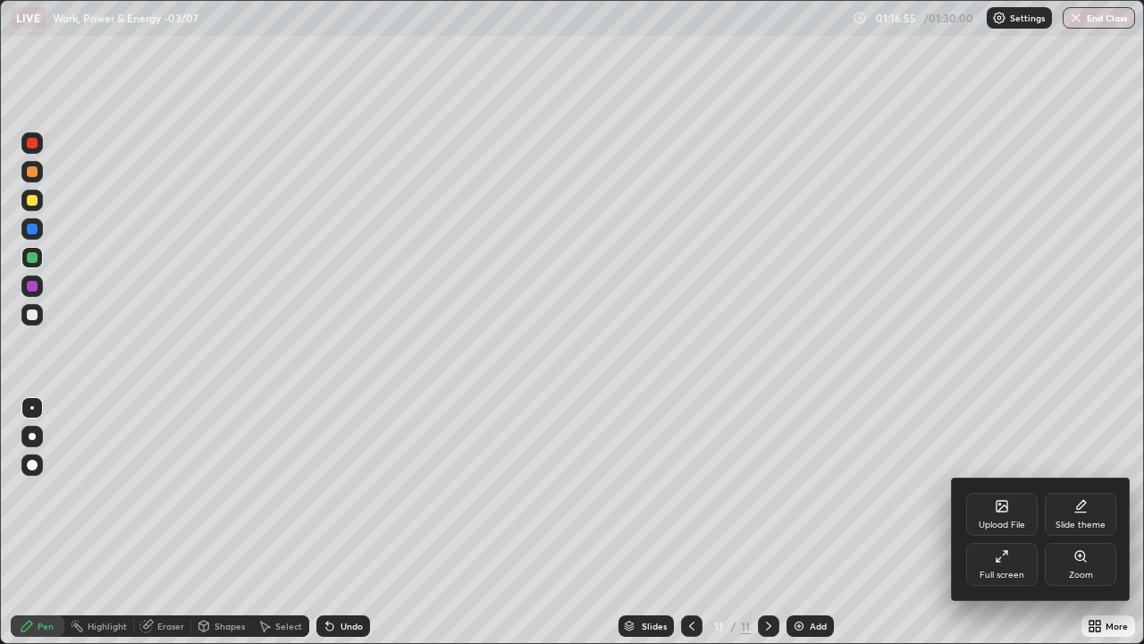
click at [1006, 522] on icon at bounding box center [1002, 556] width 14 height 14
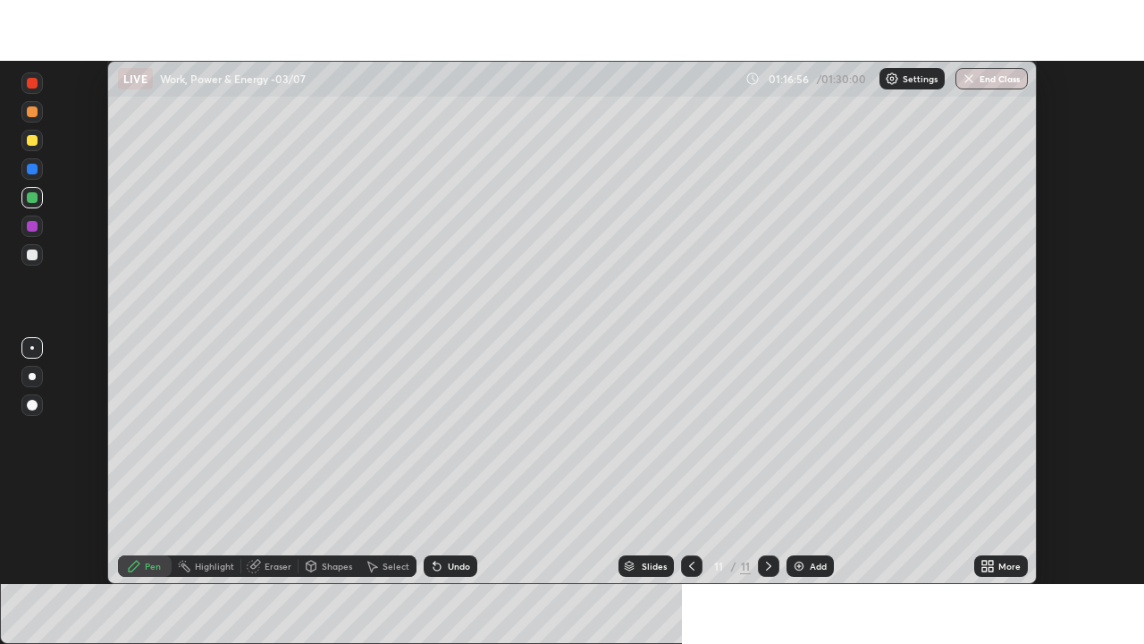
scroll to position [88865, 88244]
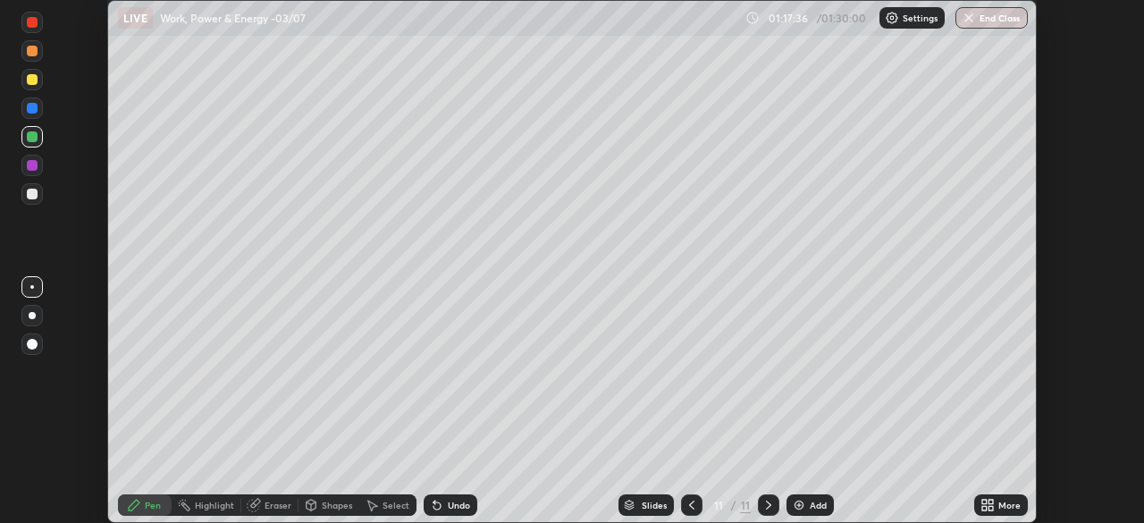
click at [988, 505] on icon at bounding box center [988, 505] width 14 height 14
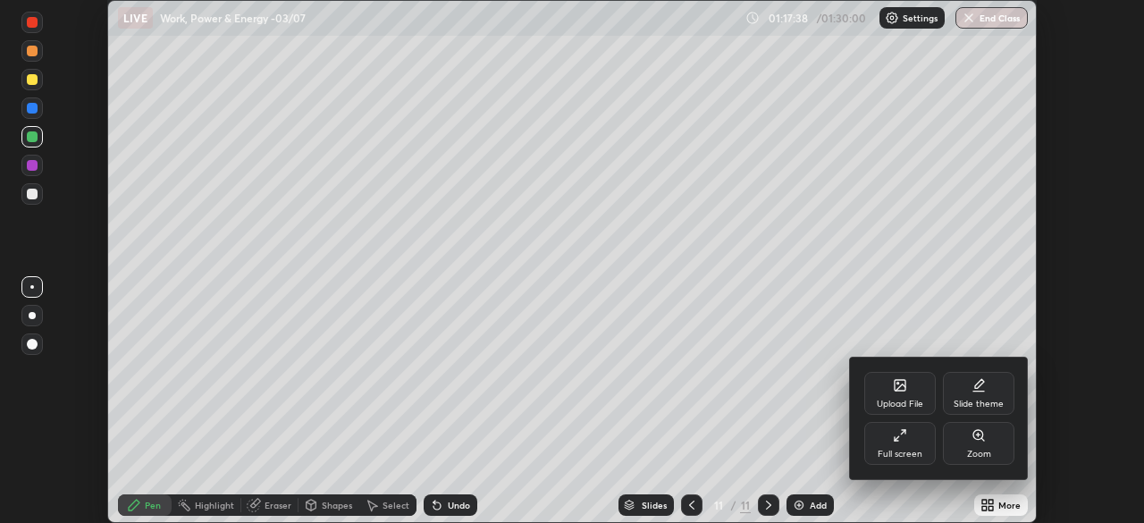
click at [908, 444] on div "Full screen" at bounding box center [900, 443] width 72 height 43
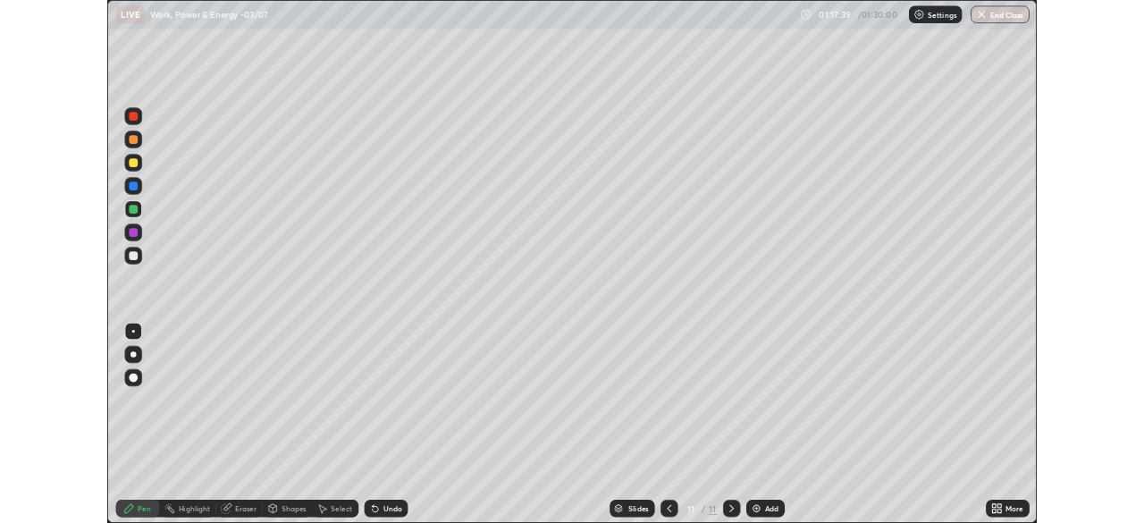
scroll to position [644, 1144]
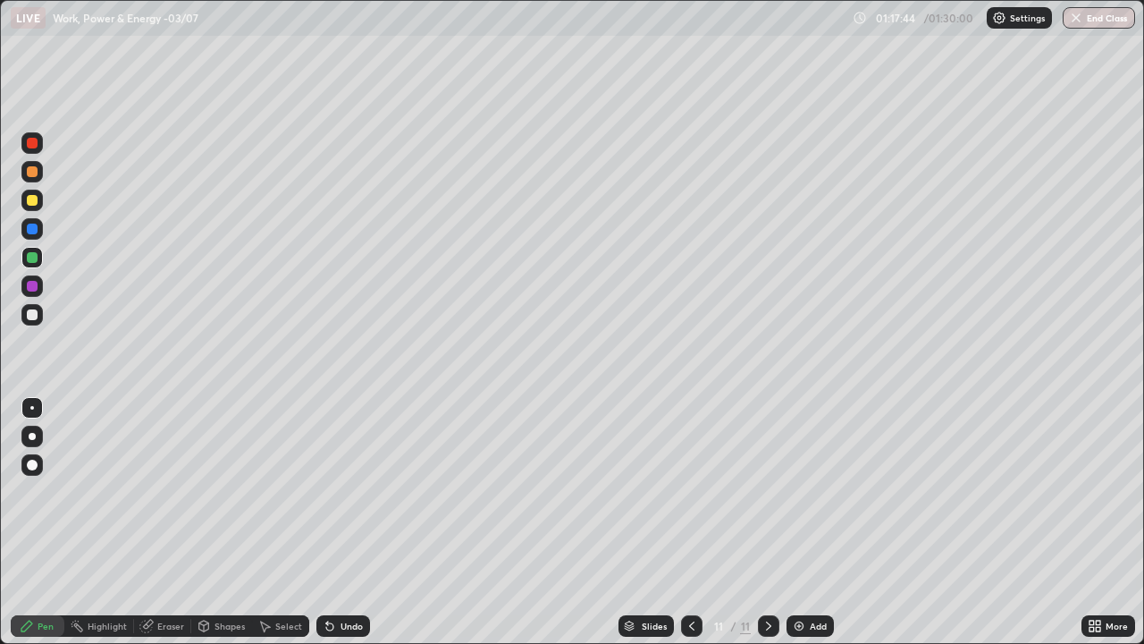
click at [1093, 522] on icon at bounding box center [1092, 622] width 4 height 4
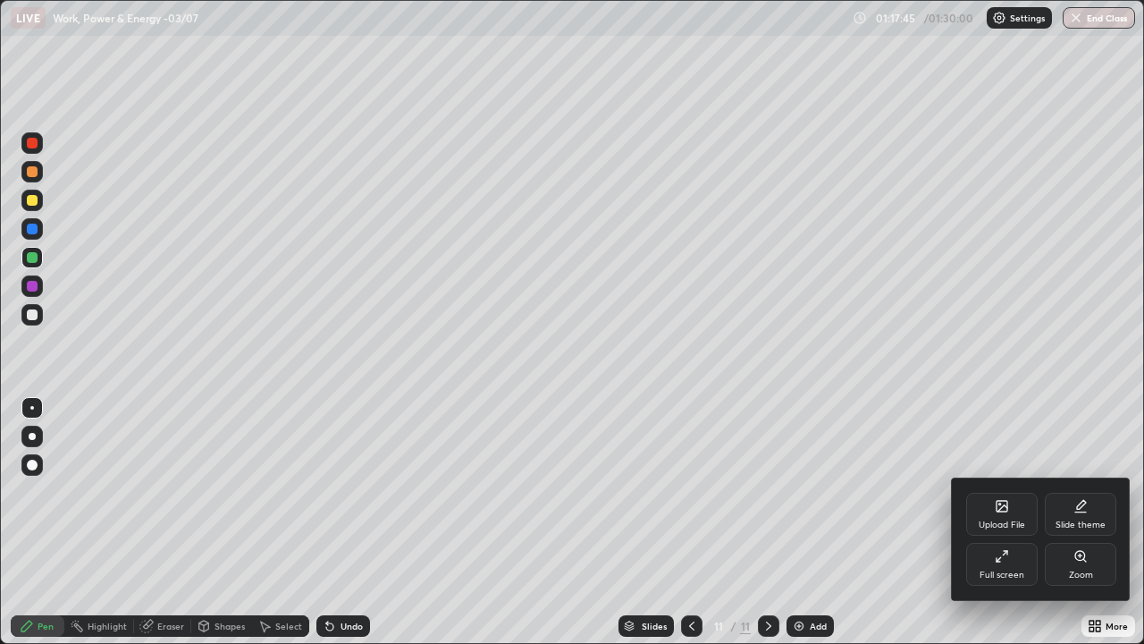
click at [1015, 522] on div "Full screen" at bounding box center [1002, 564] width 72 height 43
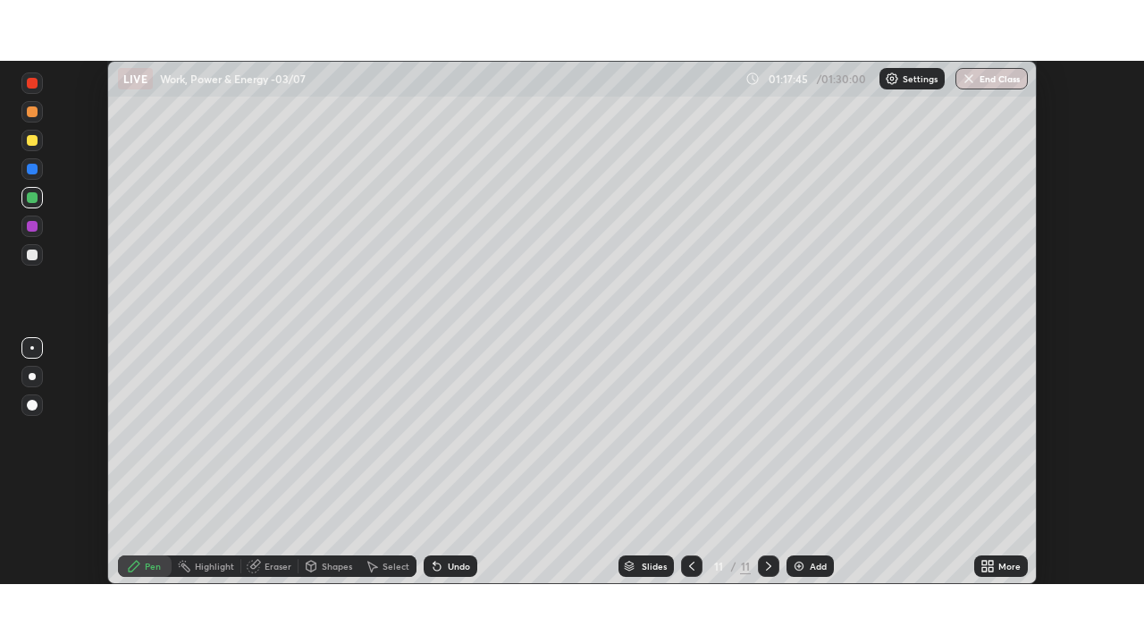
scroll to position [88865, 88244]
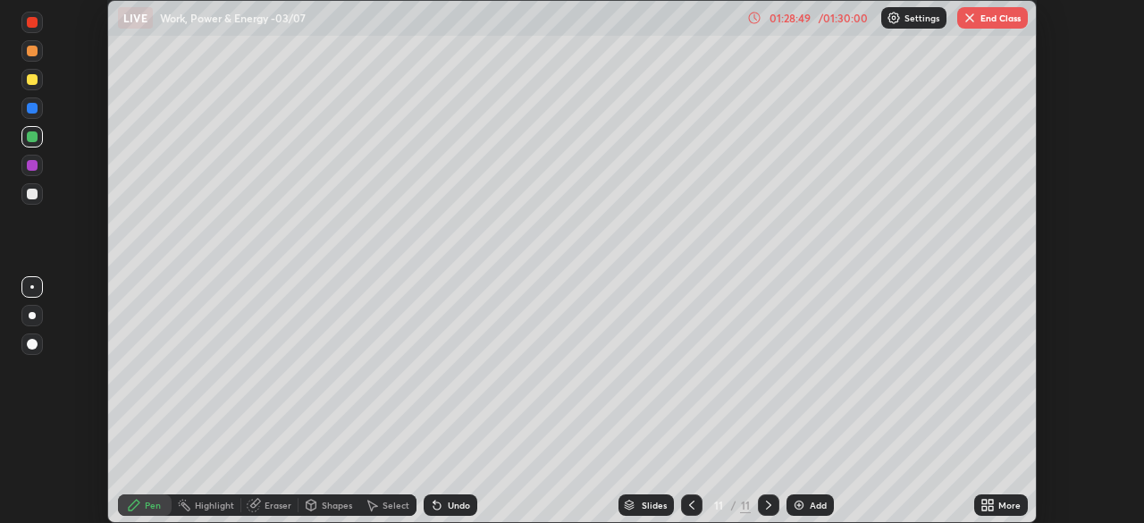
click at [988, 509] on icon at bounding box center [988, 505] width 14 height 14
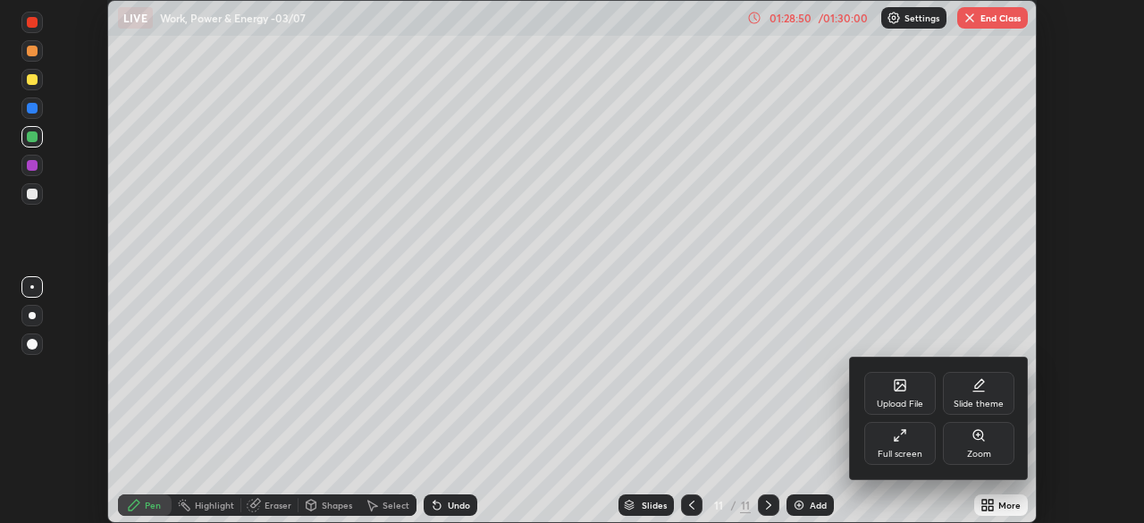
click at [915, 447] on div "Full screen" at bounding box center [900, 443] width 72 height 43
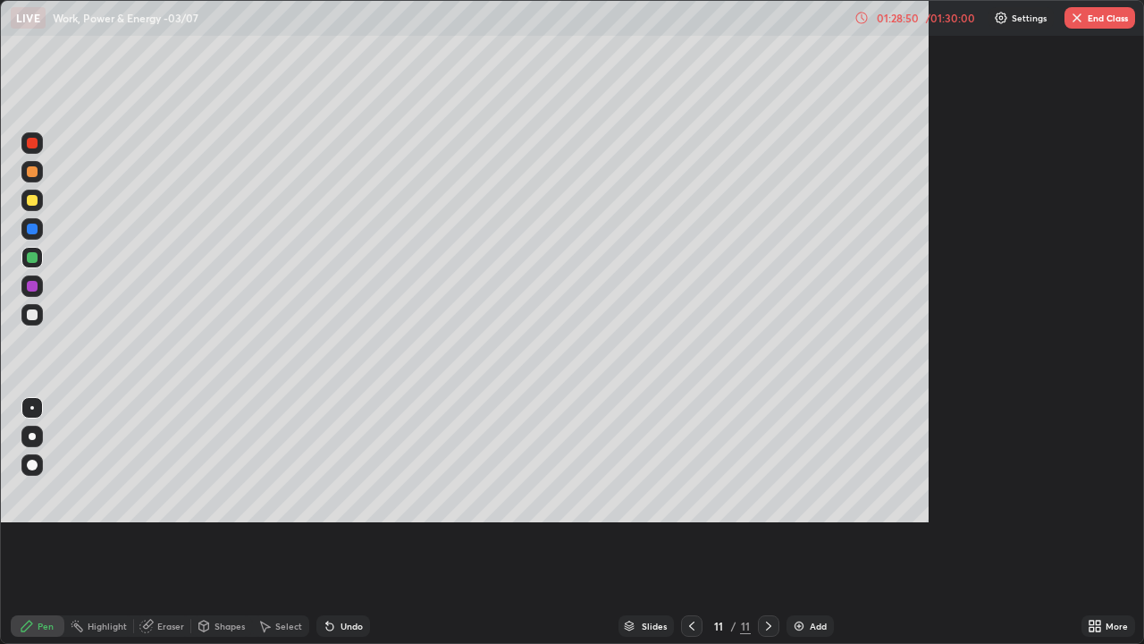
scroll to position [644, 1144]
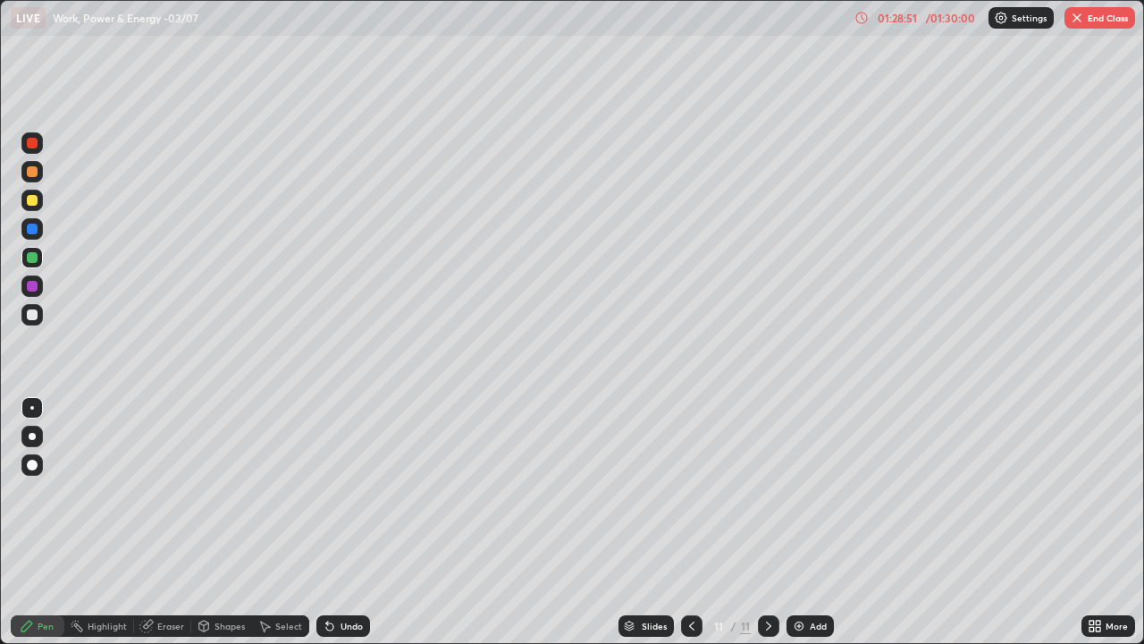
click at [1094, 17] on button "End Class" at bounding box center [1100, 17] width 71 height 21
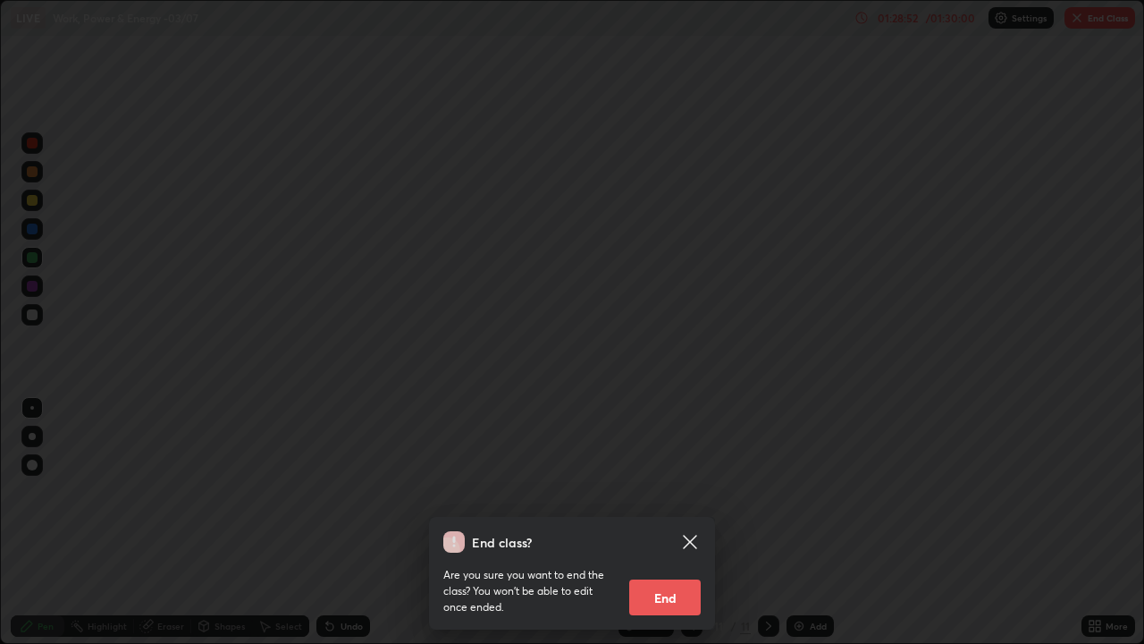
click at [669, 522] on button "End" at bounding box center [665, 597] width 72 height 36
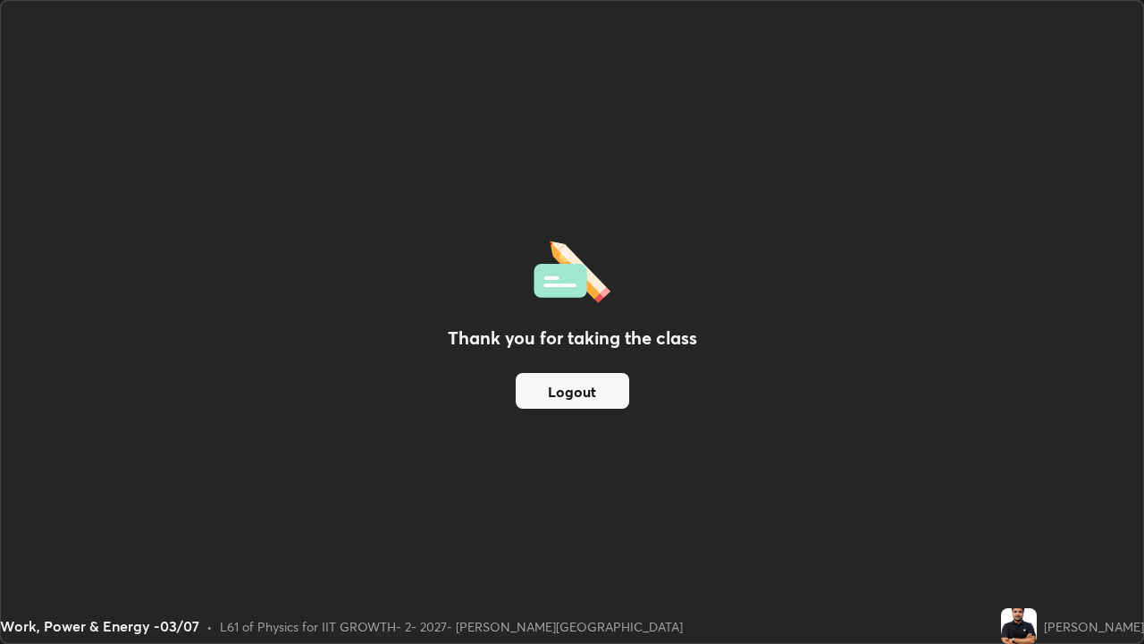
click at [594, 382] on button "Logout" at bounding box center [573, 391] width 114 height 36
